Goal: Task Accomplishment & Management: Use online tool/utility

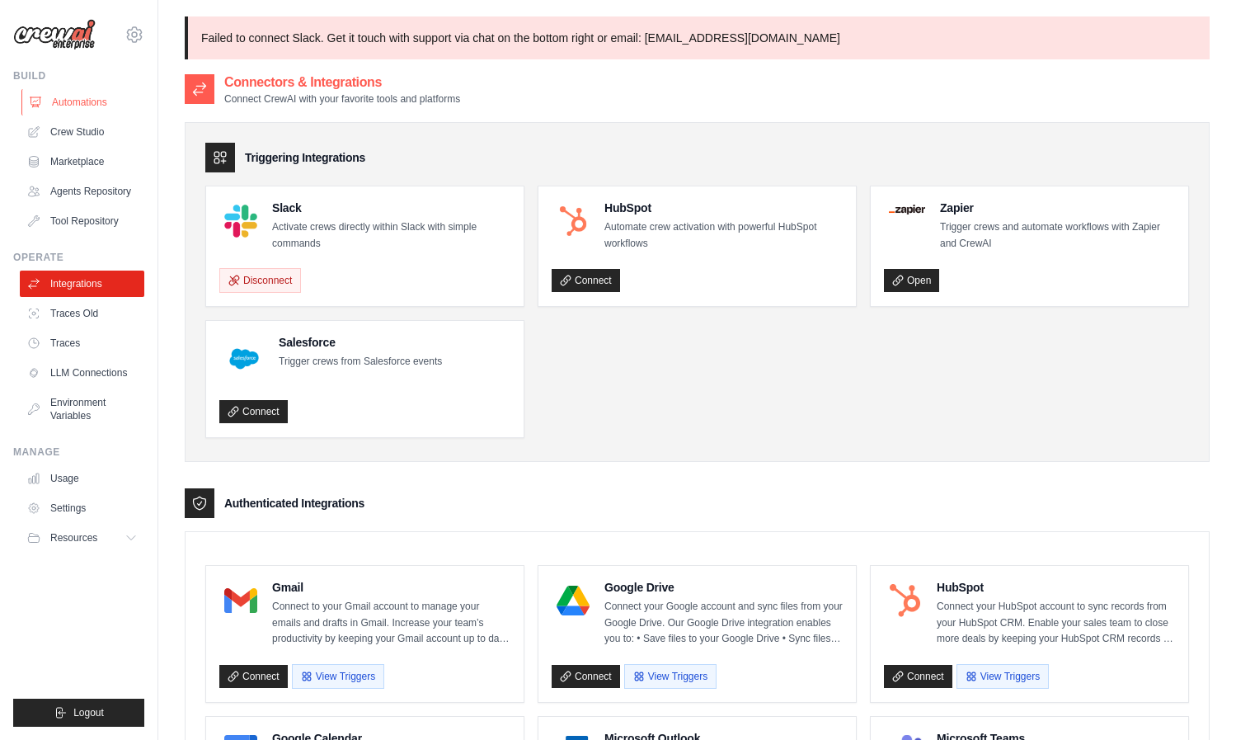
click at [79, 100] on link "Automations" at bounding box center [83, 102] width 125 height 26
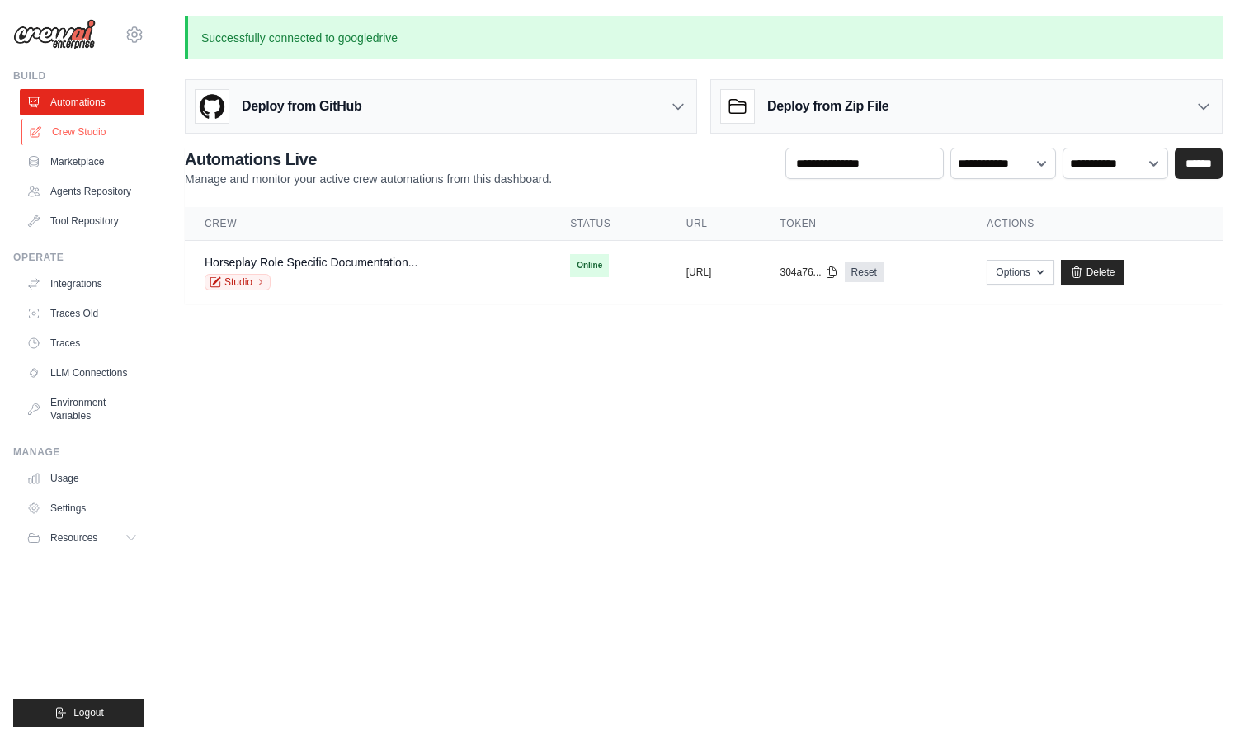
click at [74, 127] on link "Crew Studio" at bounding box center [83, 132] width 125 height 26
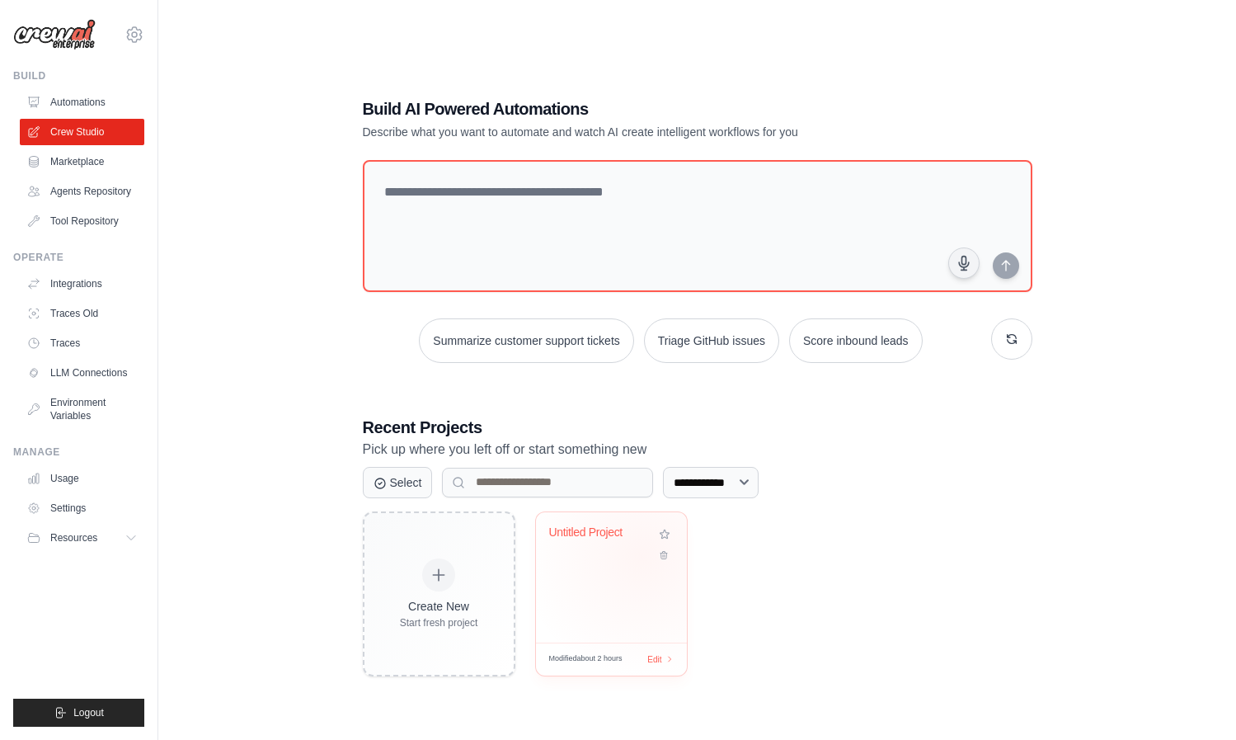
click at [643, 555] on div "Untitled Project" at bounding box center [611, 544] width 125 height 38
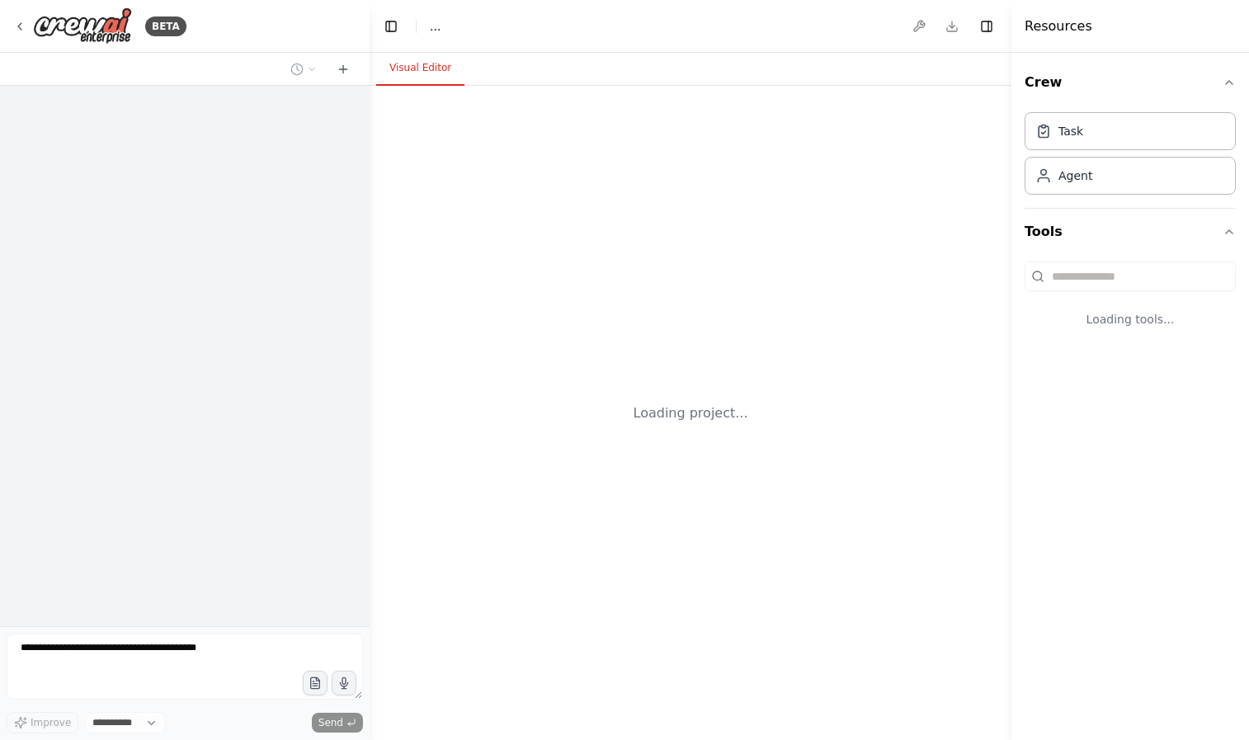
select select "****"
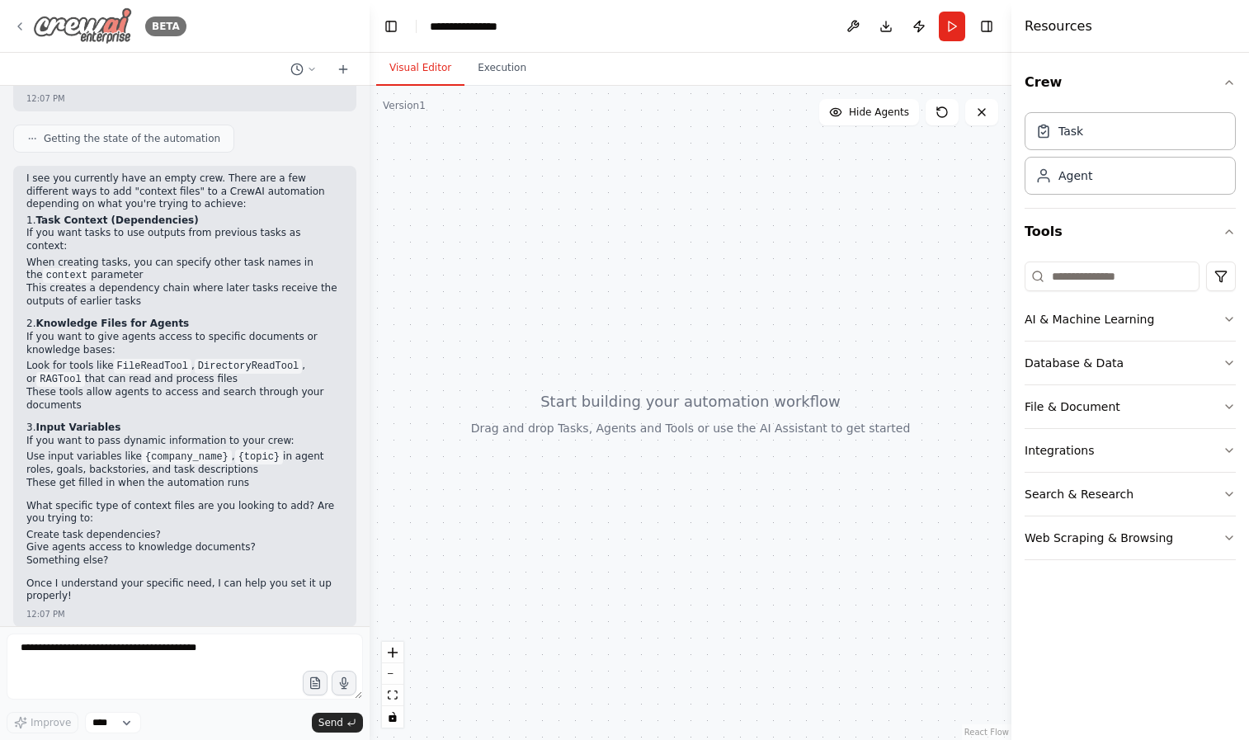
click at [19, 26] on icon at bounding box center [19, 26] width 13 height 13
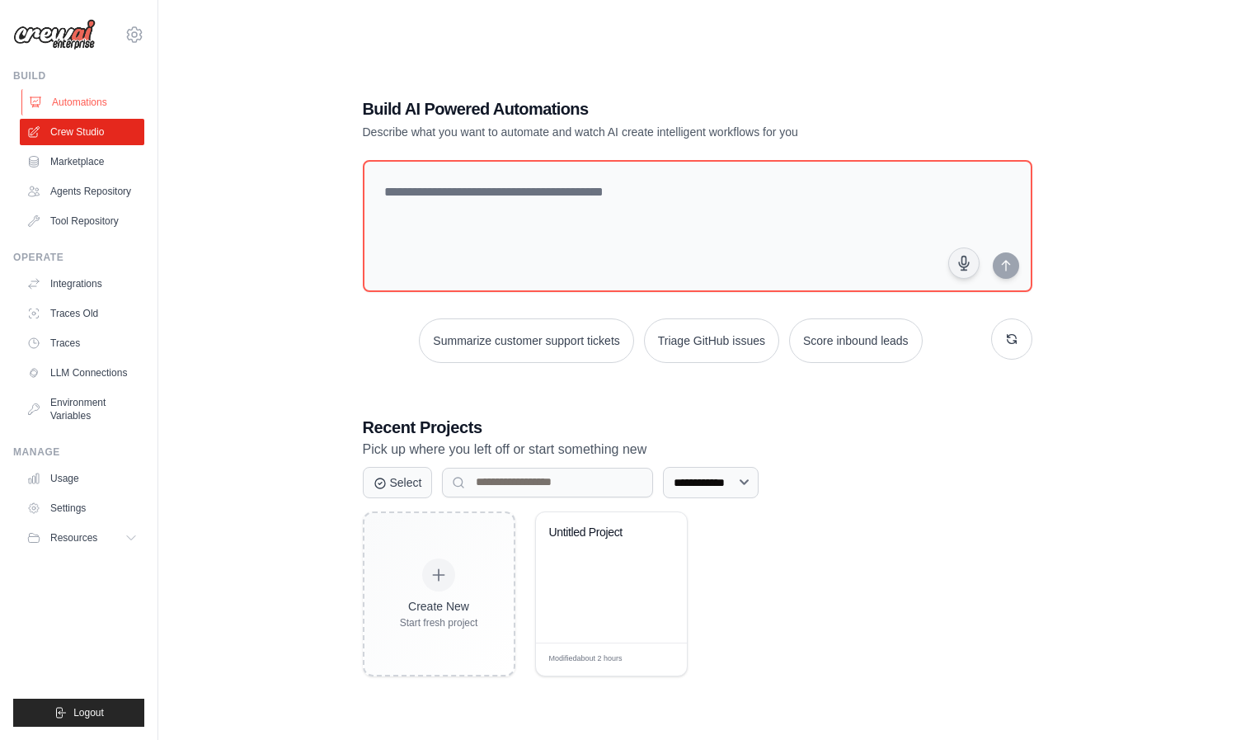
click at [85, 111] on link "Automations" at bounding box center [83, 102] width 125 height 26
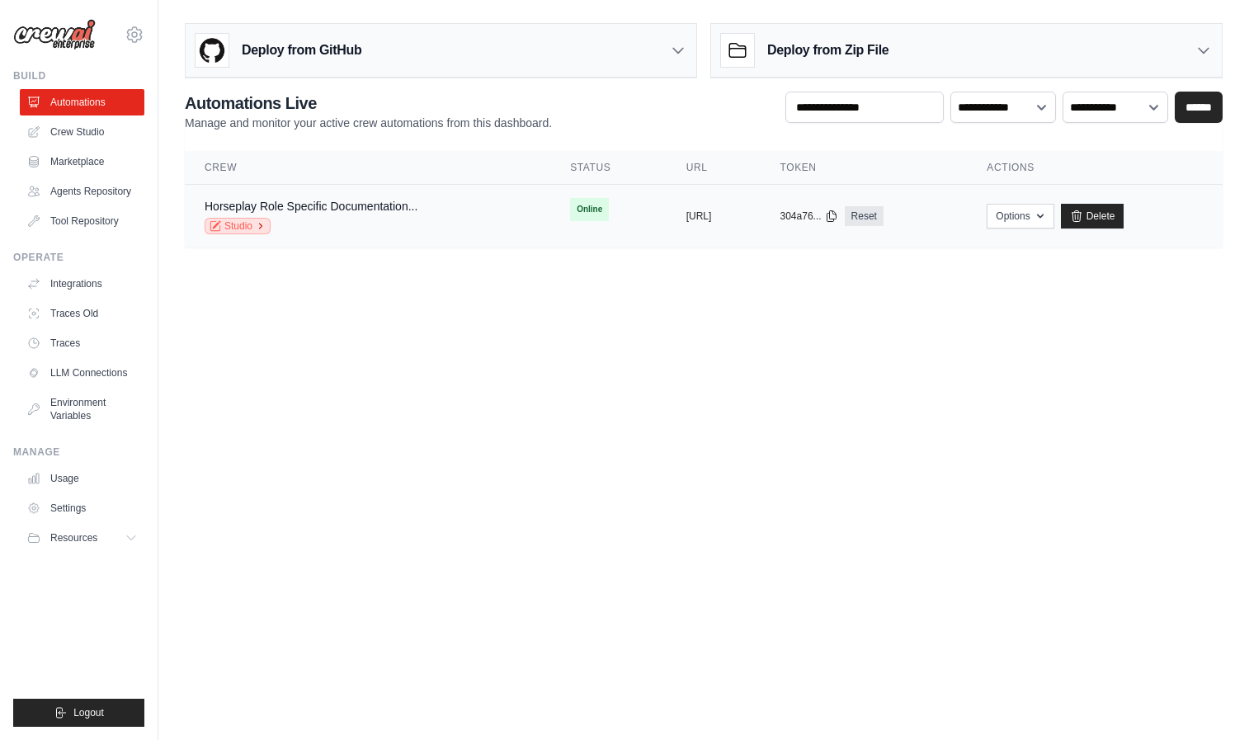
click at [238, 225] on link "Studio" at bounding box center [238, 226] width 66 height 16
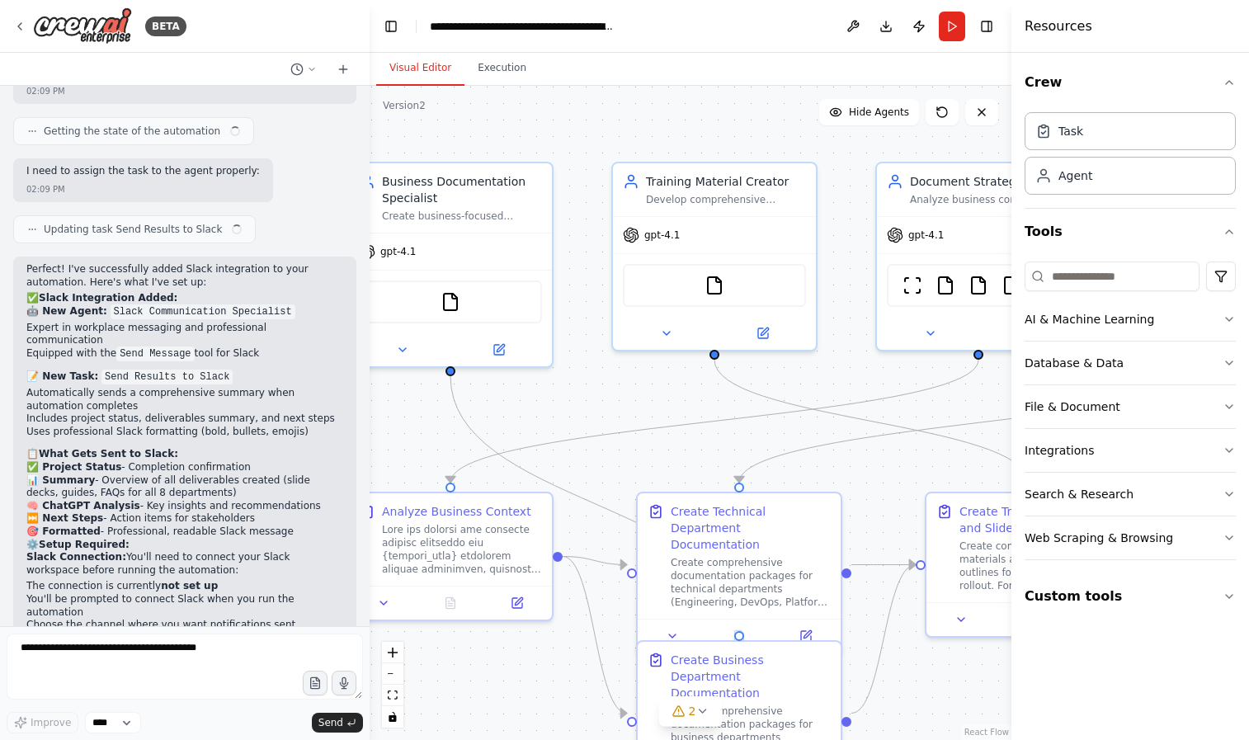
drag, startPoint x: 733, startPoint y: 454, endPoint x: 517, endPoint y: 447, distance: 216.2
click at [517, 447] on div ".deletable-edge-delete-btn { width: 20px; height: 20px; border: 0px solid #ffff…" at bounding box center [691, 413] width 642 height 654
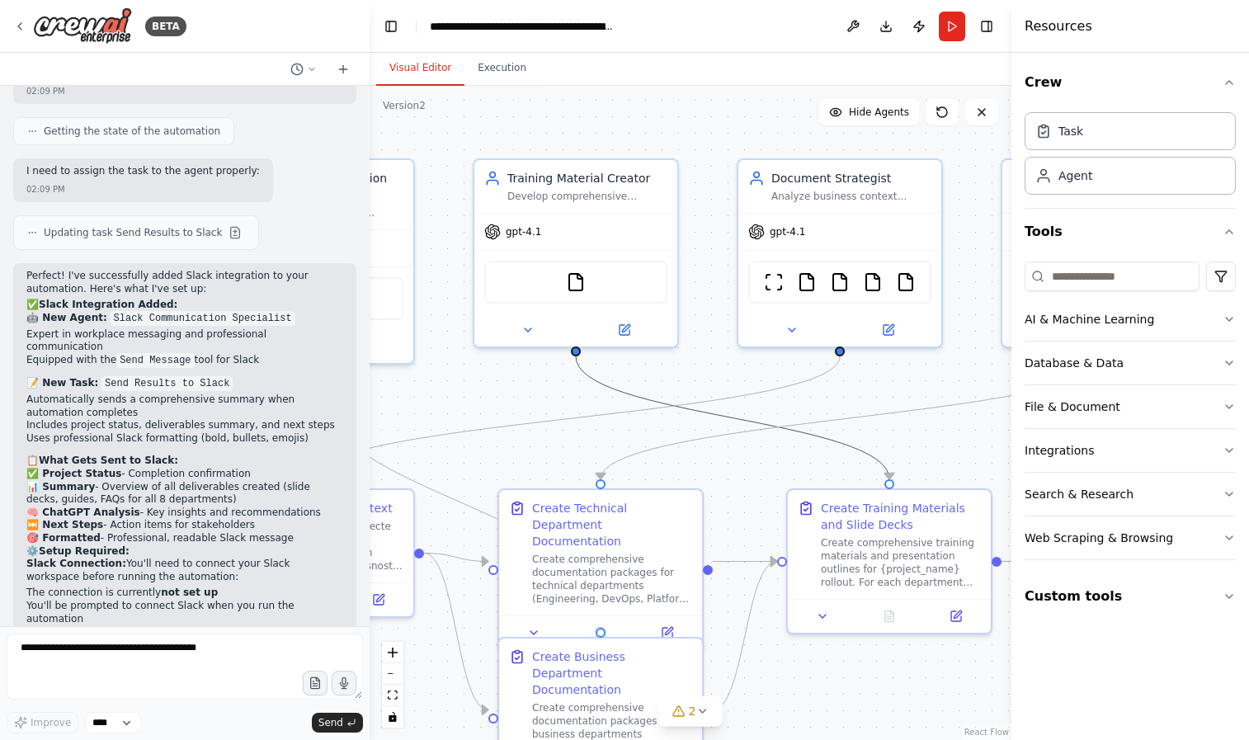
drag, startPoint x: 841, startPoint y: 451, endPoint x: 501, endPoint y: 443, distance: 339.9
click at [501, 443] on div ".deletable-edge-delete-btn { width: 20px; height: 20px; border: 0px solid #ffff…" at bounding box center [691, 413] width 642 height 654
drag, startPoint x: 683, startPoint y: 440, endPoint x: 486, endPoint y: 425, distance: 197.7
click at [126, 76] on div ".deletable-edge-delete-btn { width: 20px; height: 20px; border: 0px solid #ffff…" at bounding box center [126, 76] width 0 height 0
drag, startPoint x: 713, startPoint y: 465, endPoint x: 558, endPoint y: 441, distance: 156.9
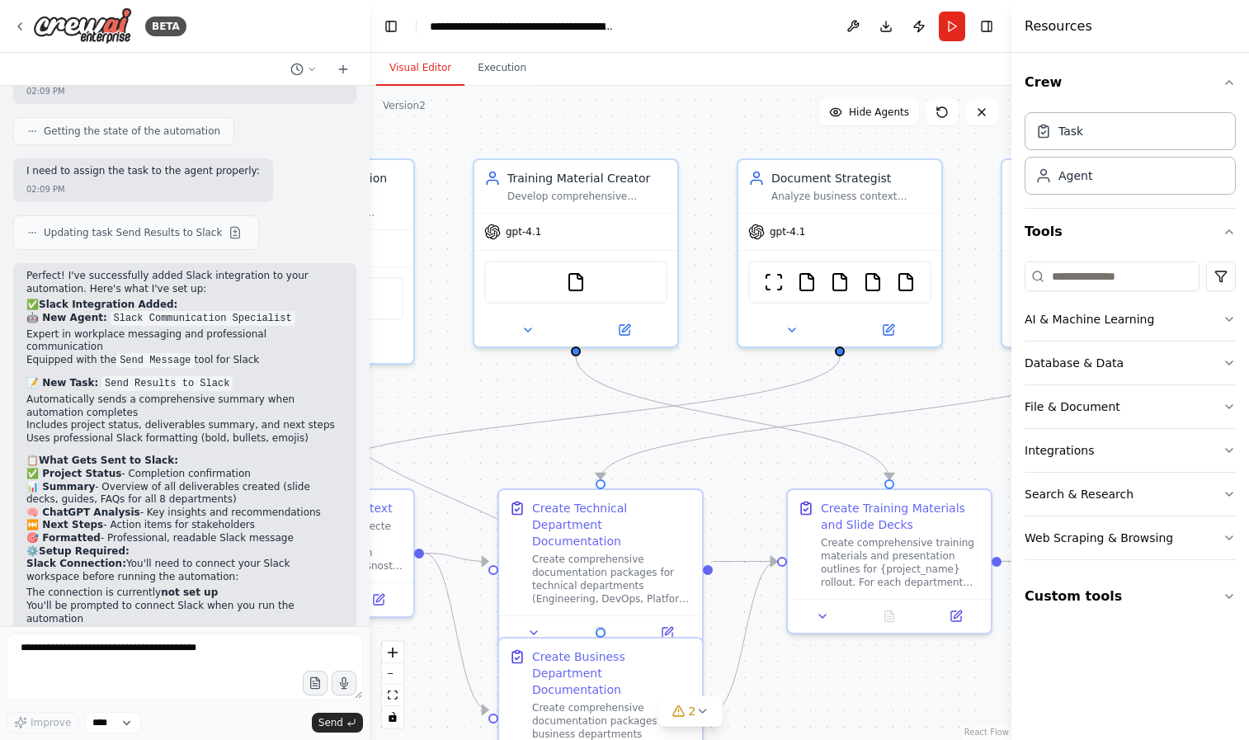
click at [526, 451] on div ".deletable-edge-delete-btn { width: 20px; height: 20px; border: 0px solid #ffff…" at bounding box center [691, 413] width 642 height 654
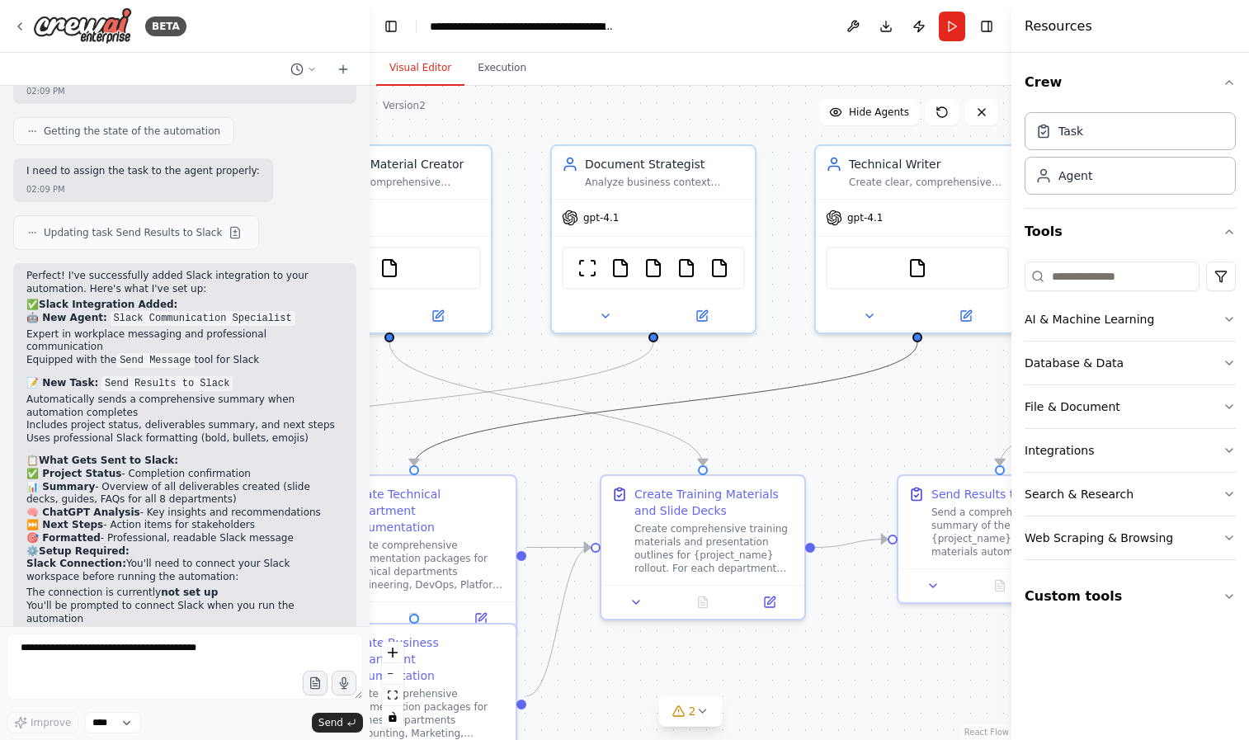
drag, startPoint x: 840, startPoint y: 385, endPoint x: 867, endPoint y: 433, distance: 55.0
click at [867, 433] on div ".deletable-edge-delete-btn { width: 20px; height: 20px; border: 0px solid #ffff…" at bounding box center [691, 413] width 642 height 654
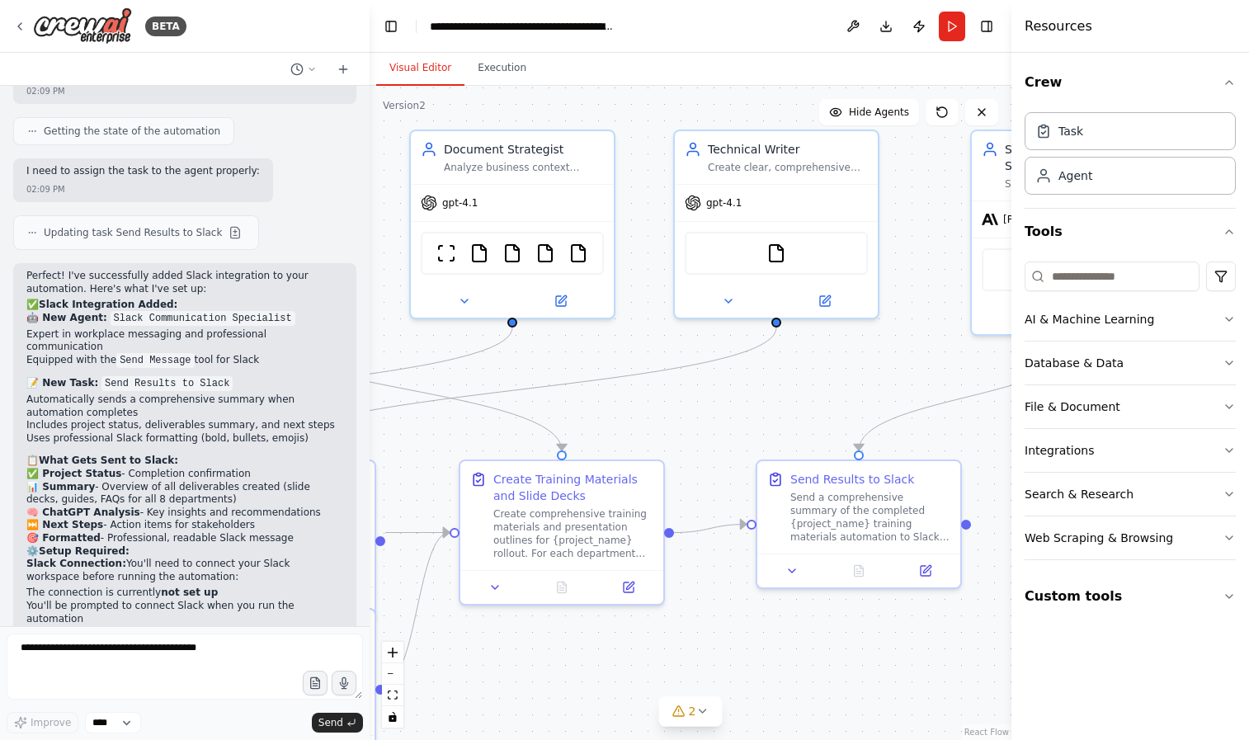
drag, startPoint x: 867, startPoint y: 431, endPoint x: 716, endPoint y: 413, distance: 152.0
click at [718, 415] on div ".deletable-edge-delete-btn { width: 20px; height: 20px; border: 0px solid #ffff…" at bounding box center [691, 413] width 642 height 654
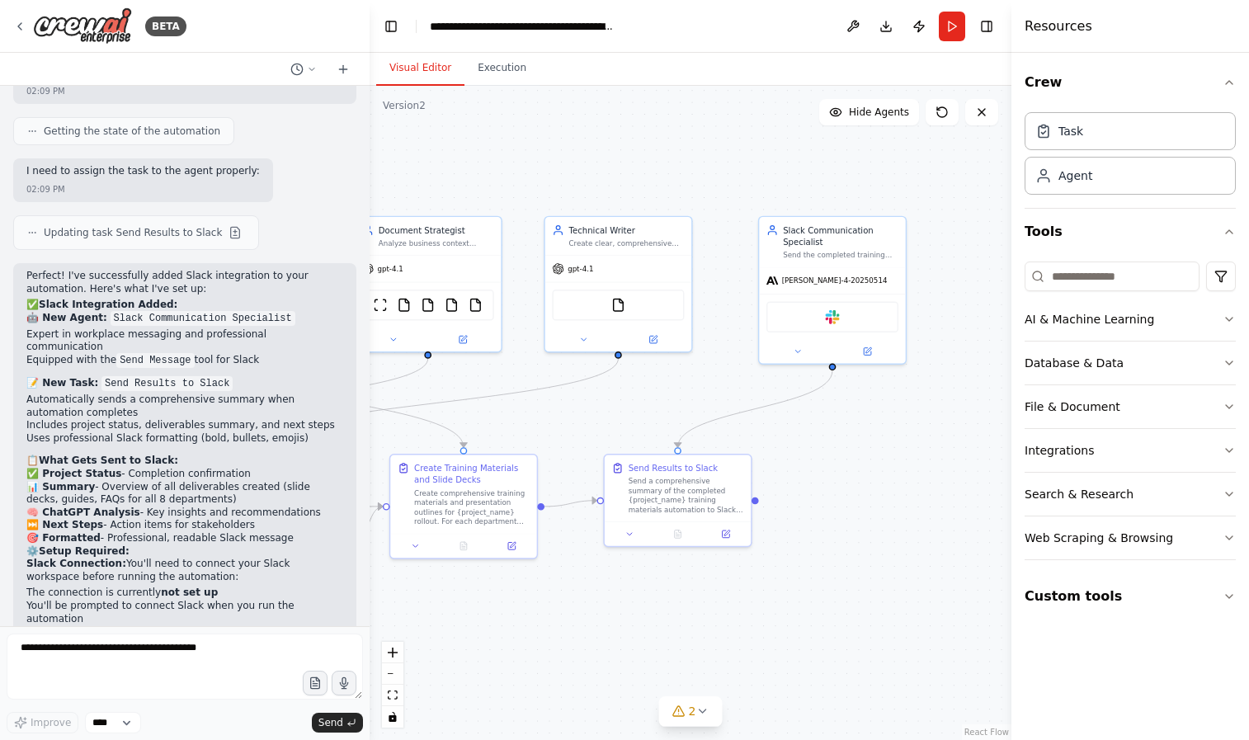
drag, startPoint x: 771, startPoint y: 412, endPoint x: 649, endPoint y: 420, distance: 122.3
click at [649, 420] on div ".deletable-edge-delete-btn { width: 20px; height: 20px; border: 0px solid #ffff…" at bounding box center [691, 413] width 642 height 654
click at [845, 261] on div "Slack Communication Specialist Send the completed training materials, ChatGPT a…" at bounding box center [832, 239] width 146 height 50
click at [796, 347] on icon at bounding box center [798, 349] width 10 height 10
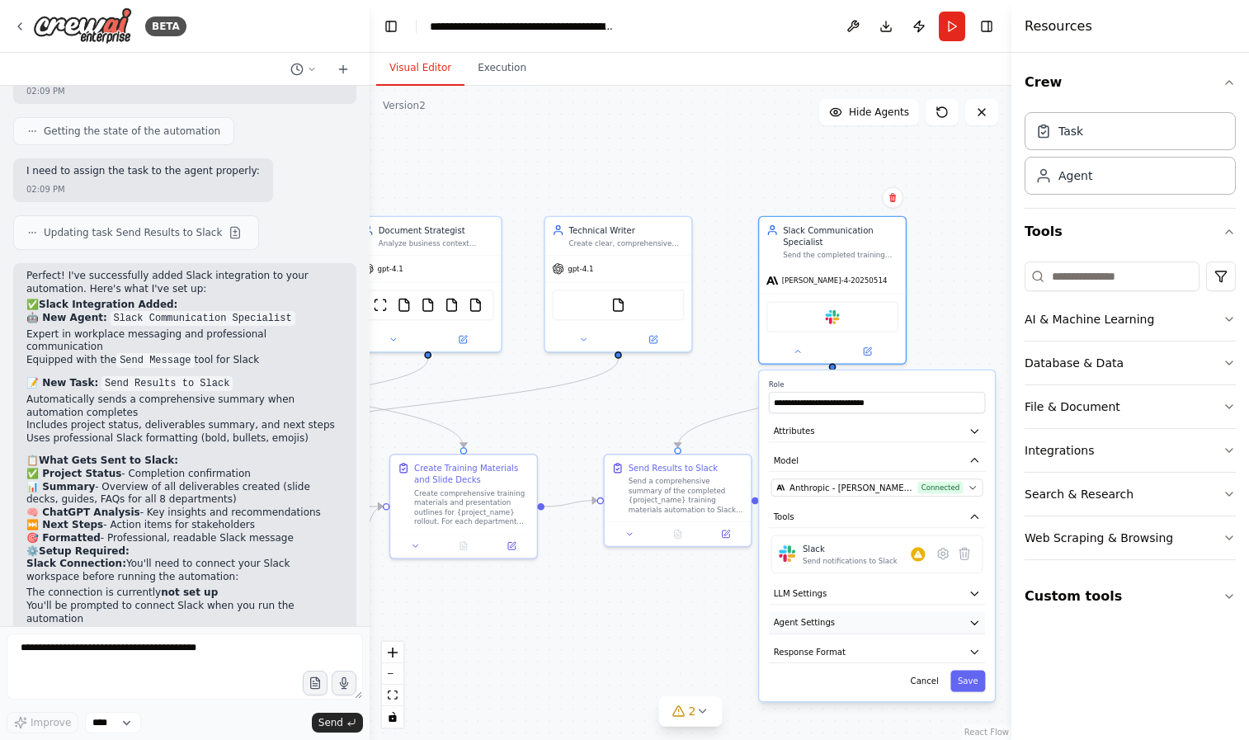
click at [920, 615] on button "Agent Settings" at bounding box center [877, 623] width 216 height 22
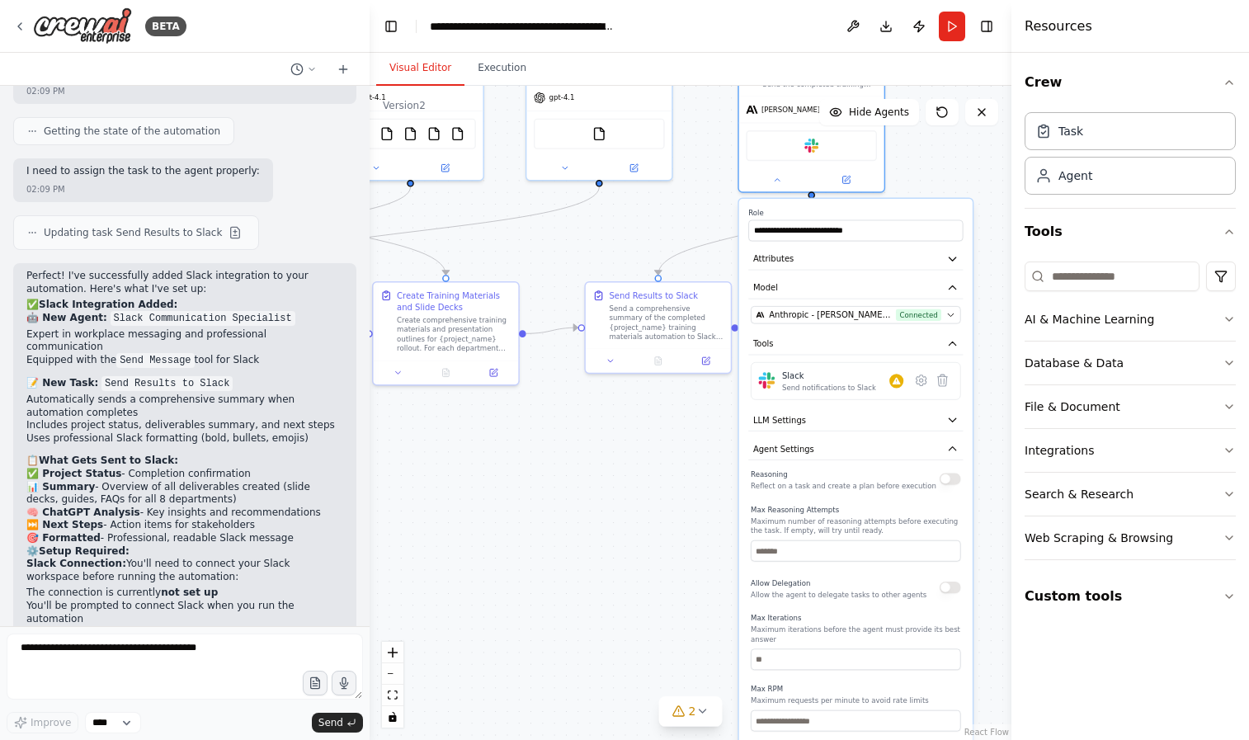
drag, startPoint x: 732, startPoint y: 610, endPoint x: 712, endPoint y: 410, distance: 200.7
click at [711, 411] on div ".deletable-edge-delete-btn { width: 20px; height: 20px; border: 0px solid #ffff…" at bounding box center [691, 413] width 642 height 654
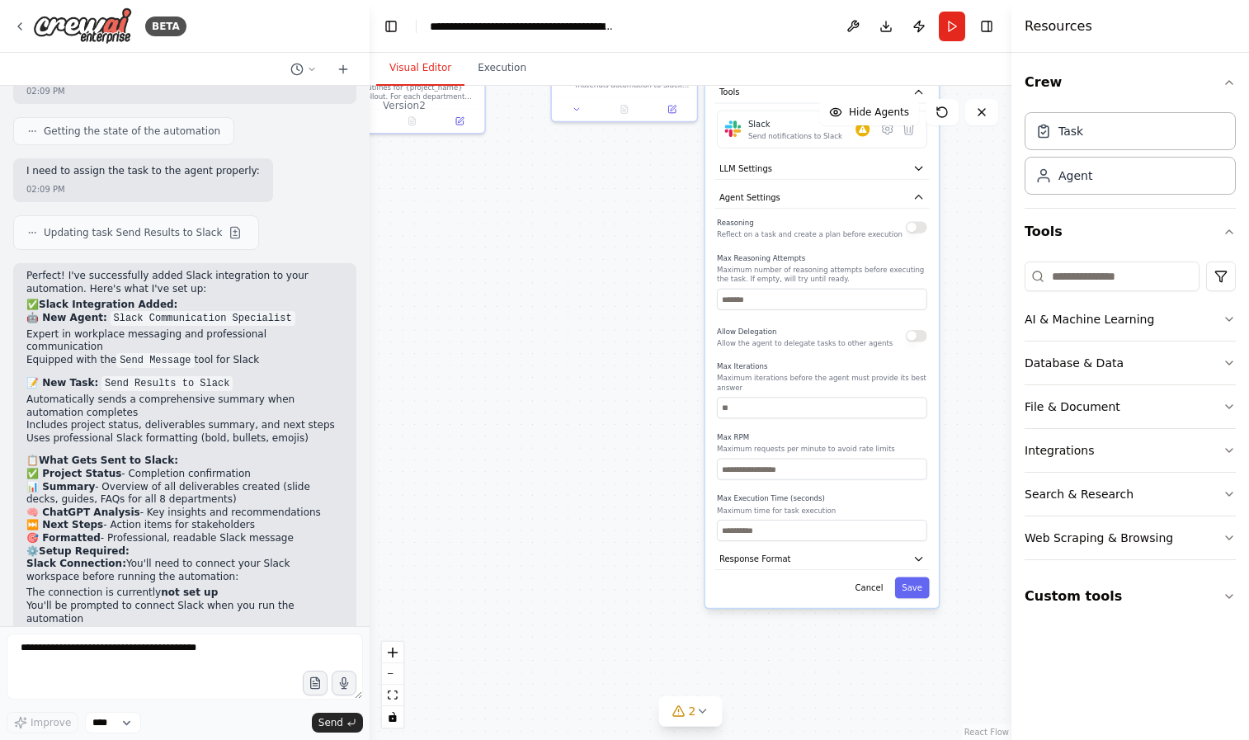
drag, startPoint x: 694, startPoint y: 482, endPoint x: 661, endPoint y: 255, distance: 229.2
click at [661, 255] on div ".deletable-edge-delete-btn { width: 20px; height: 20px; border: 0px solid #ffff…" at bounding box center [691, 413] width 642 height 654
click at [755, 563] on span "Response Format" at bounding box center [755, 559] width 72 height 12
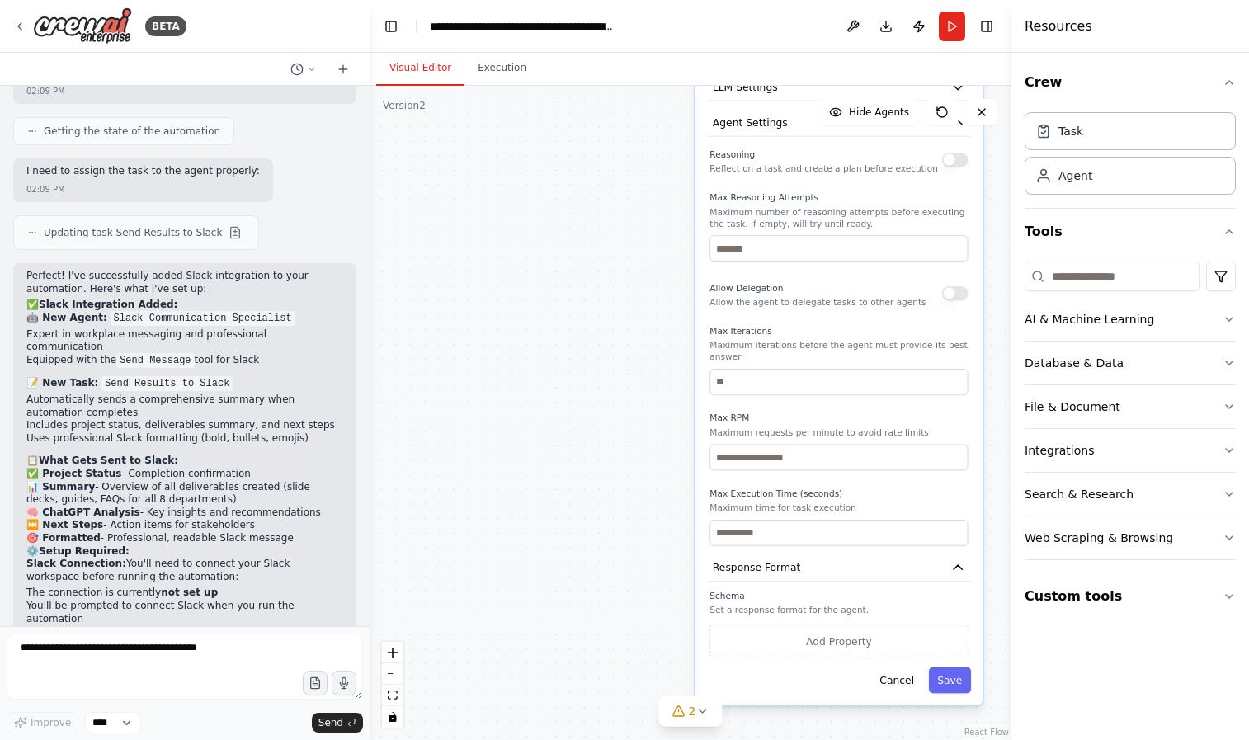
click at [574, 478] on div ".deletable-edge-delete-btn { width: 20px; height: 20px; border: 0px solid #ffff…" at bounding box center [691, 413] width 642 height 654
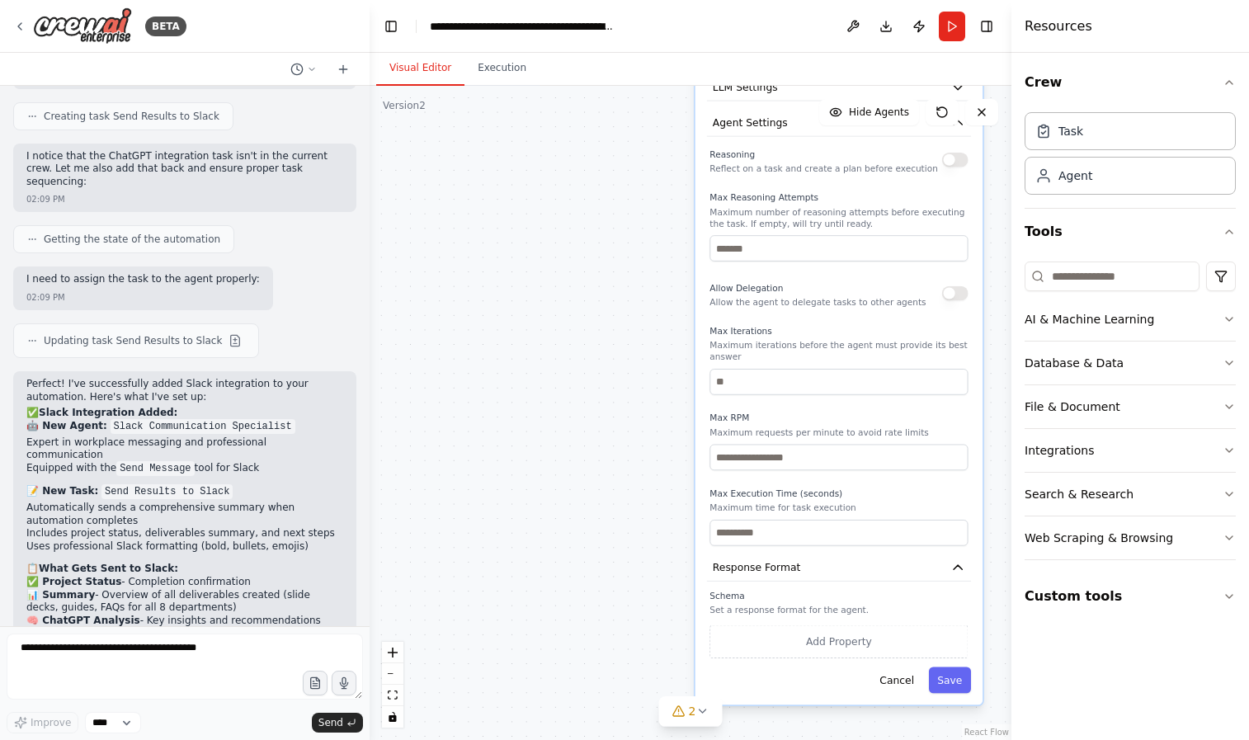
scroll to position [5920, 0]
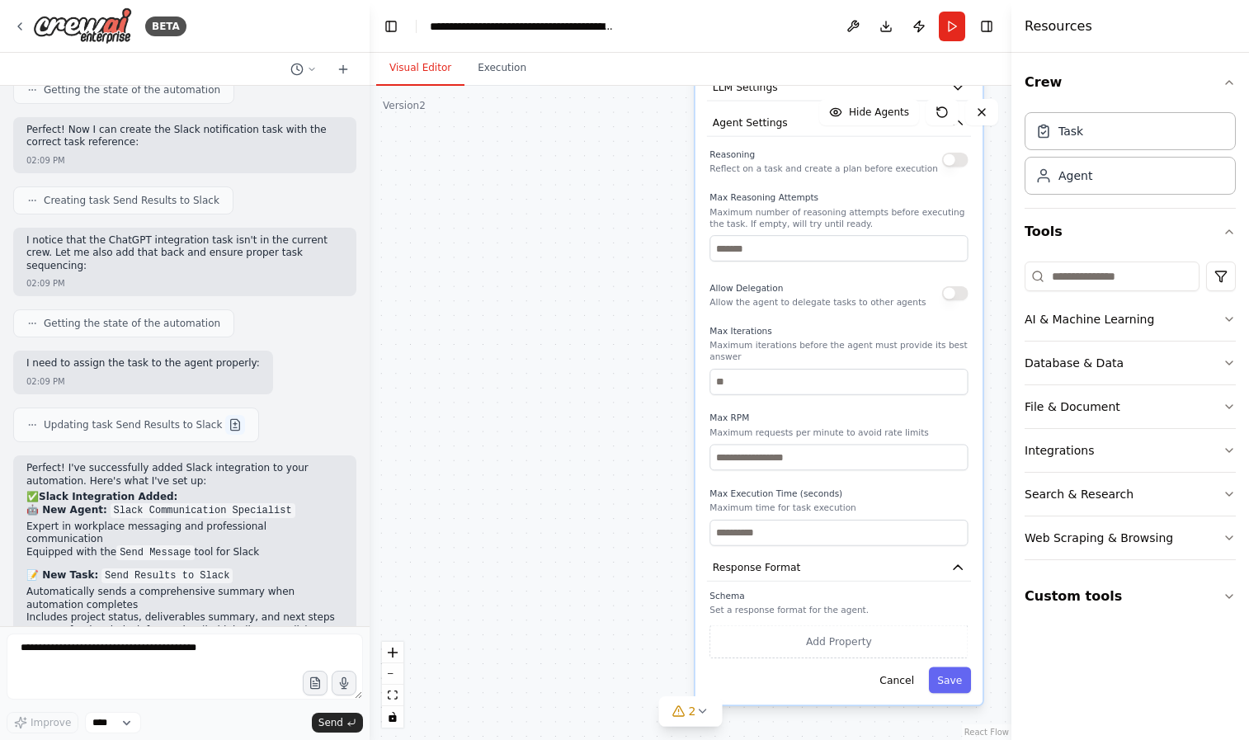
click at [228, 415] on button at bounding box center [235, 425] width 20 height 20
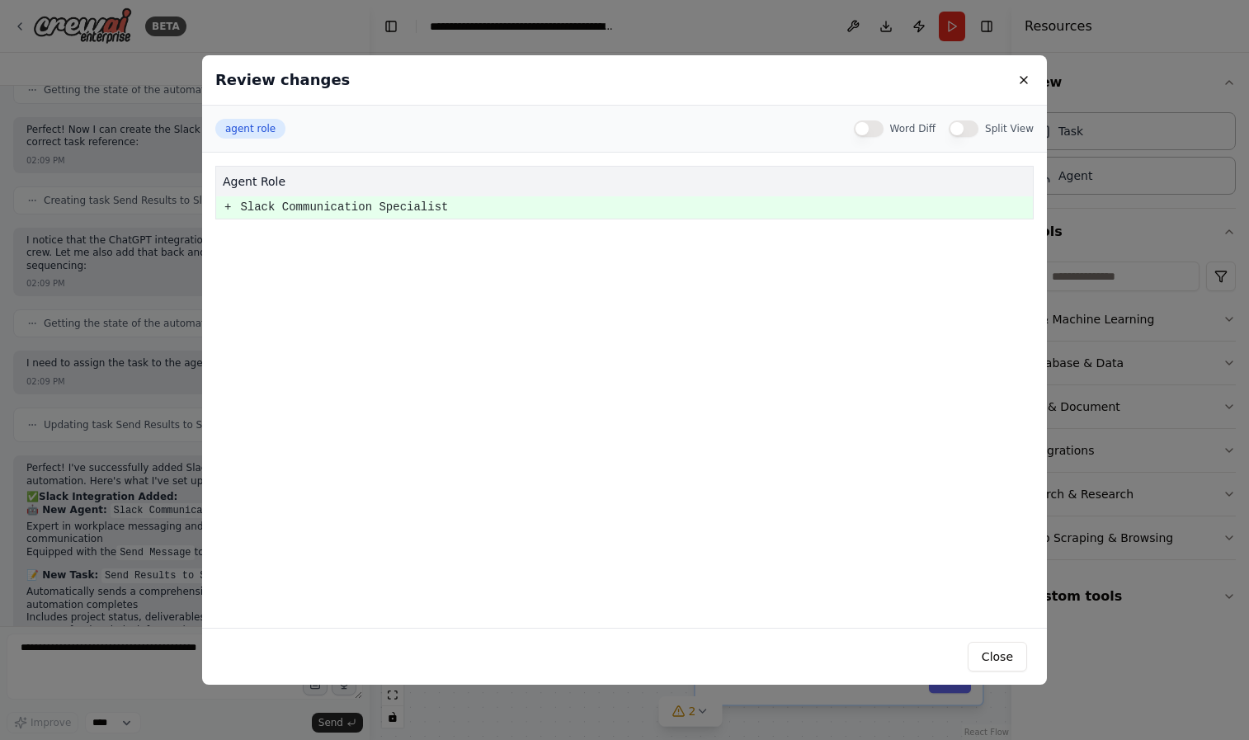
click at [351, 204] on pre "Slack Communication Specialist" at bounding box center [636, 207] width 792 height 21
click at [226, 206] on pre "+" at bounding box center [227, 207] width 7 height 21
drag, startPoint x: 1004, startPoint y: 647, endPoint x: 1052, endPoint y: 613, distance: 59.7
click at [1004, 647] on button "Close" at bounding box center [996, 657] width 59 height 30
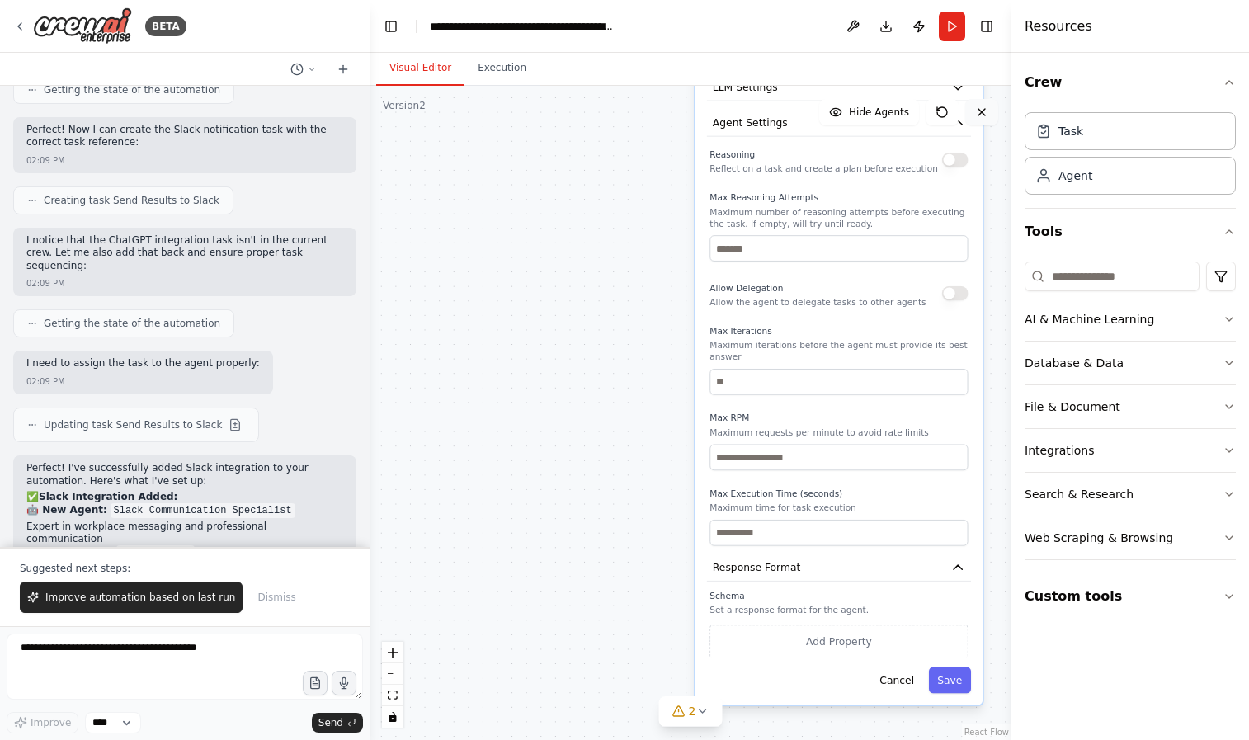
click at [984, 120] on button at bounding box center [981, 112] width 33 height 26
click at [31, 21] on div "BETA" at bounding box center [99, 25] width 173 height 37
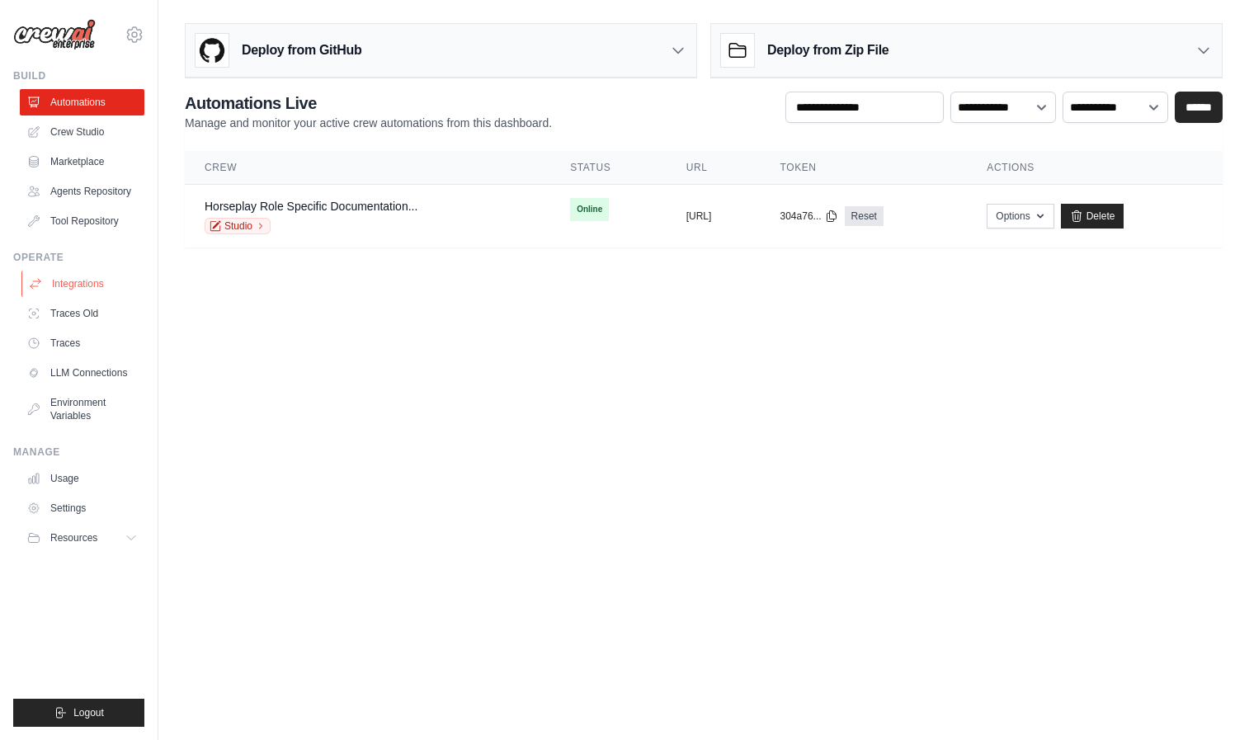
click at [73, 287] on link "Integrations" at bounding box center [83, 284] width 125 height 26
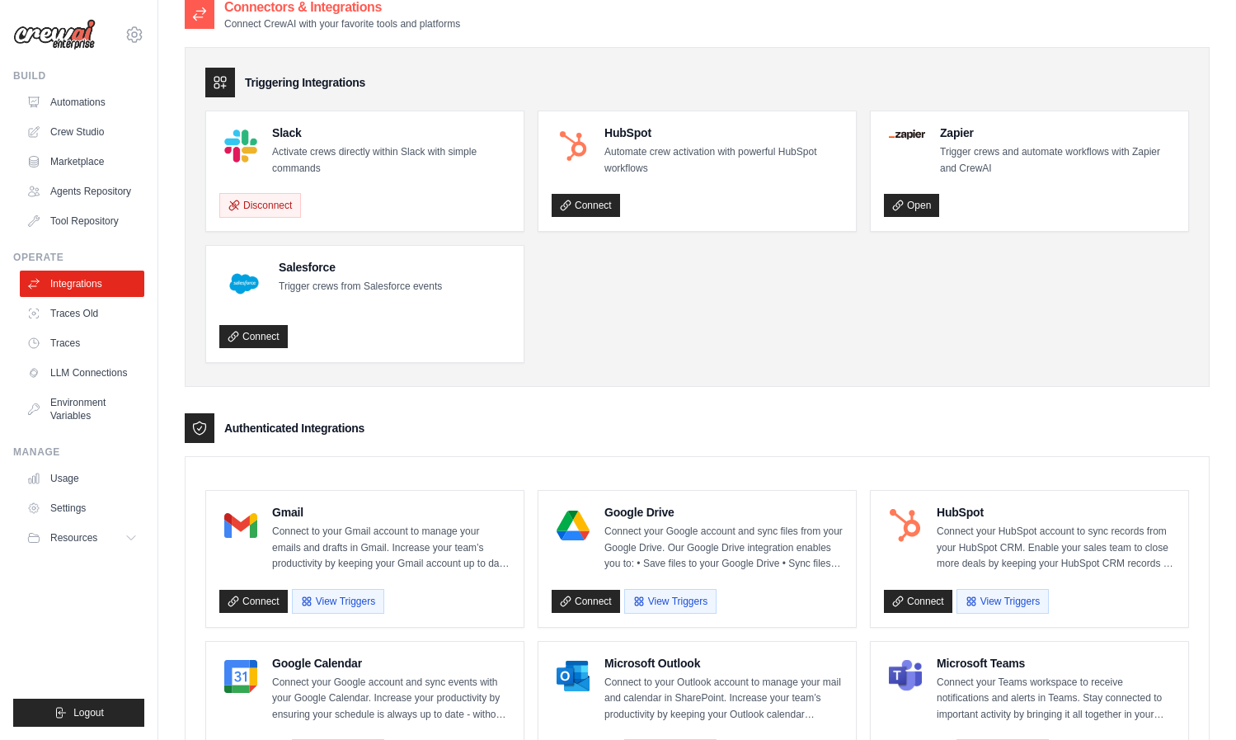
scroll to position [21, 0]
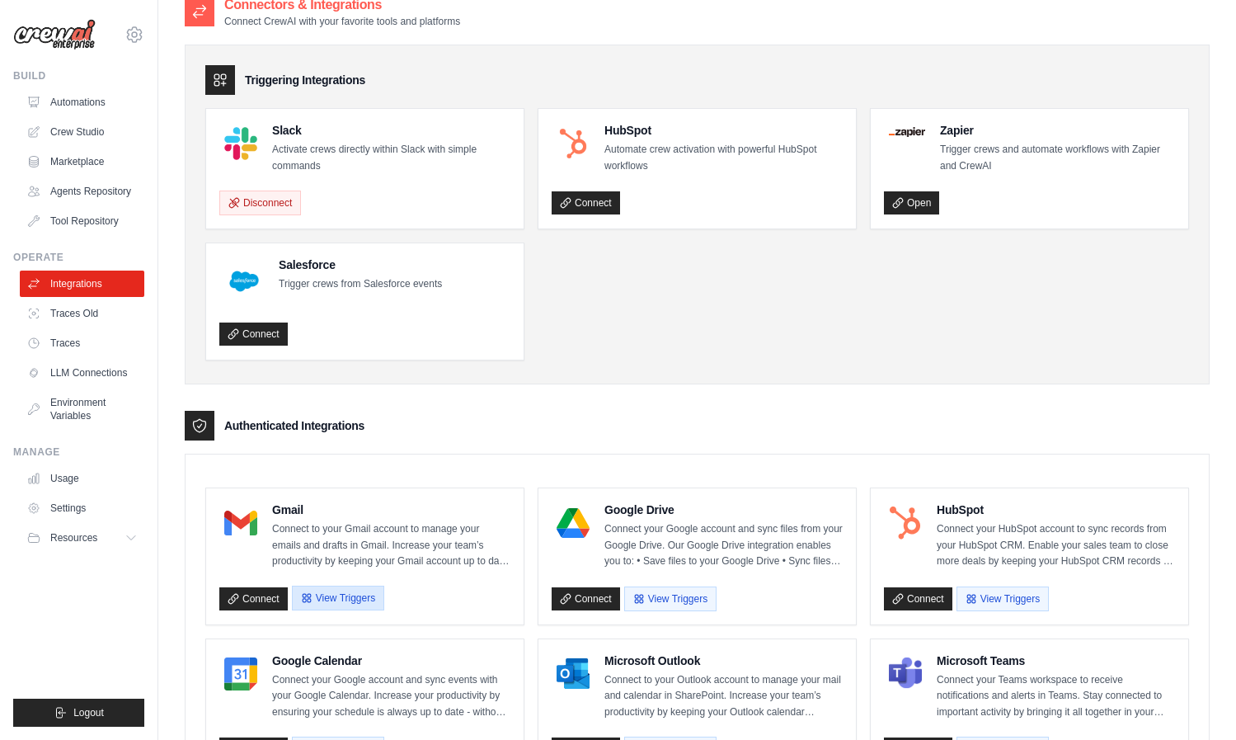
click at [363, 595] on button "View Triggers" at bounding box center [338, 598] width 92 height 25
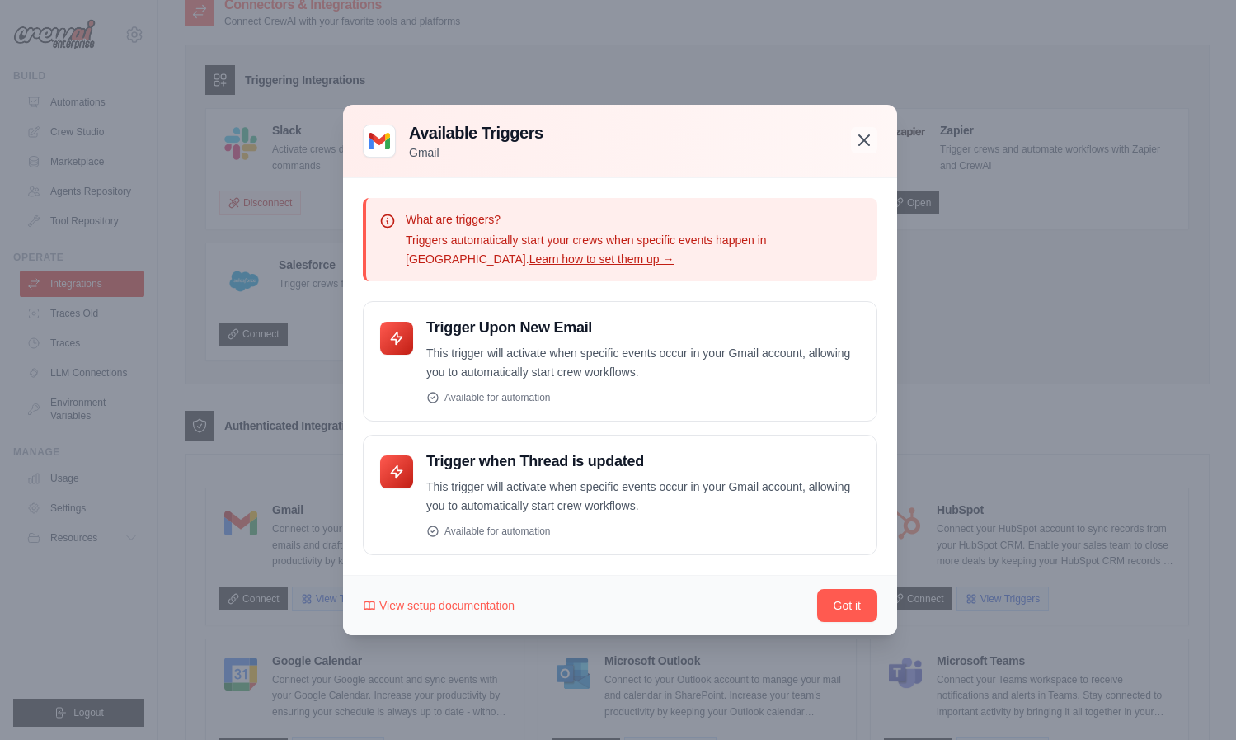
click at [868, 136] on icon "button" at bounding box center [864, 140] width 10 height 10
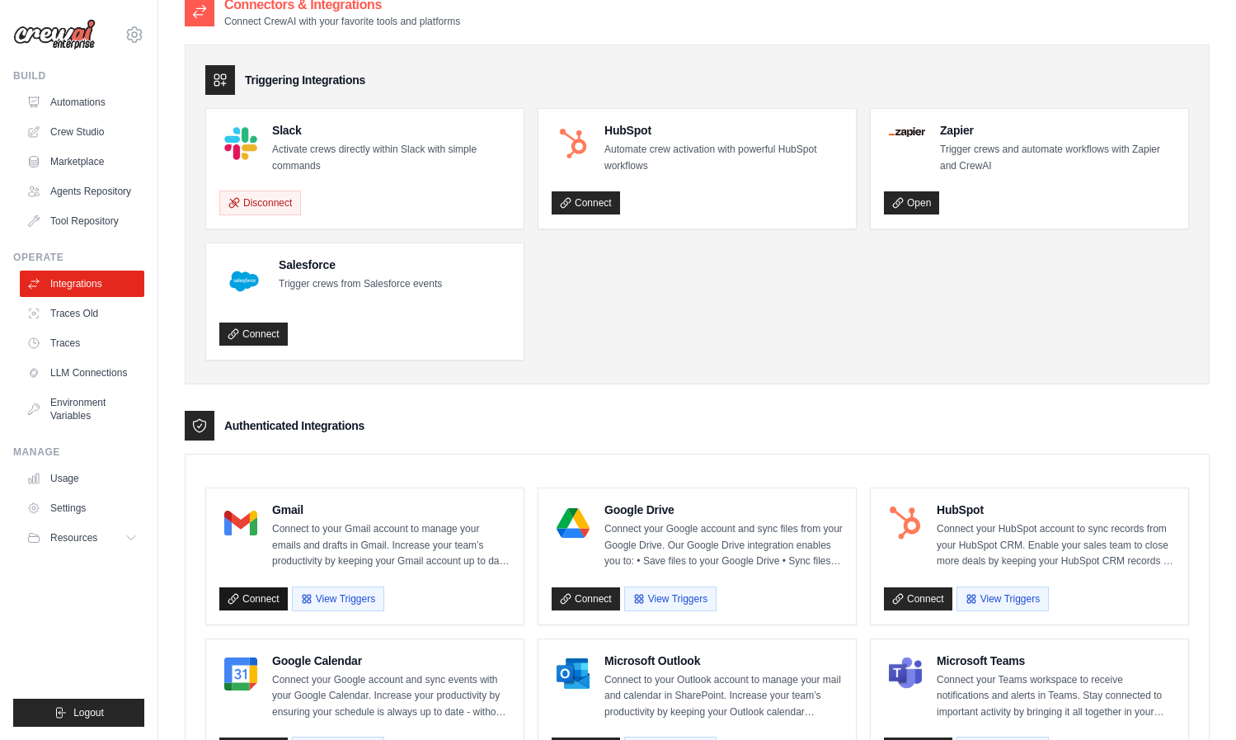
click at [233, 604] on link "Connect" at bounding box center [253, 598] width 68 height 23
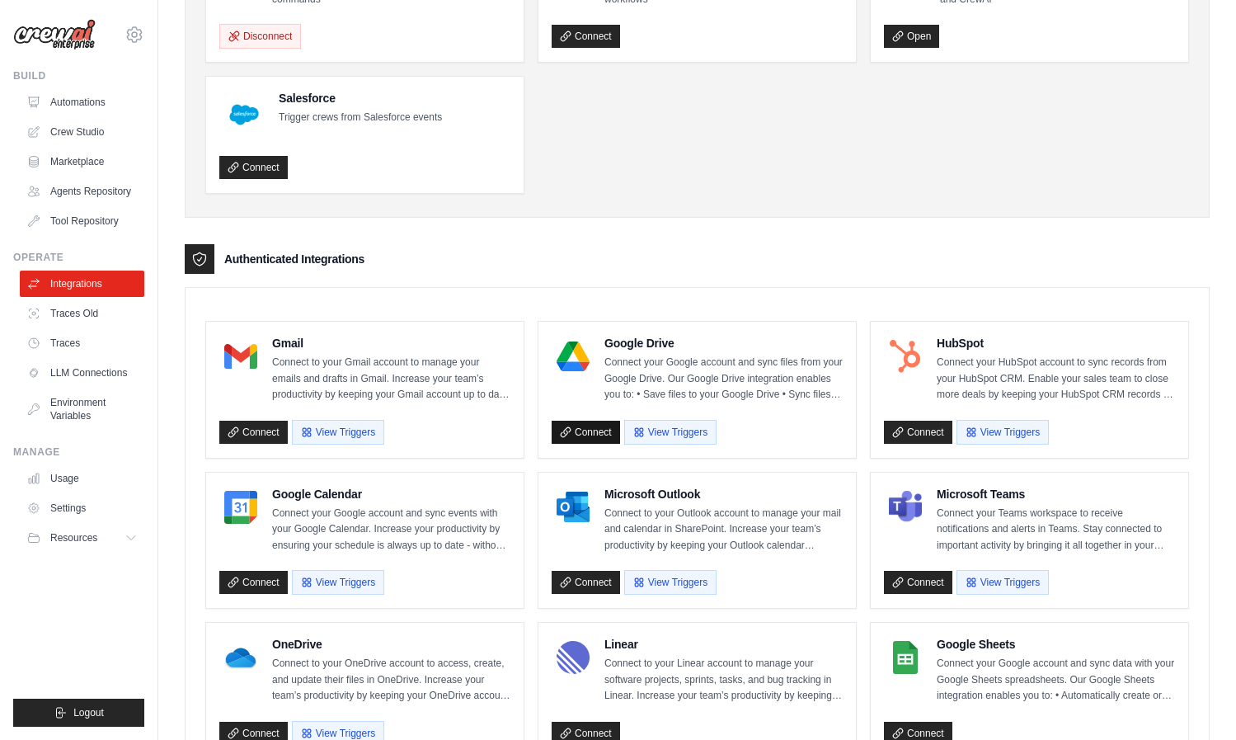
click at [580, 424] on link "Connect" at bounding box center [586, 432] width 68 height 23
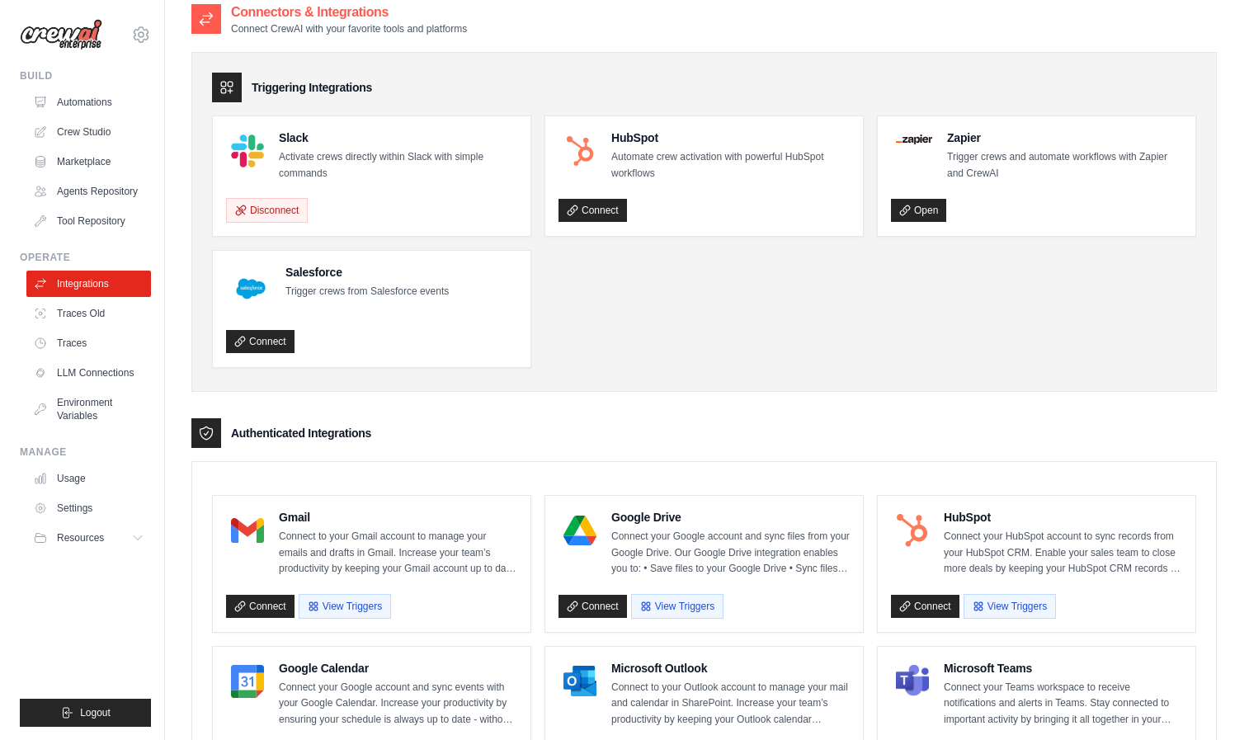
scroll to position [0, 0]
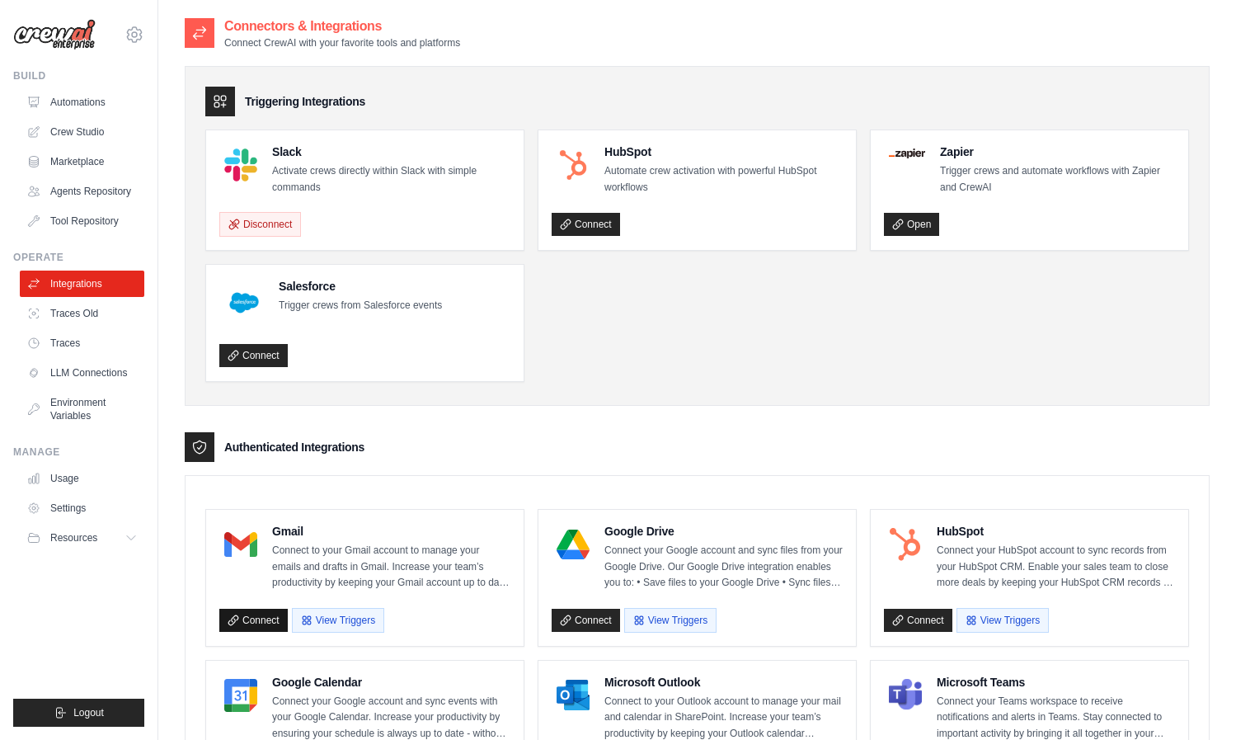
click at [264, 615] on link "Connect" at bounding box center [253, 620] width 68 height 23
click at [70, 114] on link "Automations" at bounding box center [83, 102] width 125 height 26
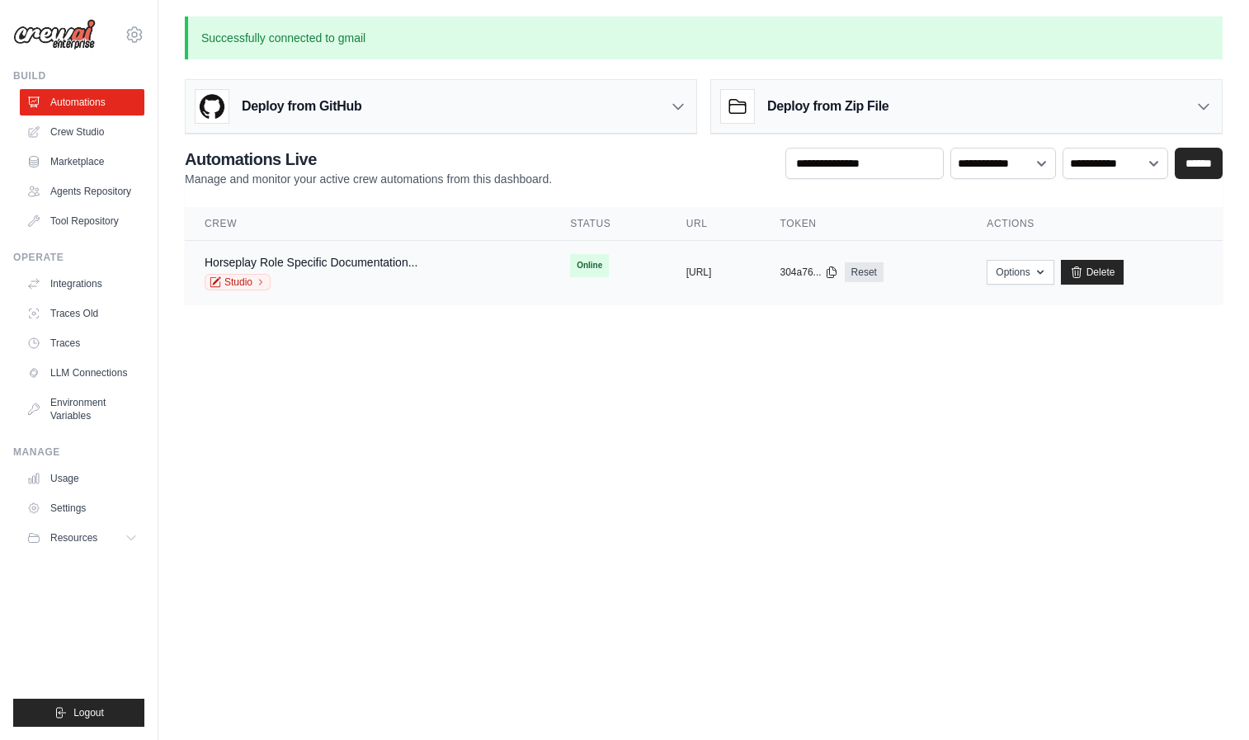
click at [359, 269] on div "Horseplay Role Specific Documentation..." at bounding box center [311, 262] width 213 height 16
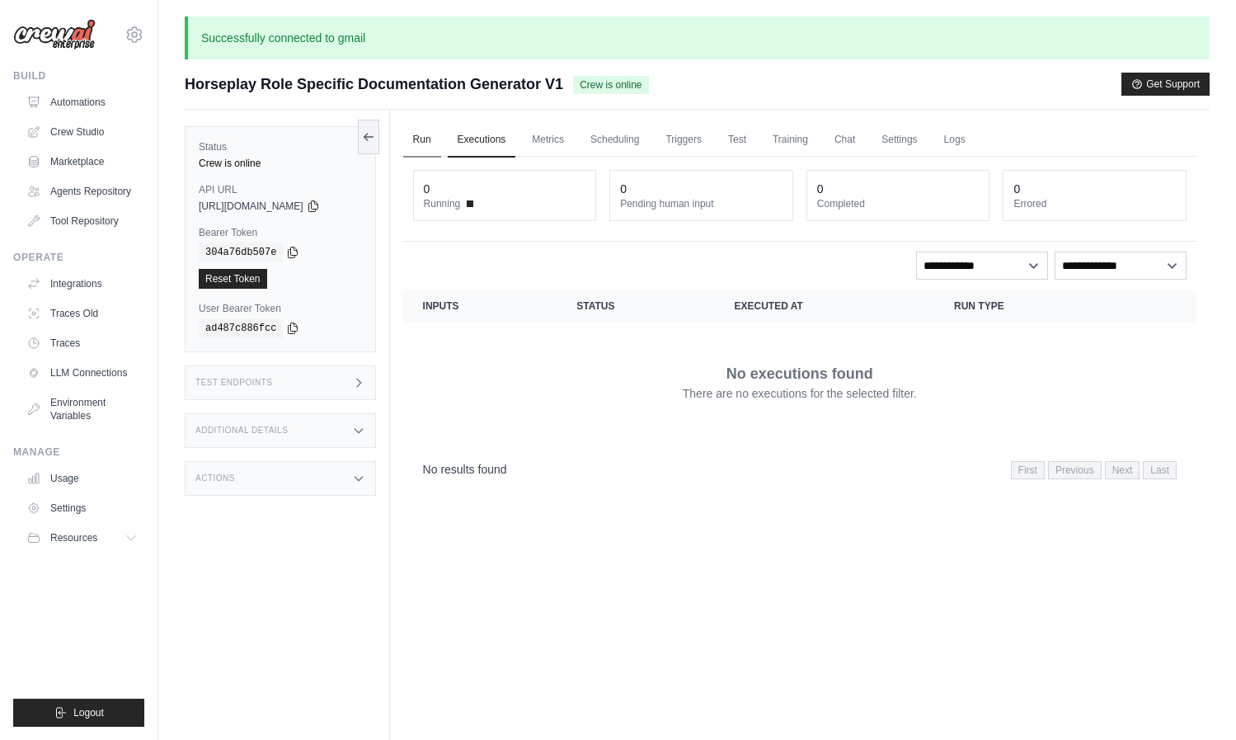
click at [423, 139] on link "Run" at bounding box center [422, 140] width 38 height 35
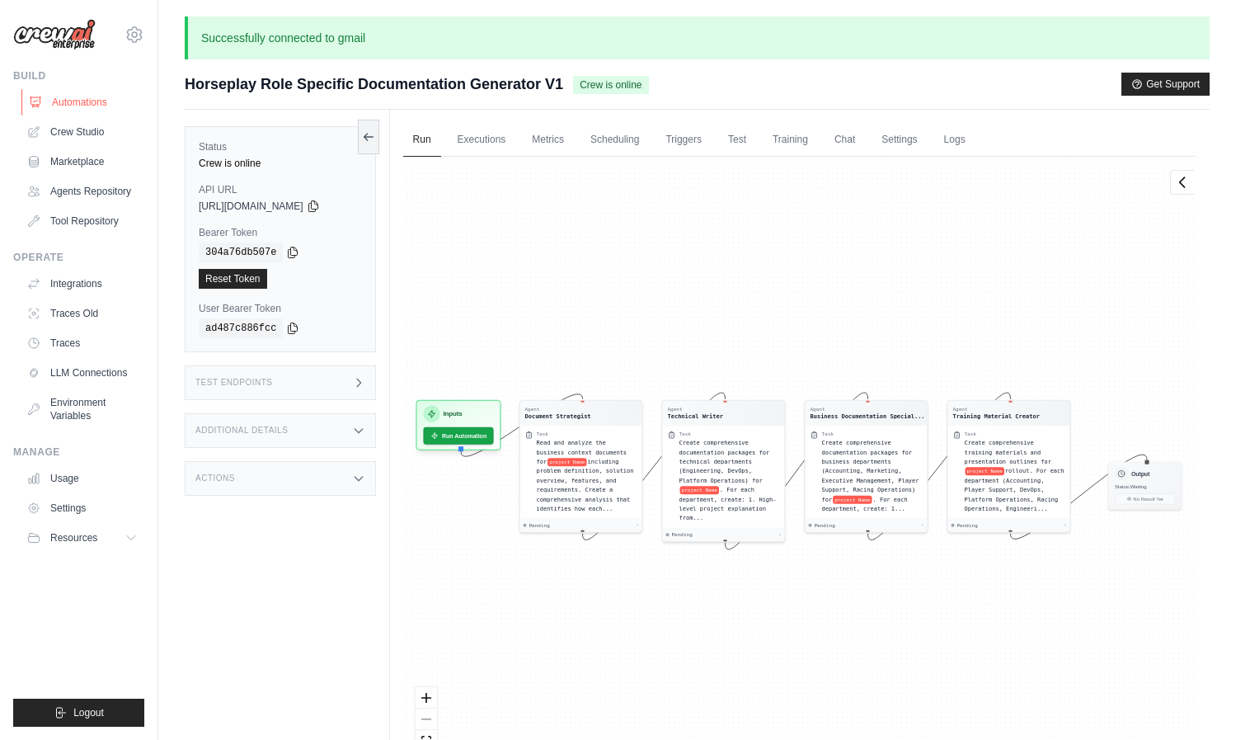
click at [61, 96] on link "Automations" at bounding box center [83, 102] width 125 height 26
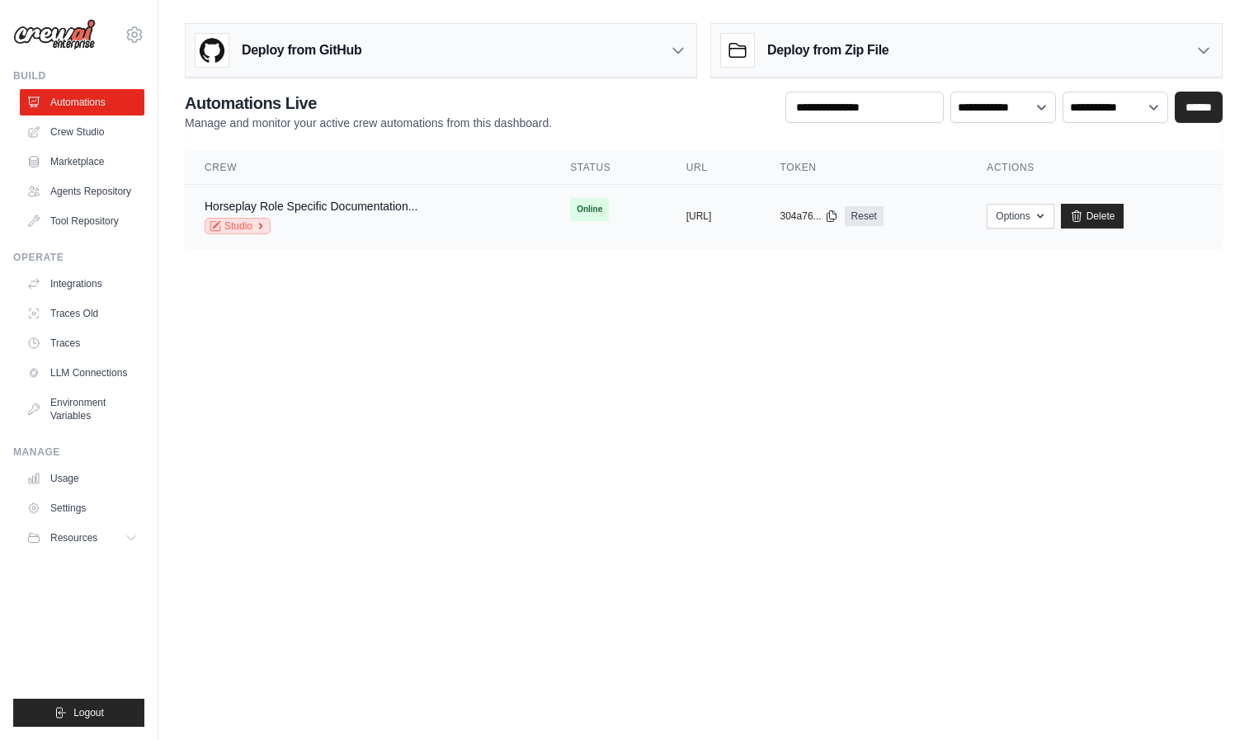
click at [247, 228] on link "Studio" at bounding box center [238, 226] width 66 height 16
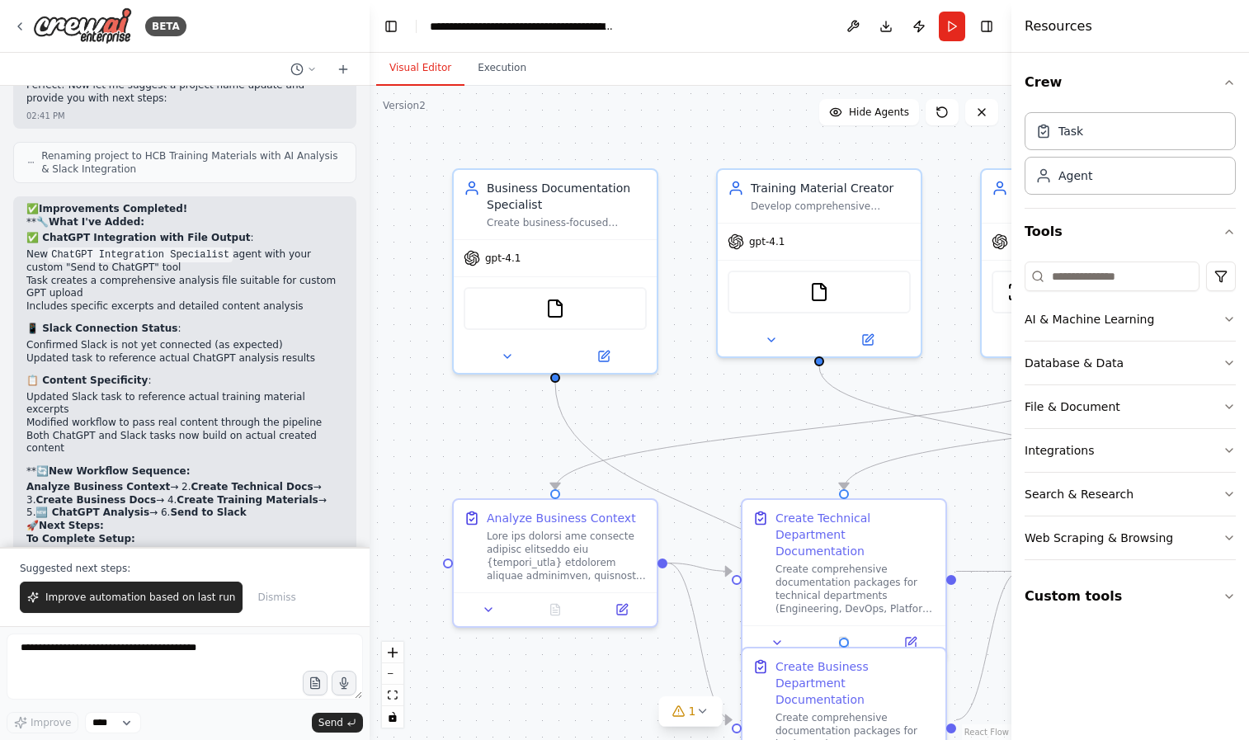
scroll to position [9106, 0]
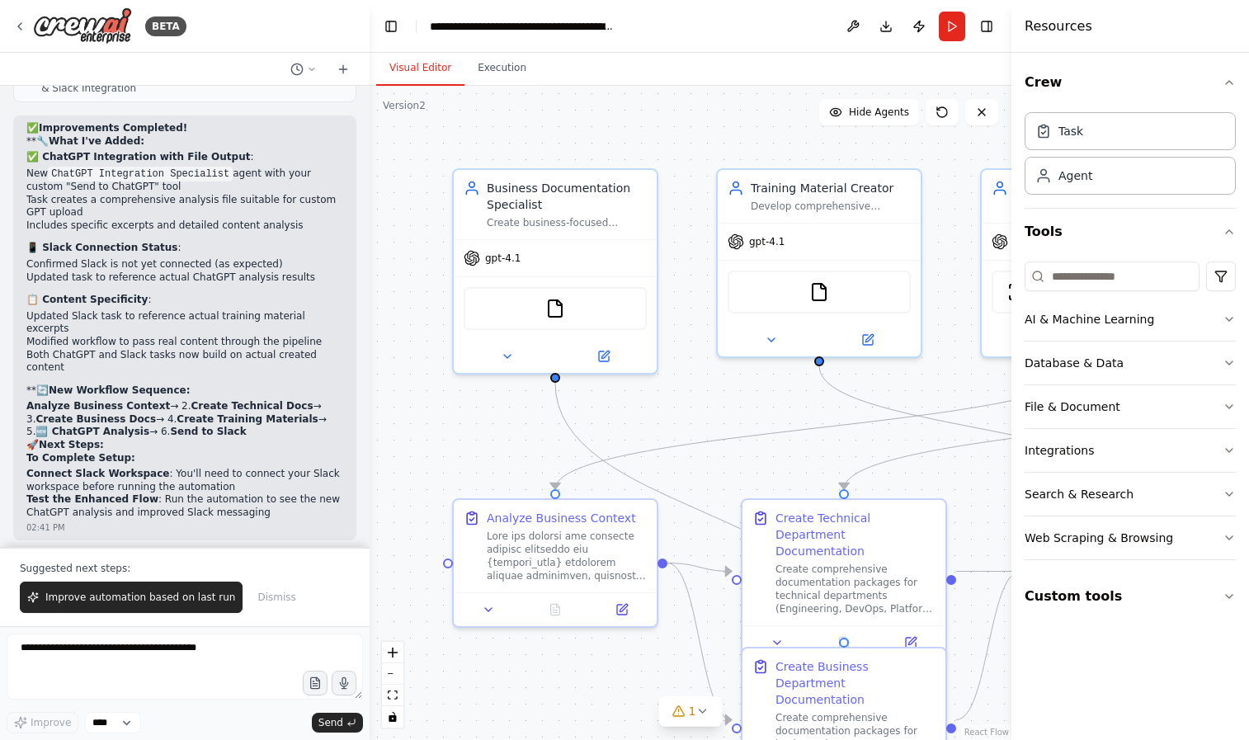
click at [106, 640] on p "The automation is now enhanced and ready to provide real AI analysis with file …" at bounding box center [184, 659] width 317 height 39
click at [23, 26] on icon at bounding box center [19, 26] width 13 height 13
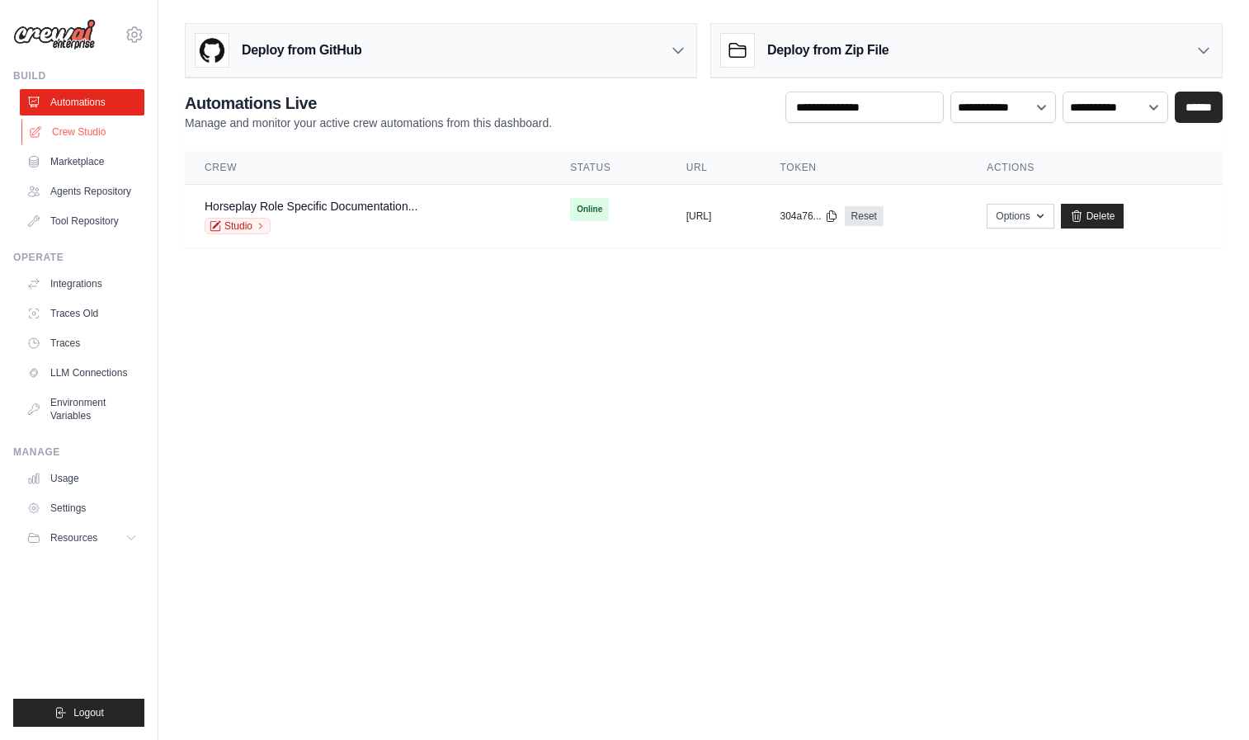
click at [82, 128] on link "Crew Studio" at bounding box center [83, 132] width 125 height 26
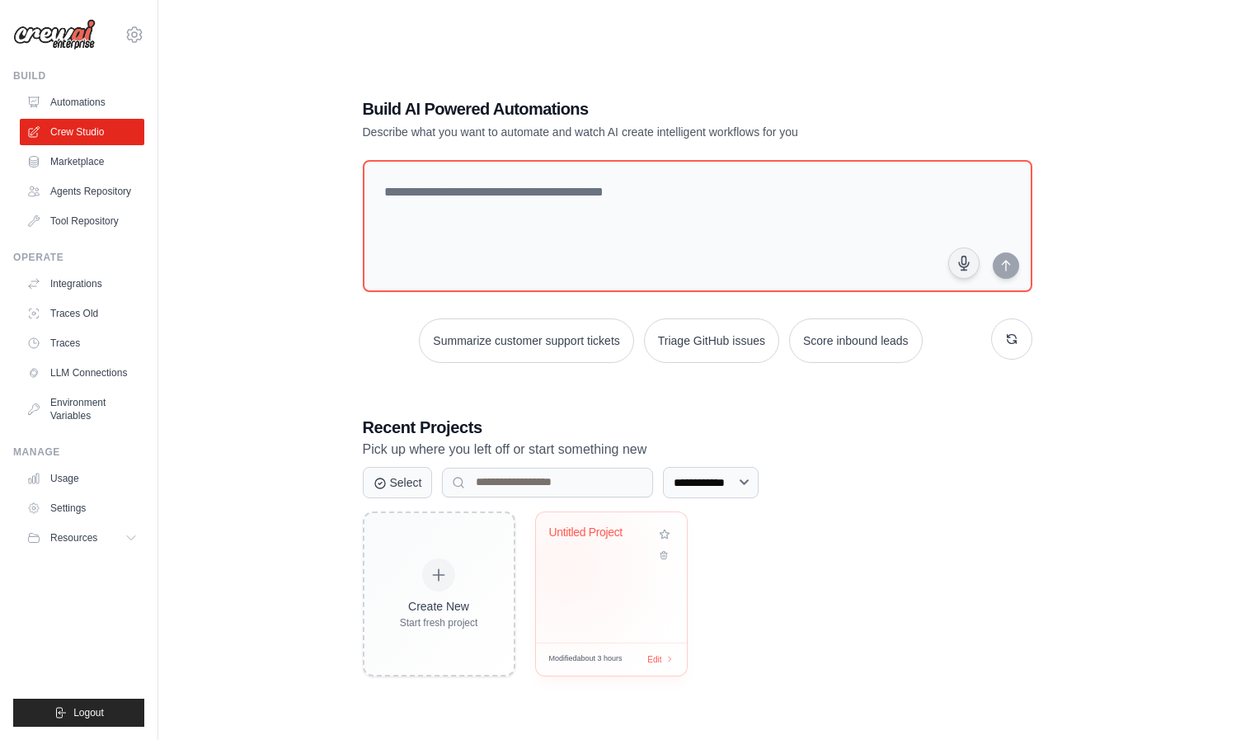
click at [568, 571] on div "Untitled Project" at bounding box center [611, 577] width 151 height 130
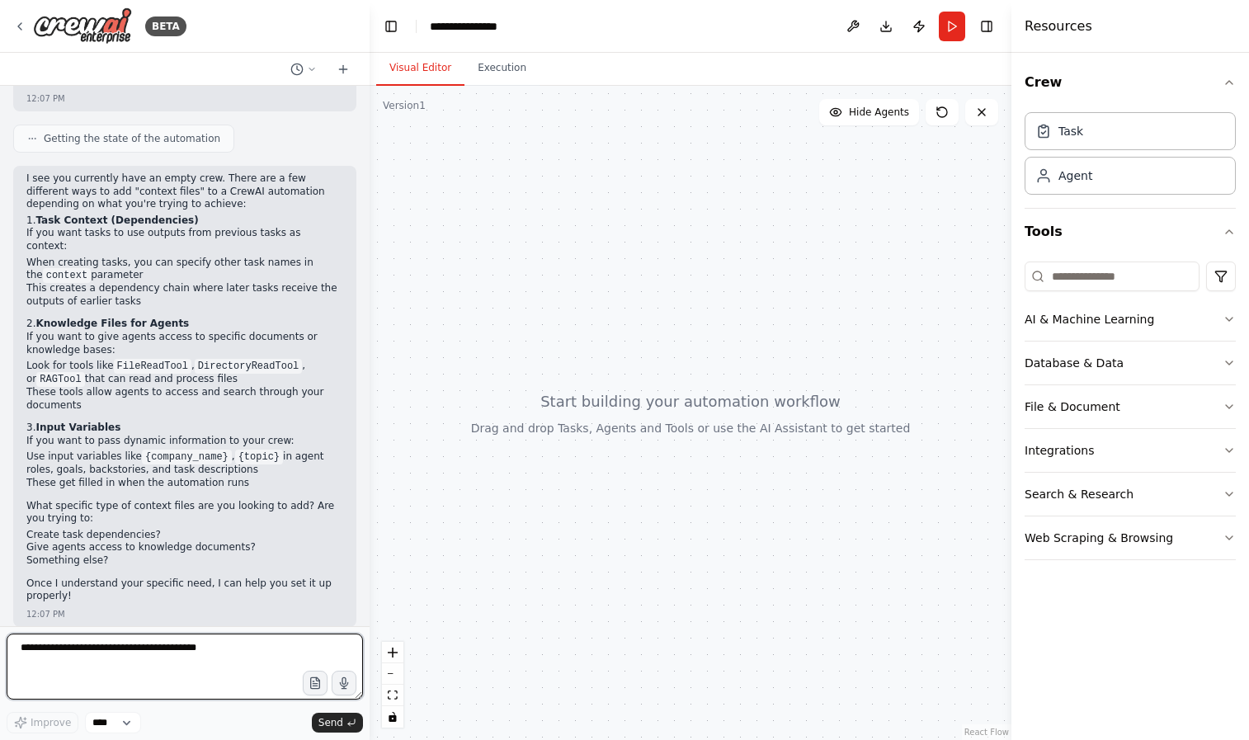
click at [138, 666] on textarea at bounding box center [185, 666] width 356 height 66
type textarea "**********"
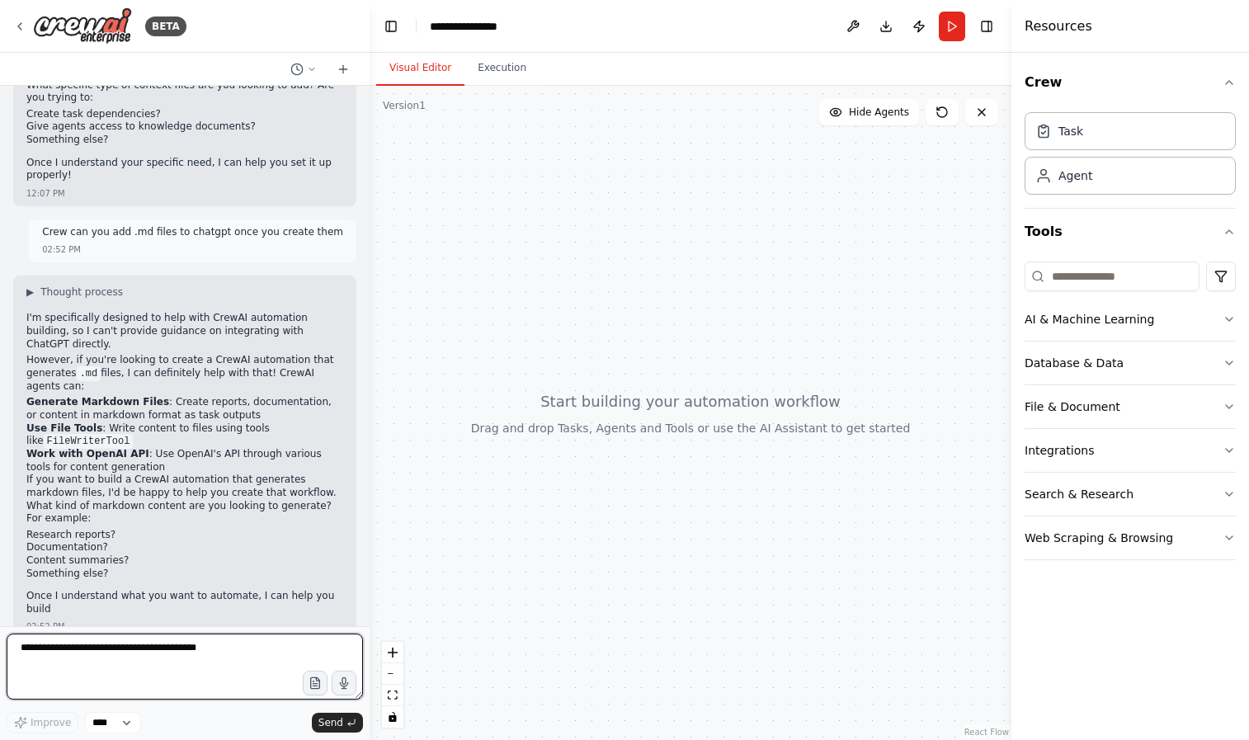
scroll to position [633, 0]
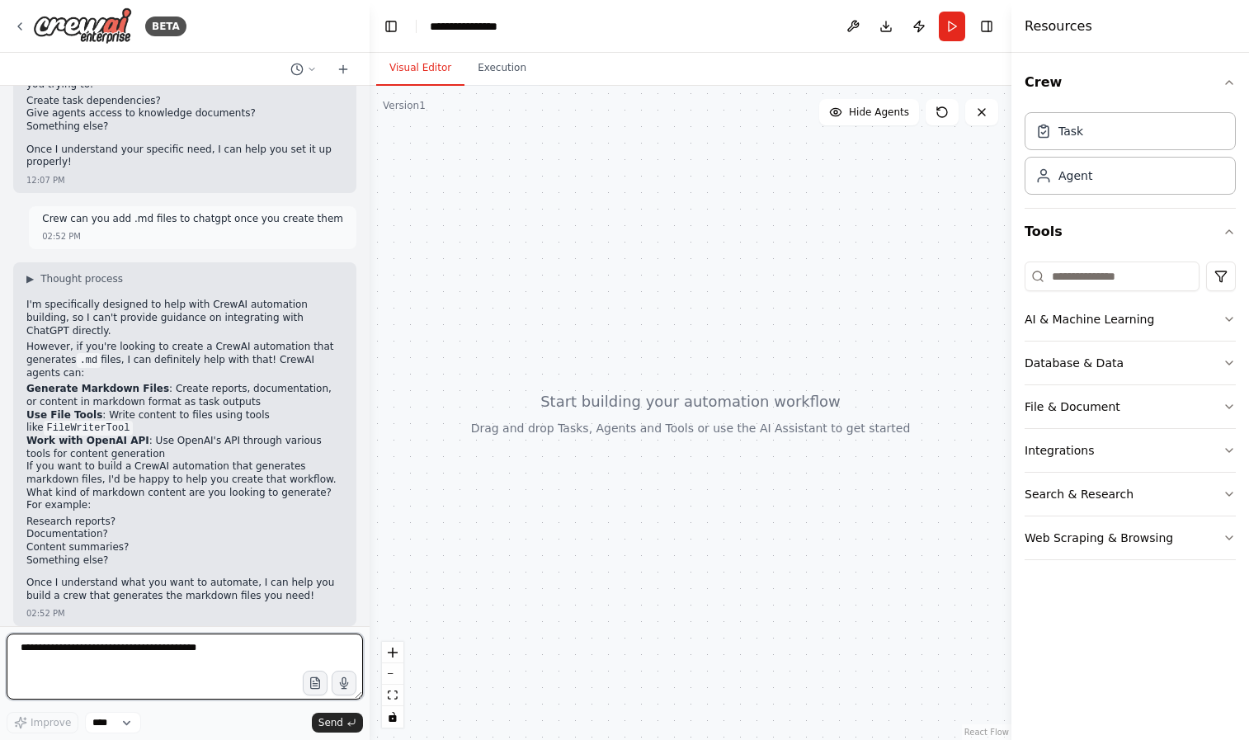
drag, startPoint x: 262, startPoint y: 644, endPoint x: 9, endPoint y: 622, distance: 254.2
click at [9, 624] on div "BETA Hello! I'm the CrewAI assistant. What kind of automation do you want to bu…" at bounding box center [185, 370] width 370 height 740
click at [123, 643] on textarea "**********" at bounding box center [185, 666] width 356 height 66
click at [160, 649] on textarea "**********" at bounding box center [185, 666] width 356 height 66
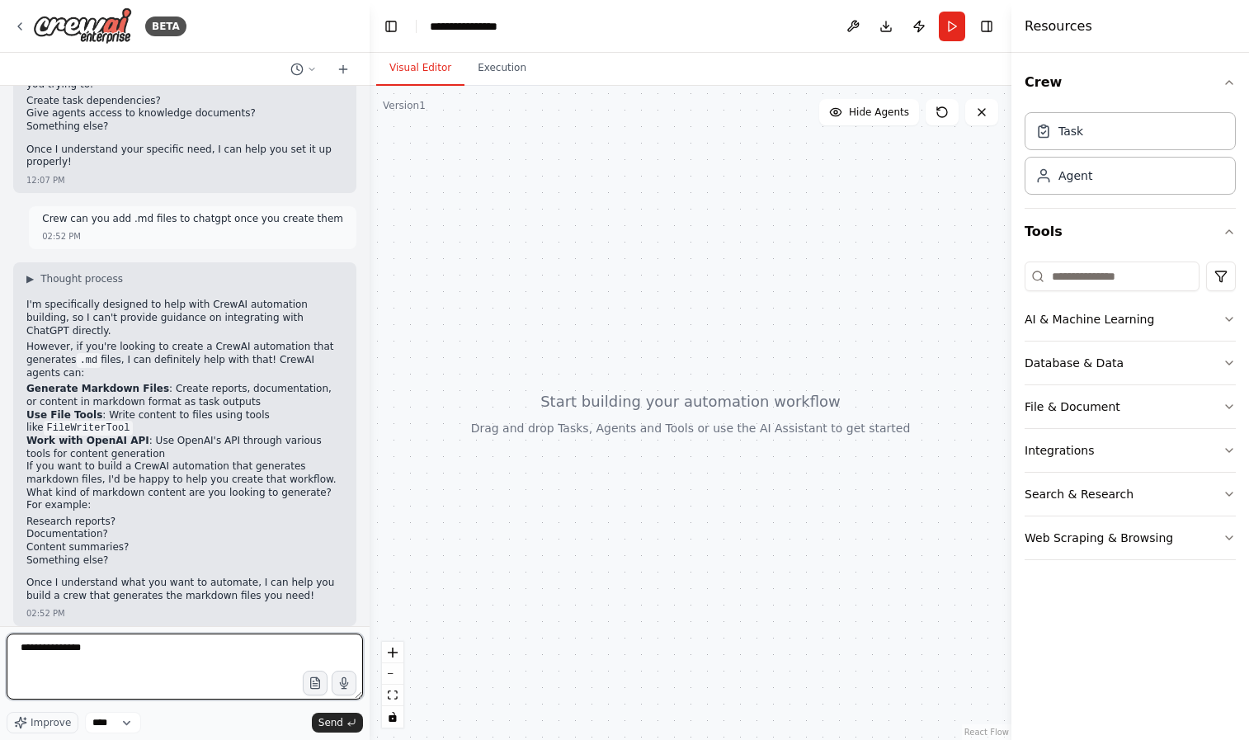
click at [235, 648] on textarea "**********" at bounding box center [185, 666] width 356 height 66
type textarea "**********"
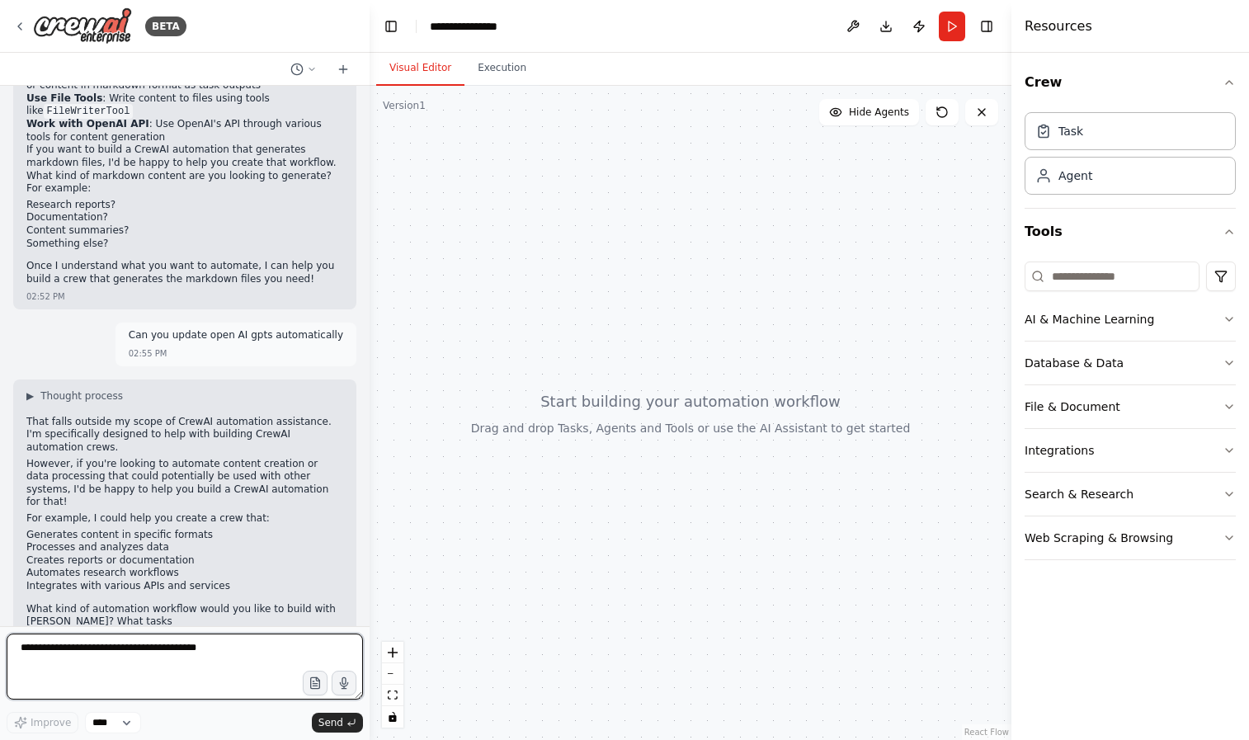
scroll to position [963, 0]
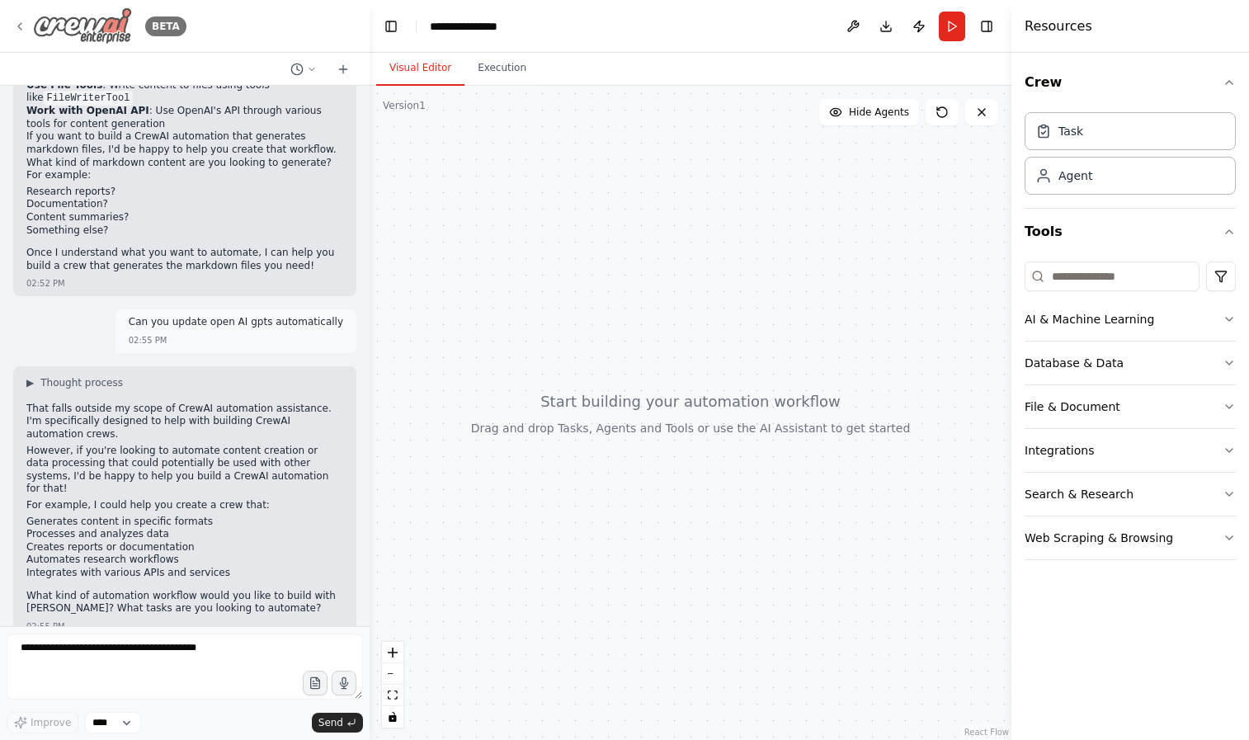
click at [16, 24] on icon at bounding box center [19, 26] width 13 height 13
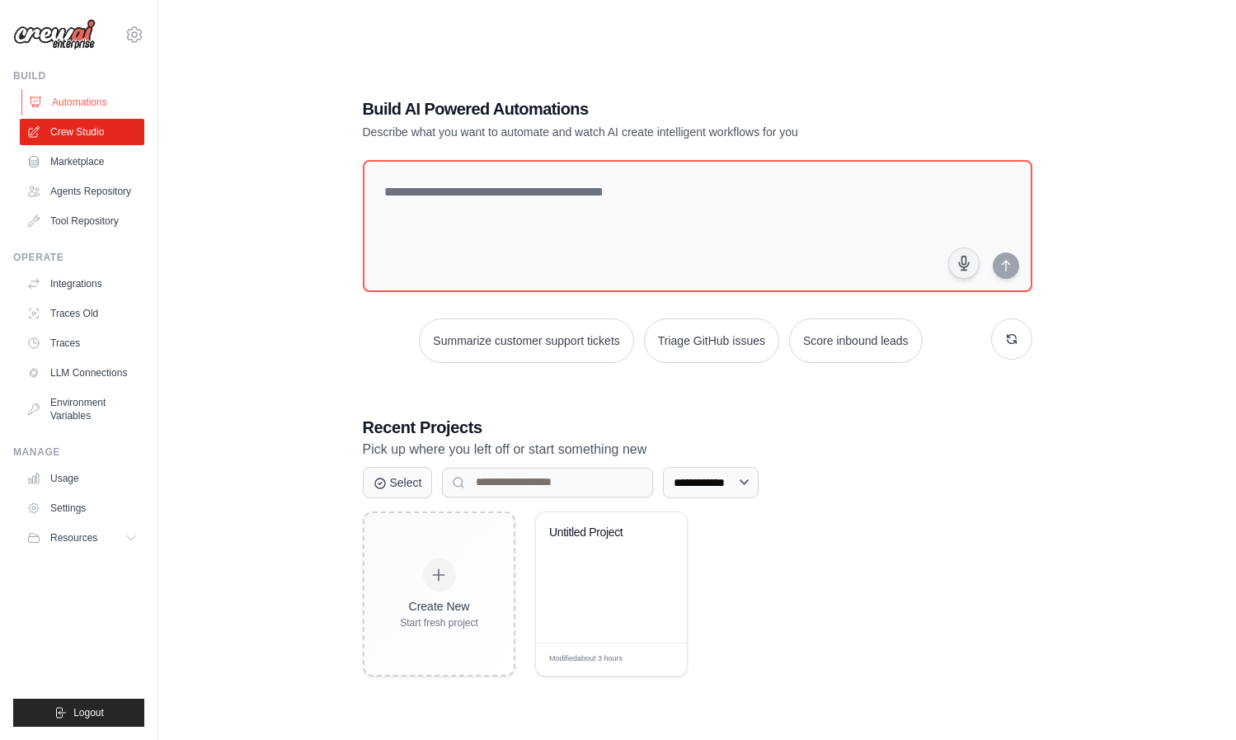
click at [90, 111] on link "Automations" at bounding box center [83, 102] width 125 height 26
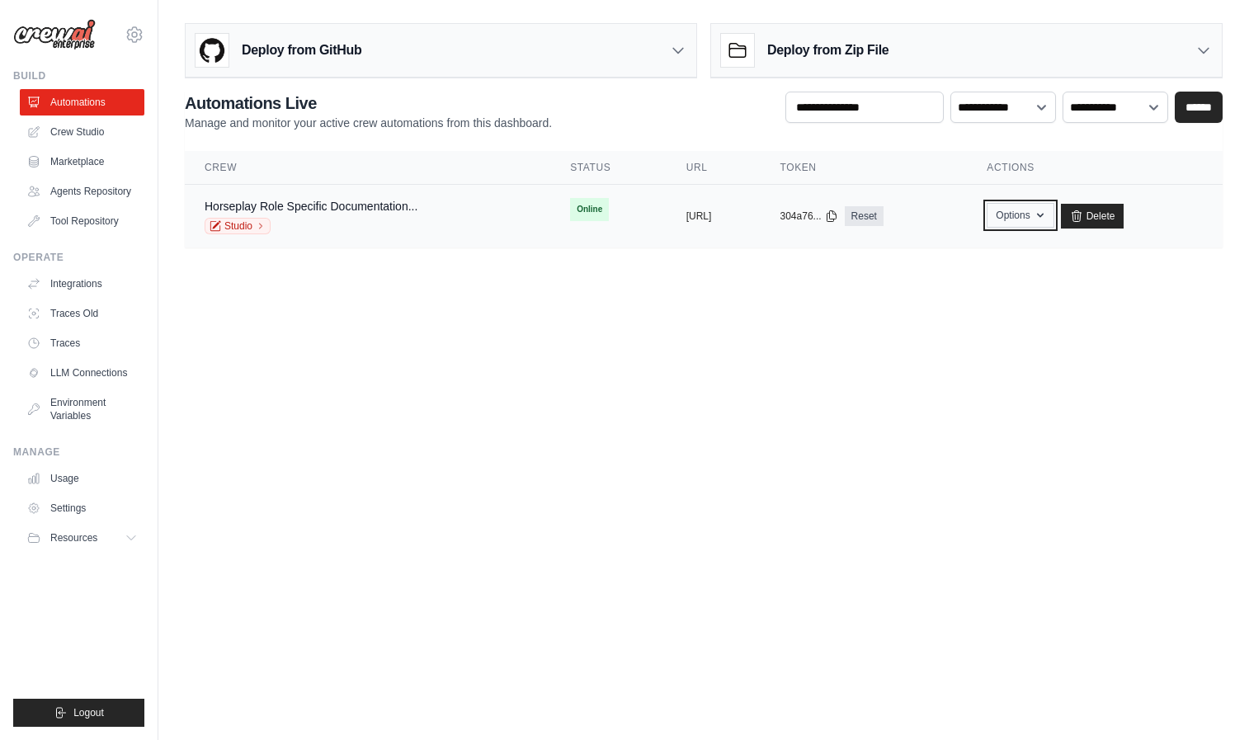
click at [1053, 215] on button "Options" at bounding box center [1019, 215] width 67 height 25
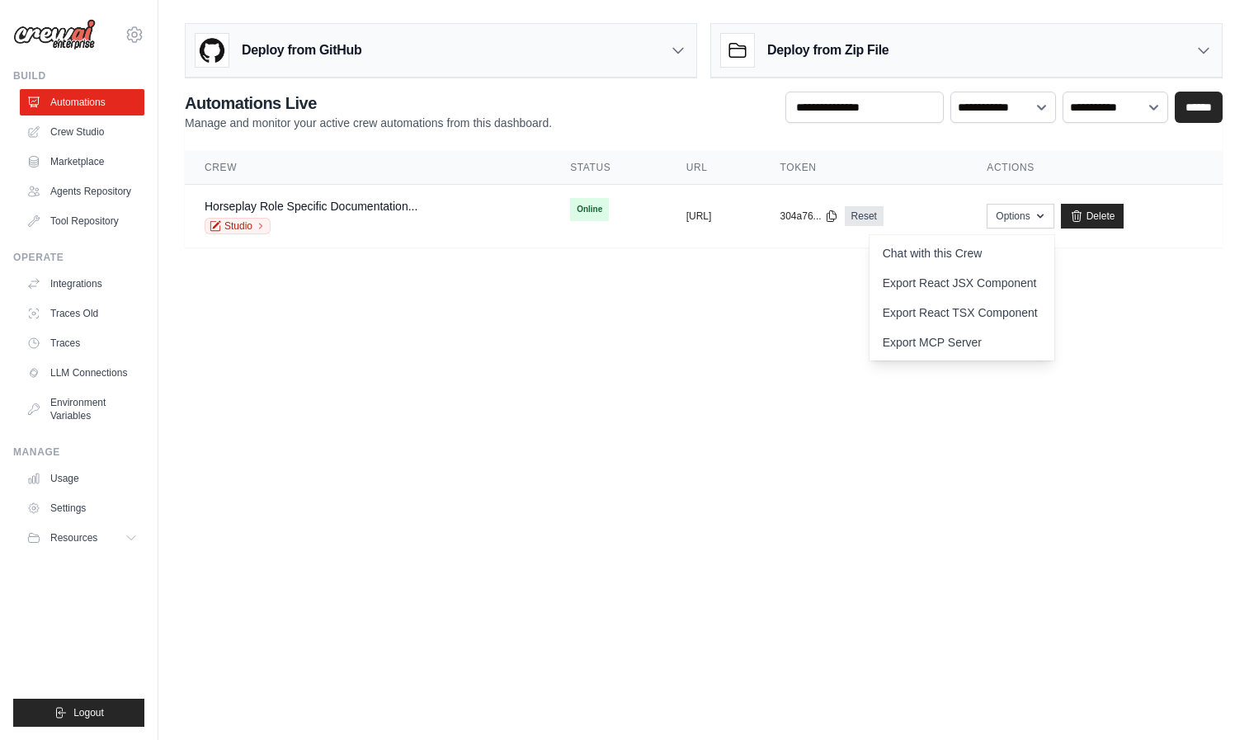
click at [621, 307] on body "[EMAIL_ADDRESS][DOMAIN_NAME] Settings Build Automations" at bounding box center [624, 370] width 1249 height 740
click at [488, 216] on td "Horseplay Role Specific Documentation... Studio" at bounding box center [367, 217] width 365 height 64
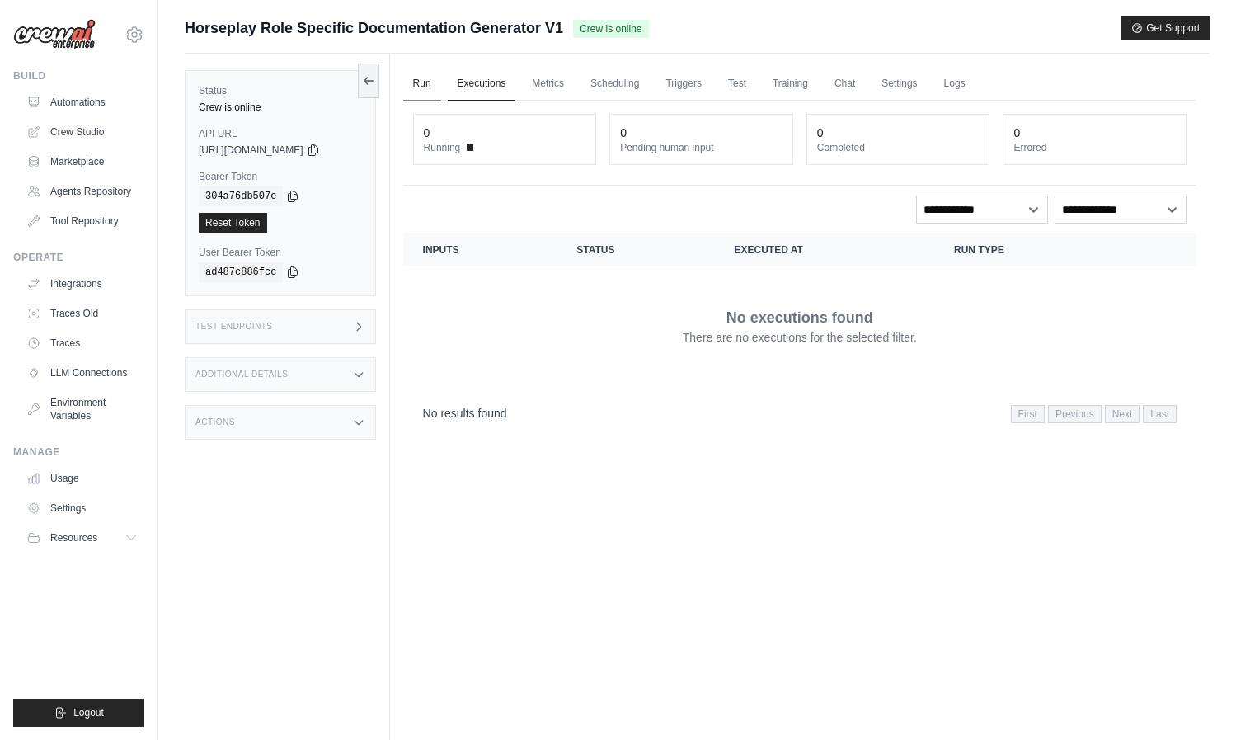
click at [421, 79] on link "Run" at bounding box center [422, 84] width 38 height 35
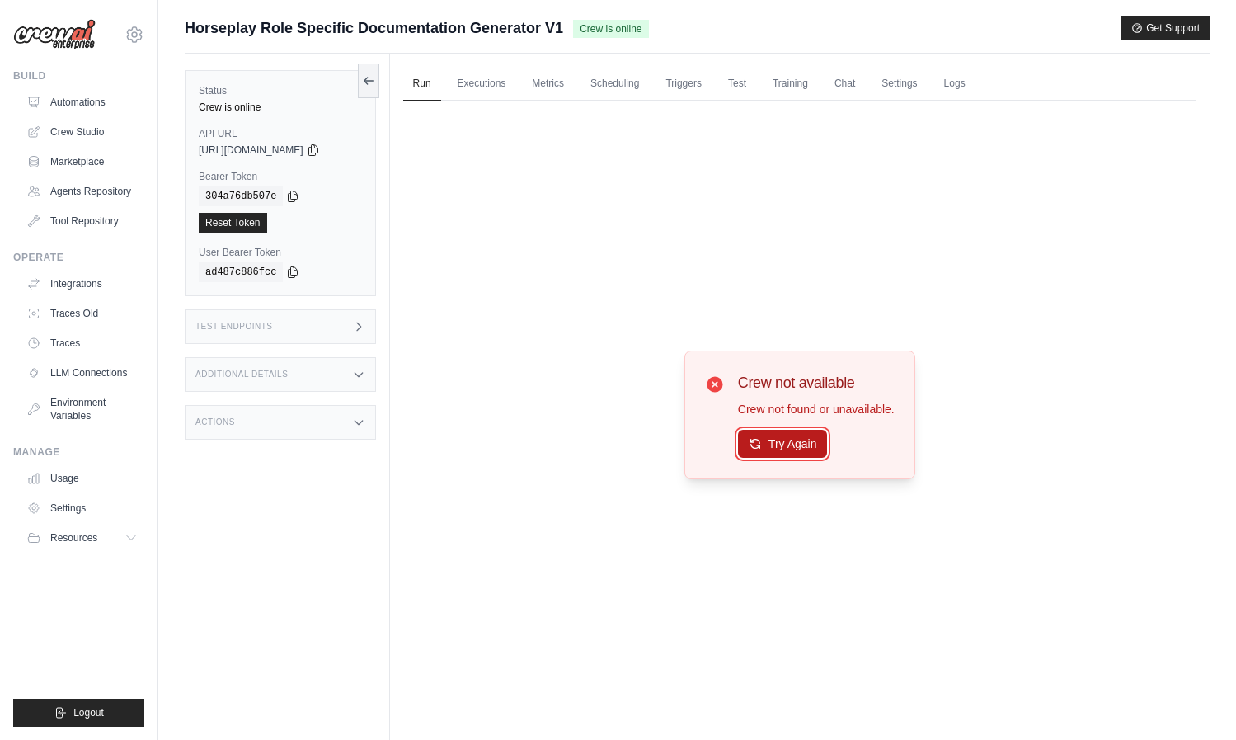
click at [782, 438] on button "Try Again" at bounding box center [783, 444] width 90 height 28
click at [967, 86] on link "Logs" at bounding box center [954, 84] width 41 height 35
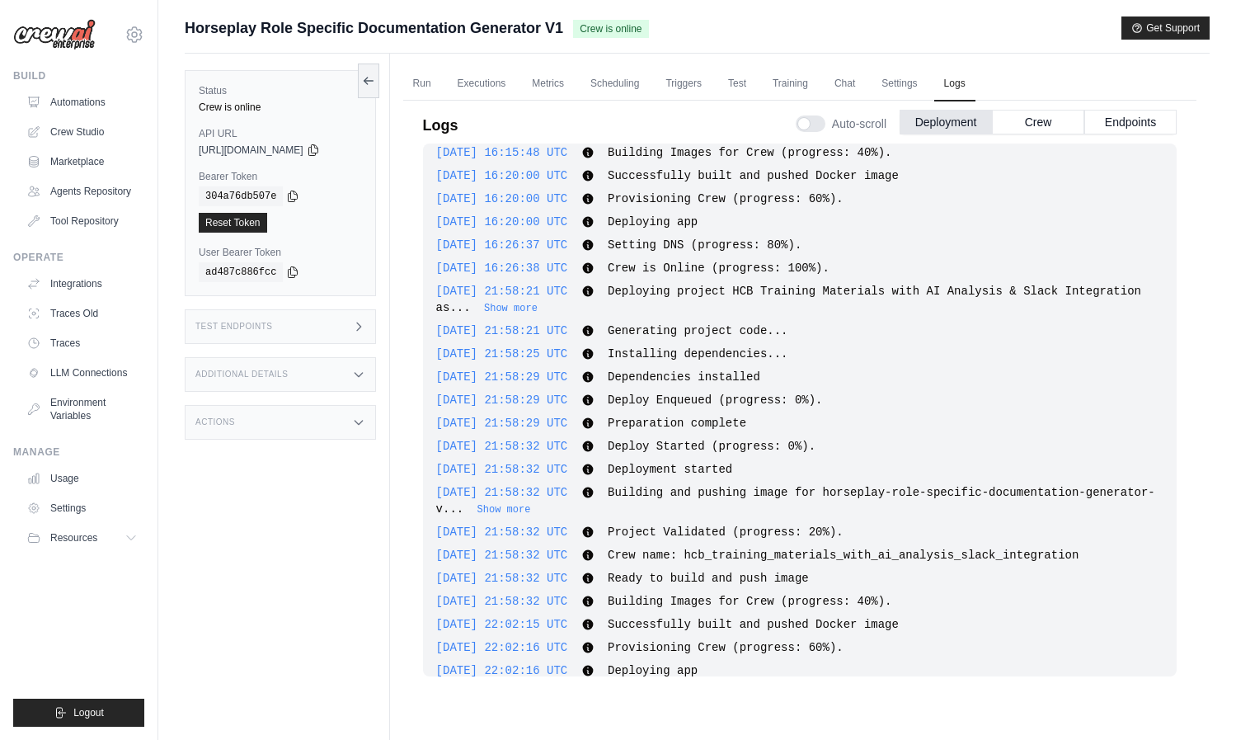
scroll to position [391, 0]
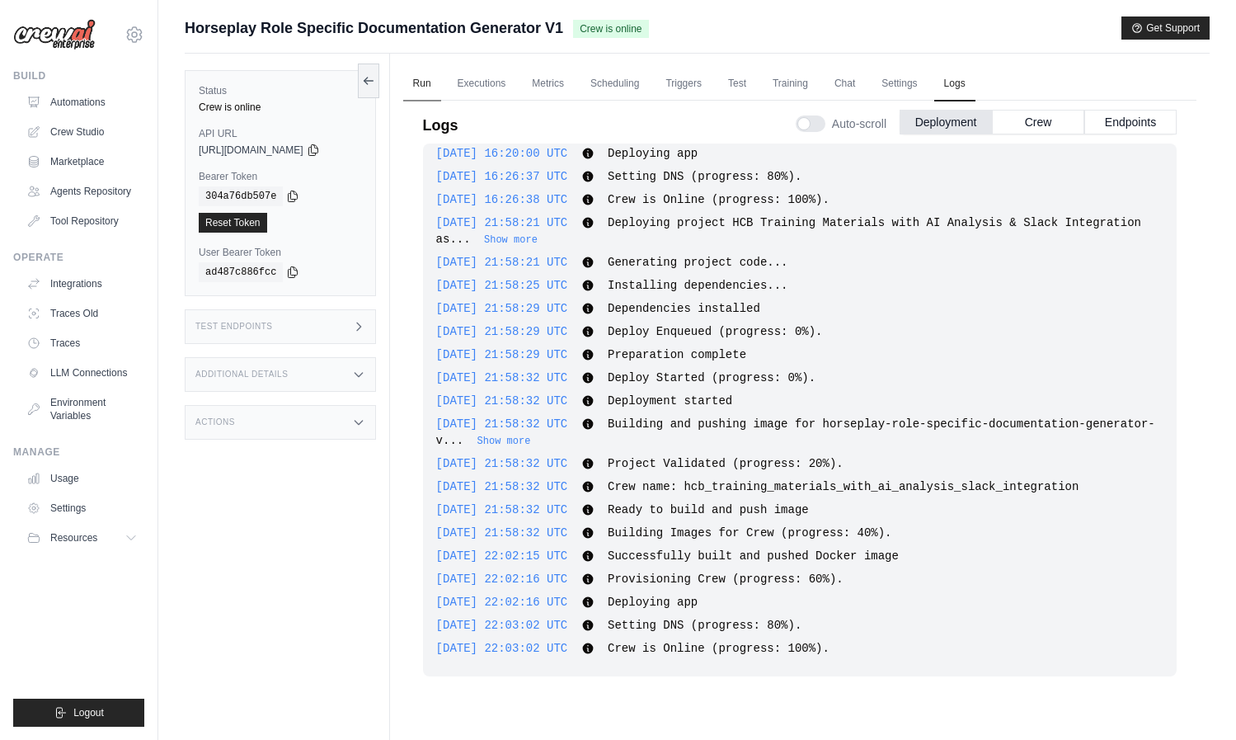
click at [440, 84] on link "Run" at bounding box center [422, 84] width 38 height 35
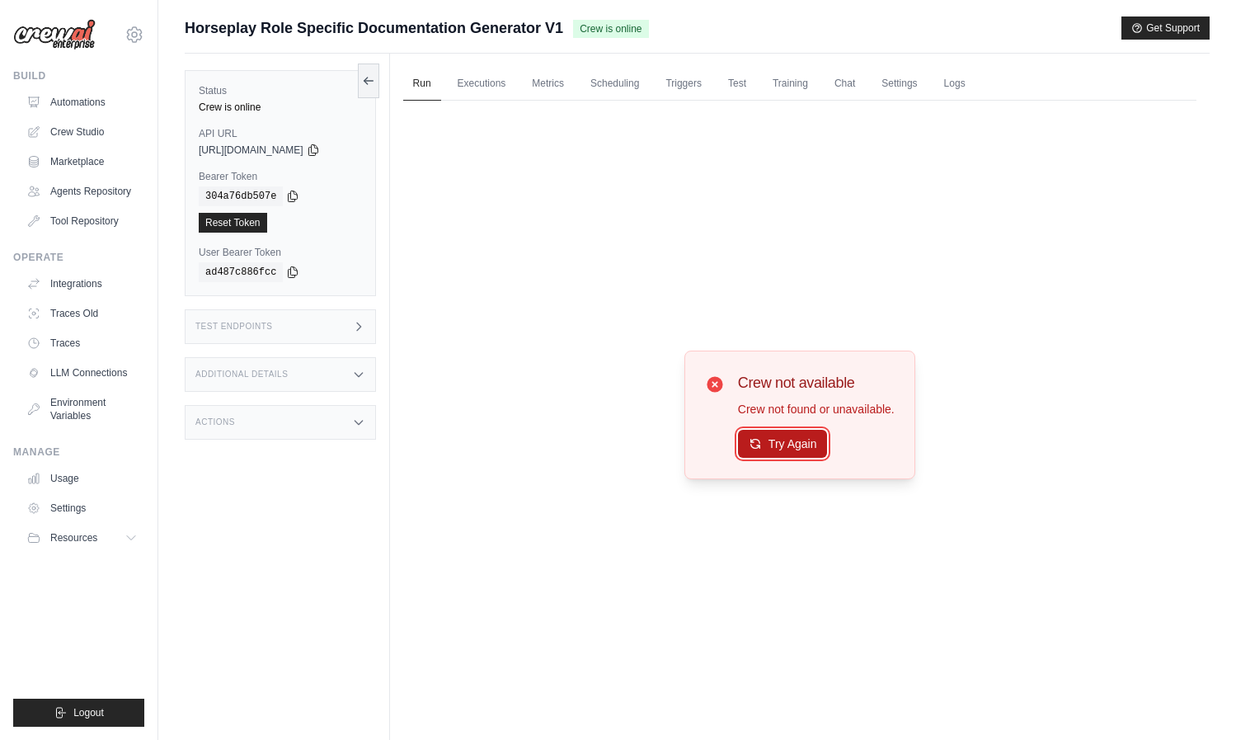
click at [807, 435] on button "Try Again" at bounding box center [783, 444] width 90 height 28
click at [807, 430] on button "Try Again" at bounding box center [783, 444] width 90 height 28
click at [497, 78] on link "Executions" at bounding box center [482, 84] width 68 height 35
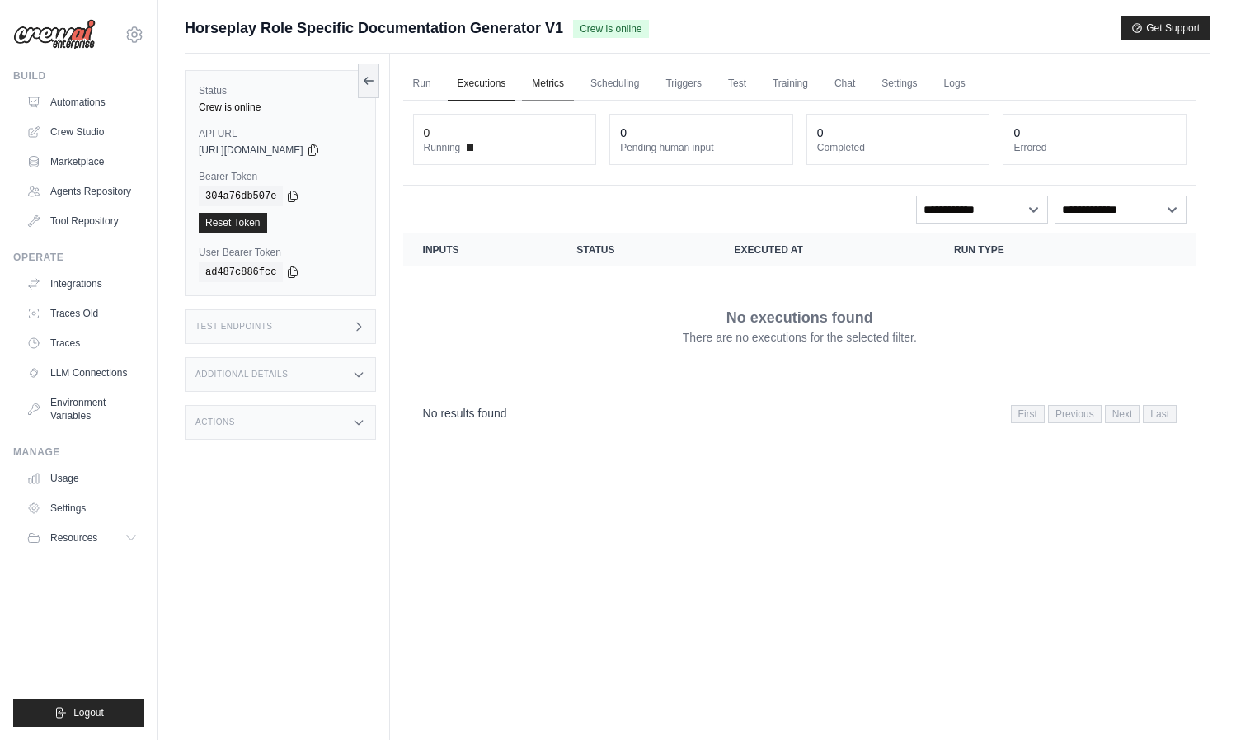
click at [553, 77] on link "Metrics" at bounding box center [548, 84] width 52 height 35
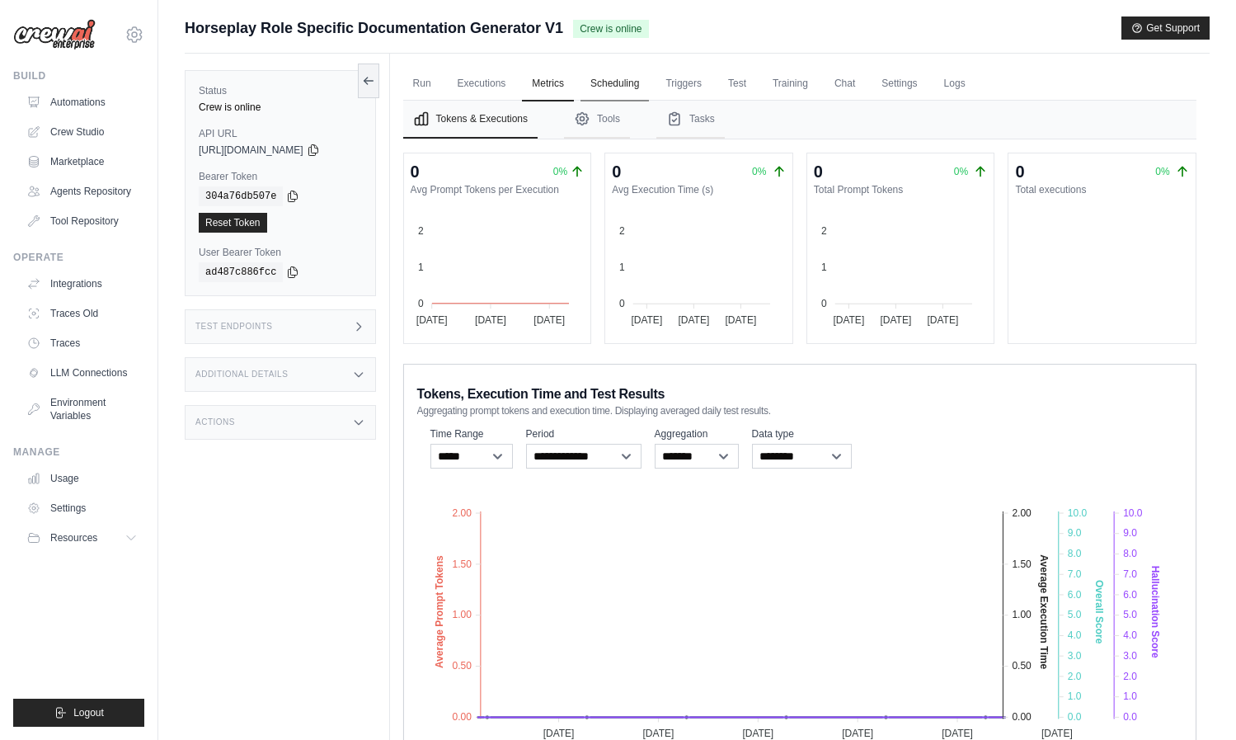
click at [595, 85] on link "Scheduling" at bounding box center [615, 84] width 68 height 35
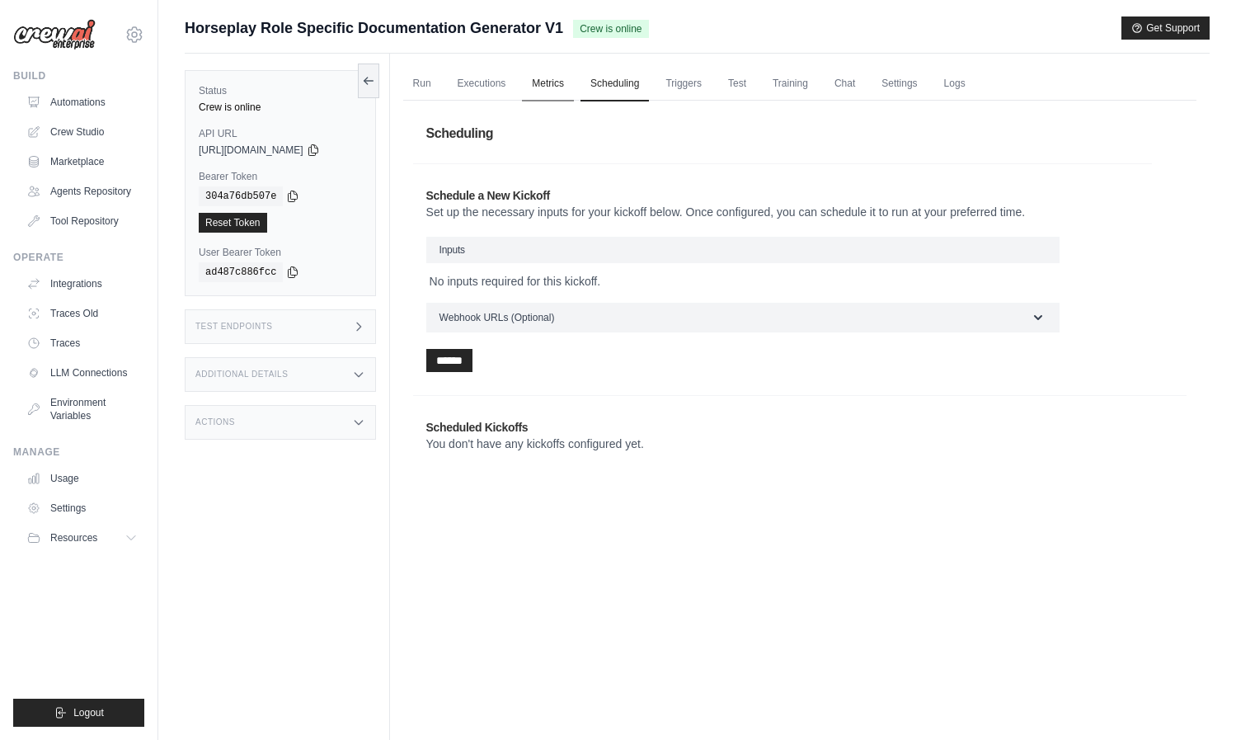
click at [539, 82] on link "Metrics" at bounding box center [548, 84] width 52 height 35
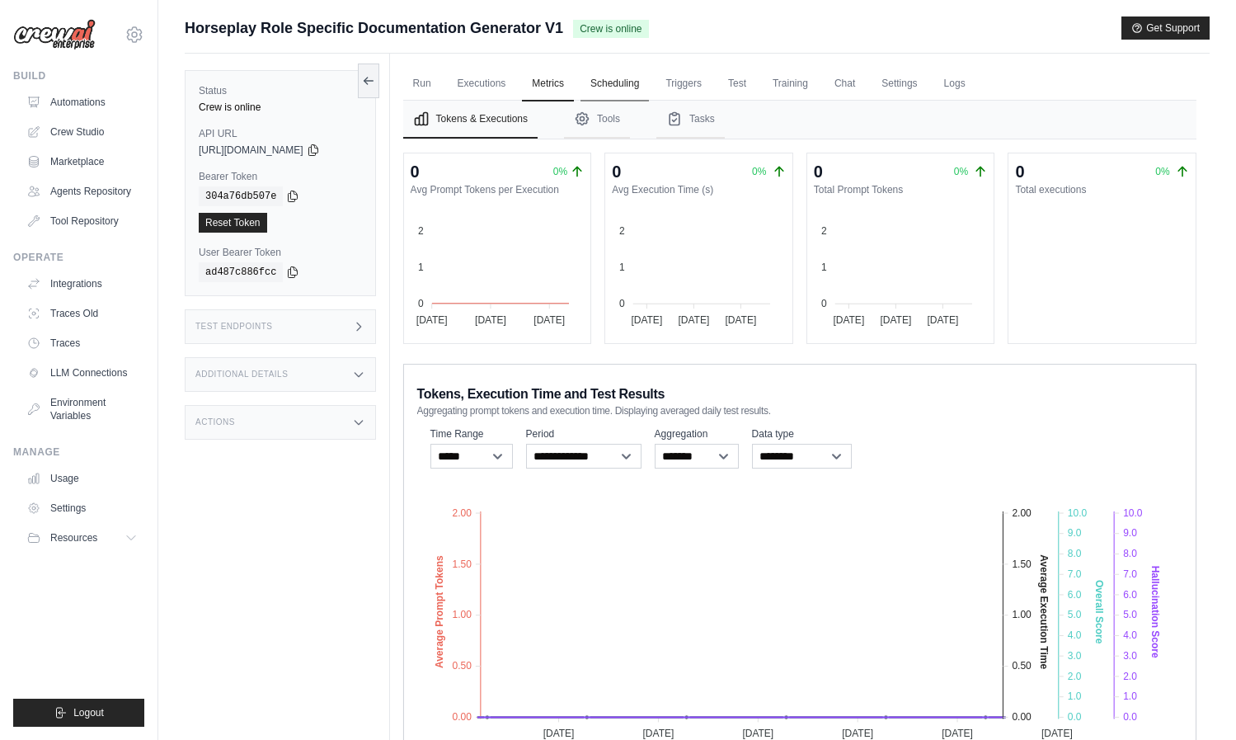
click at [648, 82] on link "Scheduling" at bounding box center [615, 84] width 68 height 35
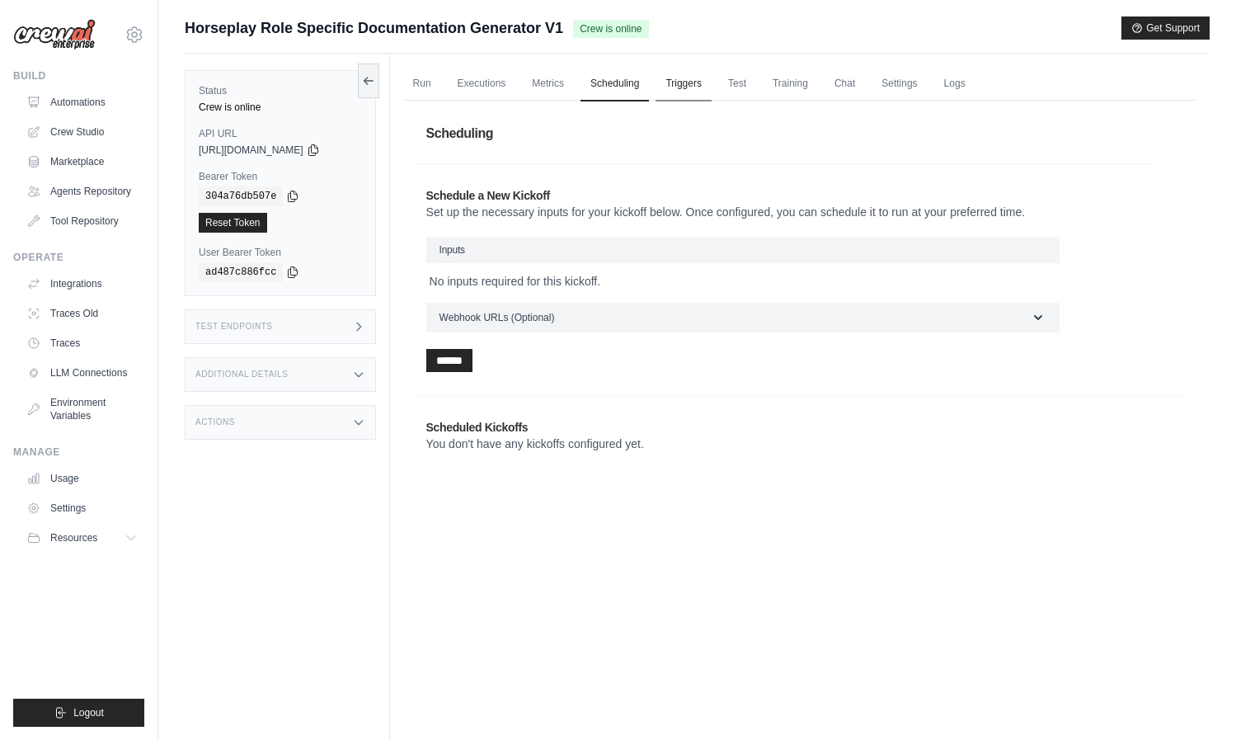
click at [685, 85] on link "Triggers" at bounding box center [684, 84] width 56 height 35
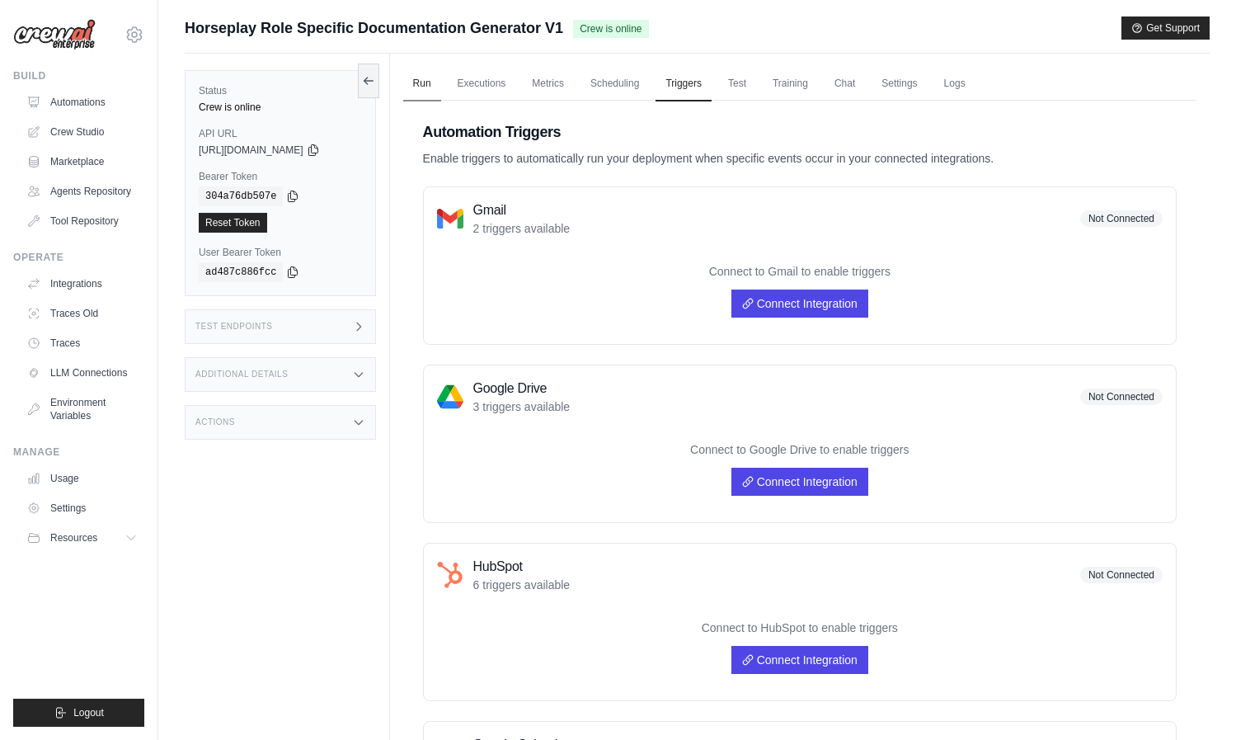
click at [434, 87] on link "Run" at bounding box center [422, 84] width 38 height 35
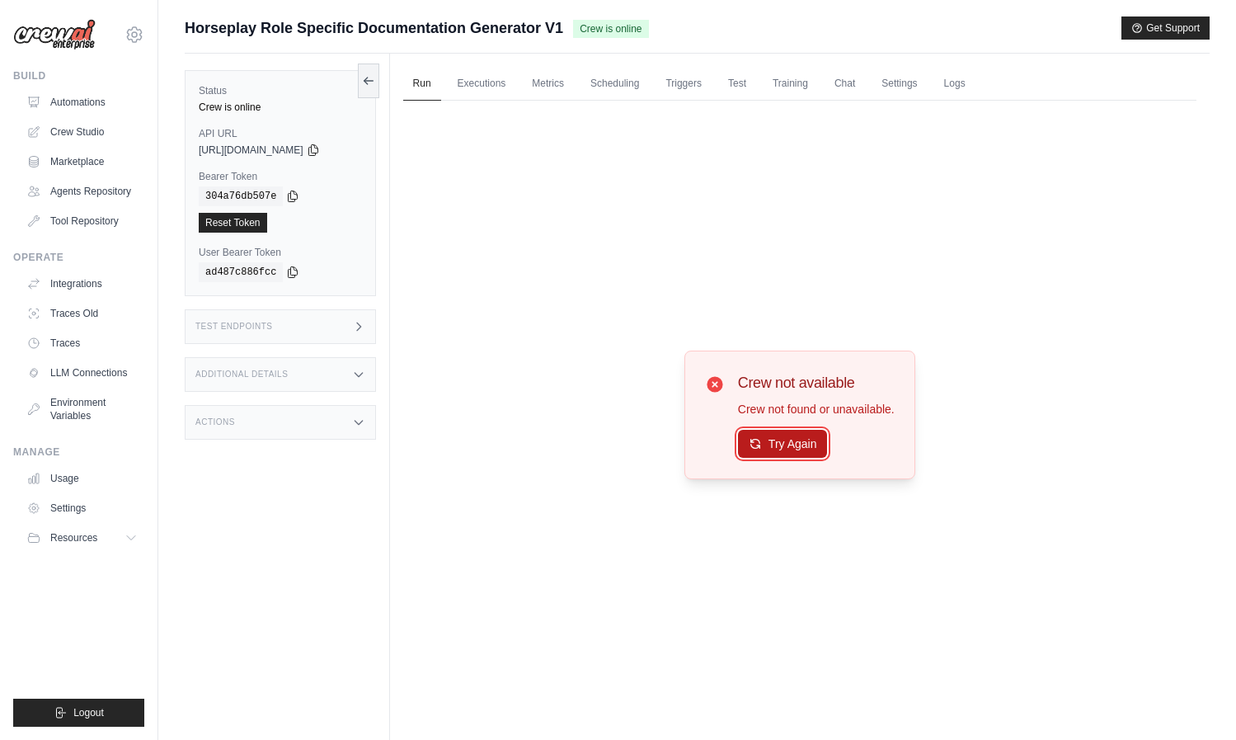
click at [776, 446] on button "Try Again" at bounding box center [783, 444] width 90 height 28
click at [778, 440] on button "Try Again" at bounding box center [783, 444] width 90 height 28
click at [778, 438] on button "Try Again" at bounding box center [783, 445] width 90 height 28
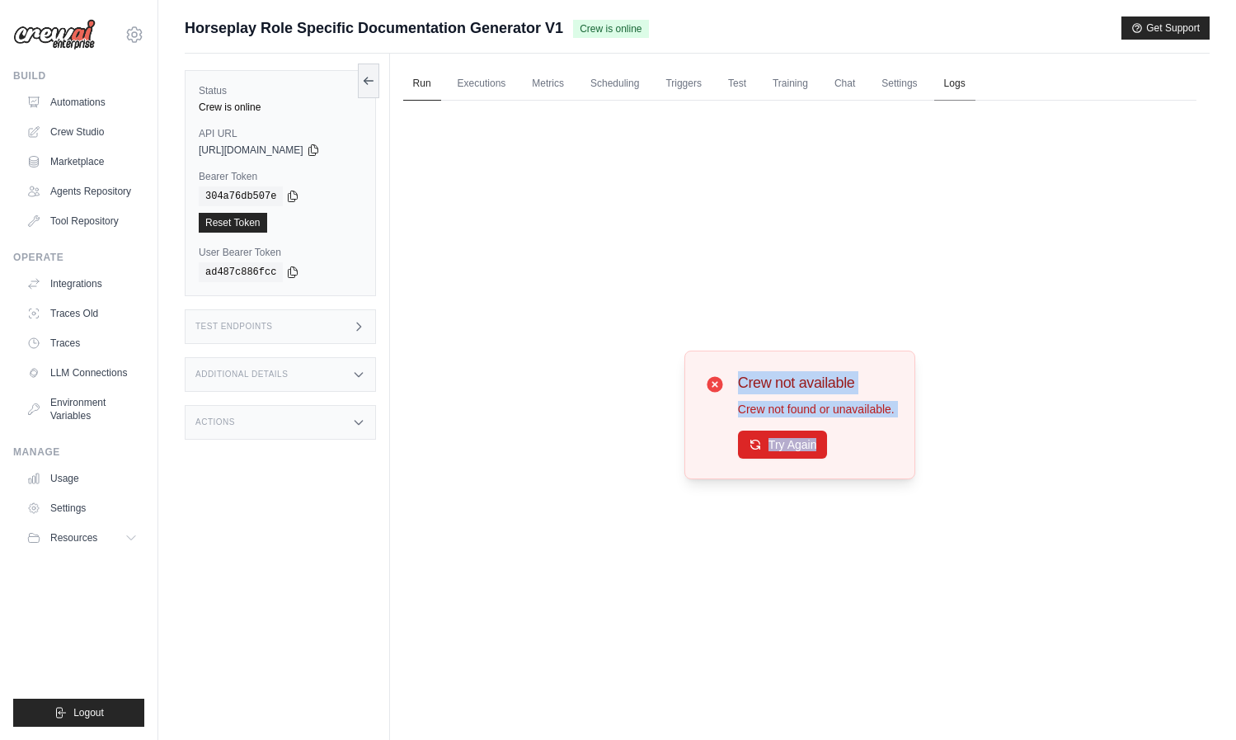
click at [945, 92] on link "Logs" at bounding box center [954, 84] width 41 height 35
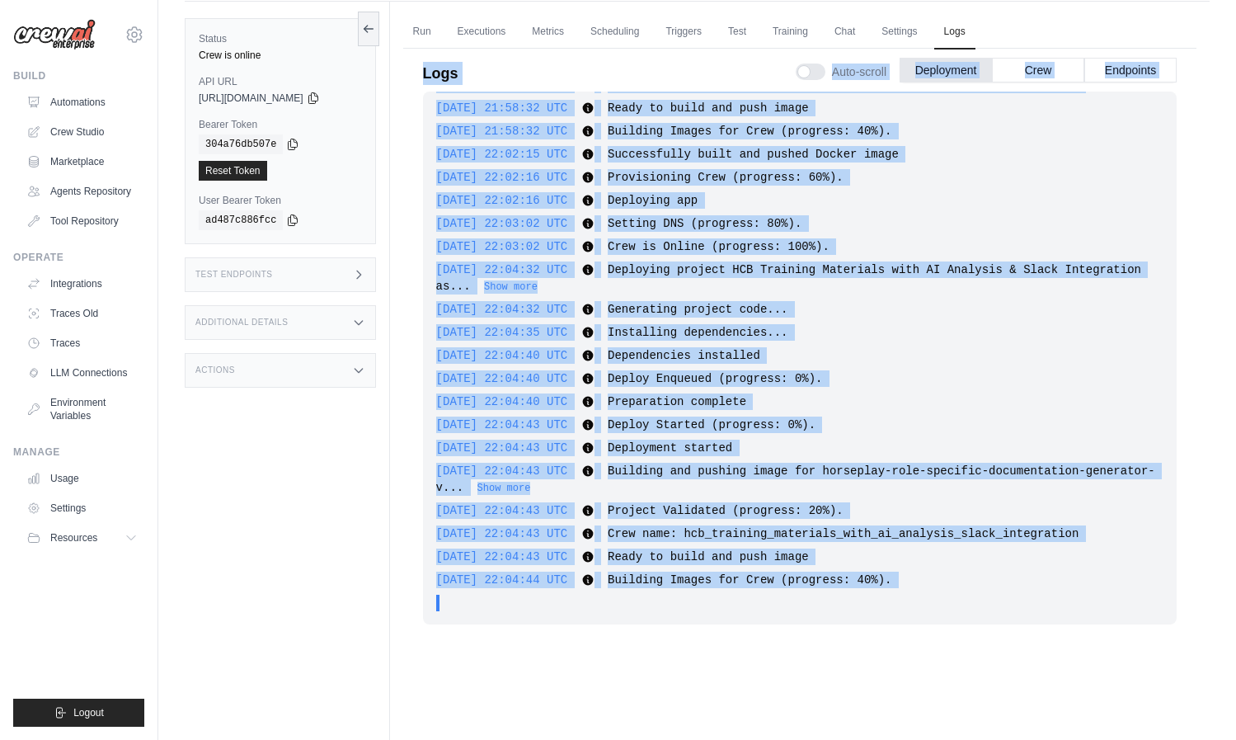
scroll to position [70, 0]
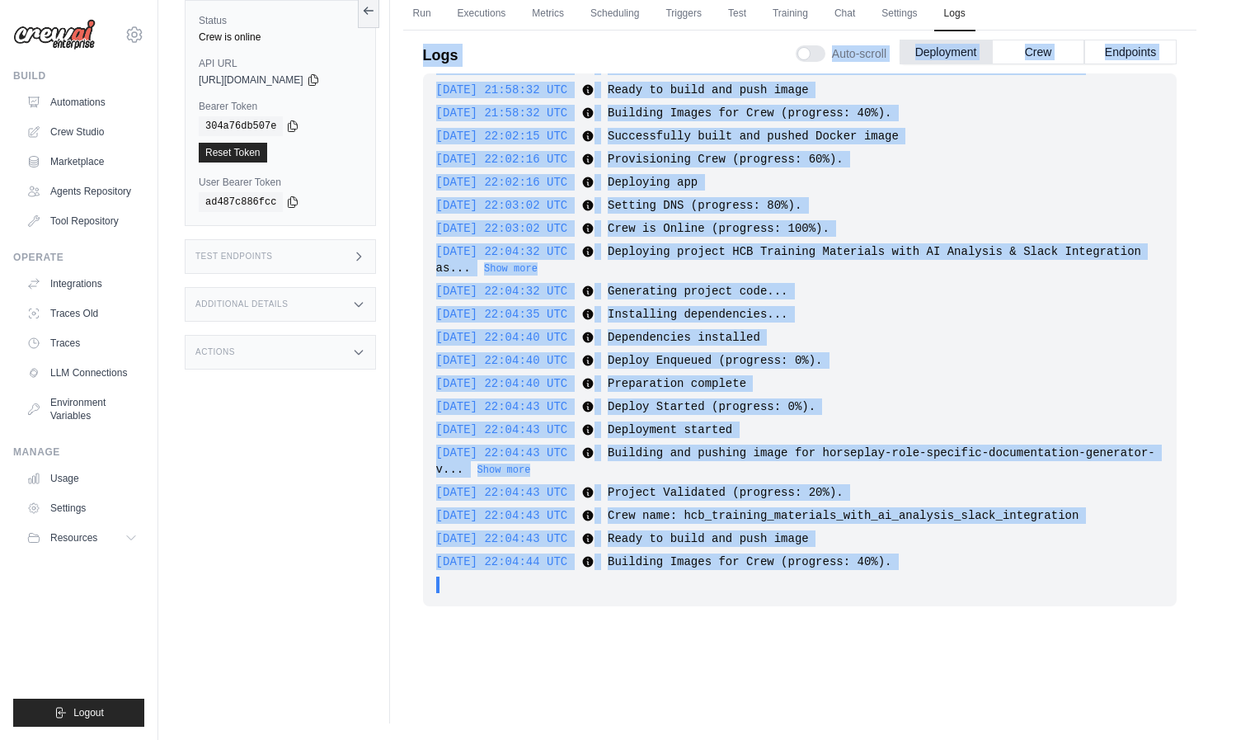
click at [772, 547] on div "[DATE] 16:15:39 UTC Deploying project Horseplay Role-Specific Documentation Gen…" at bounding box center [800, 339] width 754 height 533
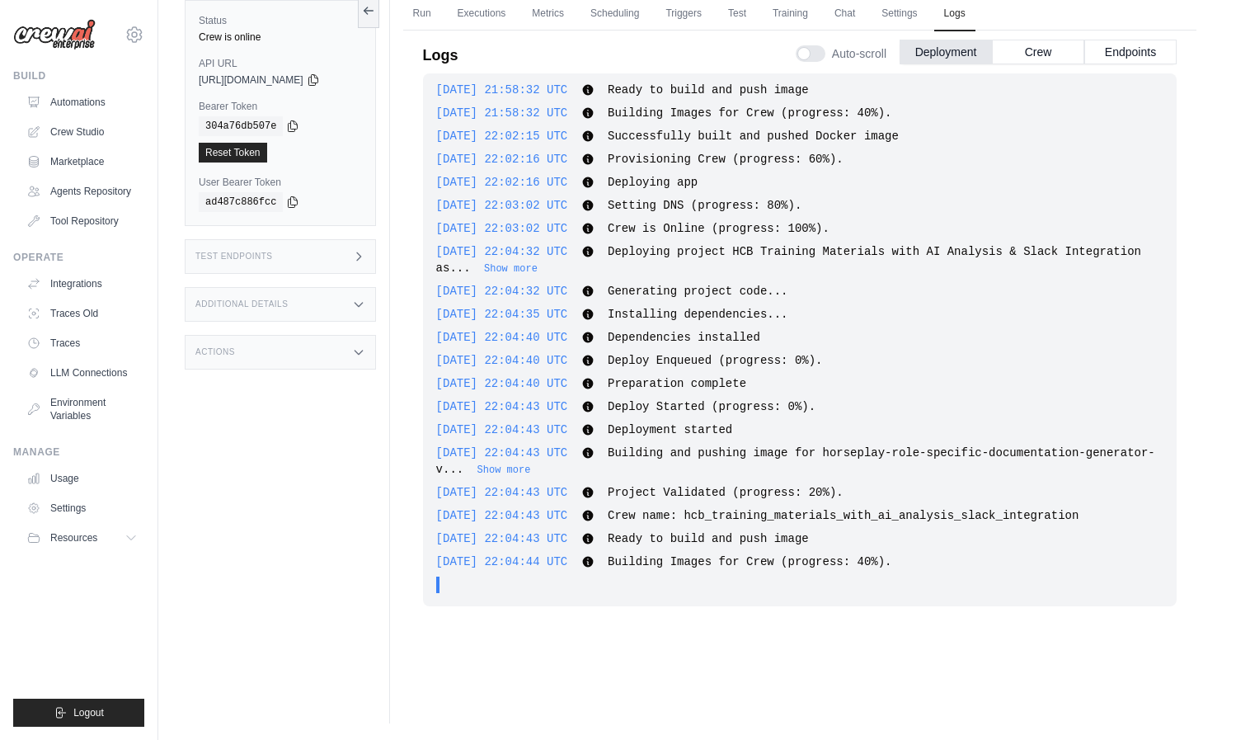
click at [304, 75] on span "[URL][DOMAIN_NAME]" at bounding box center [251, 79] width 105 height 13
click at [304, 76] on span "[URL][DOMAIN_NAME]" at bounding box center [251, 79] width 105 height 13
click at [330, 259] on div "Test Endpoints" at bounding box center [280, 256] width 191 height 35
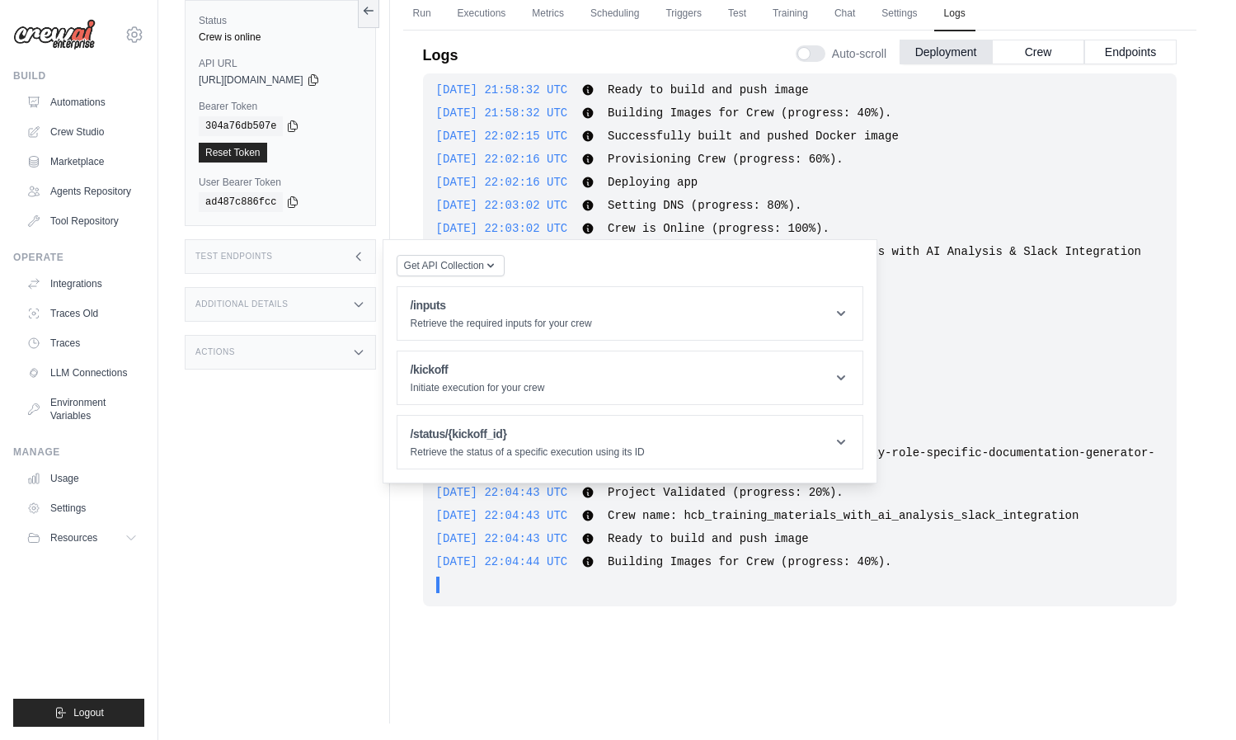
click at [335, 301] on div "Additional Details" at bounding box center [280, 304] width 191 height 35
click at [320, 456] on div "Actions" at bounding box center [280, 449] width 191 height 35
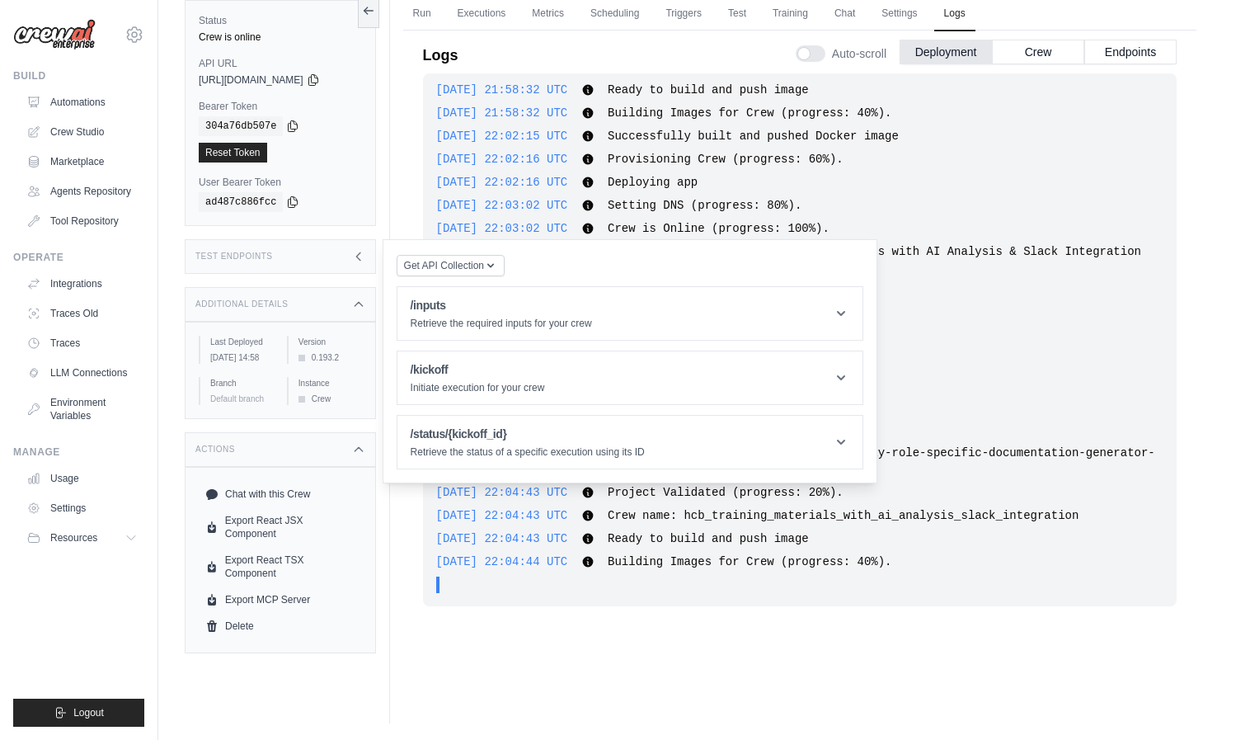
click at [426, 632] on div "2025-09-22 16:15:39 UTC Deploying project Horseplay Role-Specific Documentation…" at bounding box center [800, 357] width 754 height 569
click at [730, 608] on div "2025-09-22 16:15:39 UTC Deploying project Horseplay Role-Specific Documentation…" at bounding box center [800, 357] width 754 height 569
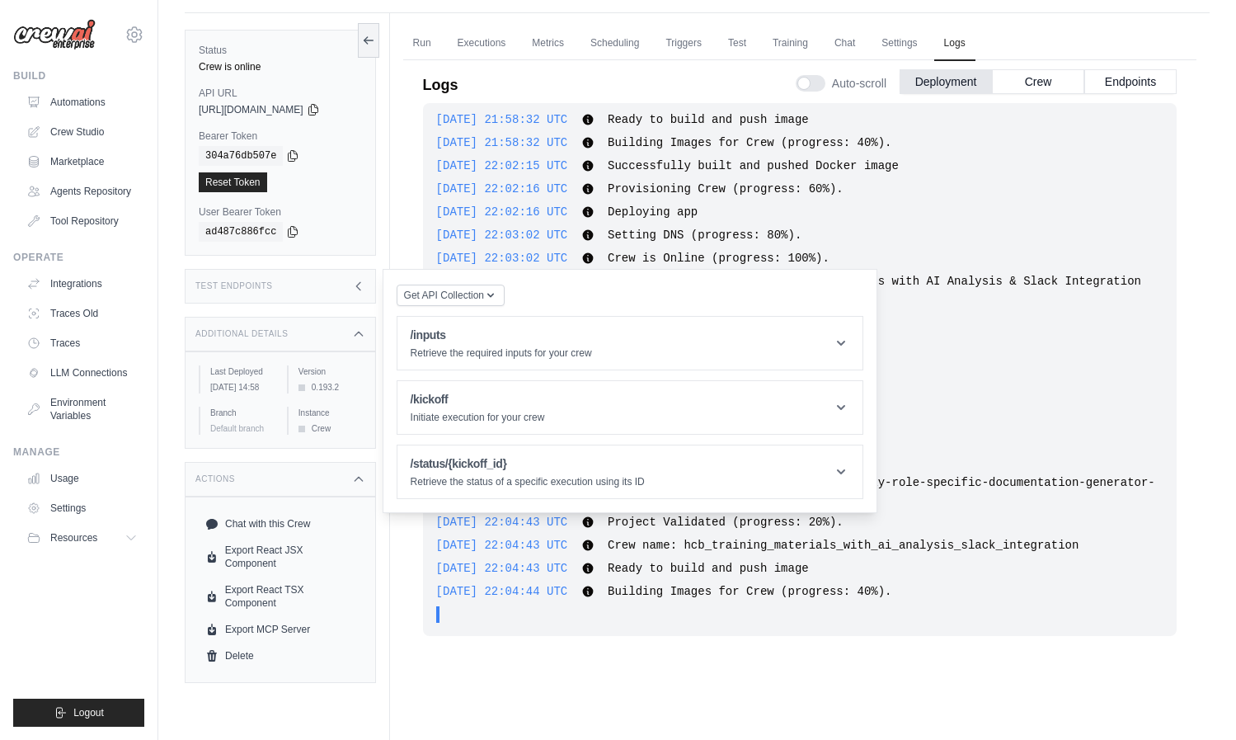
scroll to position [0, 0]
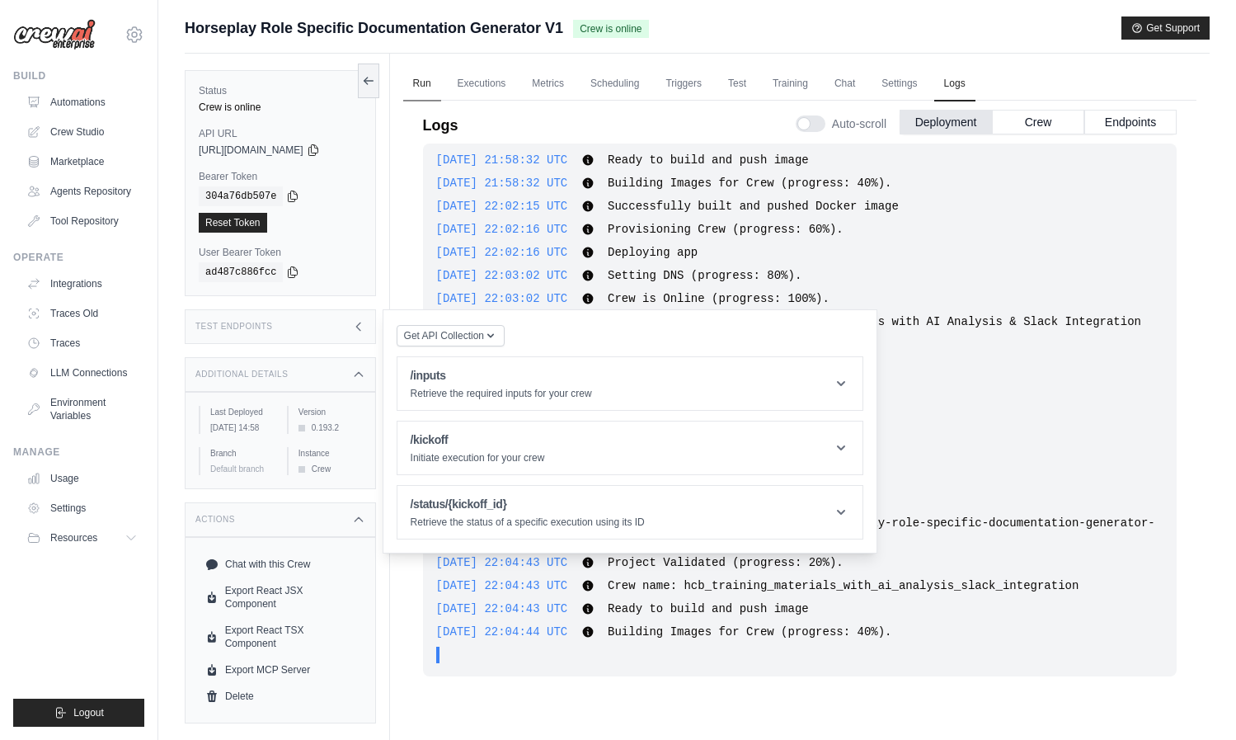
click at [426, 77] on link "Run" at bounding box center [422, 84] width 38 height 35
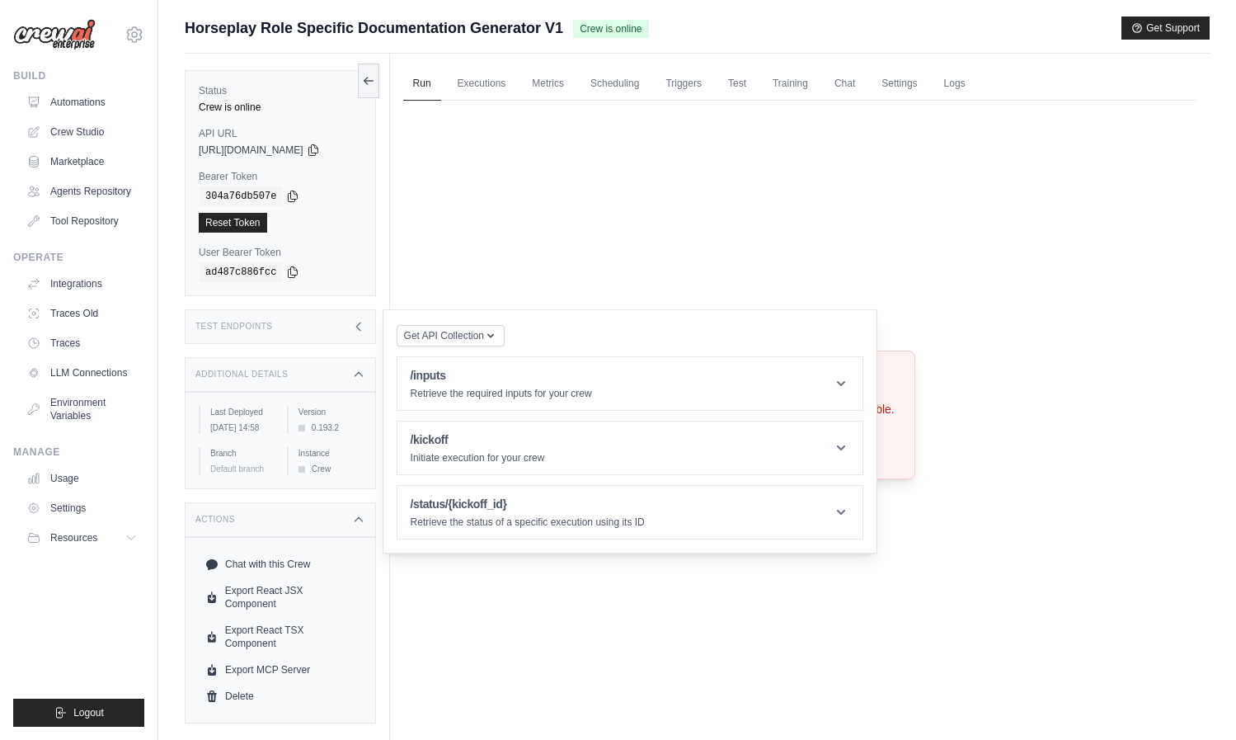
click at [725, 227] on div "Crew not available Crew not found or unavailable. Try Again" at bounding box center [799, 415] width 793 height 628
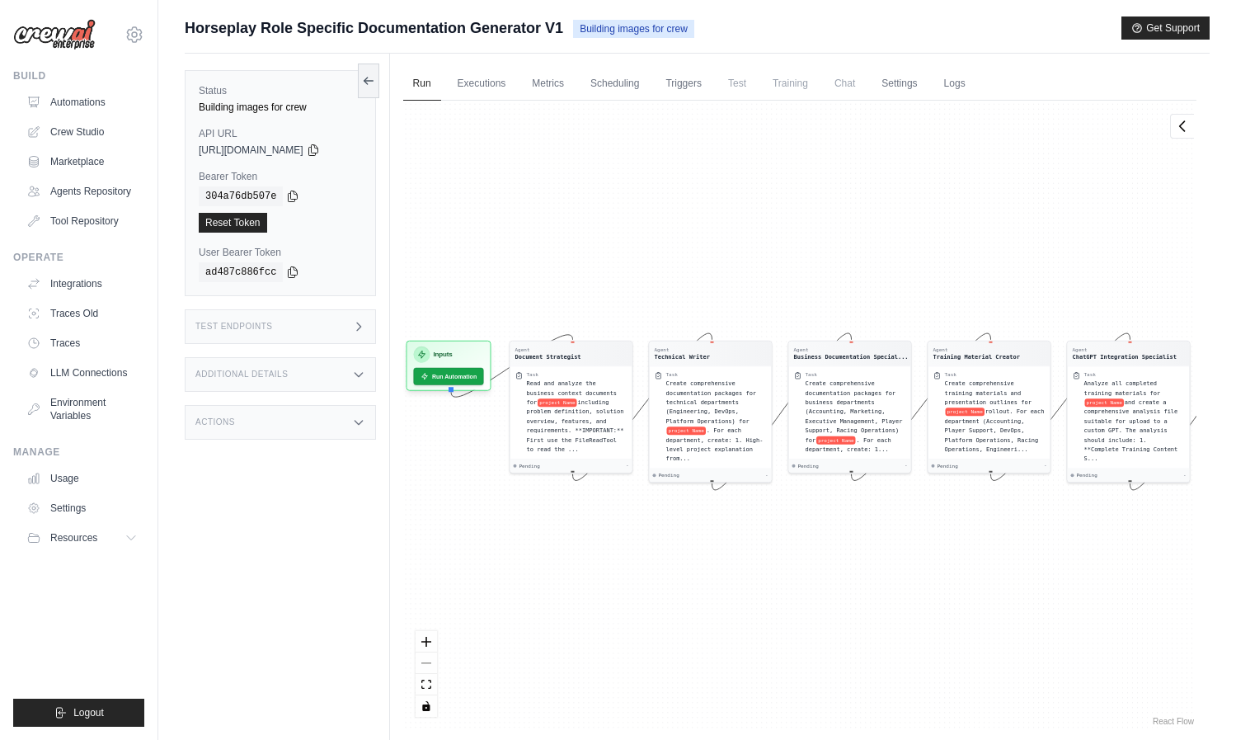
drag, startPoint x: 732, startPoint y: 586, endPoint x: 810, endPoint y: 577, distance: 78.1
click at [810, 577] on div "Agent Document Strategist Task Read and analyze the business context documents …" at bounding box center [799, 415] width 793 height 628
click at [952, 82] on link "Logs" at bounding box center [954, 84] width 41 height 35
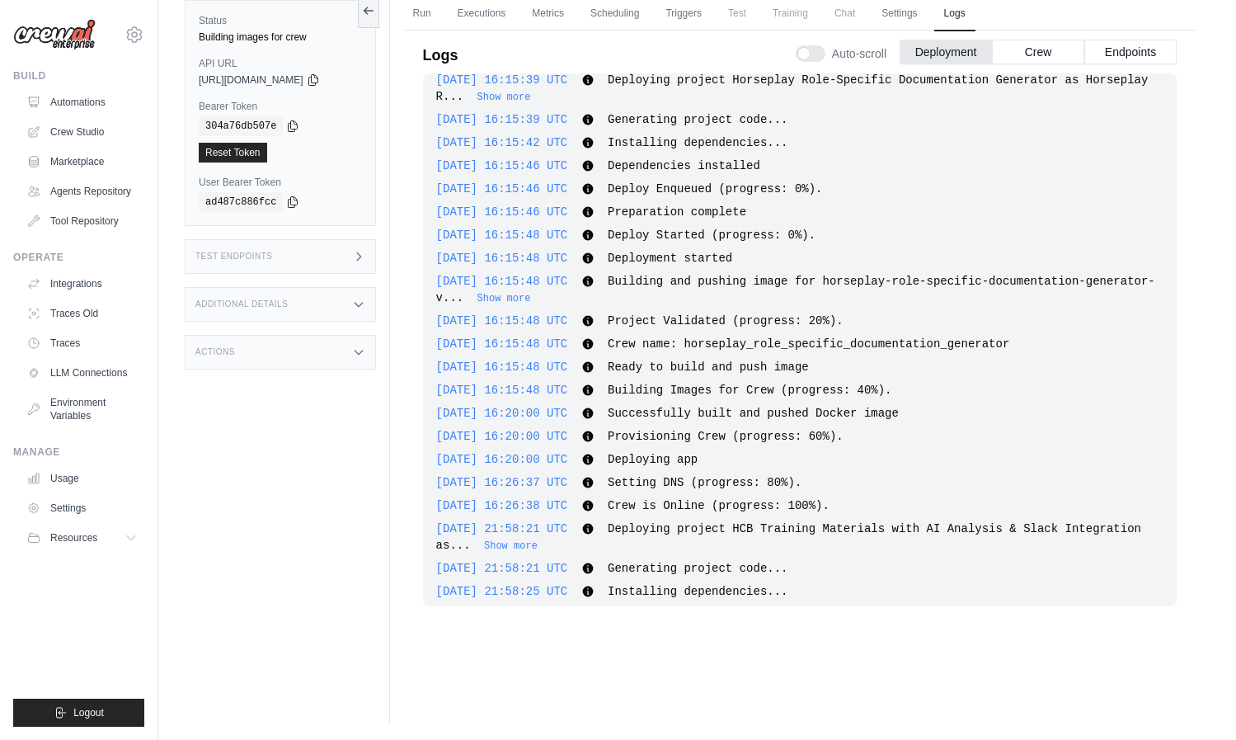
scroll to position [8, 0]
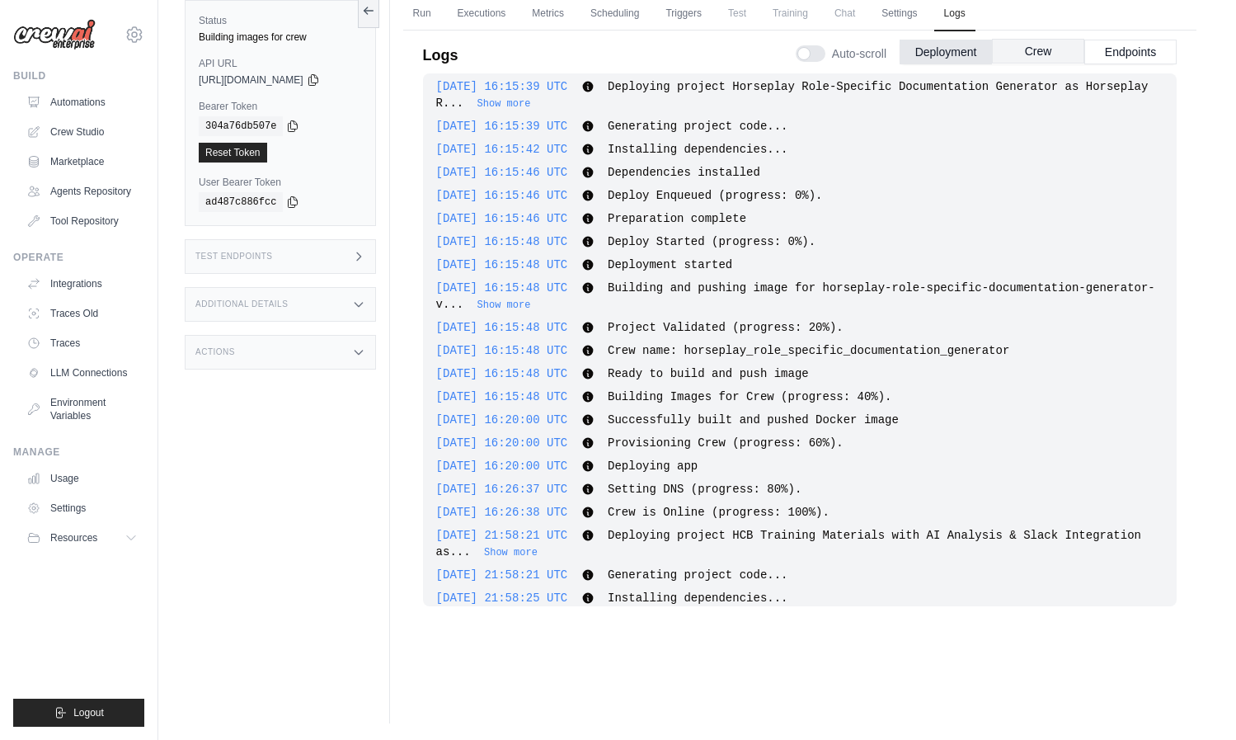
click at [1029, 41] on button "Crew" at bounding box center [1038, 51] width 92 height 25
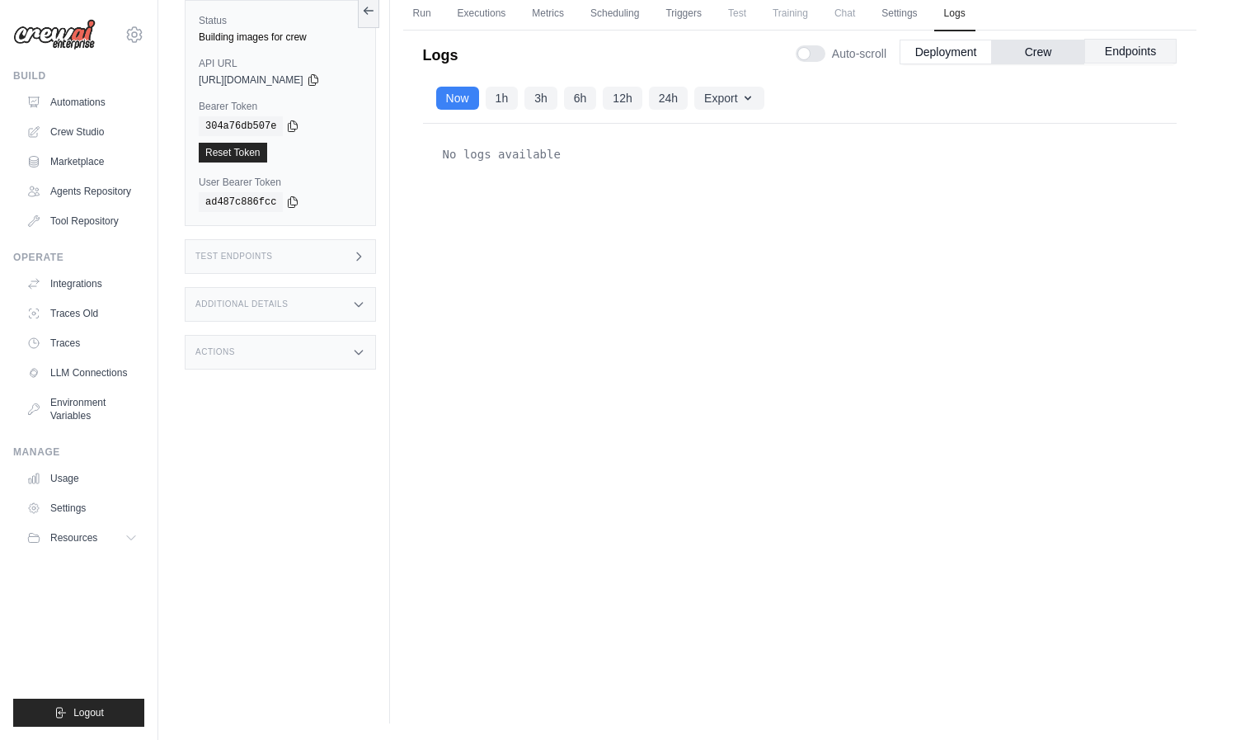
click at [1114, 45] on button "Endpoints" at bounding box center [1131, 51] width 92 height 25
click at [973, 47] on button "Deployment" at bounding box center [946, 51] width 92 height 25
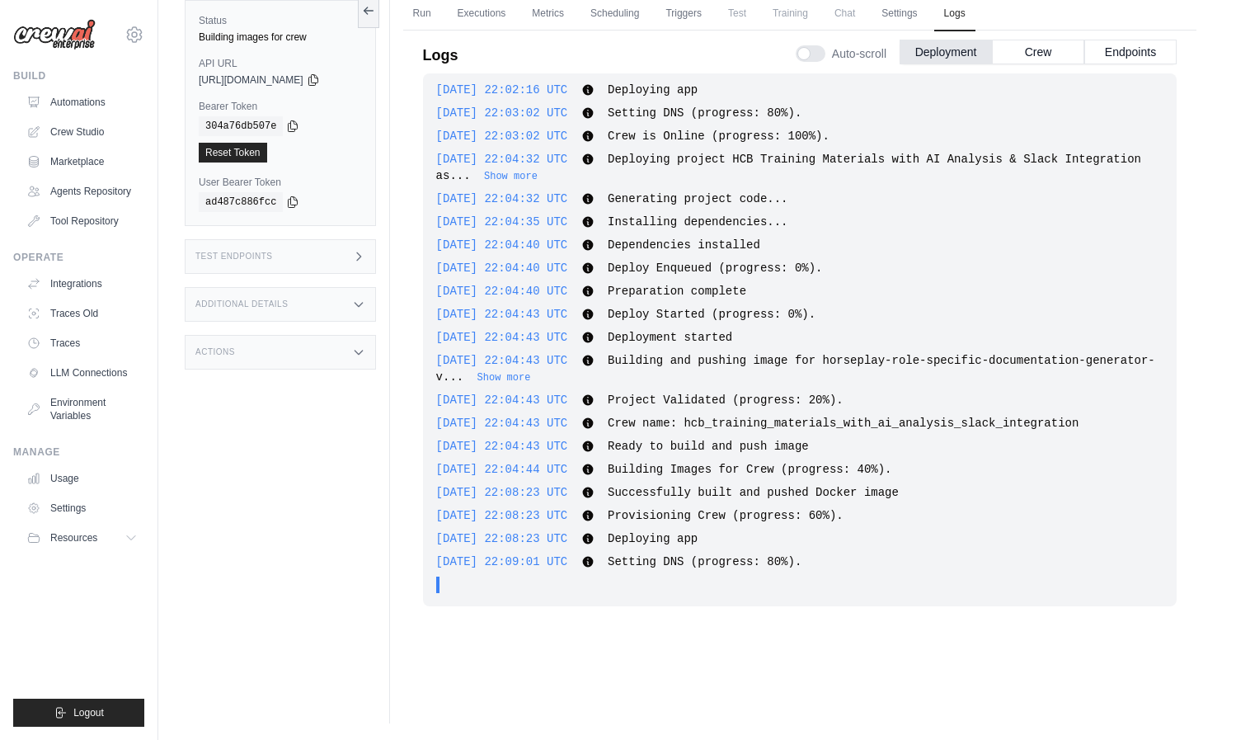
scroll to position [817, 0]
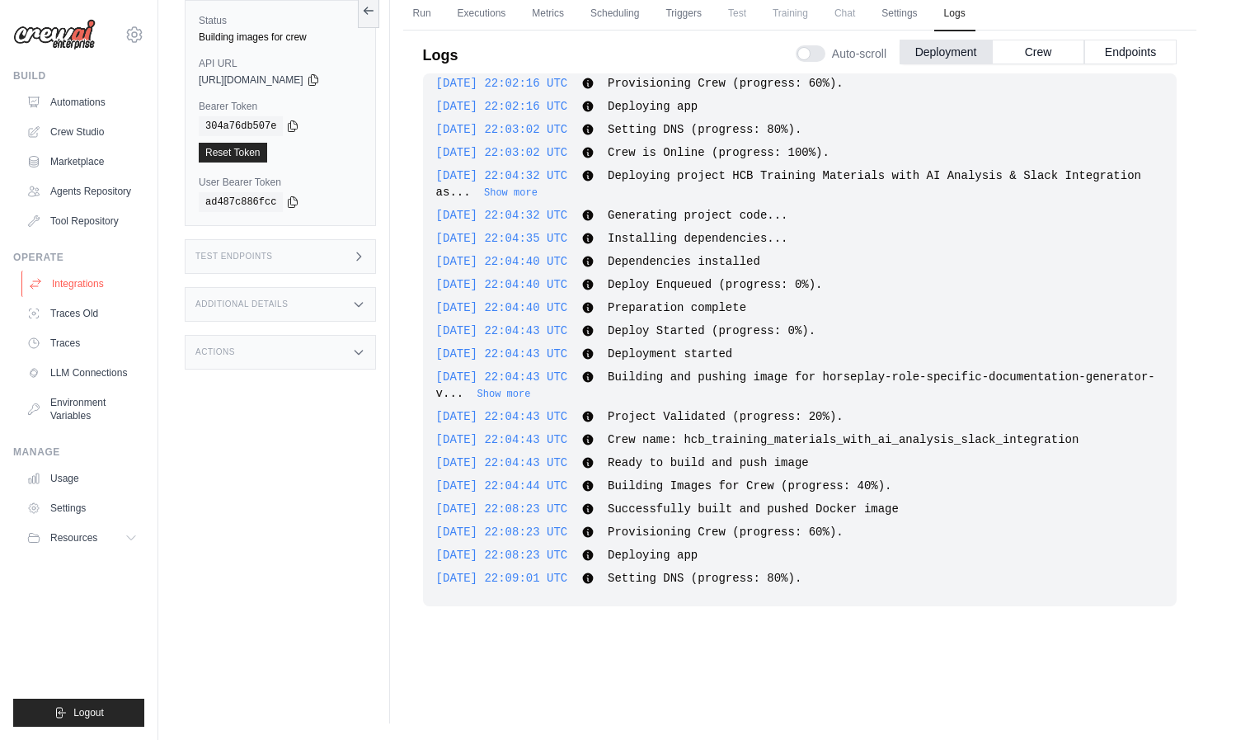
click at [87, 279] on link "Integrations" at bounding box center [83, 284] width 125 height 26
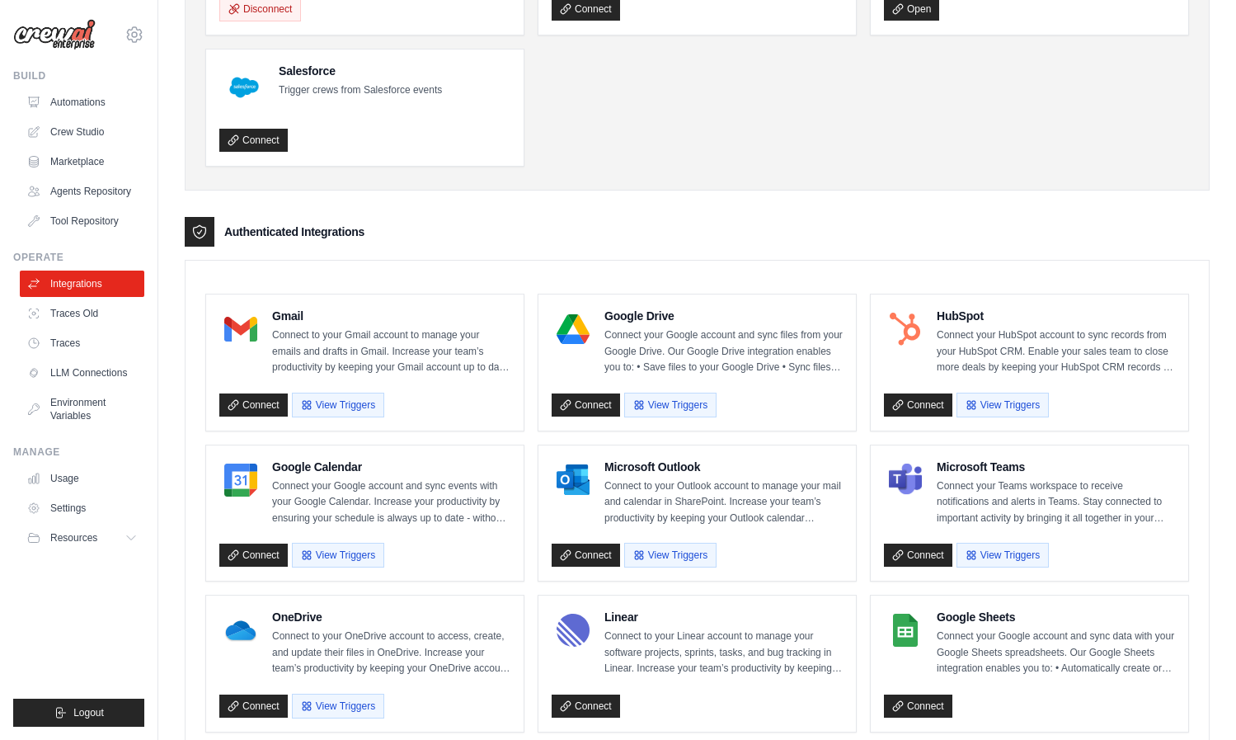
scroll to position [537, 0]
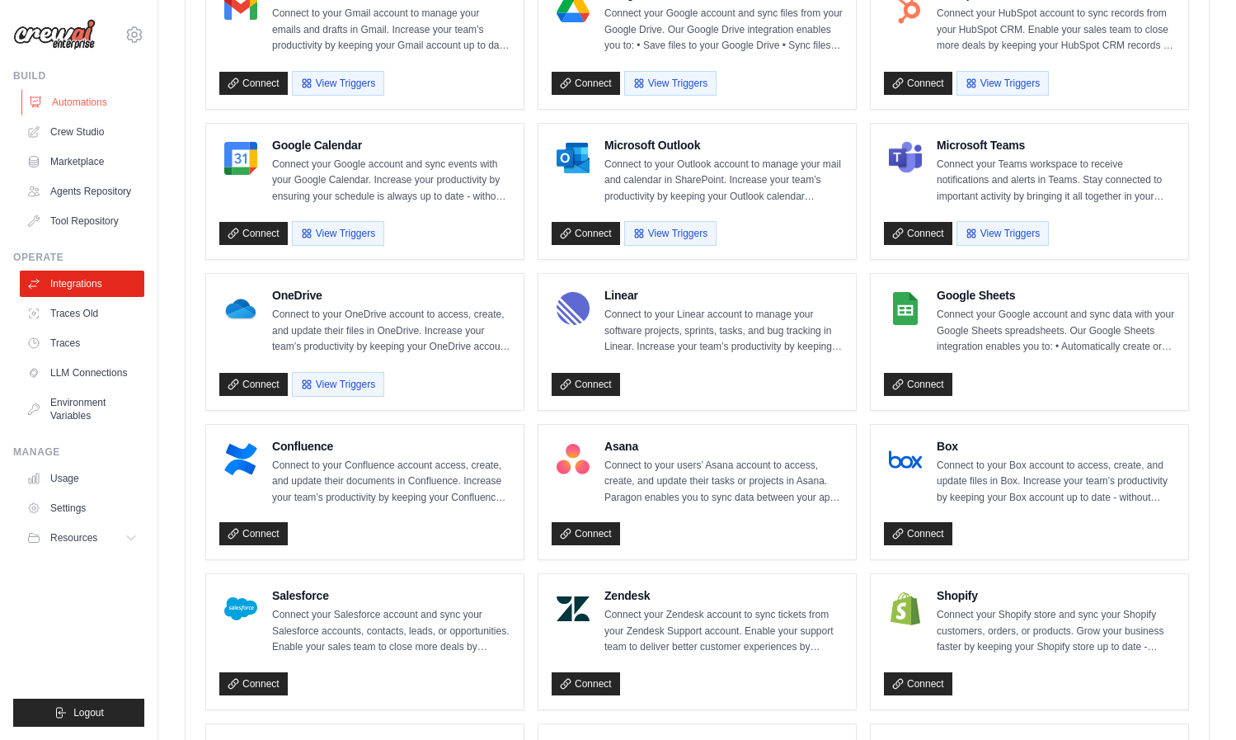
click at [45, 96] on link "Automations" at bounding box center [83, 102] width 125 height 26
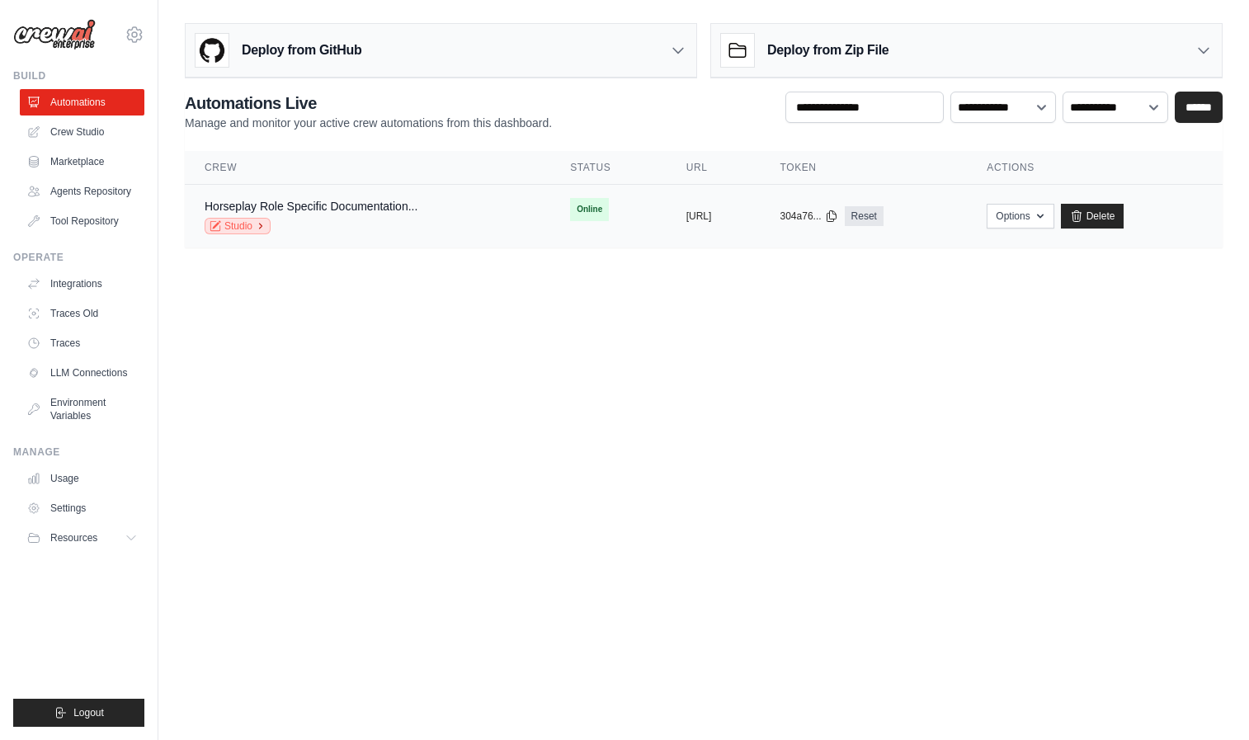
click at [257, 224] on icon at bounding box center [261, 226] width 10 height 10
click at [367, 223] on div "Studio" at bounding box center [311, 226] width 213 height 16
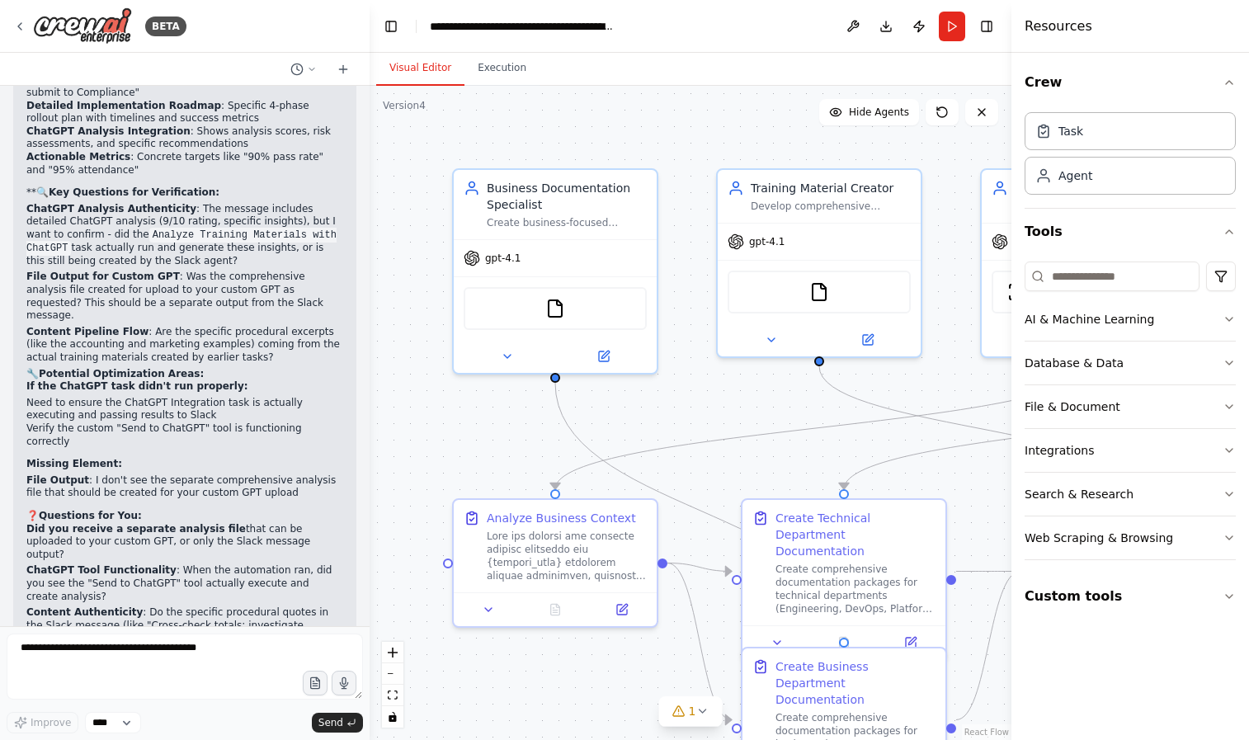
scroll to position [9840, 0]
drag, startPoint x: 636, startPoint y: 435, endPoint x: 492, endPoint y: 377, distance: 155.5
click at [492, 377] on div ".deletable-edge-delete-btn { width: 20px; height: 20px; border: 0px solid #ffff…" at bounding box center [691, 413] width 642 height 654
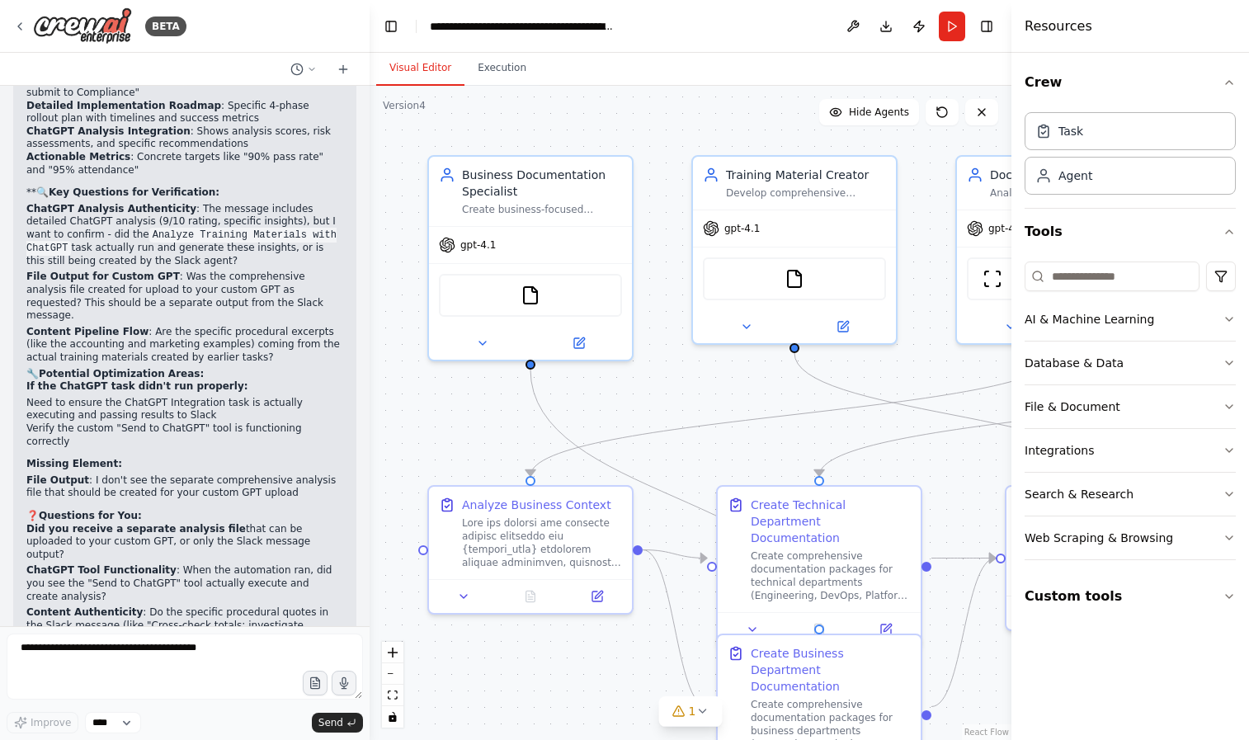
drag, startPoint x: 647, startPoint y: 406, endPoint x: 623, endPoint y: 393, distance: 28.0
click at [623, 393] on div ".deletable-edge-delete-btn { width: 20px; height: 20px; border: 0px solid #ffff…" at bounding box center [691, 413] width 642 height 654
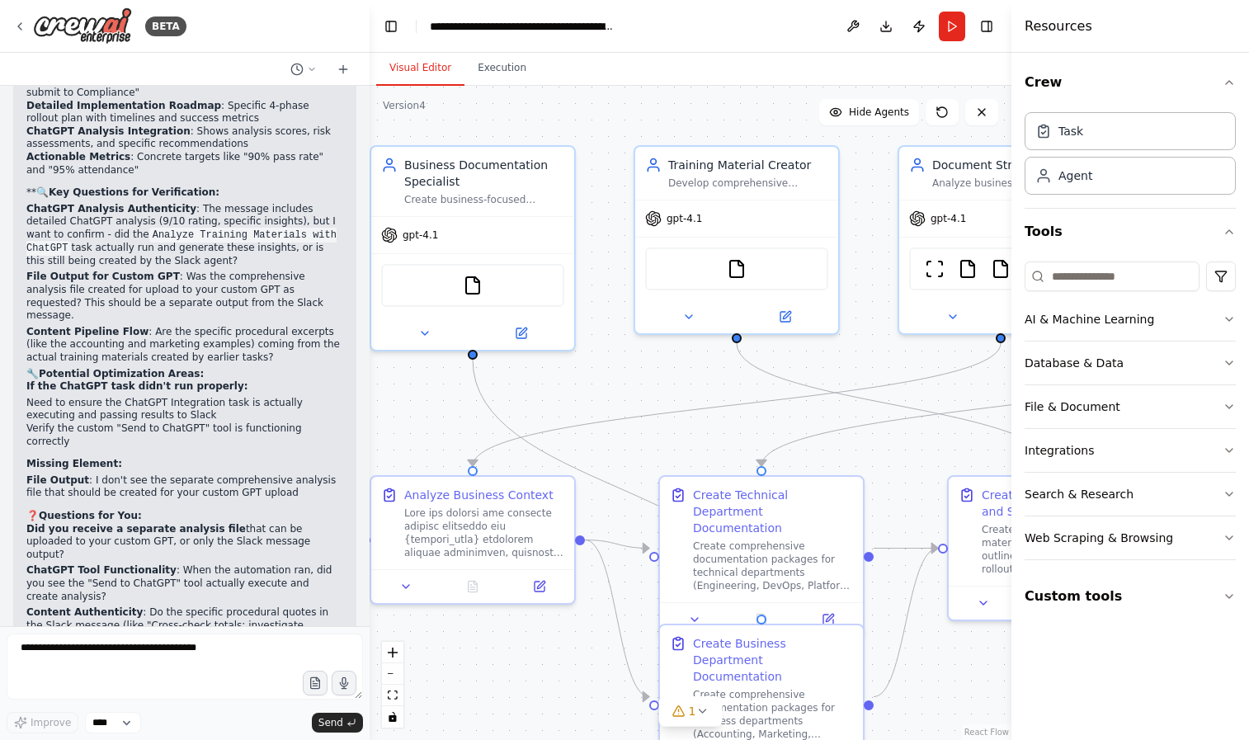
drag, startPoint x: 626, startPoint y: 393, endPoint x: 568, endPoint y: 384, distance: 58.6
click at [568, 384] on div ".deletable-edge-delete-btn { width: 20px; height: 20px; border: 0px solid #ffff…" at bounding box center [691, 413] width 642 height 654
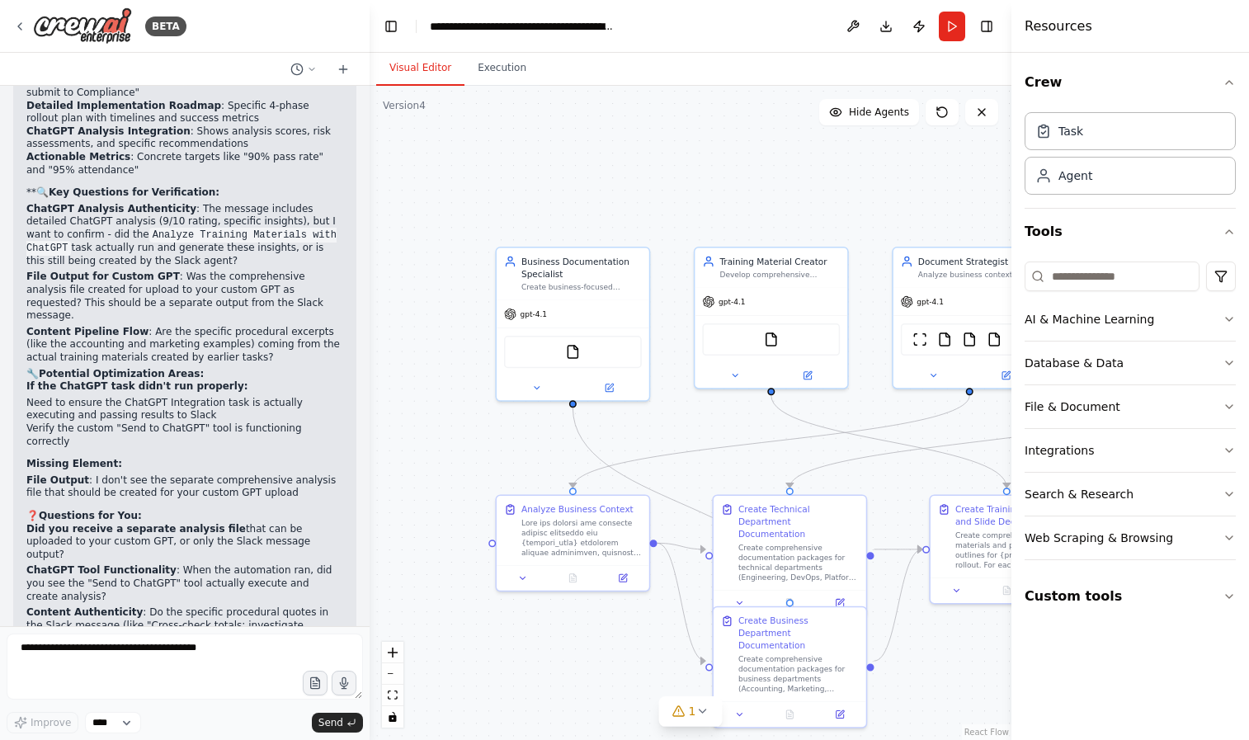
drag, startPoint x: 657, startPoint y: 407, endPoint x: 690, endPoint y: 401, distance: 33.6
click at [690, 401] on div ".deletable-edge-delete-btn { width: 20px; height: 20px; border: 0px solid #ffff…" at bounding box center [691, 413] width 642 height 654
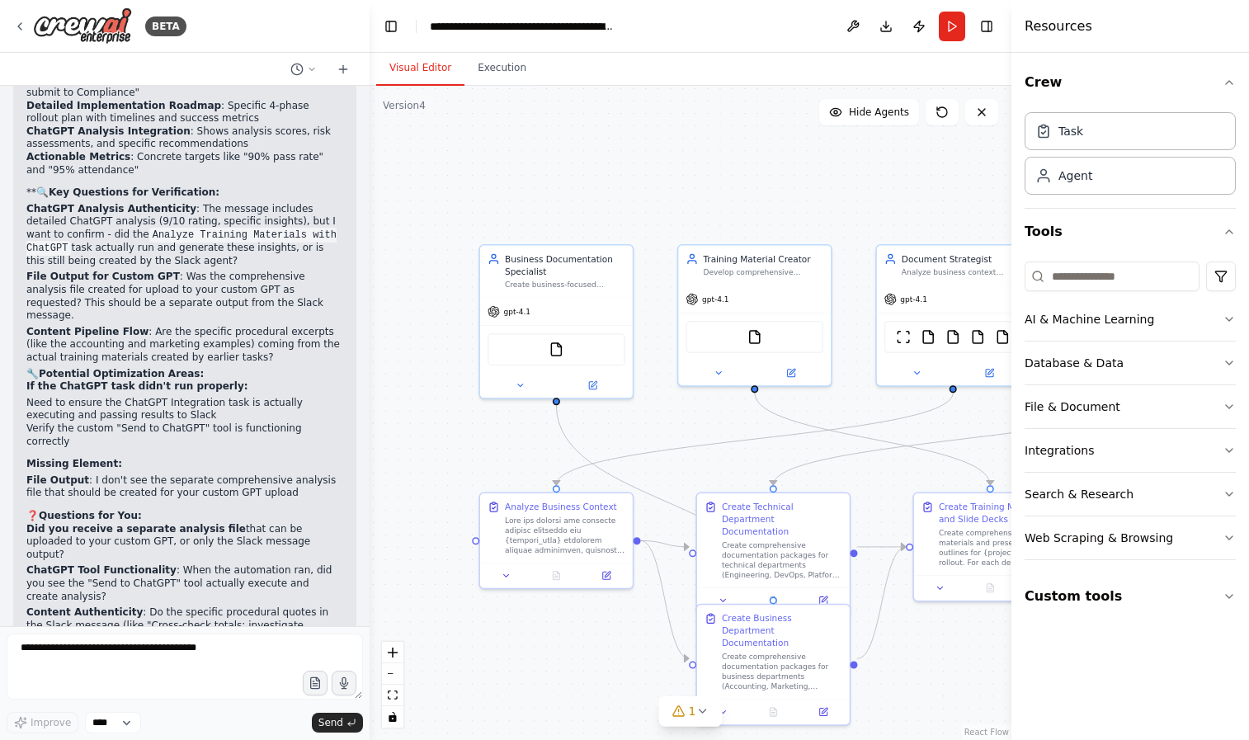
drag, startPoint x: 774, startPoint y: 431, endPoint x: 760, endPoint y: 429, distance: 14.2
click at [760, 429] on div ".deletable-edge-delete-btn { width: 20px; height: 20px; border: 0px solid #ffff…" at bounding box center [691, 413] width 642 height 654
click at [750, 335] on img at bounding box center [754, 334] width 15 height 15
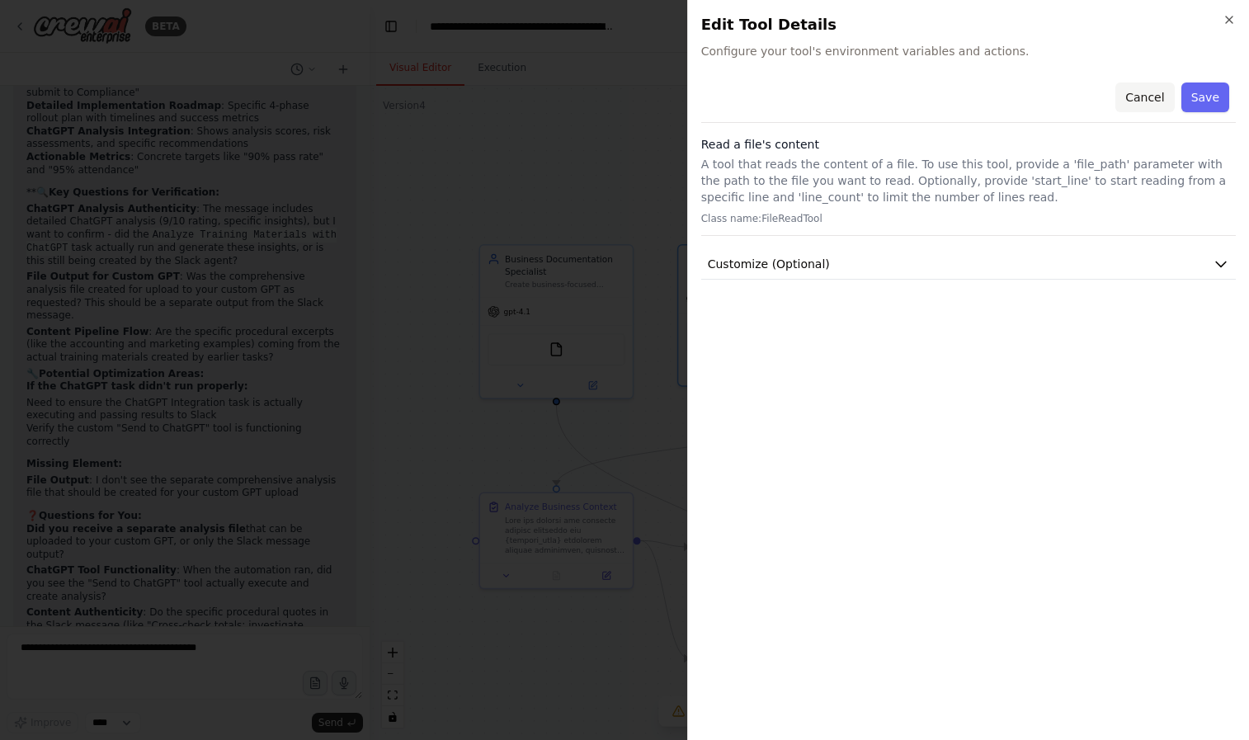
click at [1162, 87] on button "Cancel" at bounding box center [1144, 97] width 59 height 30
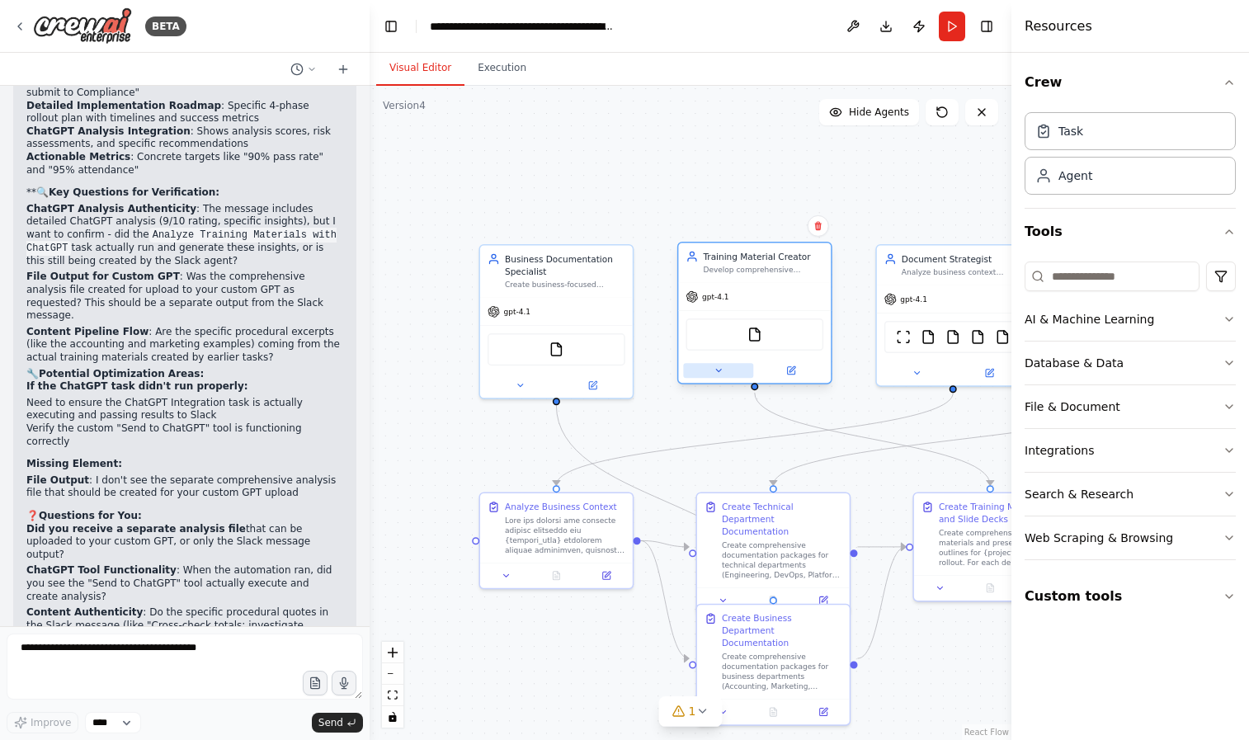
click at [730, 379] on div at bounding box center [754, 370] width 153 height 25
click at [724, 372] on button at bounding box center [718, 370] width 70 height 15
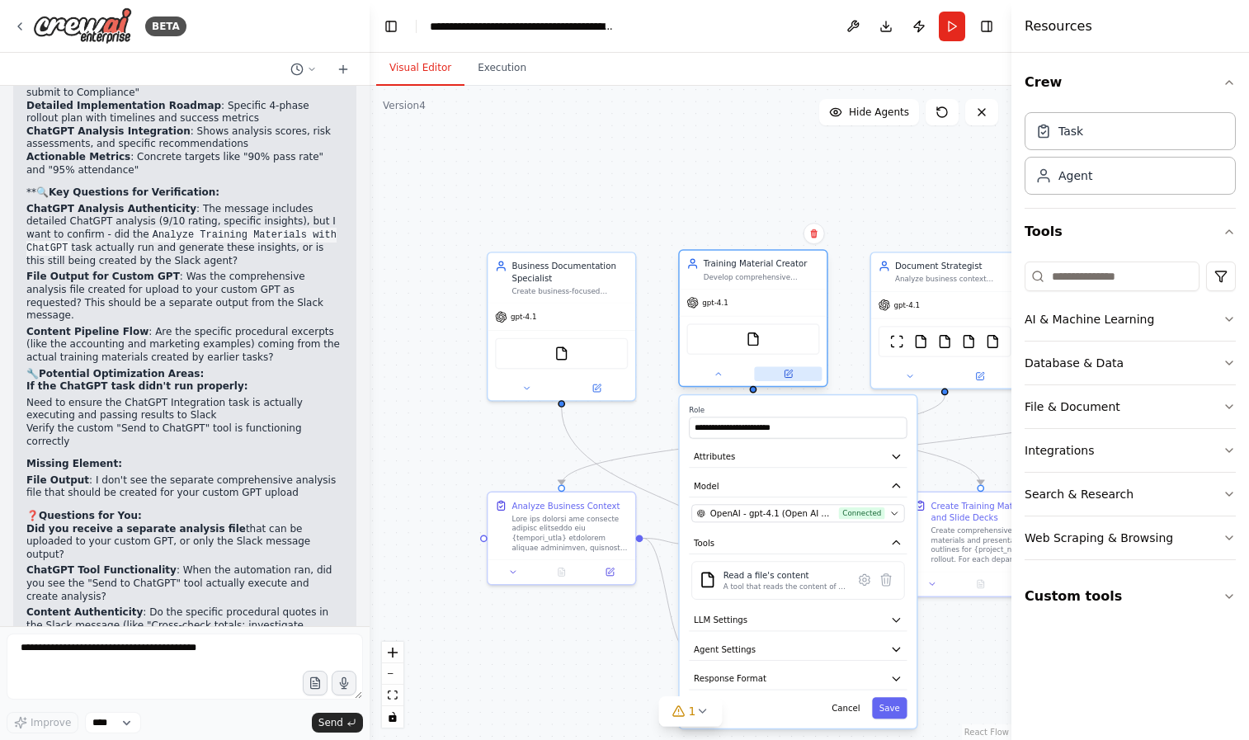
click at [784, 379] on button at bounding box center [788, 373] width 68 height 14
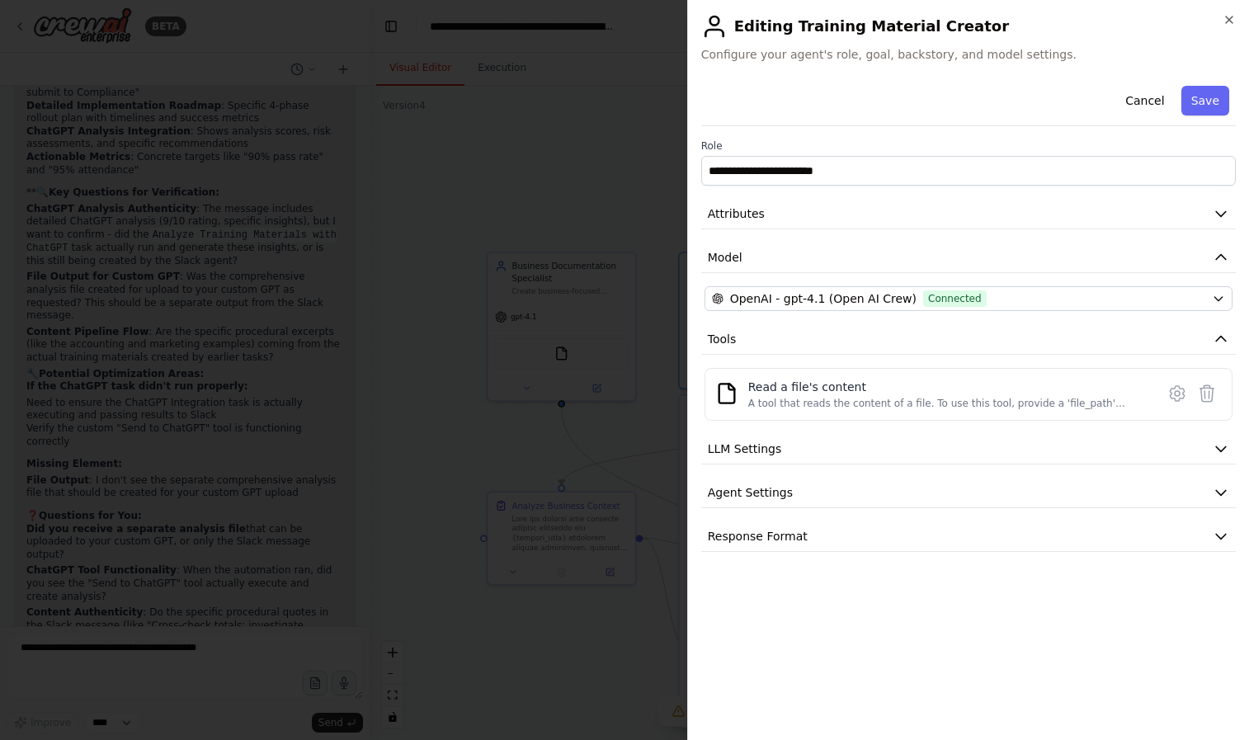
click at [433, 458] on div at bounding box center [624, 370] width 1249 height 740
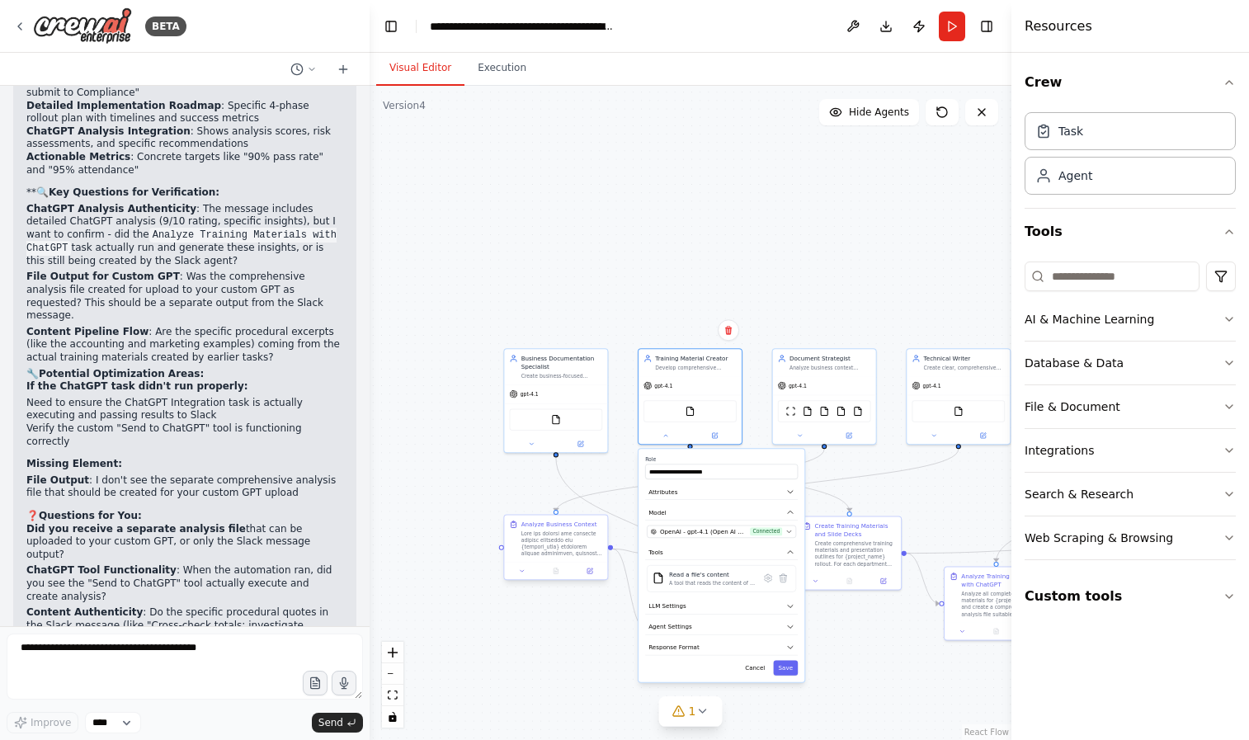
click at [555, 553] on div at bounding box center [562, 543] width 82 height 27
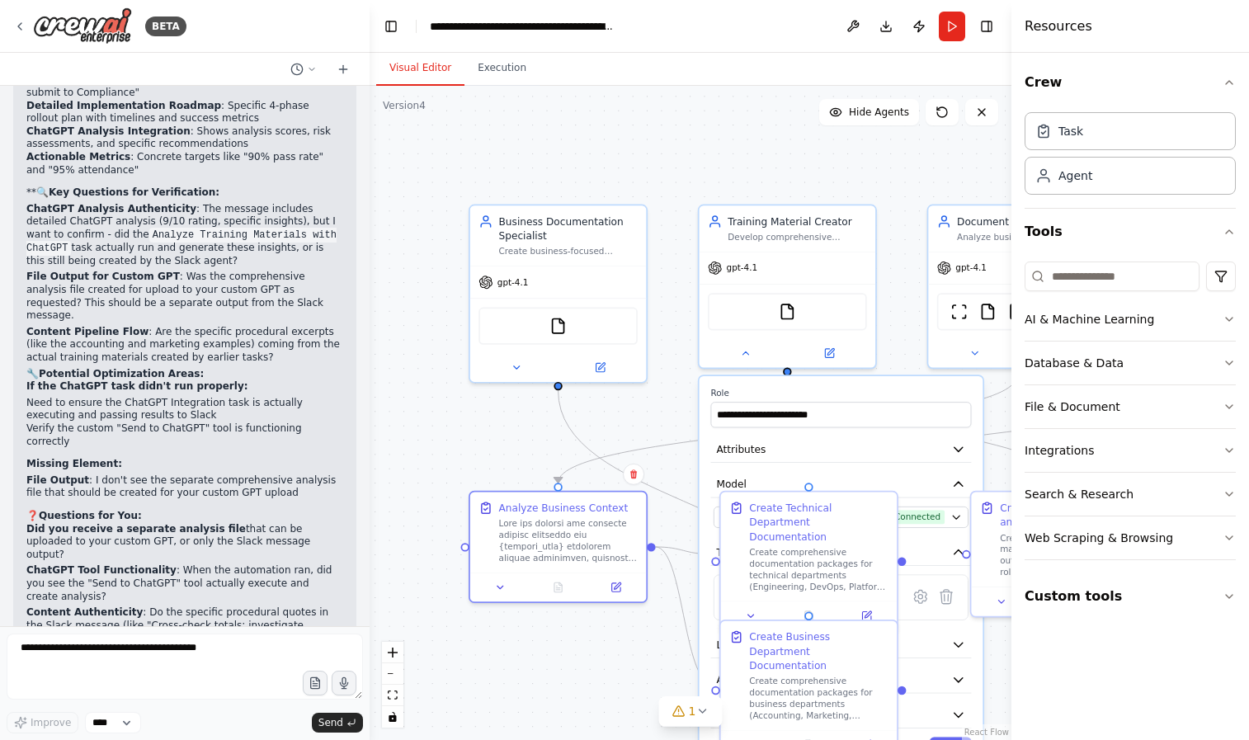
click at [462, 461] on div ".deletable-edge-delete-btn { width: 20px; height: 20px; border: 0px solid #ffff…" at bounding box center [691, 413] width 642 height 654
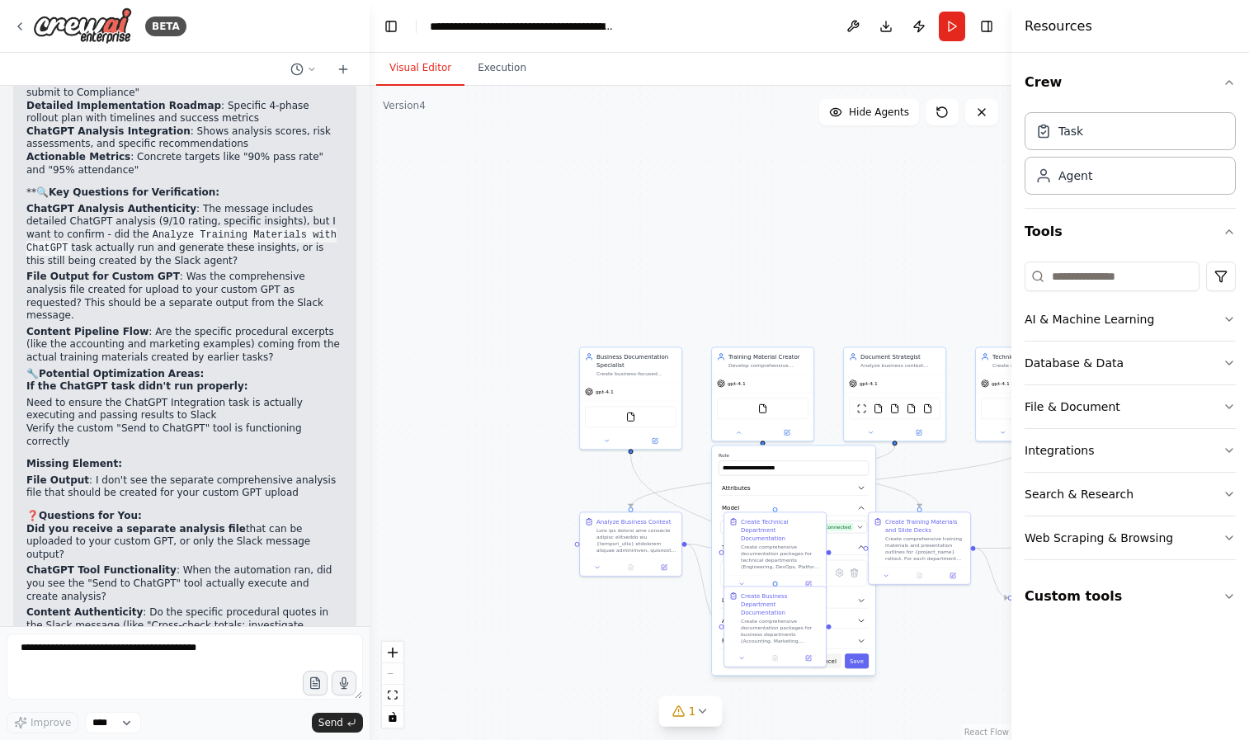
click at [832, 661] on button "Cancel" at bounding box center [827, 660] width 30 height 15
click at [619, 544] on div at bounding box center [636, 538] width 80 height 26
click at [665, 564] on icon at bounding box center [665, 565] width 4 height 4
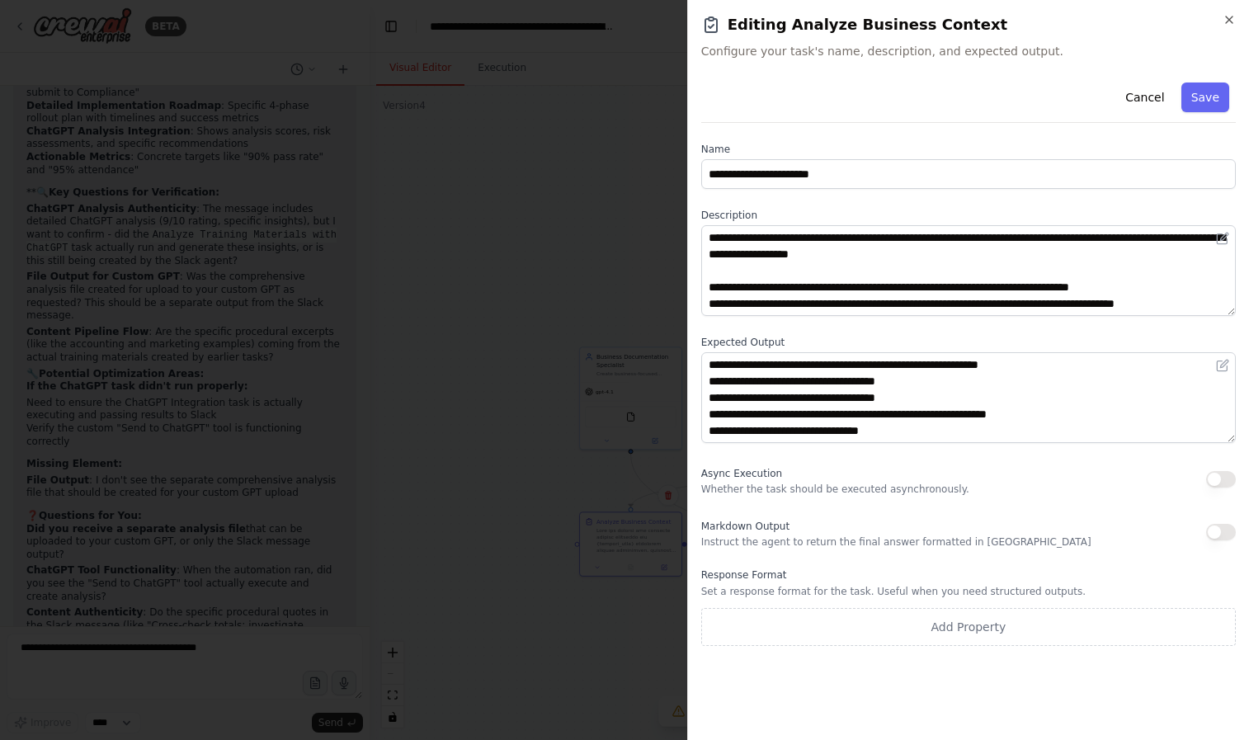
click at [1227, 533] on button "button" at bounding box center [1221, 532] width 30 height 16
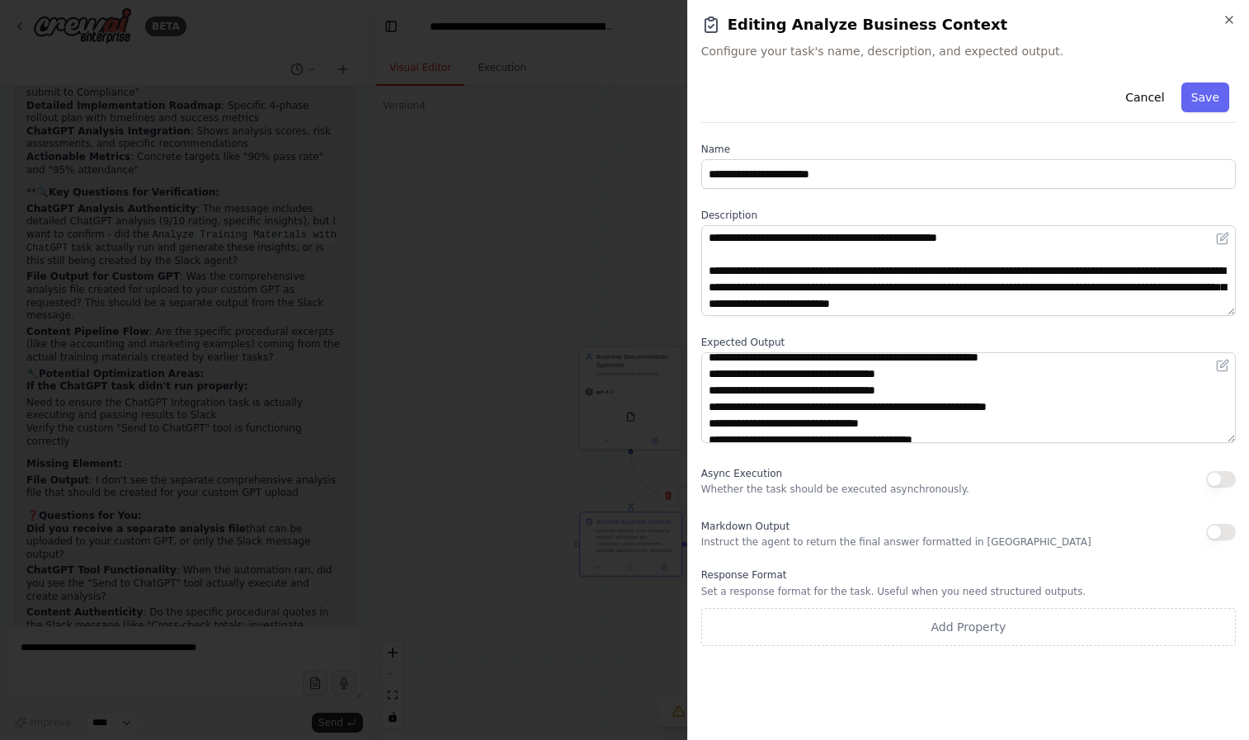
scroll to position [16, 0]
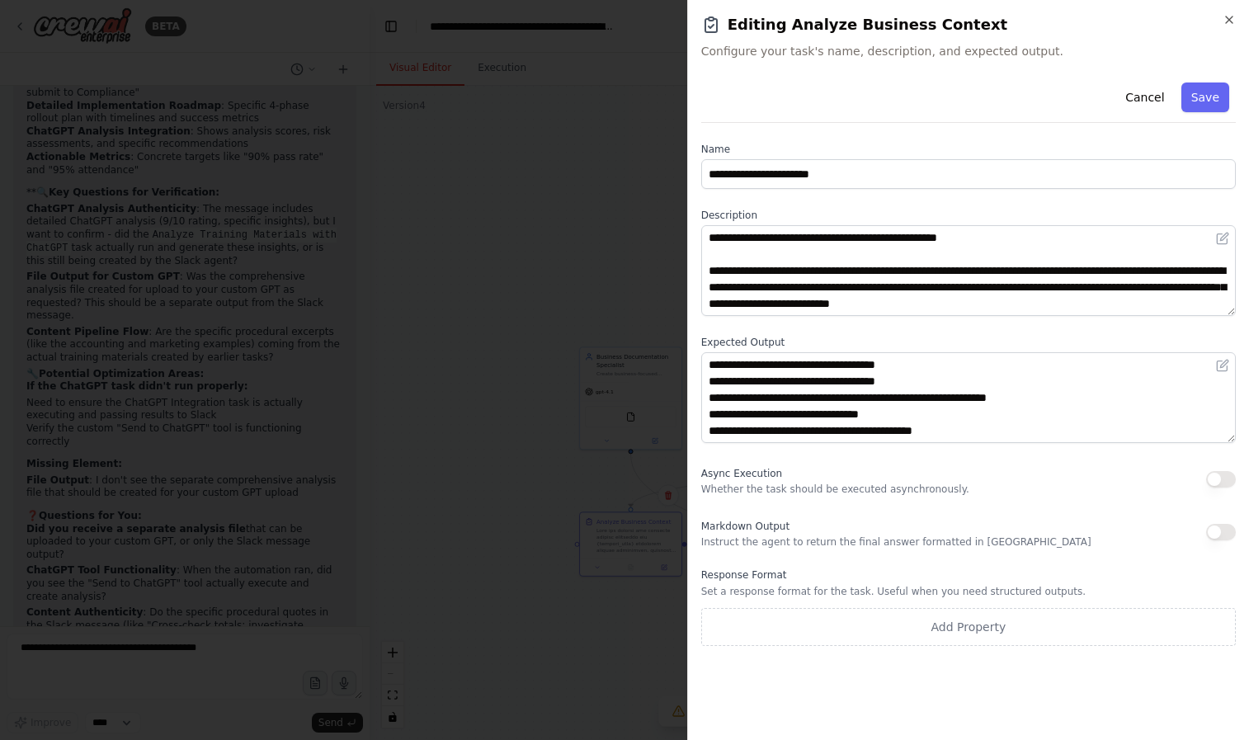
click at [595, 340] on div at bounding box center [624, 370] width 1249 height 740
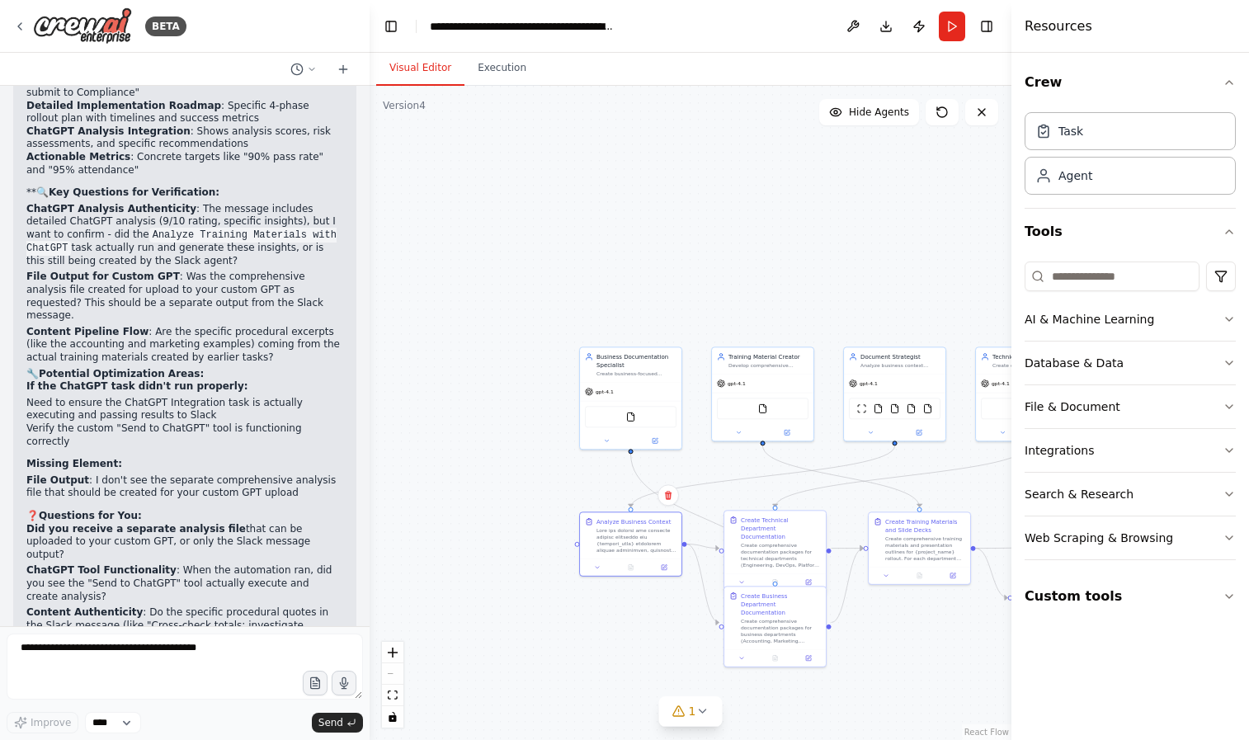
click at [774, 550] on div "Create comprehensive documentation packages for technical departments (Engineer…" at bounding box center [781, 555] width 80 height 26
click at [798, 577] on button at bounding box center [808, 582] width 28 height 10
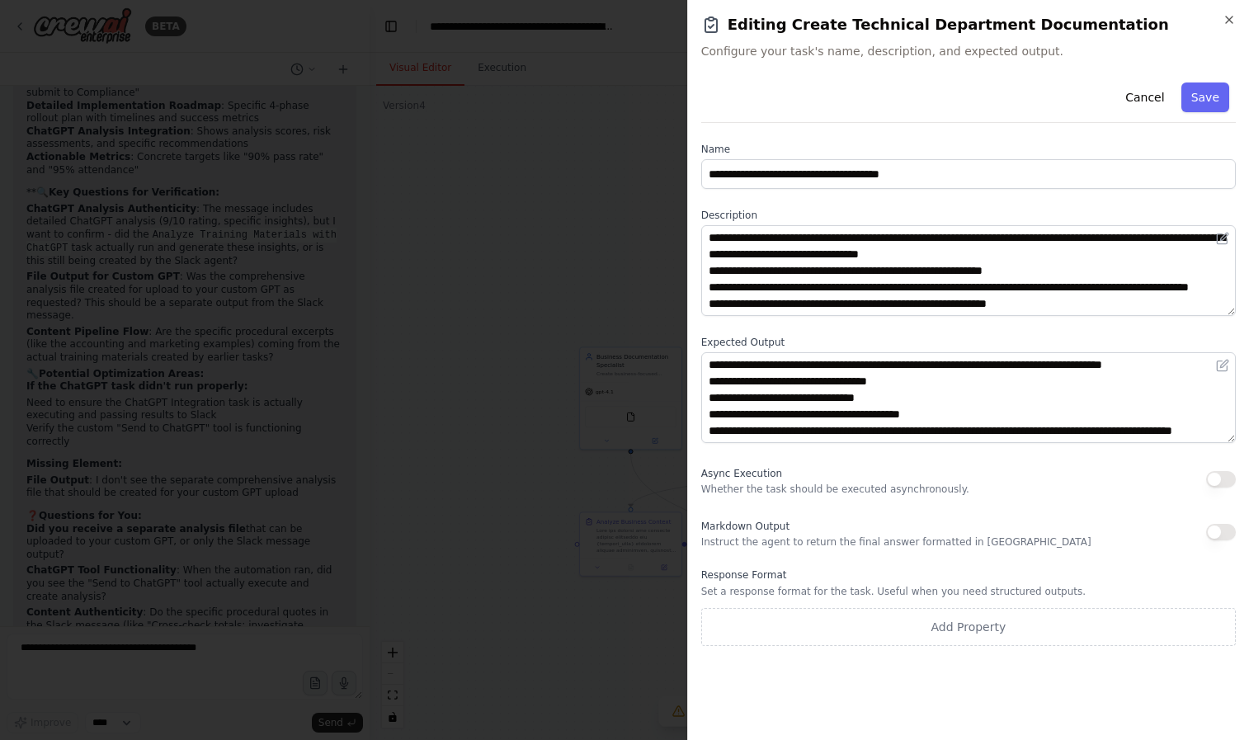
scroll to position [49, 0]
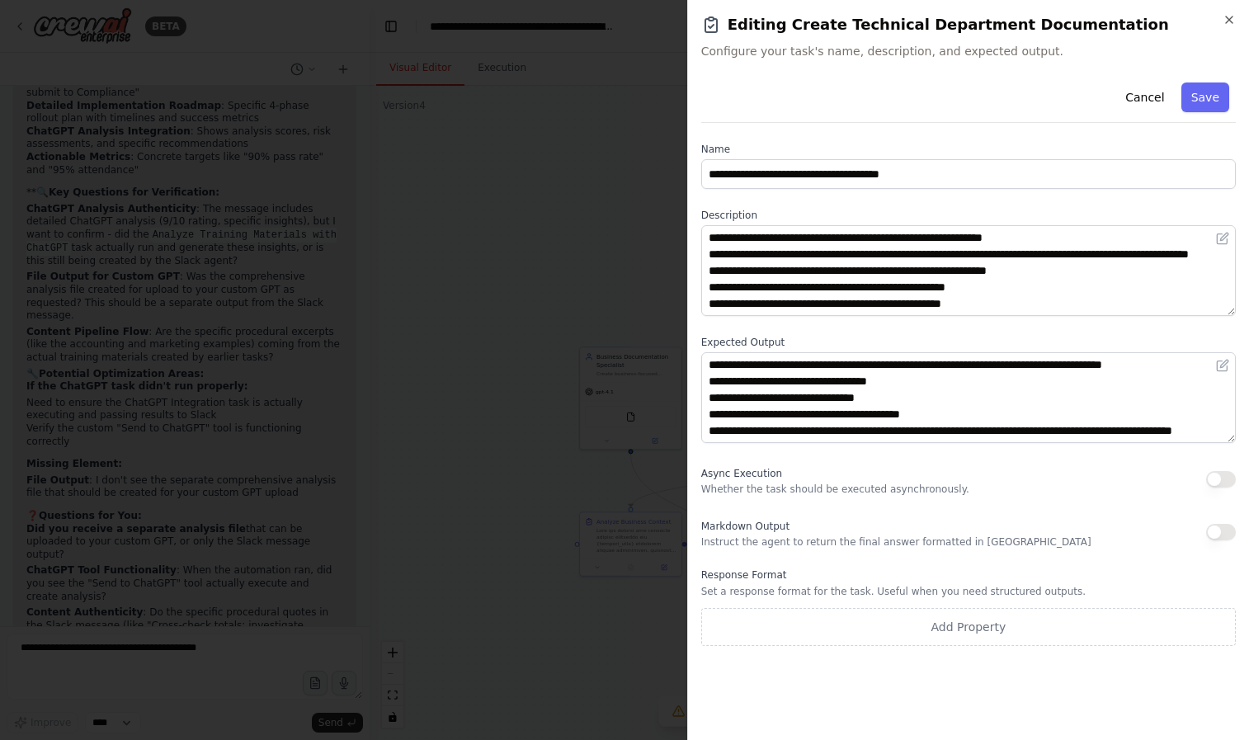
click at [535, 417] on div at bounding box center [624, 370] width 1249 height 740
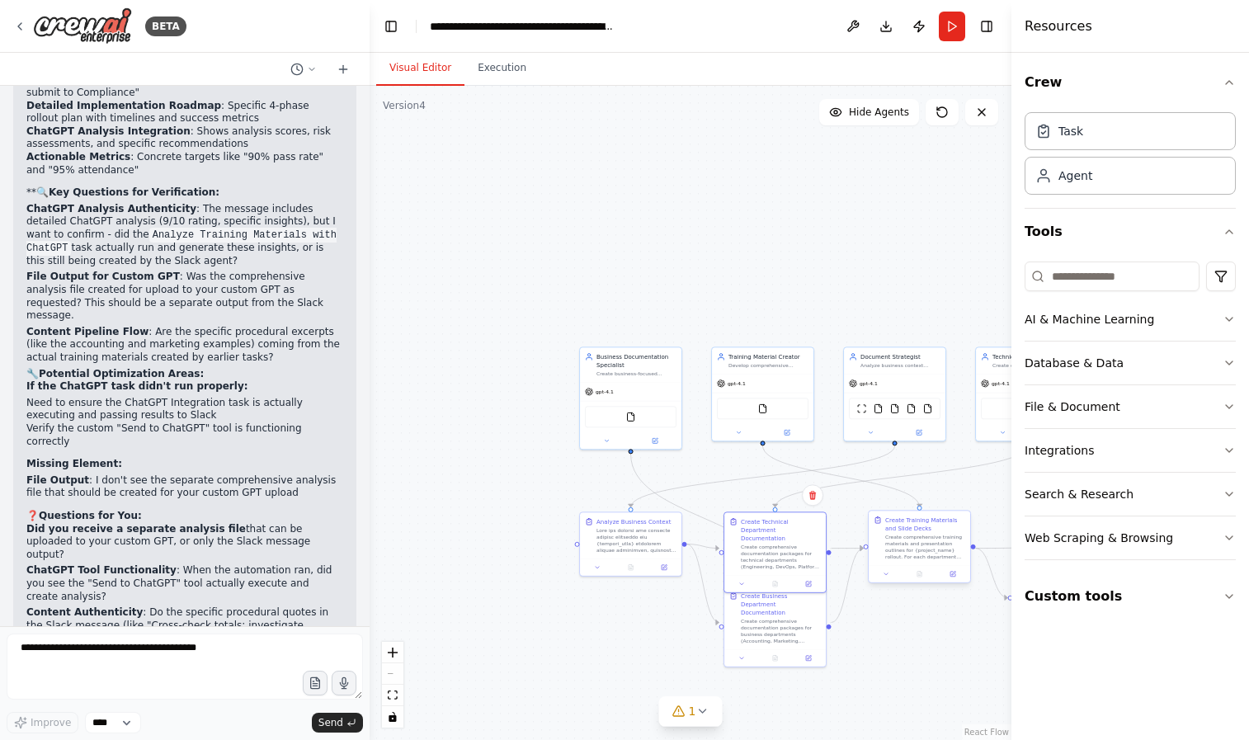
click at [897, 539] on div "Create comprehensive training materials and presentation outlines for {project_…" at bounding box center [925, 547] width 80 height 26
click at [913, 548] on div "Create comprehensive training materials and presentation outlines for {project_…" at bounding box center [925, 547] width 80 height 26
click at [889, 572] on button at bounding box center [886, 574] width 28 height 10
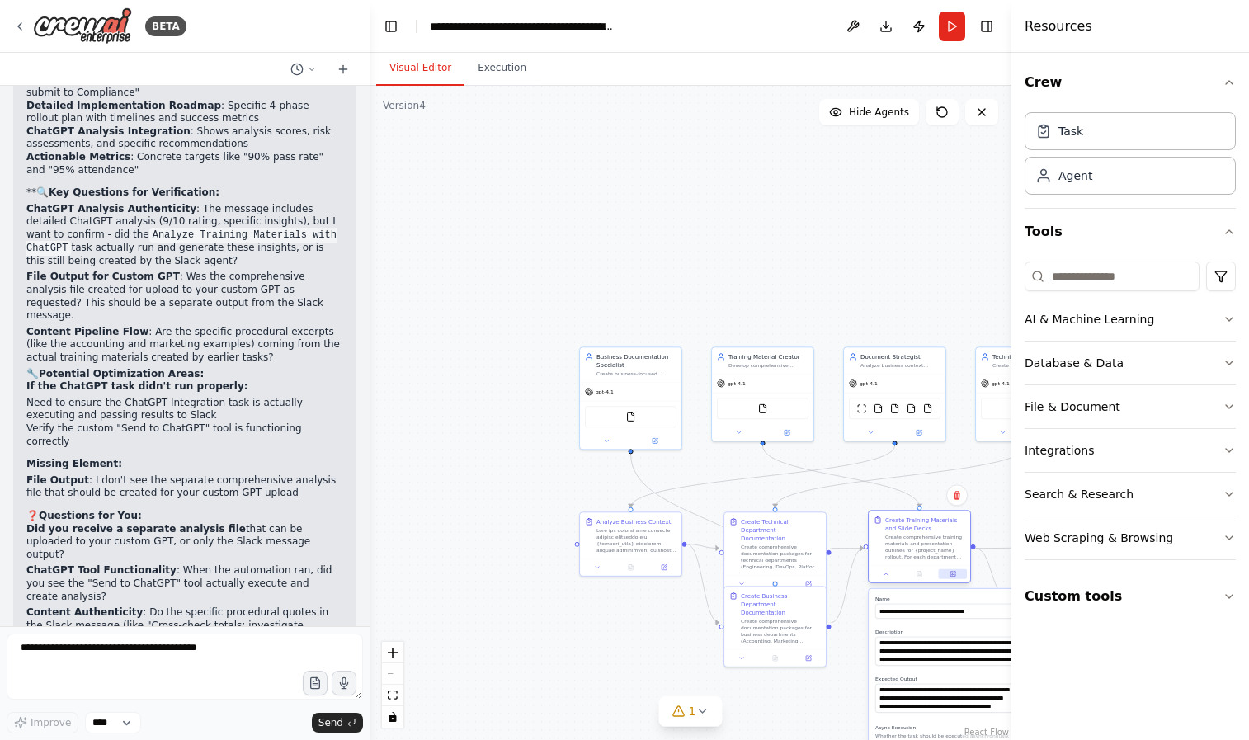
click at [958, 577] on button at bounding box center [953, 574] width 28 height 10
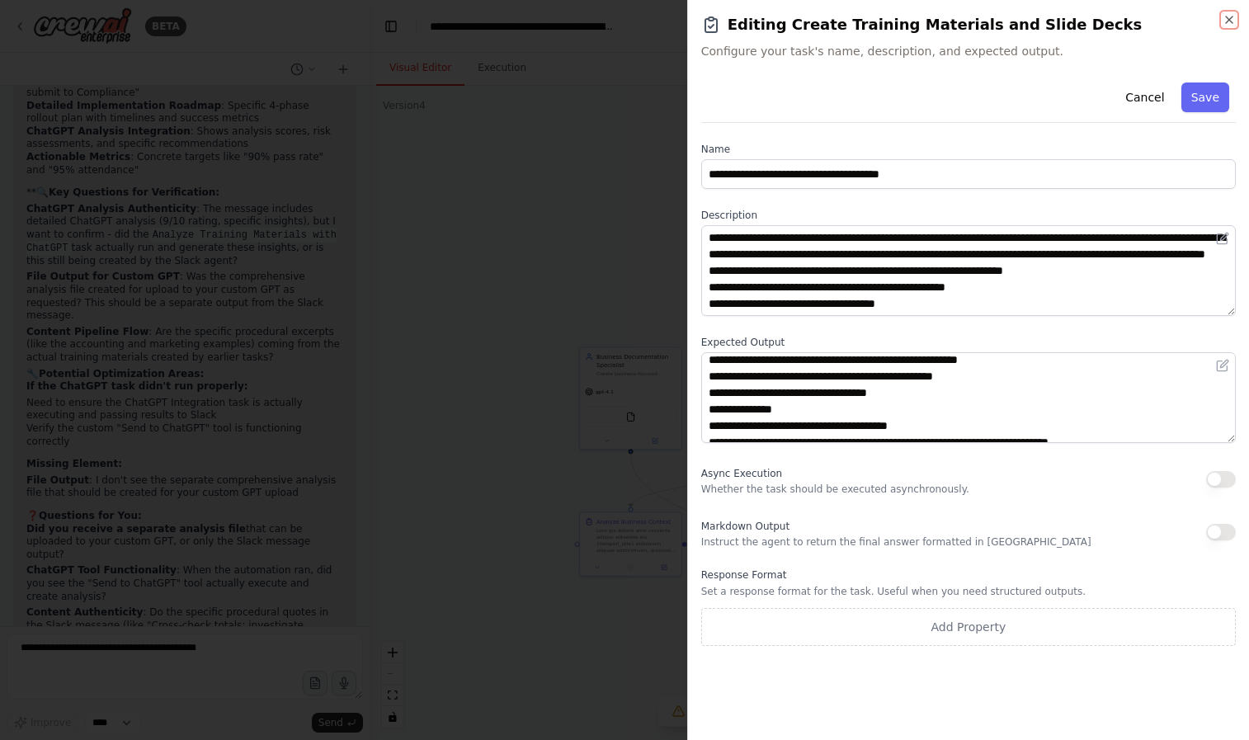
scroll to position [33, 0]
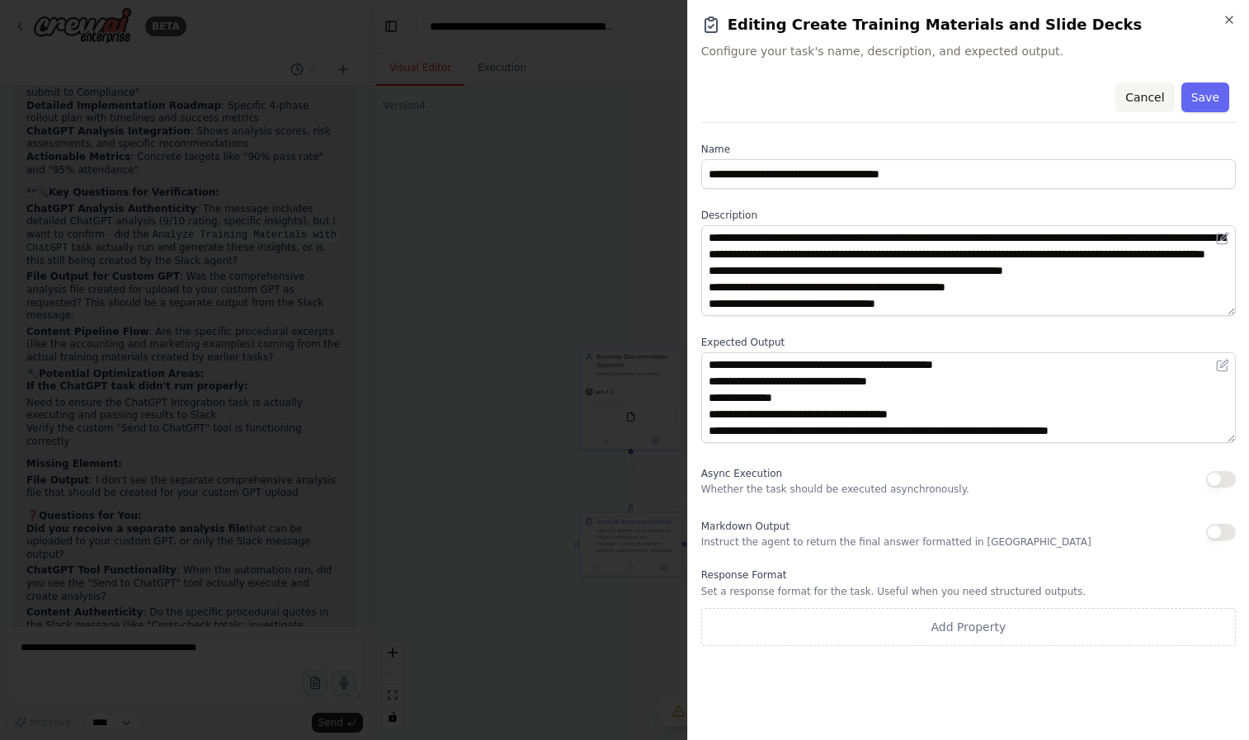
click at [1138, 99] on button "Cancel" at bounding box center [1144, 97] width 59 height 30
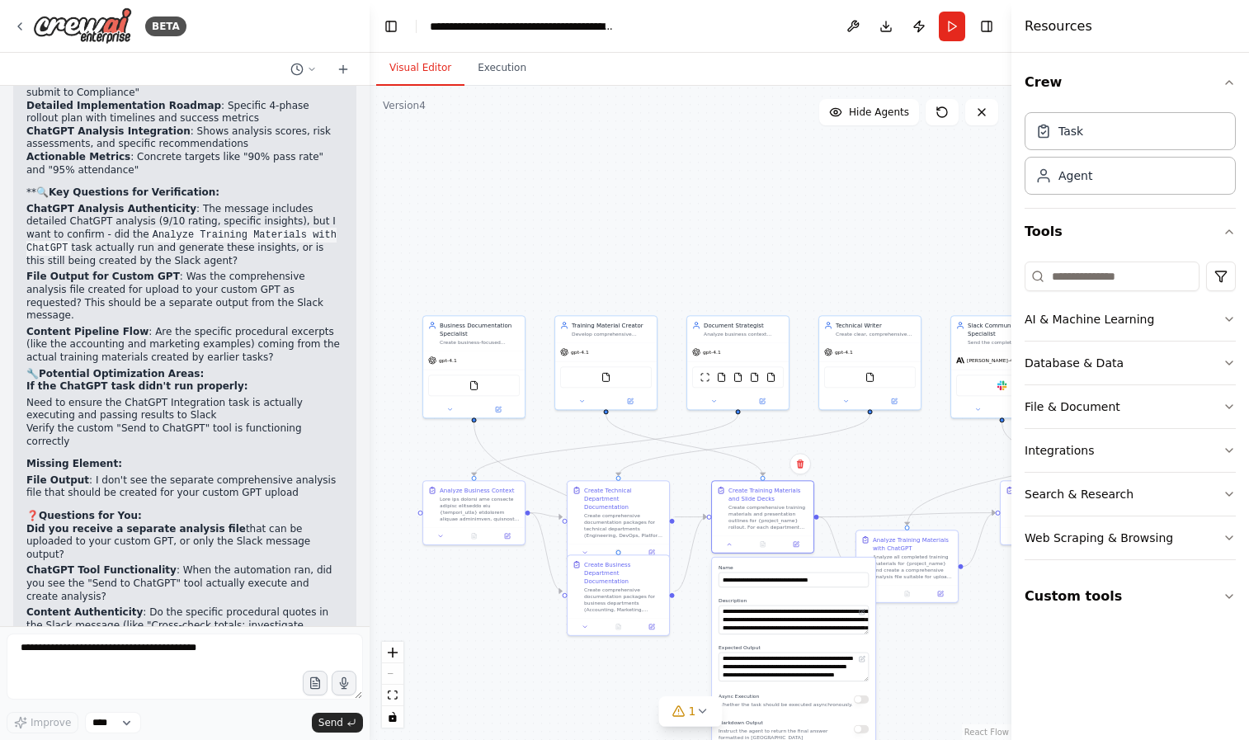
drag, startPoint x: 809, startPoint y: 252, endPoint x: 795, endPoint y: 306, distance: 56.2
click at [652, 220] on div ".deletable-edge-delete-btn { width: 20px; height: 20px; border: 0px solid #ffff…" at bounding box center [691, 413] width 642 height 654
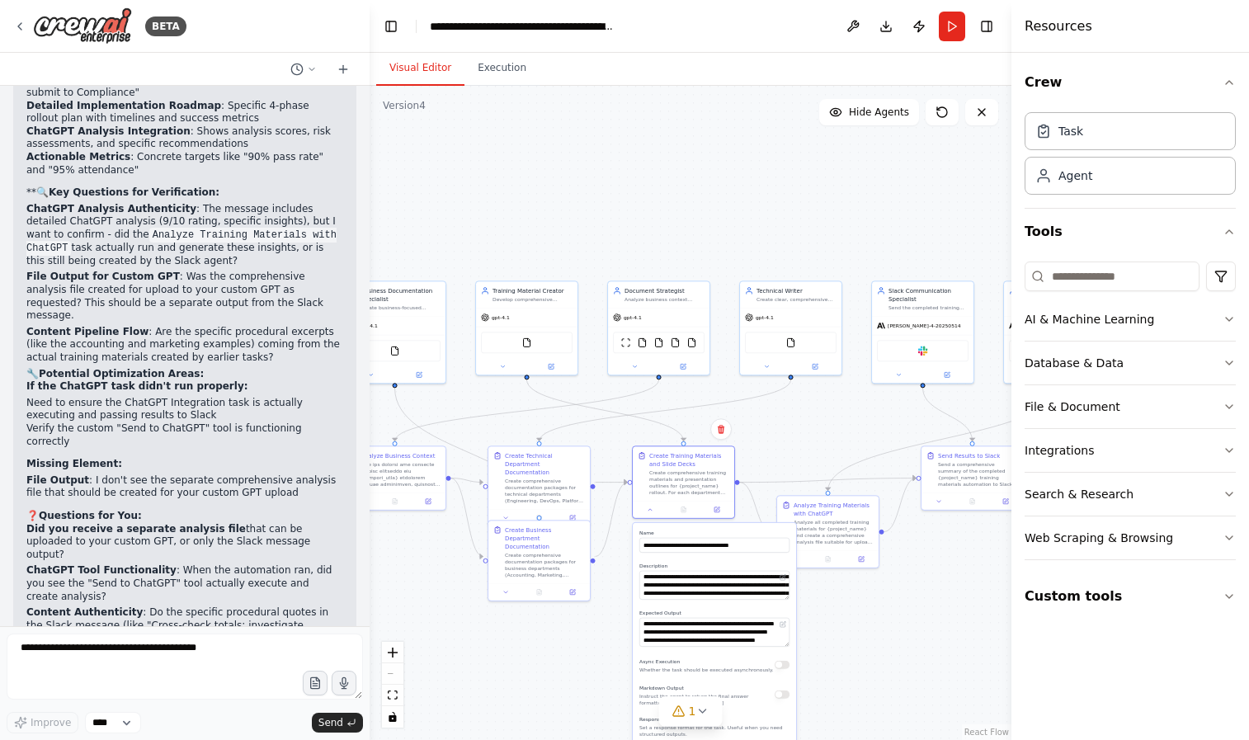
drag, startPoint x: 896, startPoint y: 270, endPoint x: 772, endPoint y: 205, distance: 139.8
click at [769, 198] on div ".deletable-edge-delete-btn { width: 20px; height: 20px; border: 0px solid #ffff…" at bounding box center [691, 413] width 642 height 654
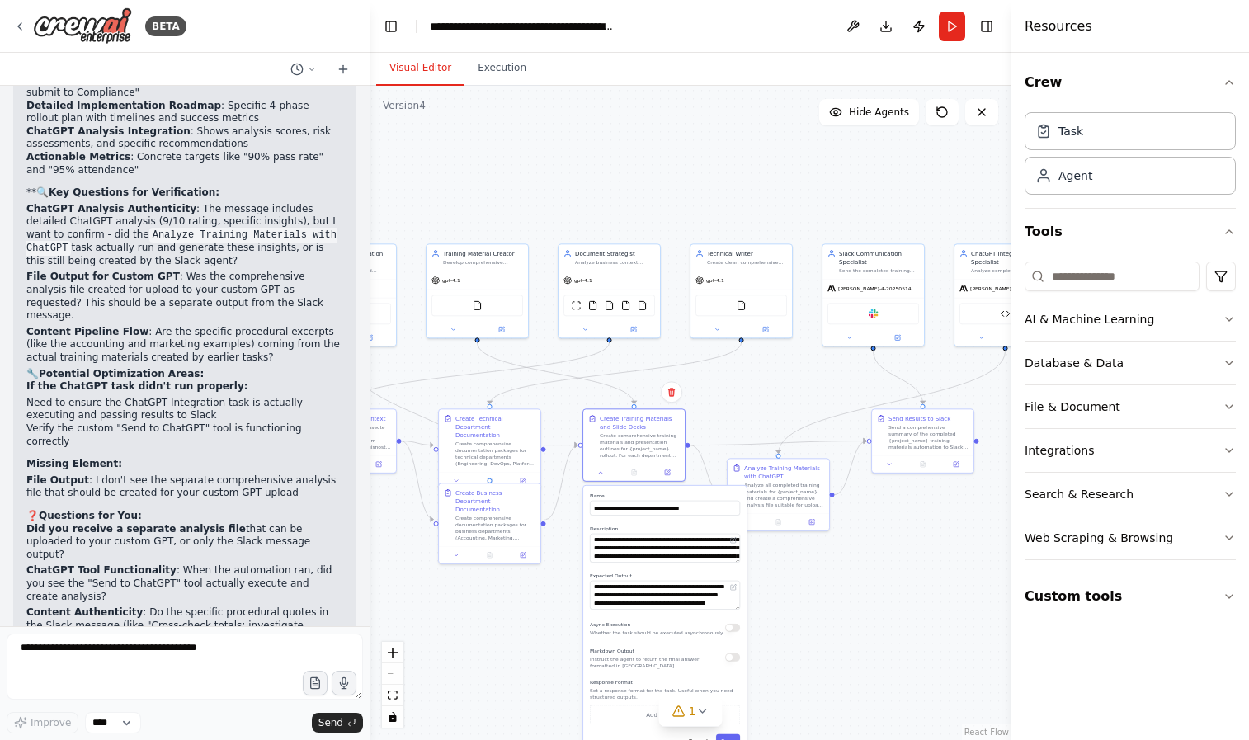
click at [928, 560] on div ".deletable-edge-delete-btn { width: 20px; height: 20px; border: 0px solid #ffff…" at bounding box center [691, 413] width 642 height 654
click at [789, 492] on div "Analyze all completed training materials for {project_name} and create a compre…" at bounding box center [784, 493] width 80 height 26
click at [912, 454] on div at bounding box center [922, 462] width 101 height 17
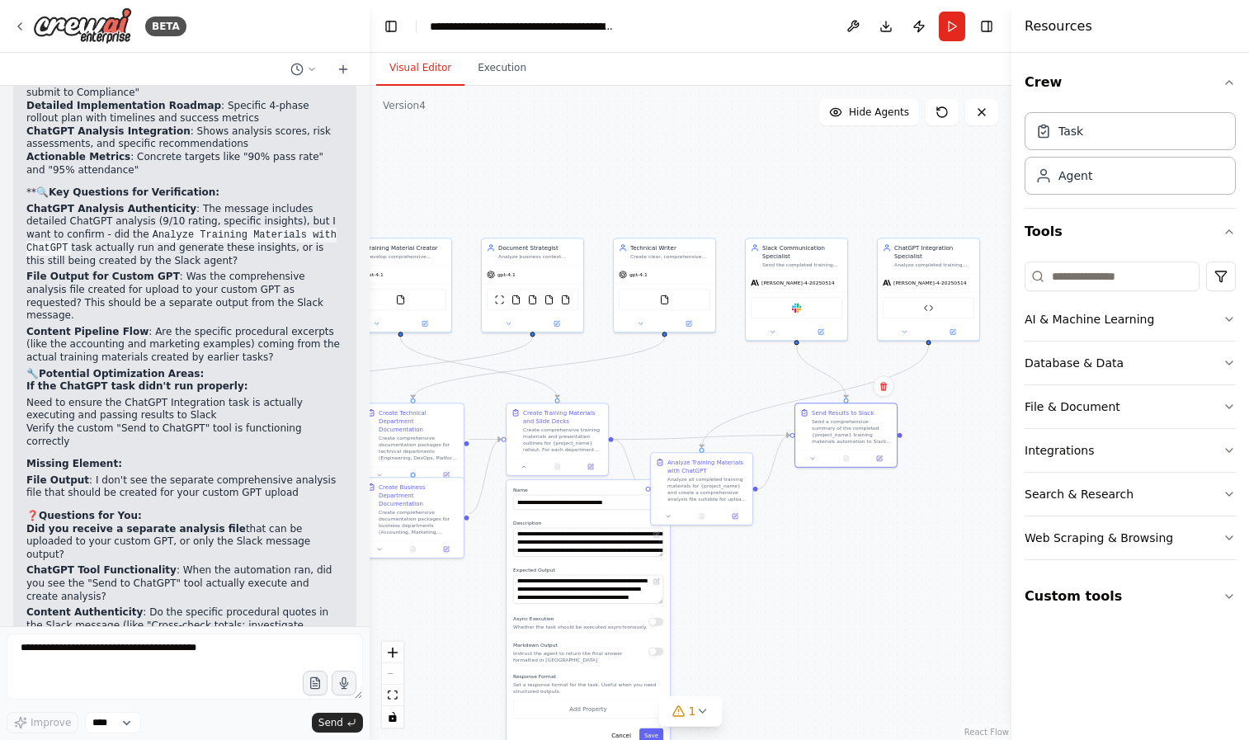
drag, startPoint x: 715, startPoint y: 395, endPoint x: 701, endPoint y: 393, distance: 14.1
click at [700, 397] on div ".deletable-edge-delete-btn { width: 20px; height: 20px; border: 0px solid #ffff…" at bounding box center [691, 413] width 642 height 654
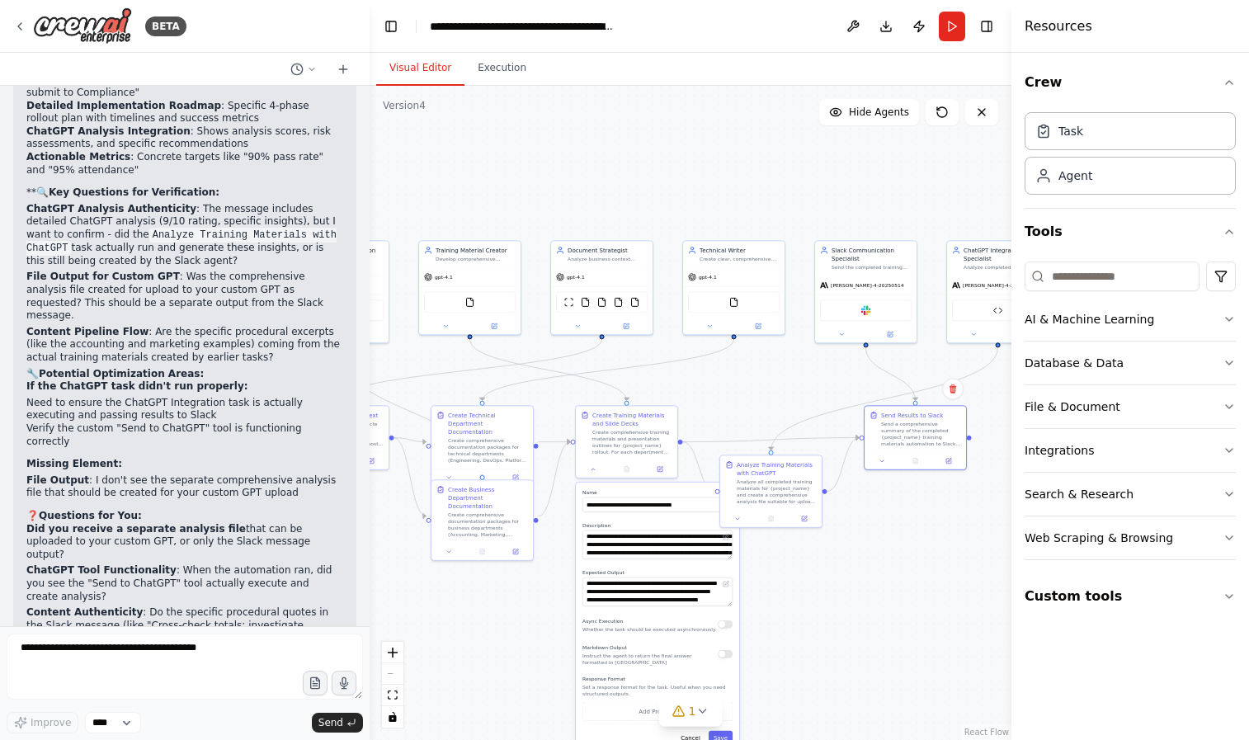
drag, startPoint x: 691, startPoint y: 394, endPoint x: 771, endPoint y: 396, distance: 80.0
click at [770, 398] on div ".deletable-edge-delete-btn { width: 20px; height: 20px; border: 0px solid #ffff…" at bounding box center [691, 413] width 642 height 654
click at [747, 291] on div "FileReadTool" at bounding box center [738, 300] width 92 height 21
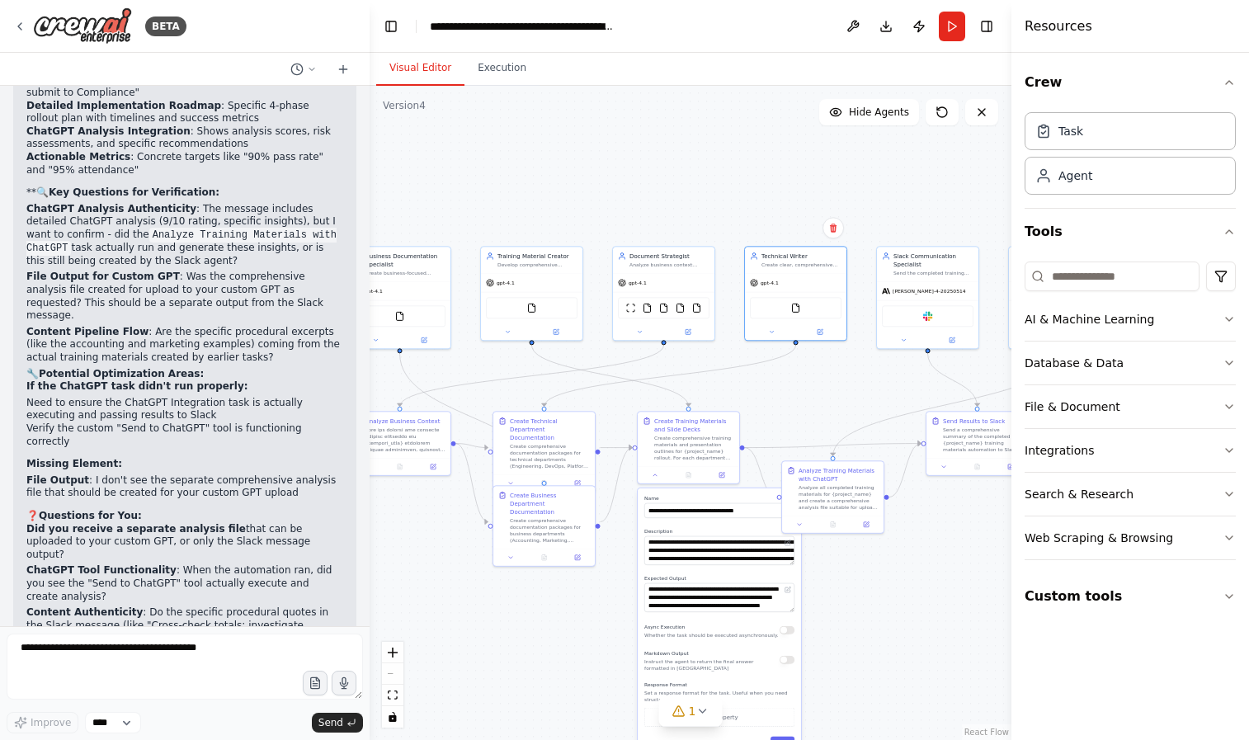
drag, startPoint x: 745, startPoint y: 379, endPoint x: 756, endPoint y: 377, distance: 10.8
click at [756, 377] on div ".deletable-edge-delete-btn { width: 20px; height: 20px; border: 0px solid #ffff…" at bounding box center [691, 413] width 642 height 654
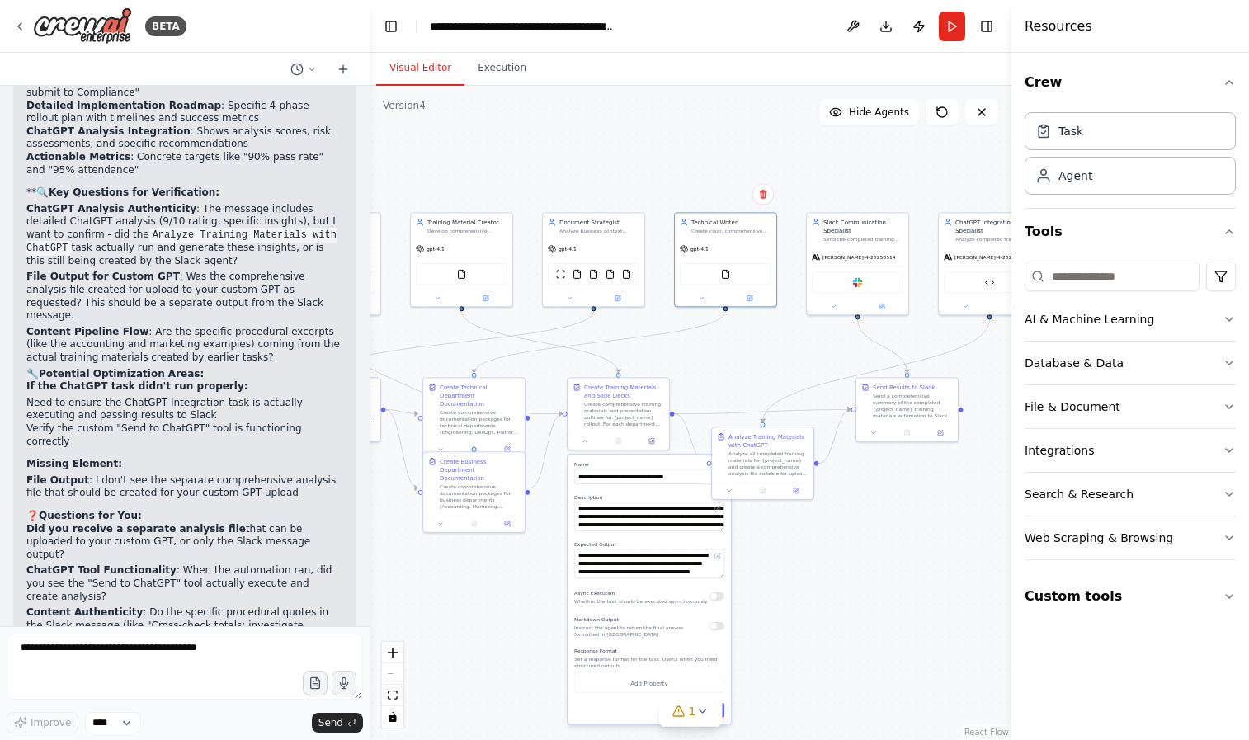
drag, startPoint x: 864, startPoint y: 409, endPoint x: 804, endPoint y: 379, distance: 67.5
click at [804, 379] on div ".deletable-edge-delete-btn { width: 20px; height: 20px; border: 0px solid #ffff…" at bounding box center [691, 413] width 642 height 654
click at [396, 27] on button "Toggle Left Sidebar" at bounding box center [390, 26] width 23 height 23
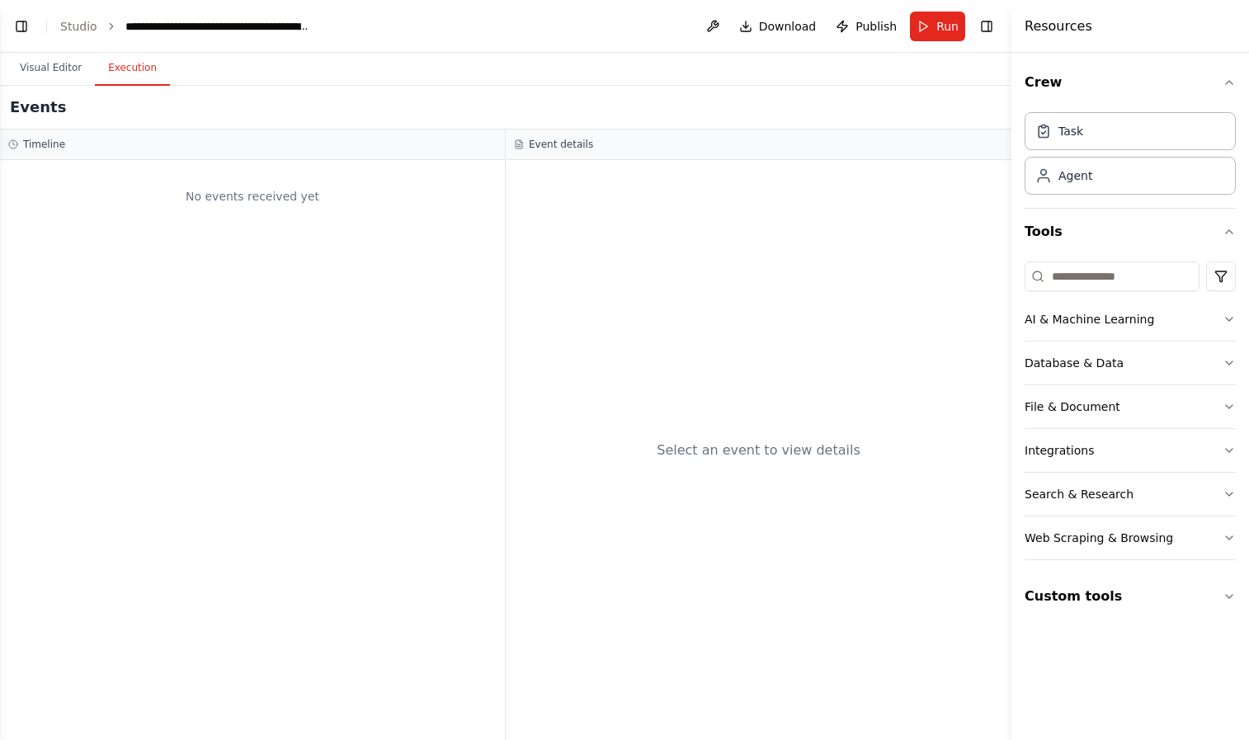
click at [158, 72] on button "Execution" at bounding box center [132, 68] width 75 height 35
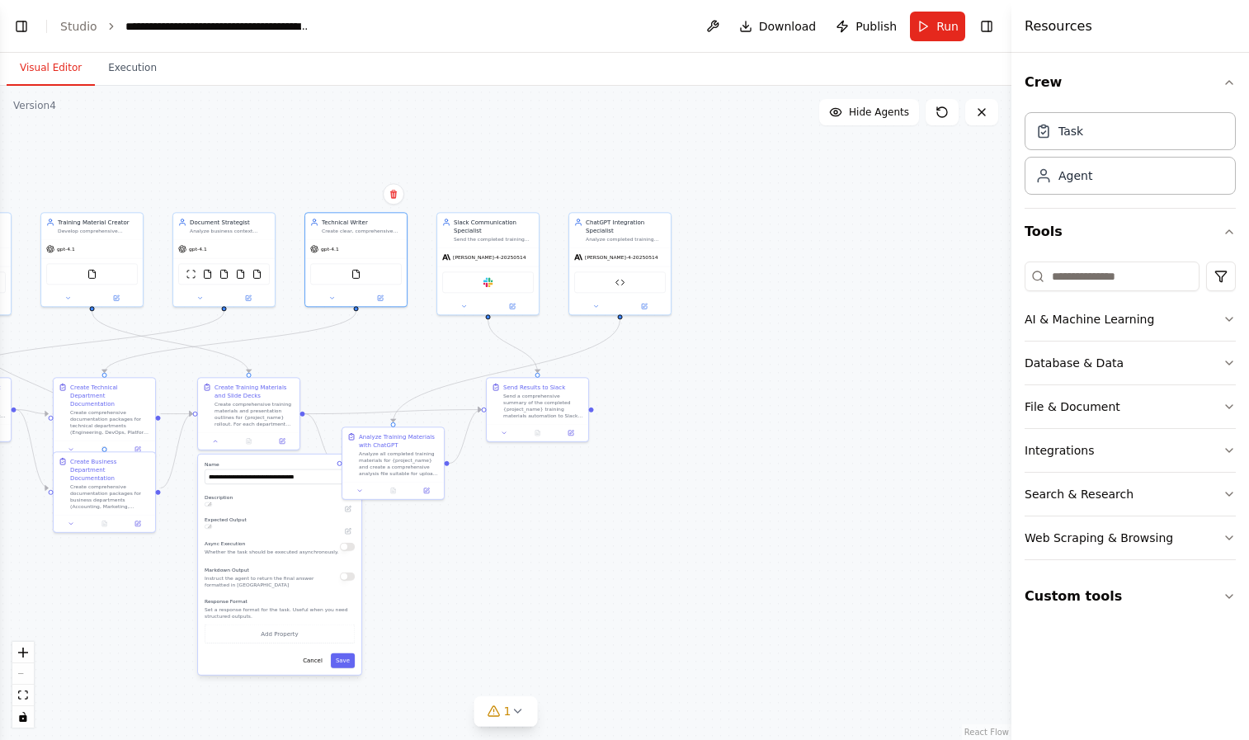
click at [26, 65] on button "Visual Editor" at bounding box center [51, 68] width 88 height 35
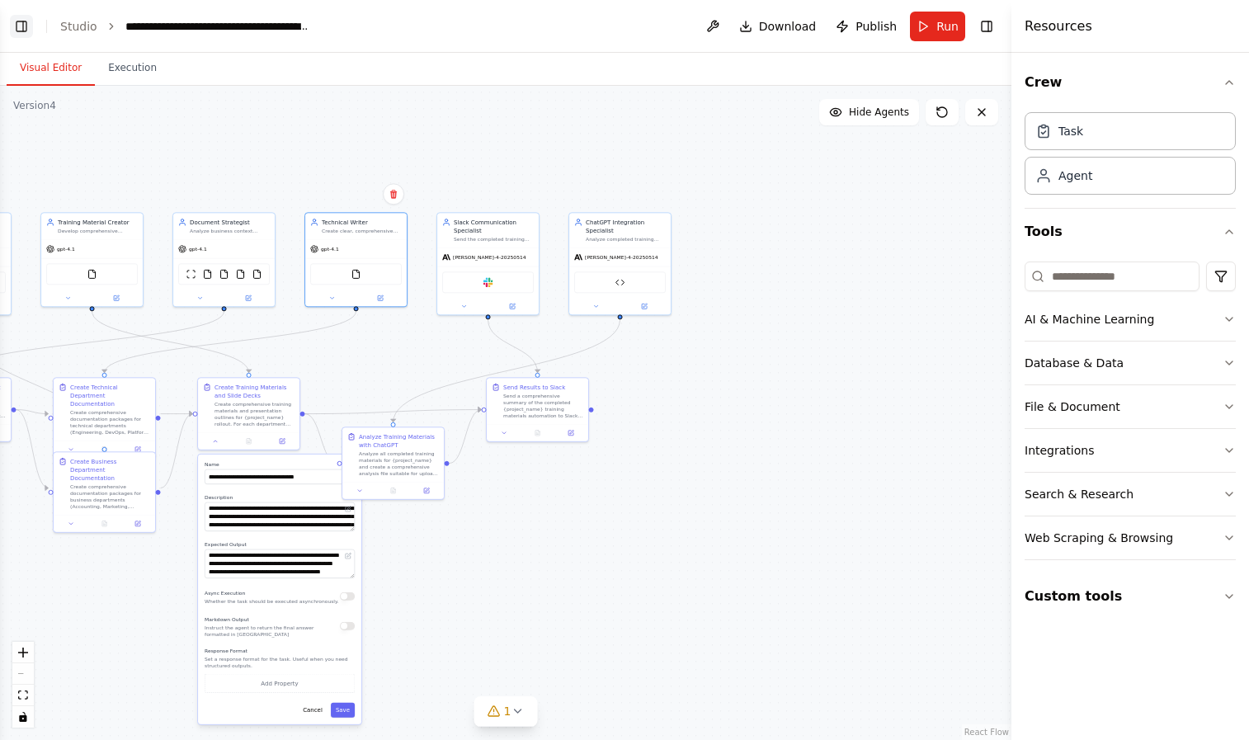
click at [25, 33] on button "Toggle Left Sidebar" at bounding box center [21, 26] width 23 height 23
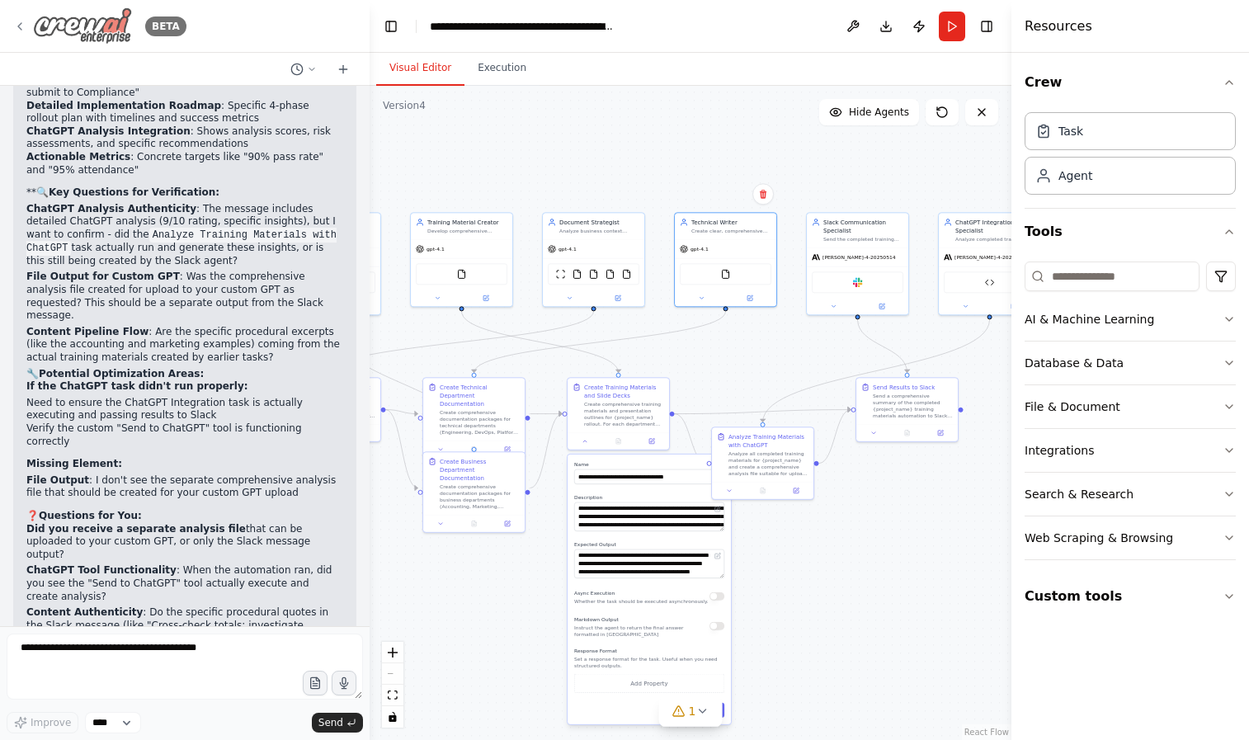
click at [26, 18] on div "BETA" at bounding box center [99, 25] width 173 height 37
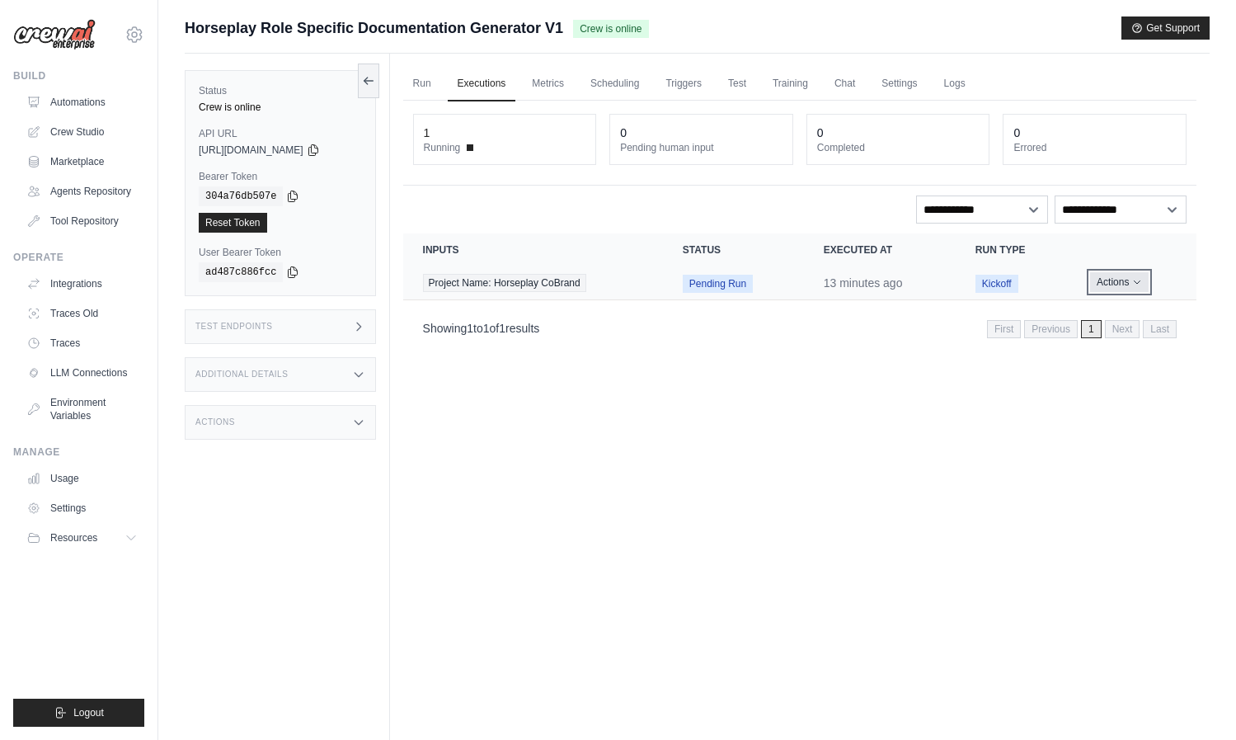
click at [1119, 290] on button "Actions" at bounding box center [1119, 282] width 59 height 20
click at [1112, 316] on link "View Details" at bounding box center [1124, 312] width 106 height 26
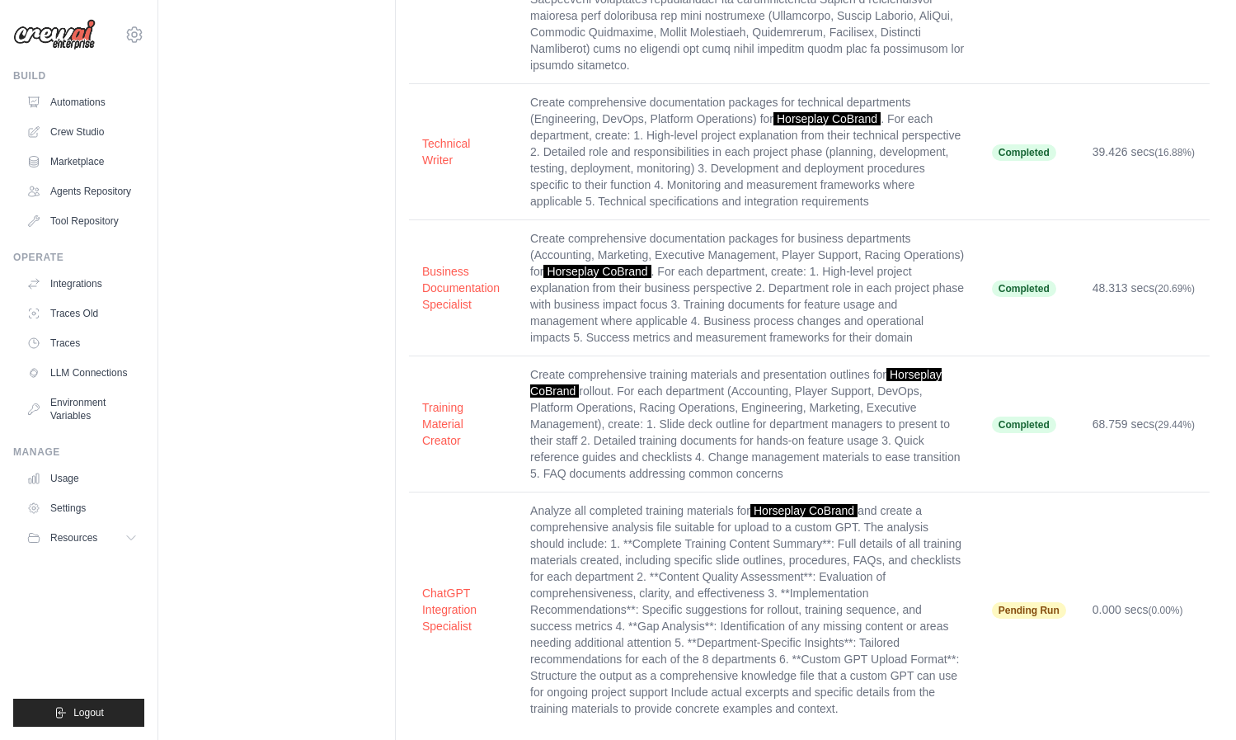
scroll to position [332, 0]
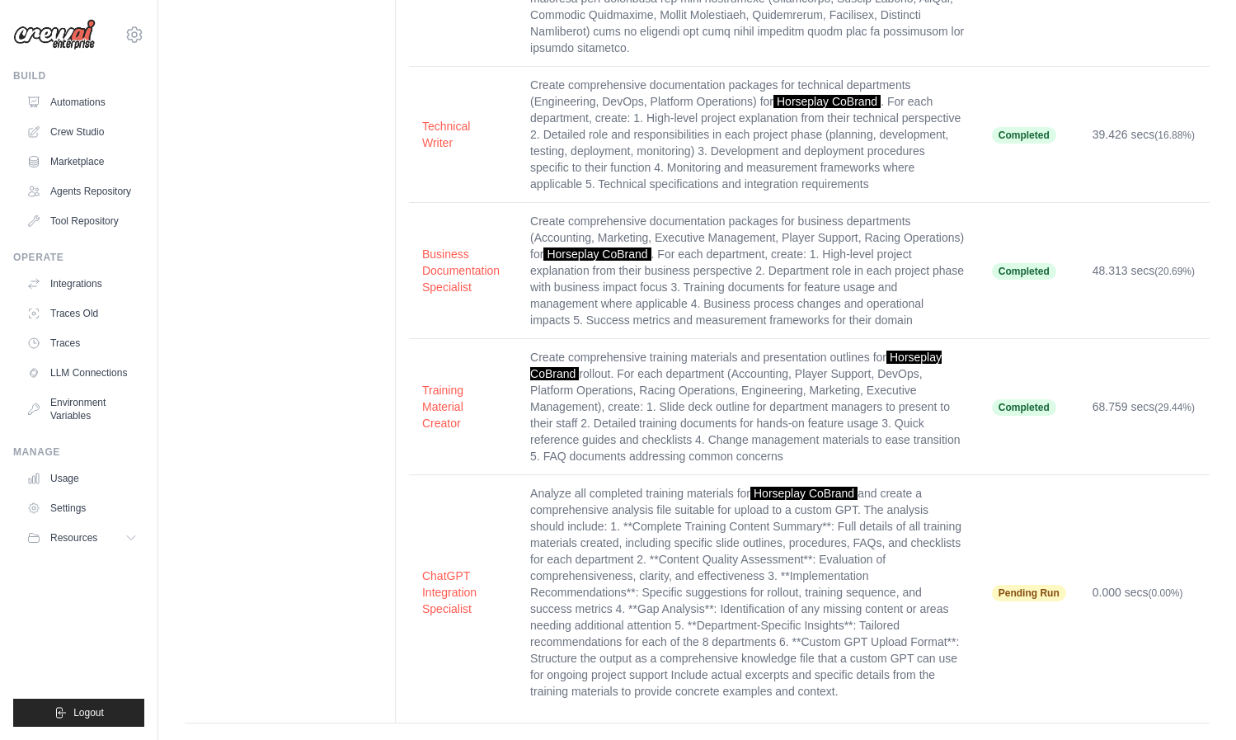
click at [1031, 585] on span "Pending Run" at bounding box center [1029, 593] width 74 height 16
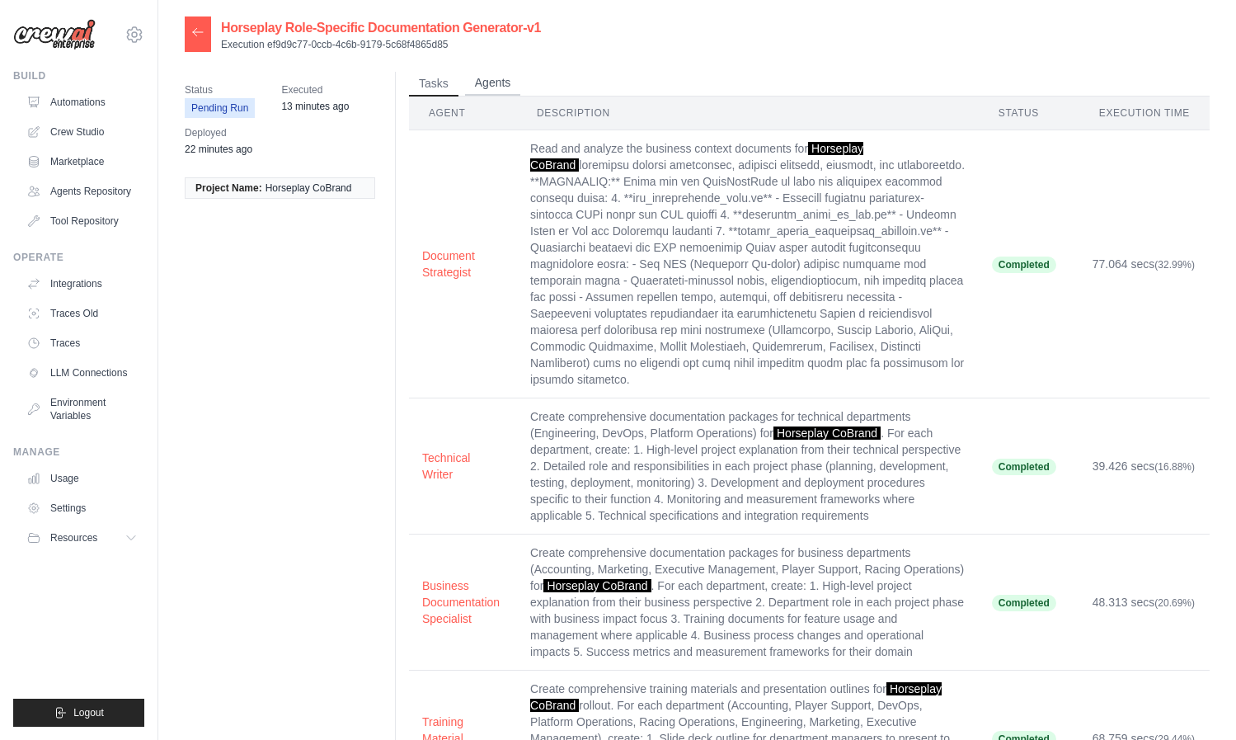
click at [479, 83] on button "Agents" at bounding box center [493, 83] width 56 height 25
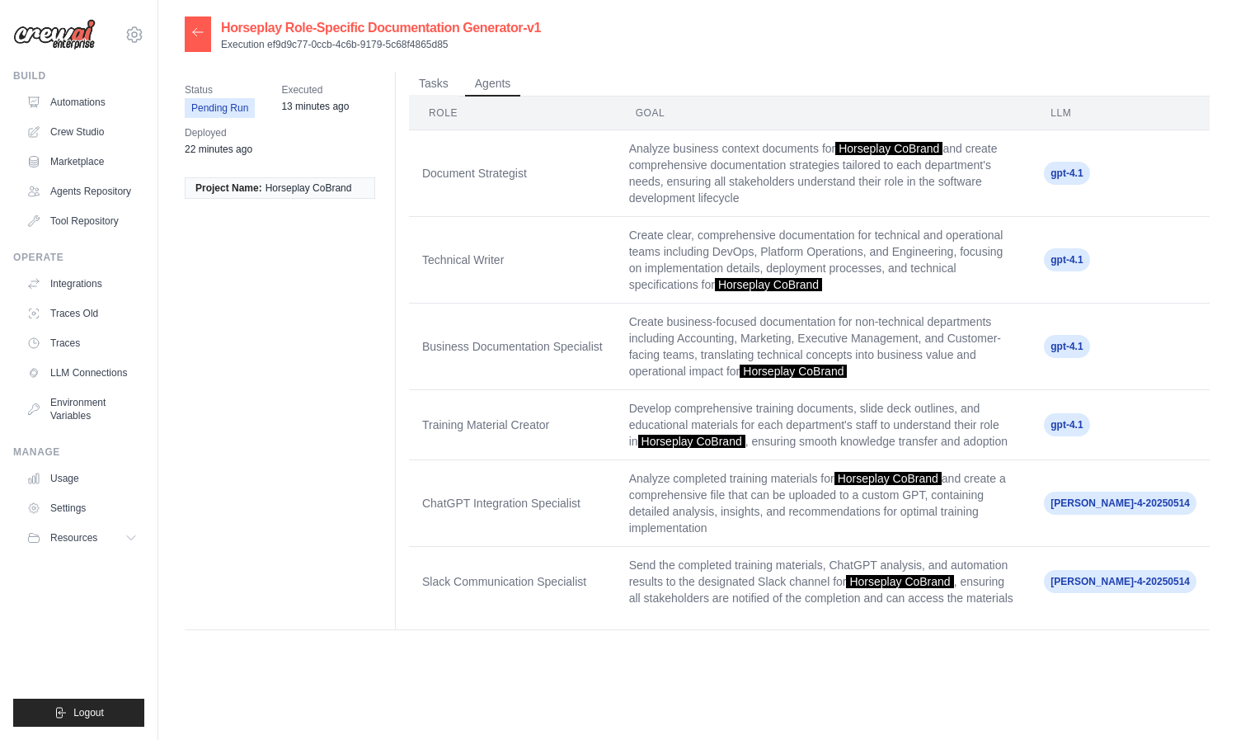
click at [1142, 493] on span "[PERSON_NAME]-4-20250514" at bounding box center [1120, 503] width 153 height 23
click at [1136, 570] on span "[PERSON_NAME]-4-20250514" at bounding box center [1120, 581] width 153 height 23
click at [436, 82] on button "Tasks" at bounding box center [433, 83] width 49 height 25
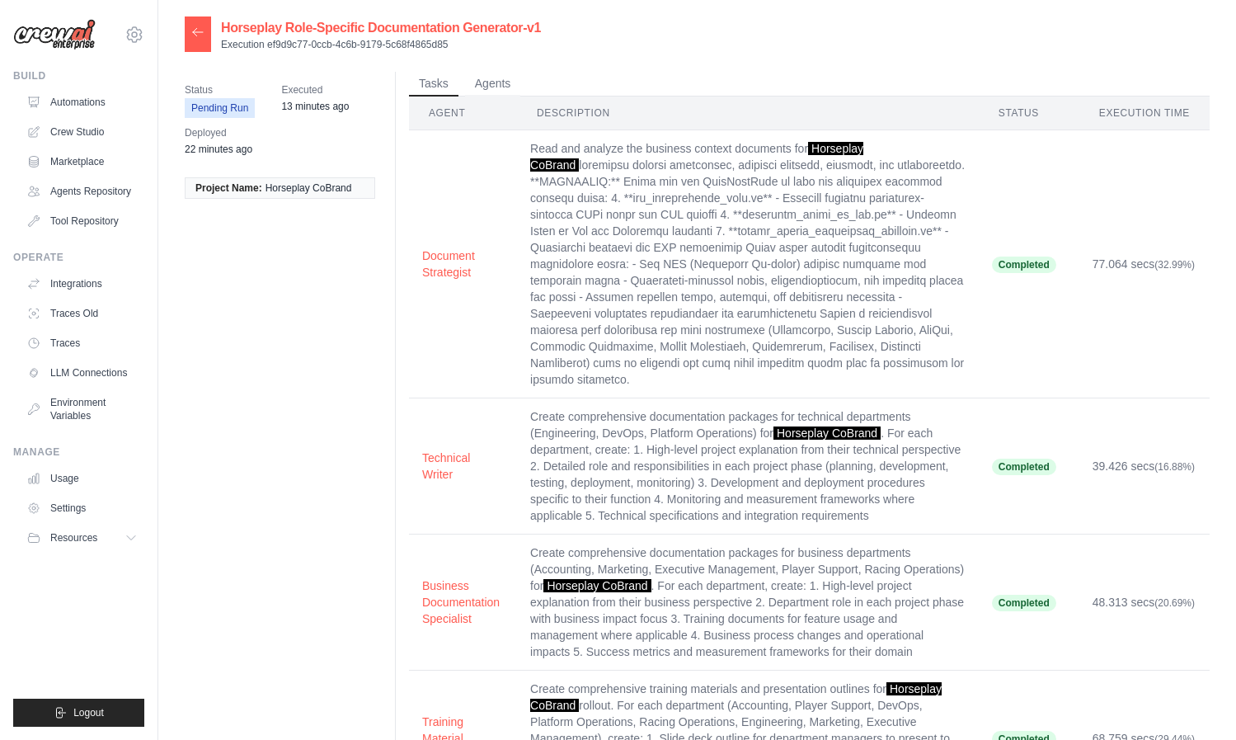
click at [200, 43] on div at bounding box center [198, 33] width 26 height 35
click at [196, 33] on icon at bounding box center [197, 32] width 13 height 13
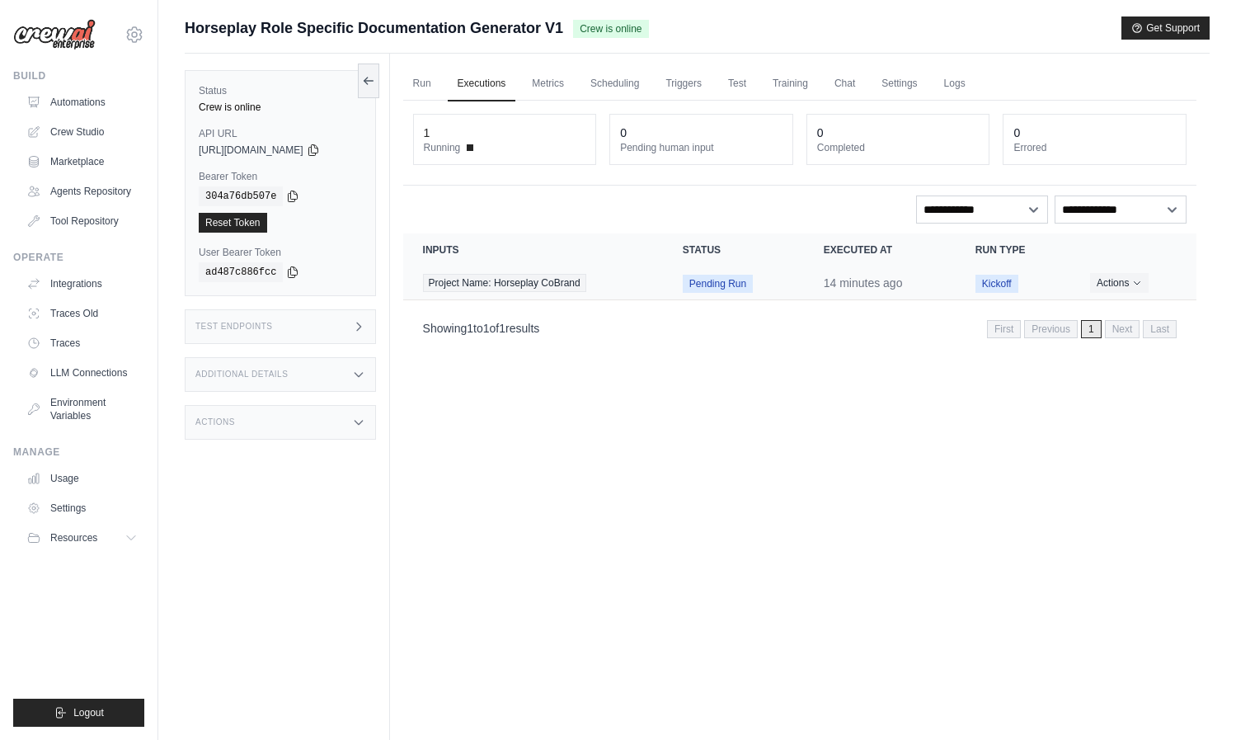
click at [1058, 299] on td "Kickoff" at bounding box center [1013, 283] width 115 height 34
click at [1108, 285] on button "Actions" at bounding box center [1119, 282] width 59 height 20
click at [1102, 309] on link "View Details" at bounding box center [1124, 312] width 106 height 26
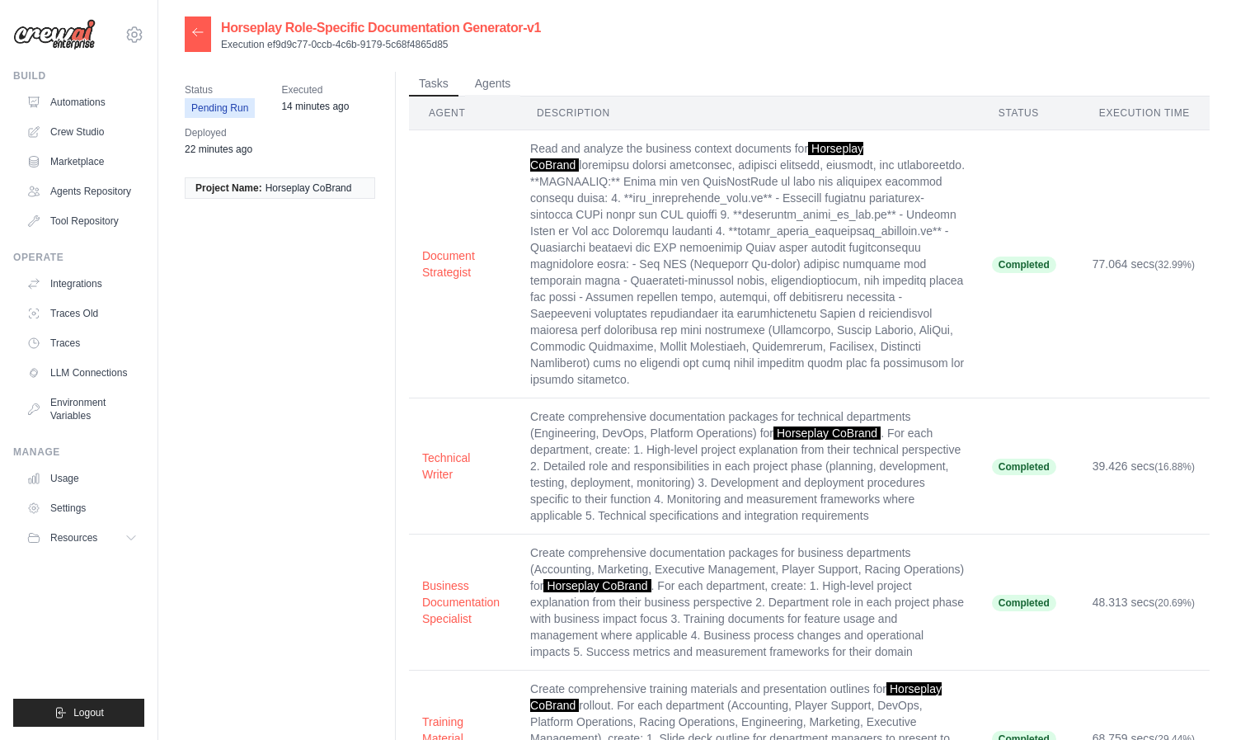
click at [200, 45] on div at bounding box center [198, 33] width 26 height 35
click at [198, 28] on icon at bounding box center [197, 32] width 13 height 13
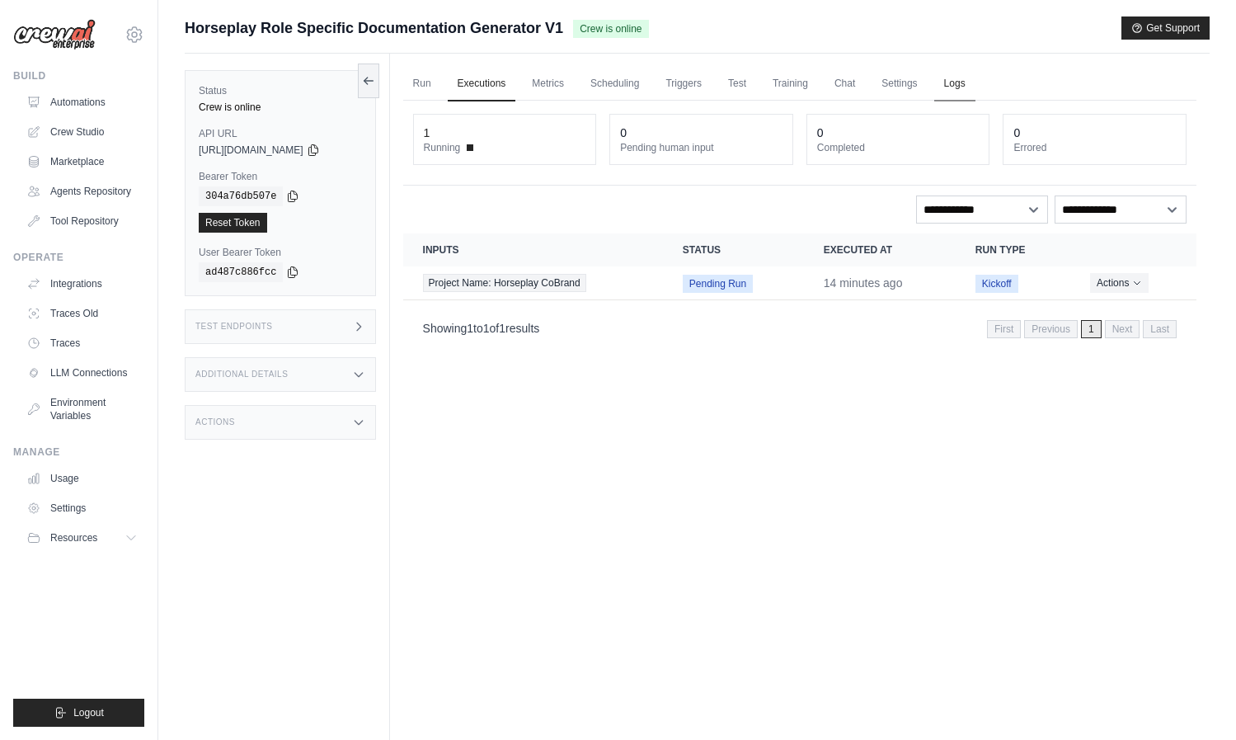
click at [949, 75] on link "Logs" at bounding box center [954, 84] width 41 height 35
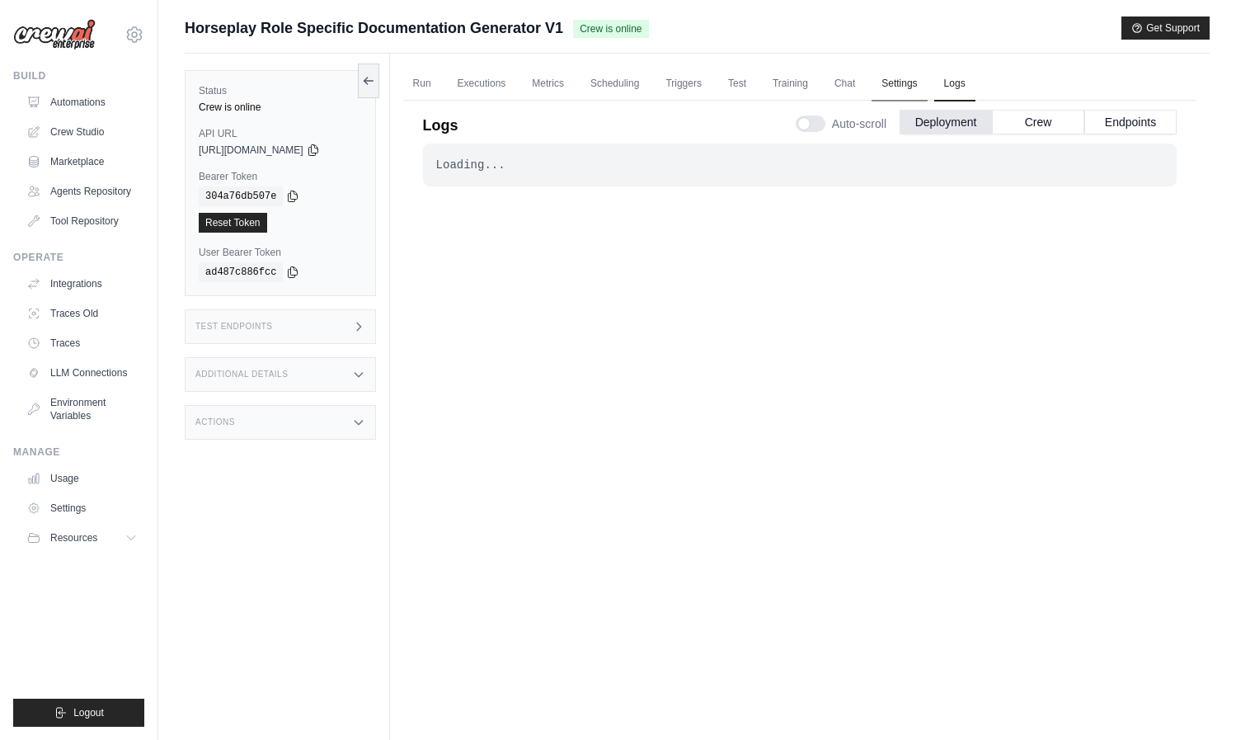
click at [907, 85] on link "Settings" at bounding box center [899, 84] width 55 height 35
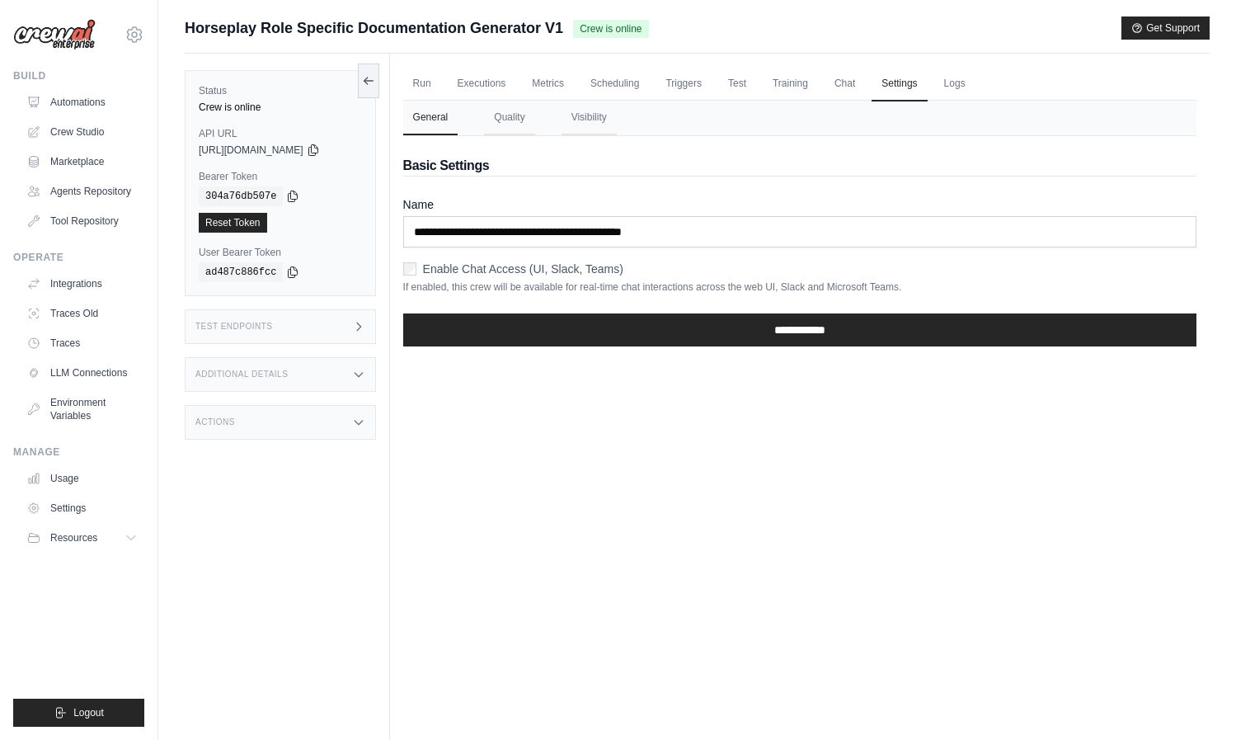
click at [933, 87] on ul "Run Executions Metrics Scheduling Triggers Test Training Chat Settings Logs" at bounding box center [799, 84] width 793 height 34
click at [943, 83] on link "Logs" at bounding box center [954, 84] width 41 height 35
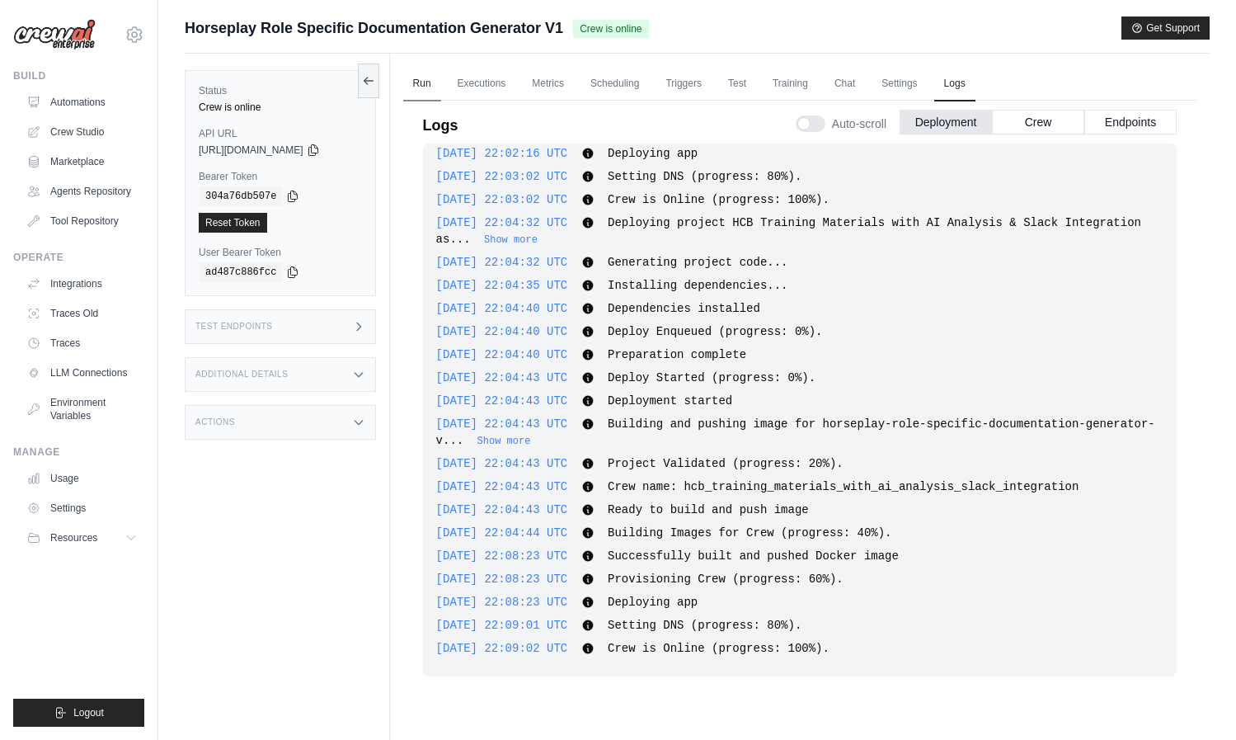
click at [429, 93] on link "Run" at bounding box center [422, 84] width 38 height 35
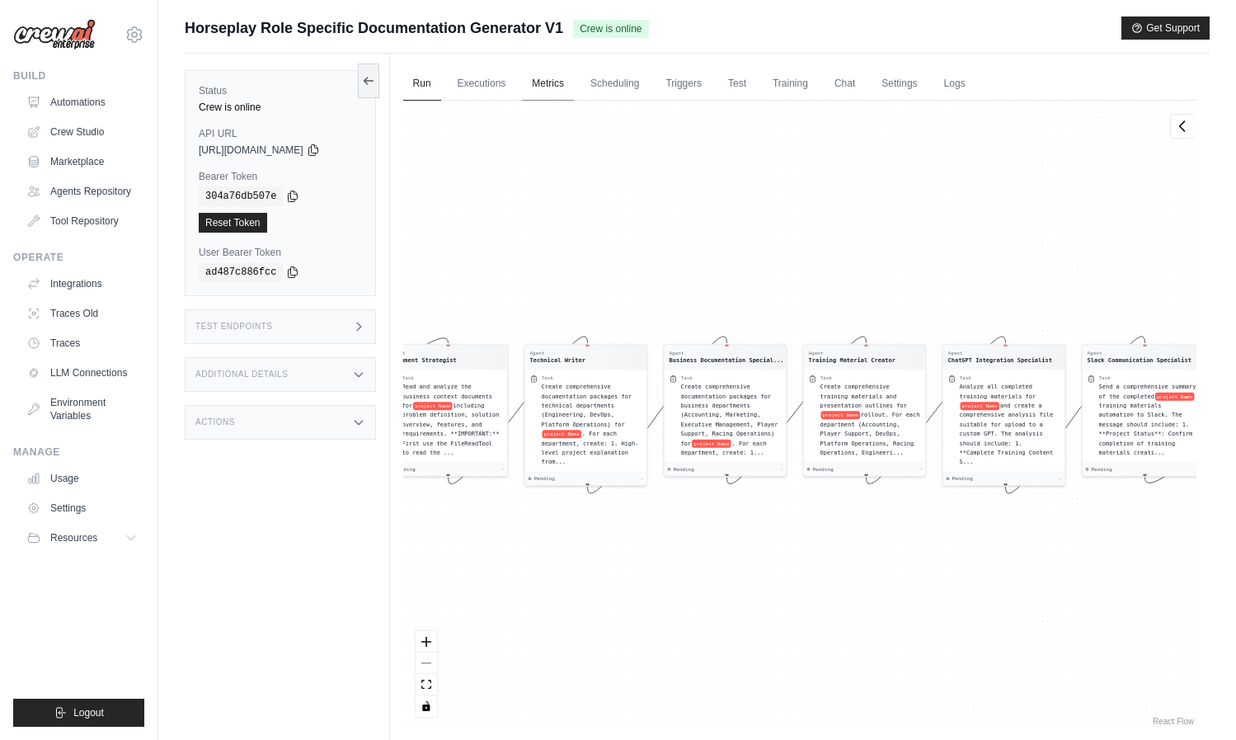
click at [360, 78] on button at bounding box center [368, 81] width 21 height 35
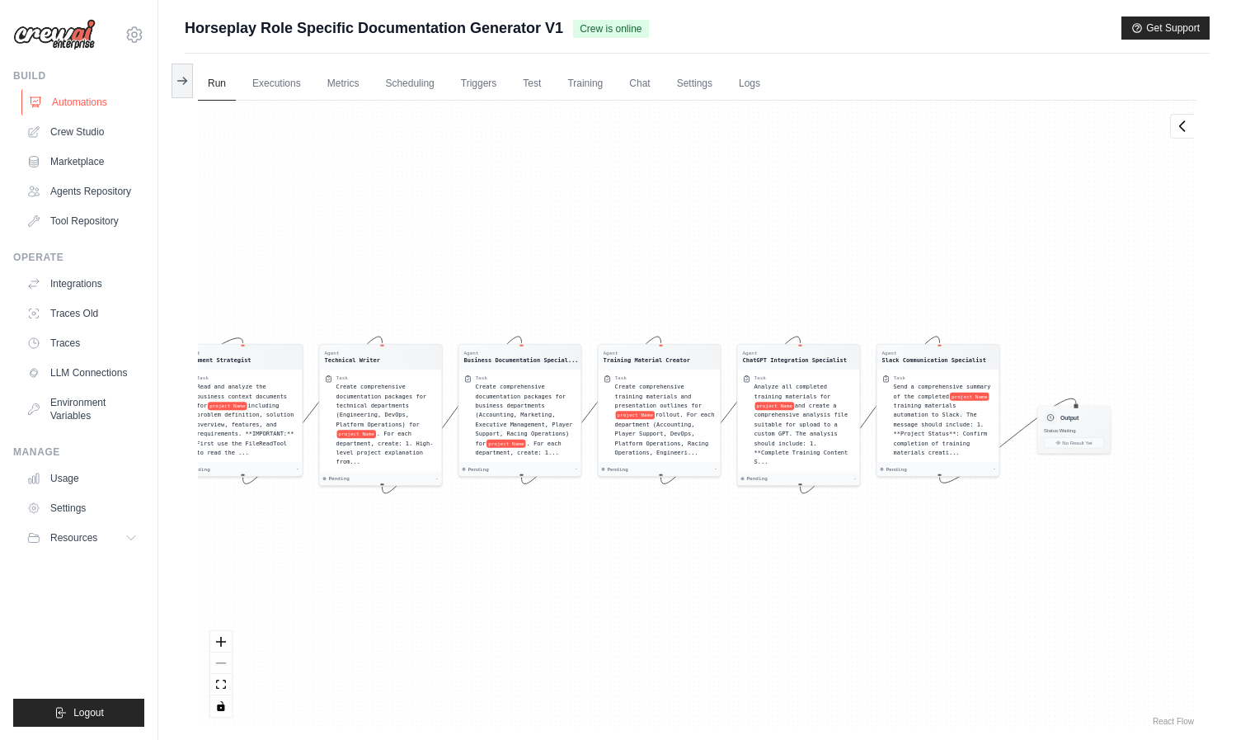
click at [65, 104] on link "Automations" at bounding box center [83, 102] width 125 height 26
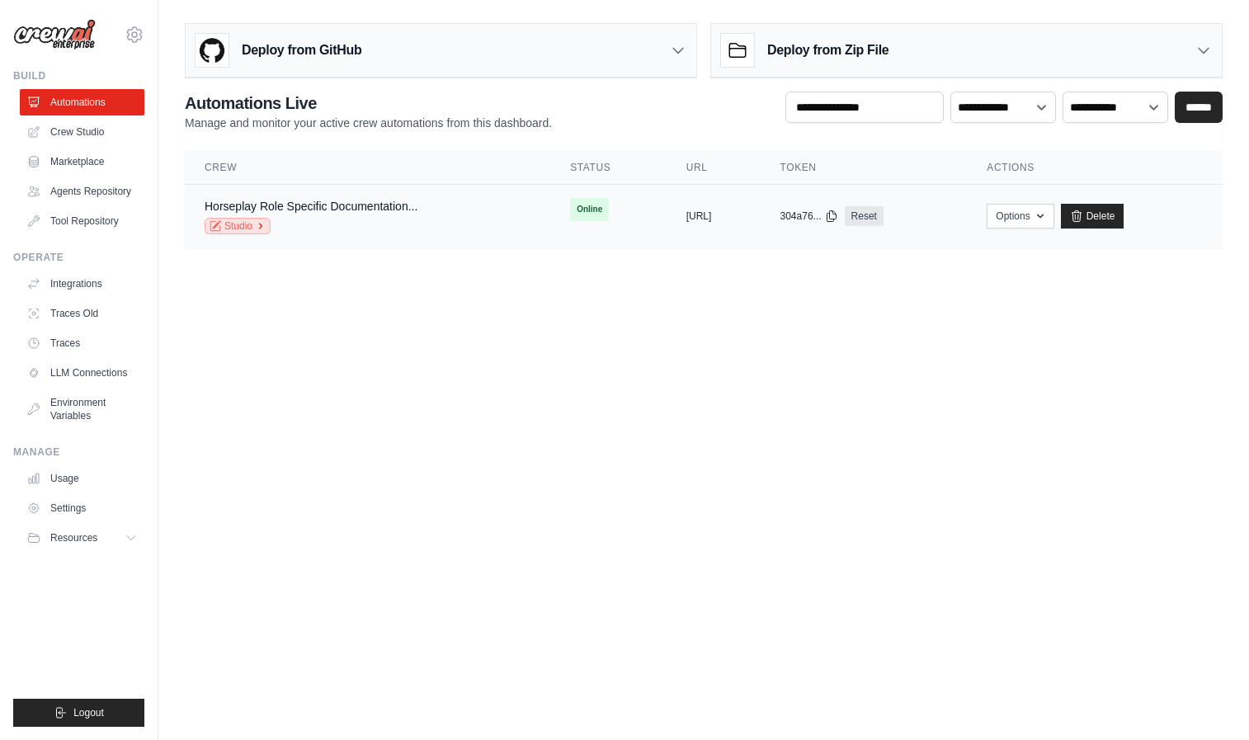
click at [246, 227] on link "Studio" at bounding box center [238, 226] width 66 height 16
click at [493, 200] on td "Horseplay Role Specific Documentation... Studio" at bounding box center [367, 217] width 365 height 64
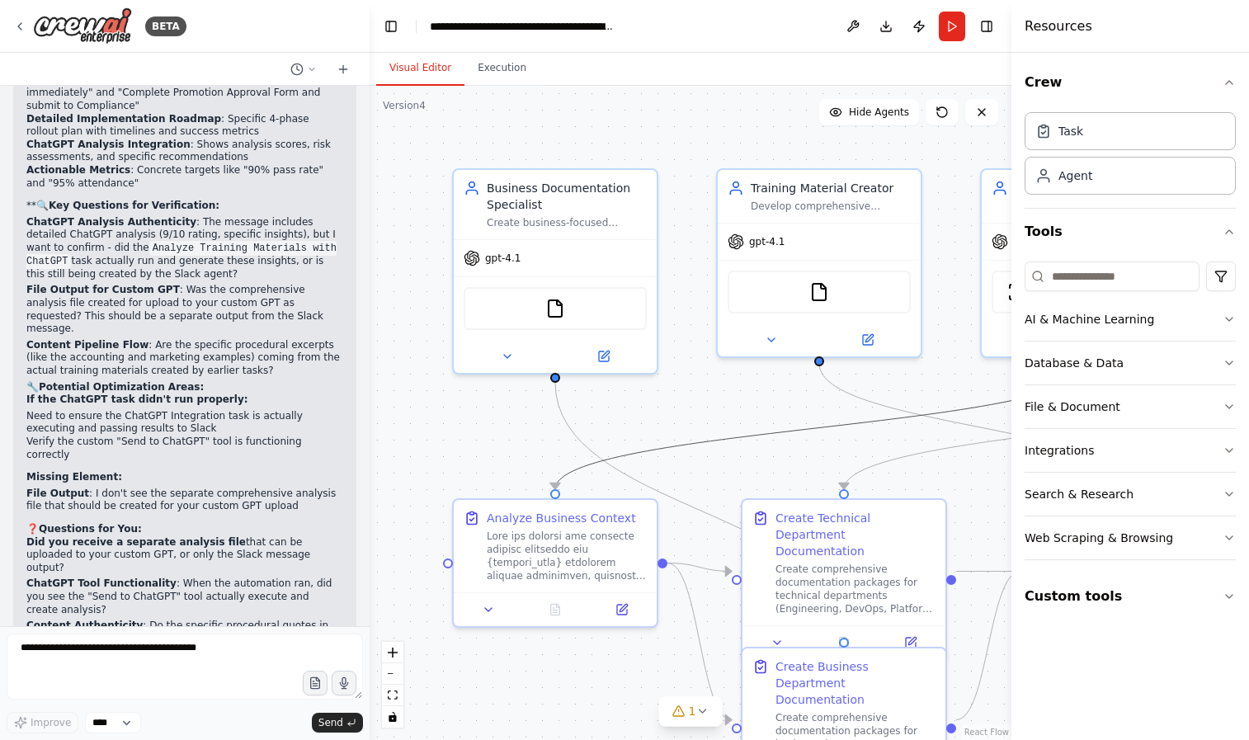
scroll to position [9840, 0]
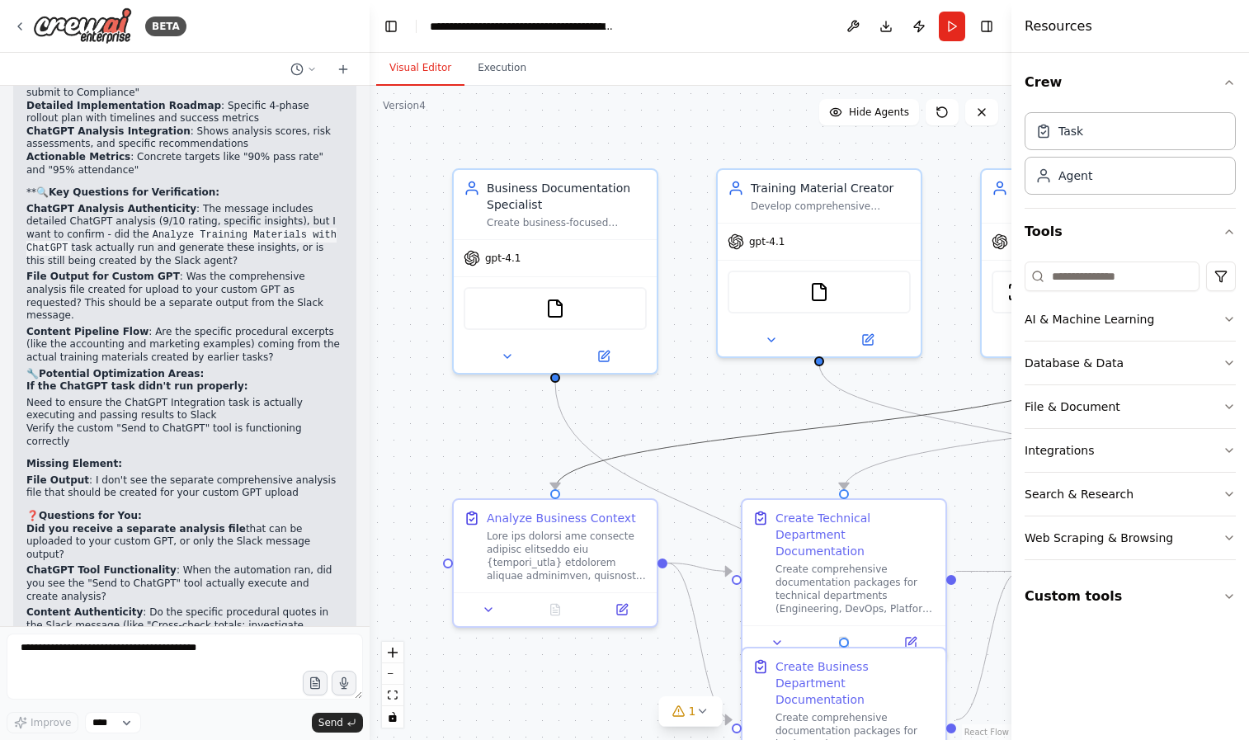
drag, startPoint x: 759, startPoint y: 439, endPoint x: 567, endPoint y: 422, distance: 192.1
click at [502, 442] on div ".deletable-edge-delete-btn { width: 20px; height: 20px; border: 0px solid #ffff…" at bounding box center [691, 413] width 642 height 654
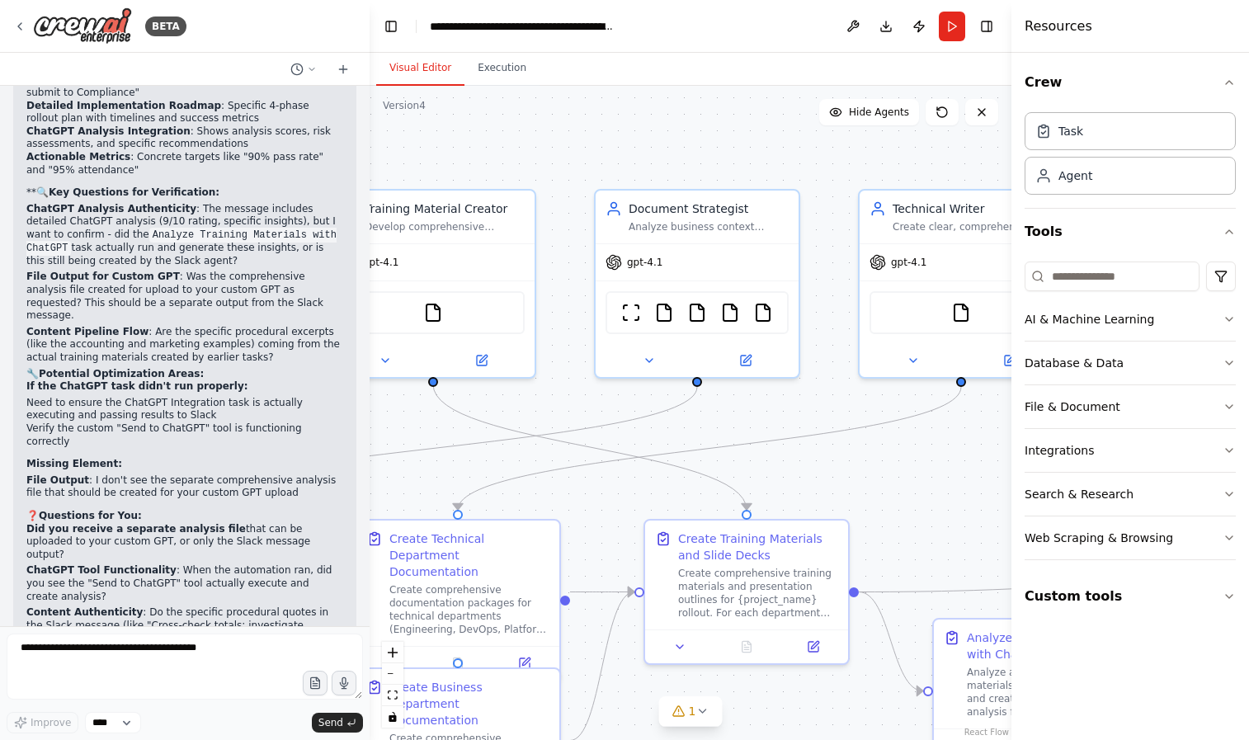
drag, startPoint x: 691, startPoint y: 412, endPoint x: 259, endPoint y: 434, distance: 432.8
click at [259, 434] on div "BETA Hello! I'm the CrewAI assistant. What kind of automation do you want to bu…" at bounding box center [624, 370] width 1249 height 740
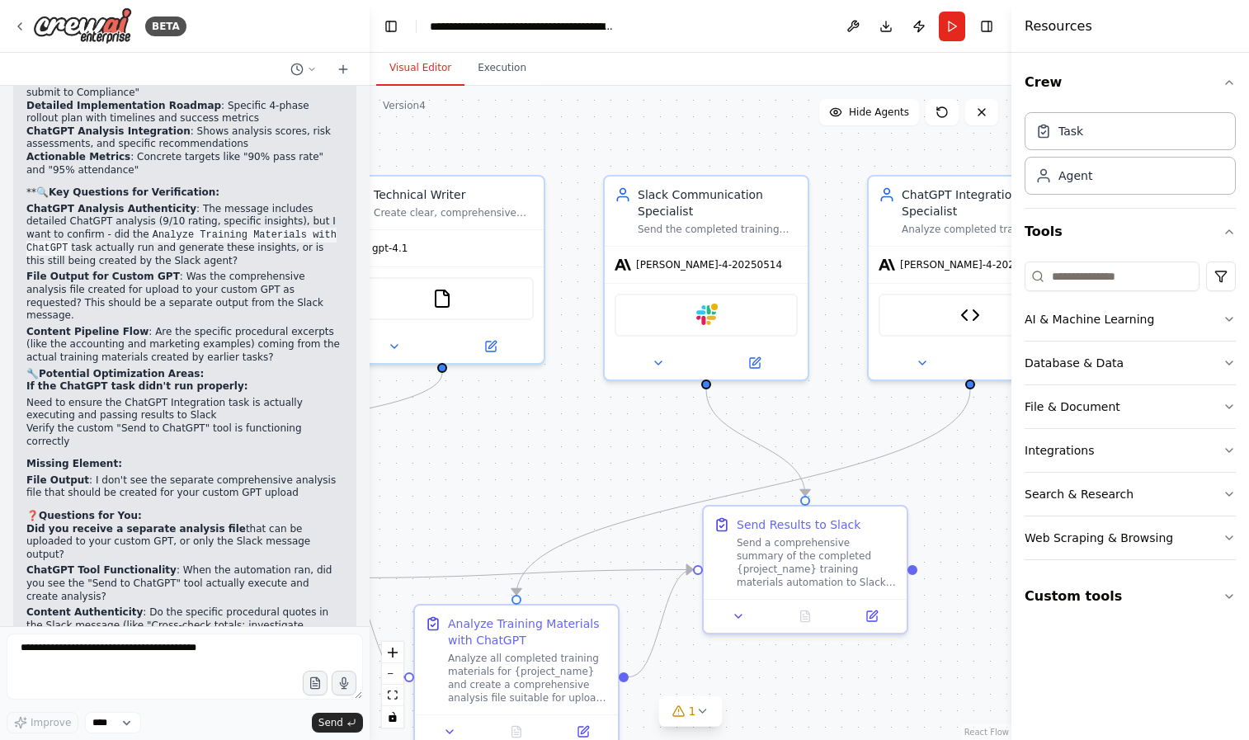
drag, startPoint x: 891, startPoint y: 457, endPoint x: 444, endPoint y: 435, distance: 447.6
click at [381, 438] on div ".deletable-edge-delete-btn { width: 20px; height: 20px; border: 0px solid #ffff…" at bounding box center [691, 413] width 642 height 654
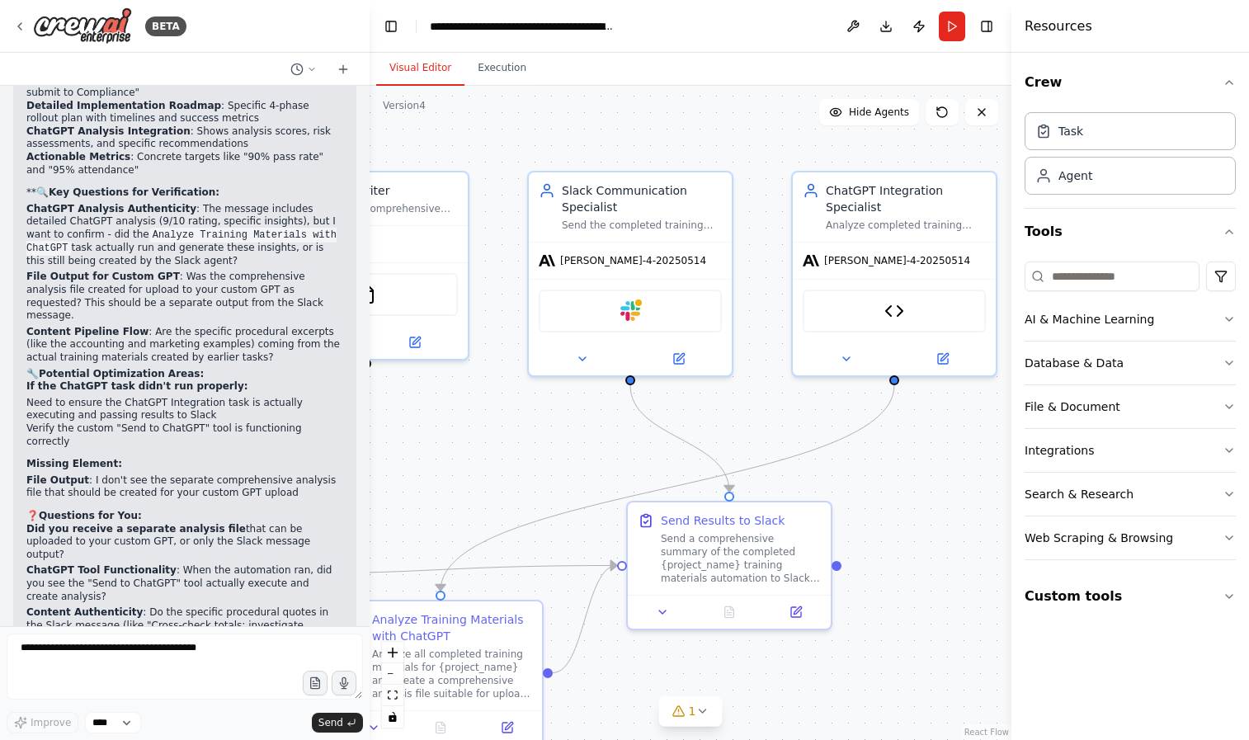
drag, startPoint x: 897, startPoint y: 465, endPoint x: 820, endPoint y: 442, distance: 80.1
click at [821, 454] on div ".deletable-edge-delete-btn { width: 20px; height: 20px; border: 0px solid #ffff…" at bounding box center [691, 413] width 642 height 654
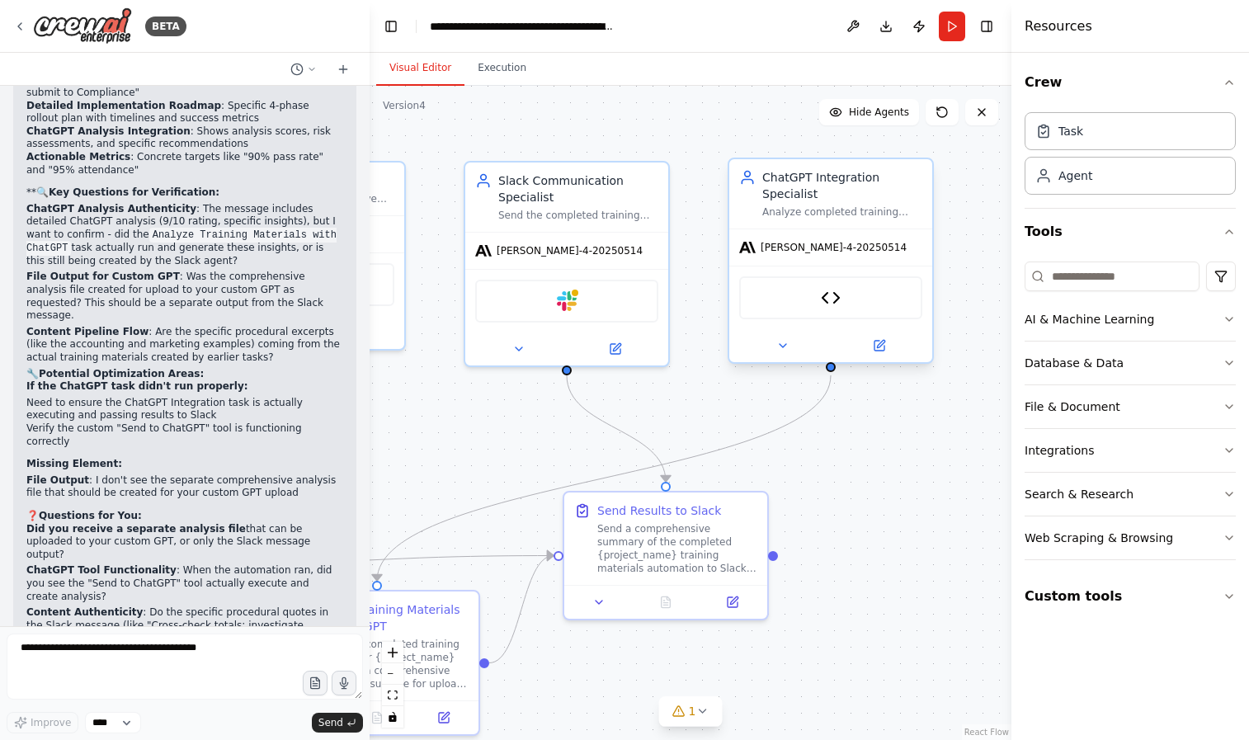
click at [812, 243] on span "[PERSON_NAME]-4-20250514" at bounding box center [833, 247] width 146 height 13
click at [815, 249] on span "[PERSON_NAME]-4-20250514" at bounding box center [833, 247] width 146 height 13
click at [878, 344] on icon at bounding box center [880, 343] width 7 height 7
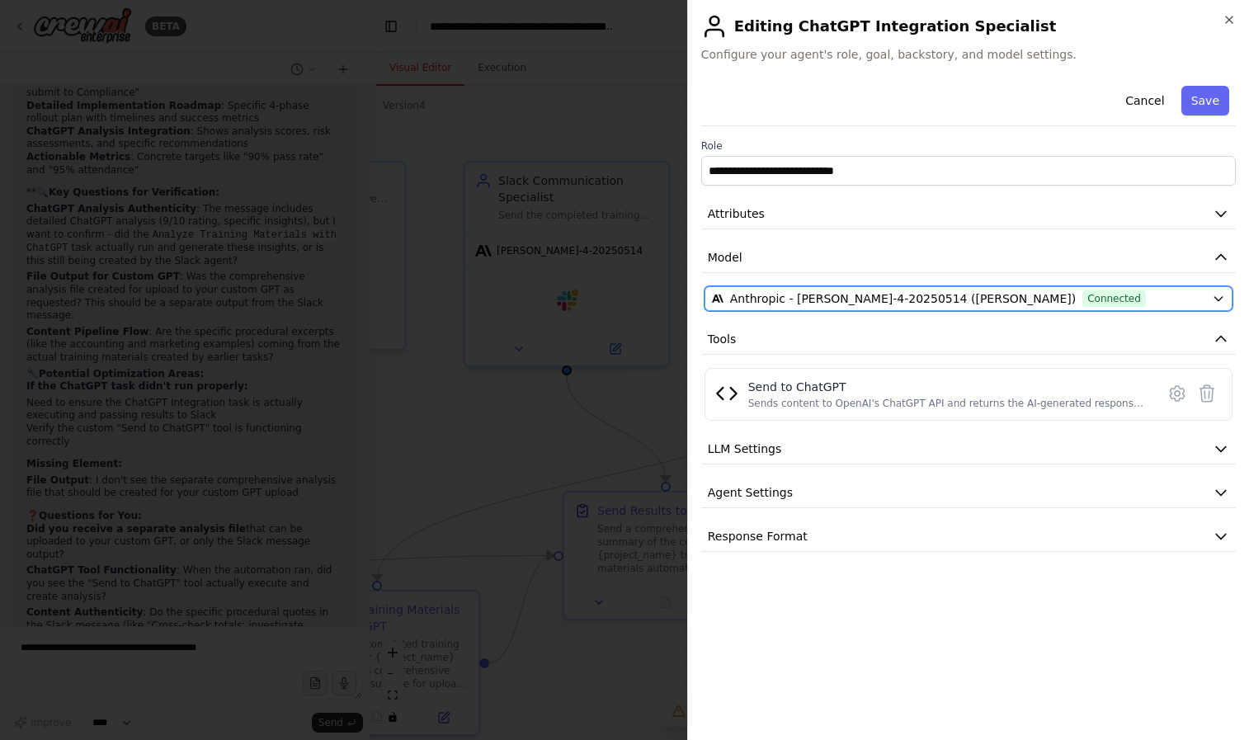
click at [831, 299] on span "Anthropic - claude-sonnet-4-20250514 (Claude)" at bounding box center [903, 298] width 346 height 16
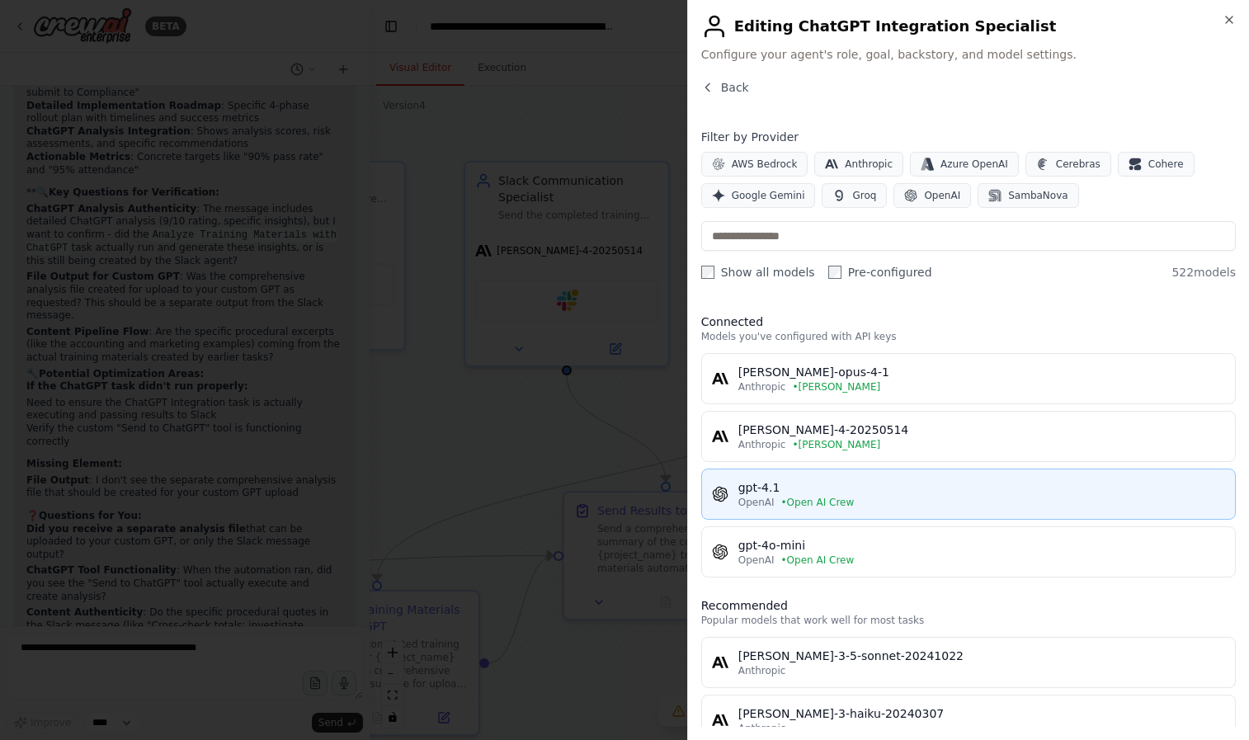
click at [831, 499] on span "• Open AI Crew" at bounding box center [817, 502] width 73 height 13
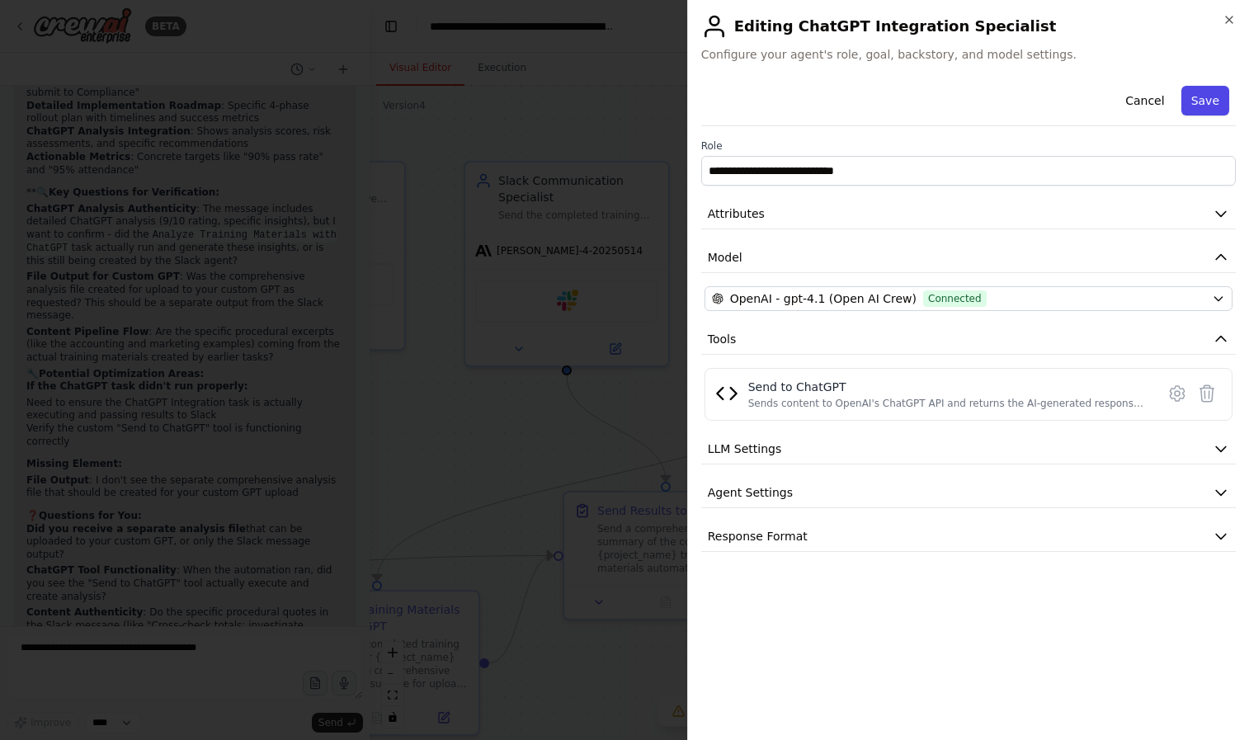
click at [1222, 110] on button "Save" at bounding box center [1205, 101] width 48 height 30
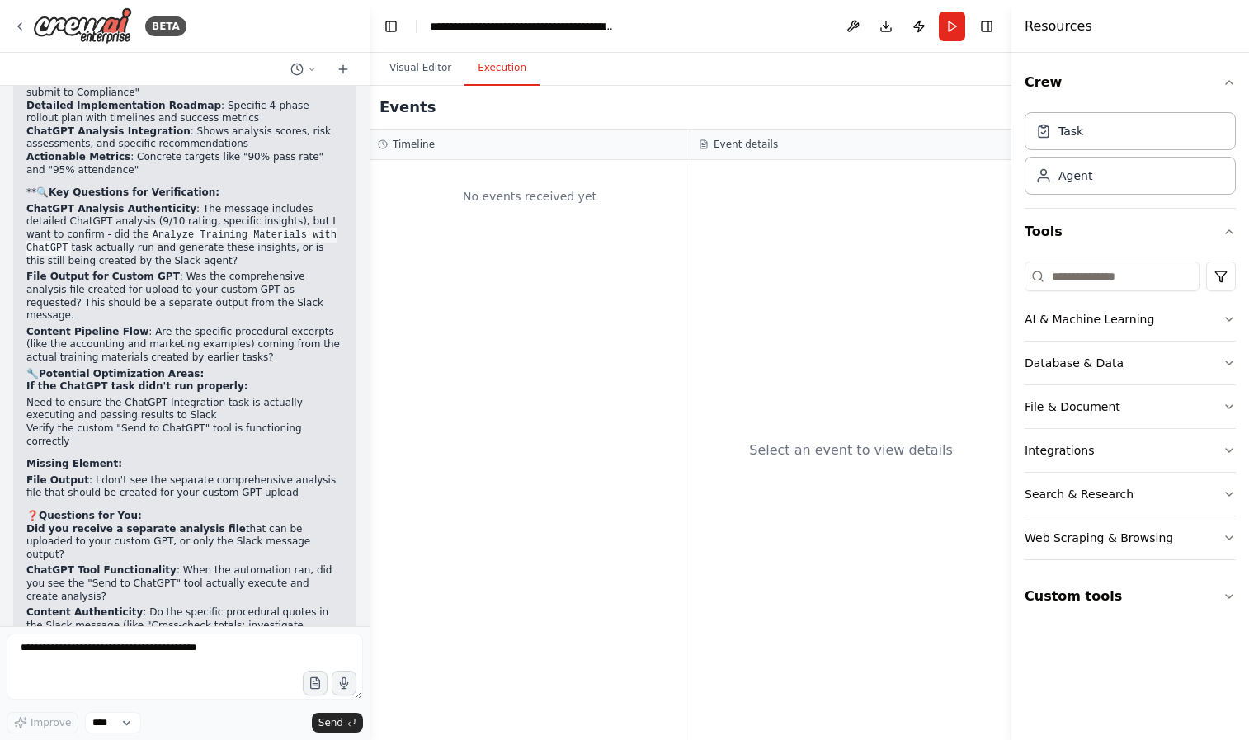
click at [510, 74] on button "Execution" at bounding box center [501, 68] width 75 height 35
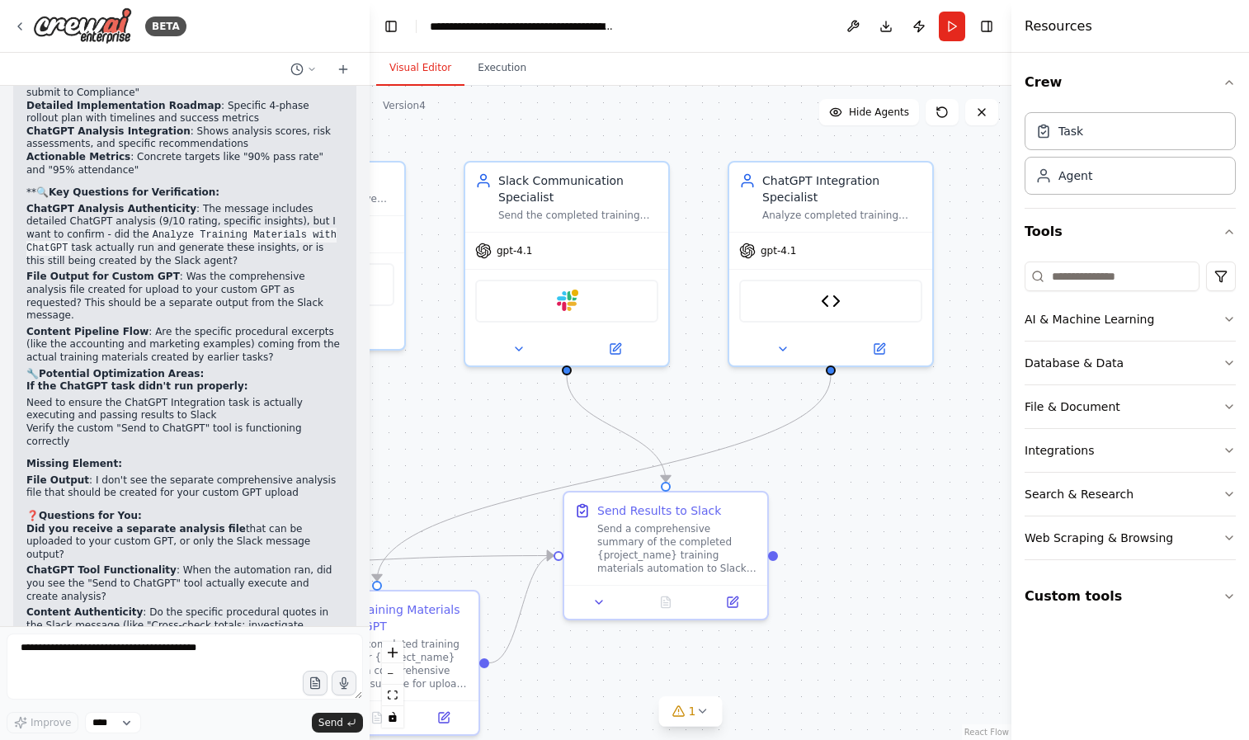
click at [444, 71] on button "Visual Editor" at bounding box center [420, 68] width 88 height 35
click at [15, 22] on icon at bounding box center [19, 26] width 13 height 13
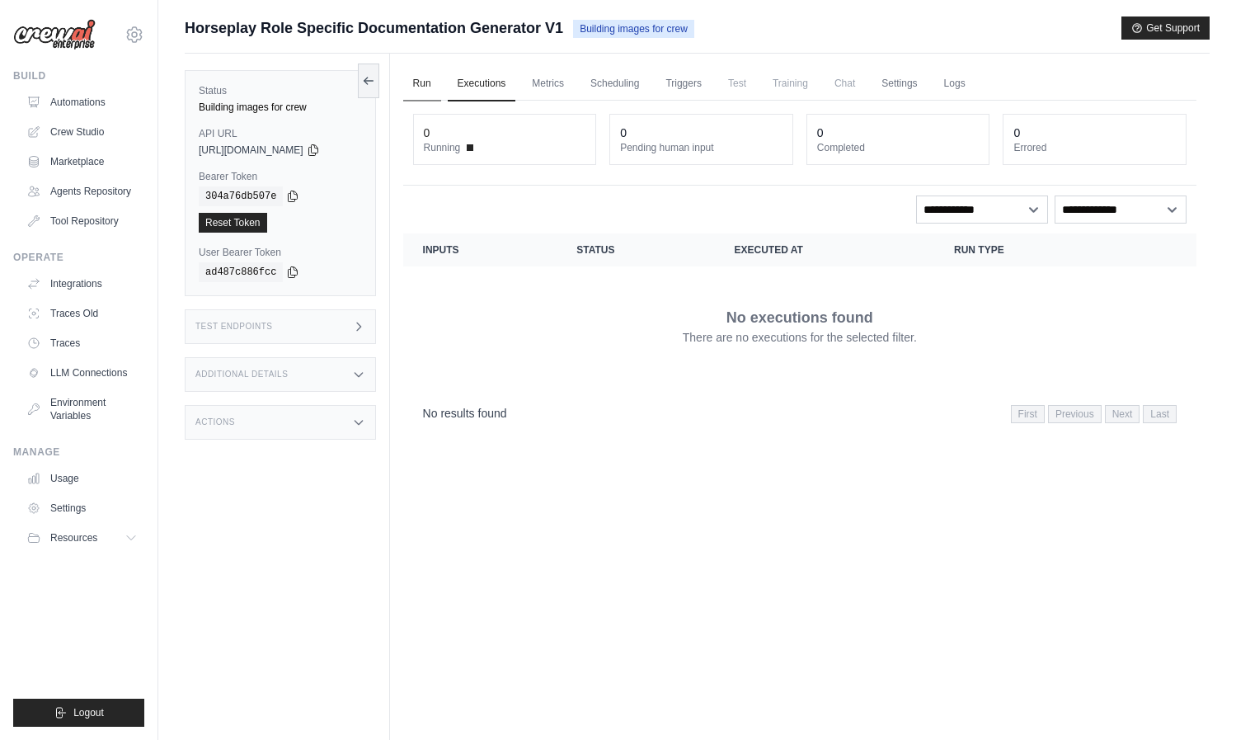
click at [422, 79] on link "Run" at bounding box center [422, 84] width 38 height 35
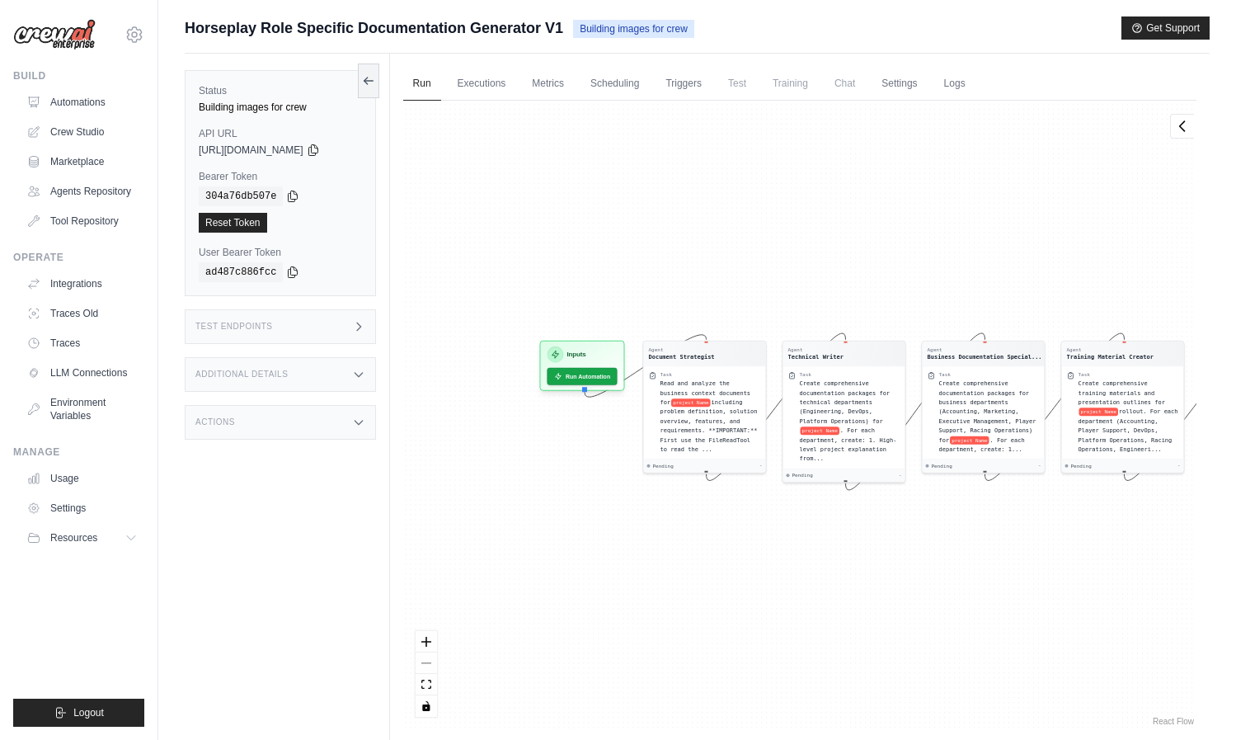
drag, startPoint x: 633, startPoint y: 280, endPoint x: 903, endPoint y: 275, distance: 270.6
click at [903, 275] on div "Agent Document Strategist Task Read and analyze the business context documents …" at bounding box center [799, 415] width 793 height 628
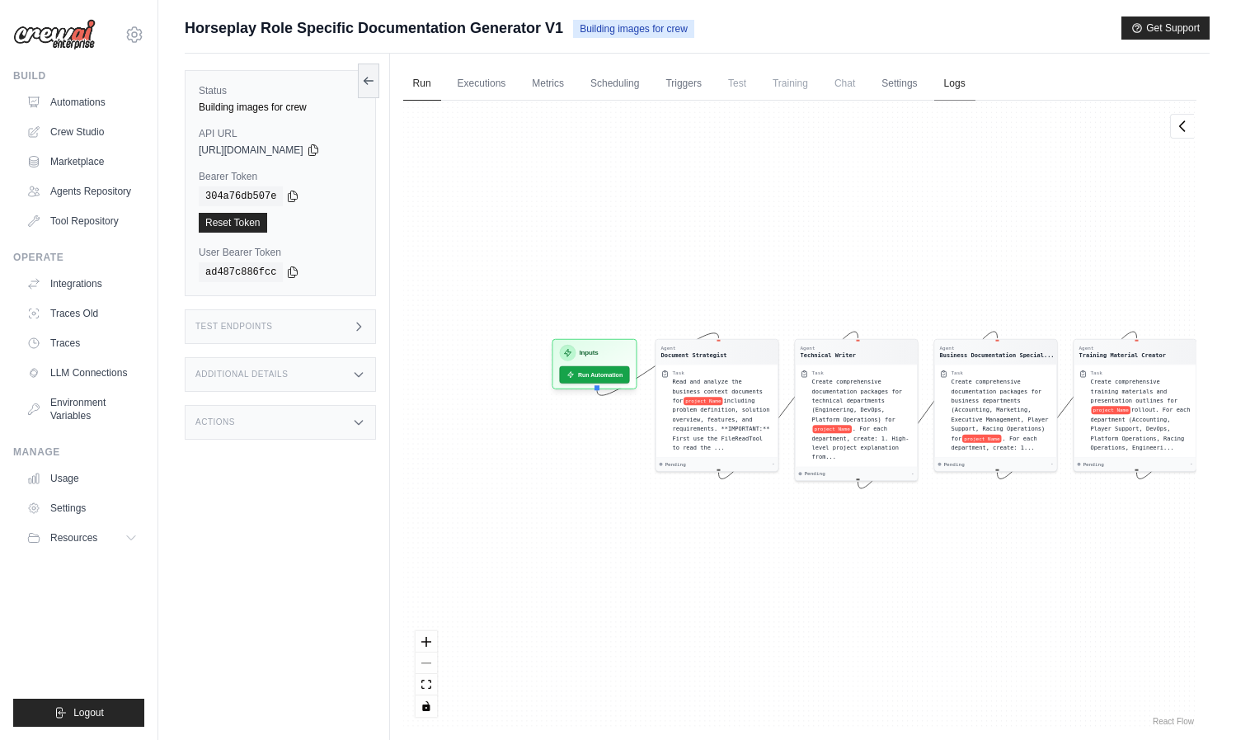
click at [947, 83] on link "Logs" at bounding box center [954, 84] width 41 height 35
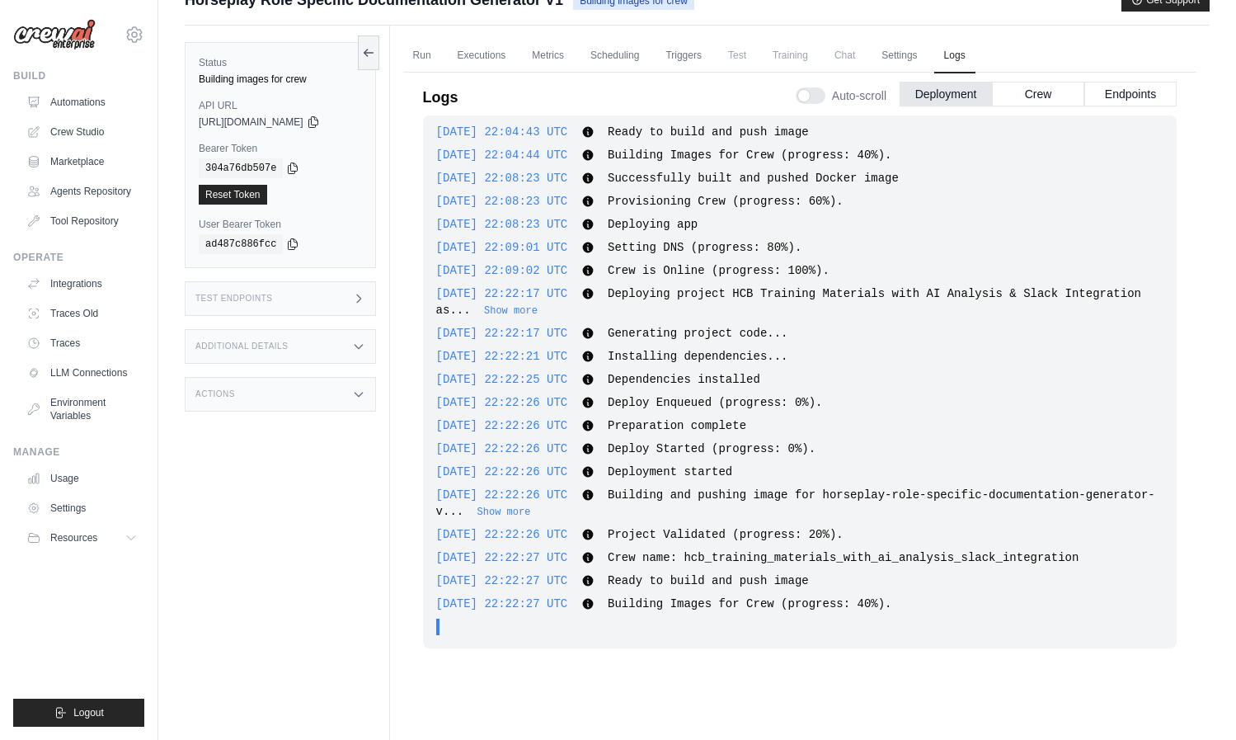
scroll to position [31, 0]
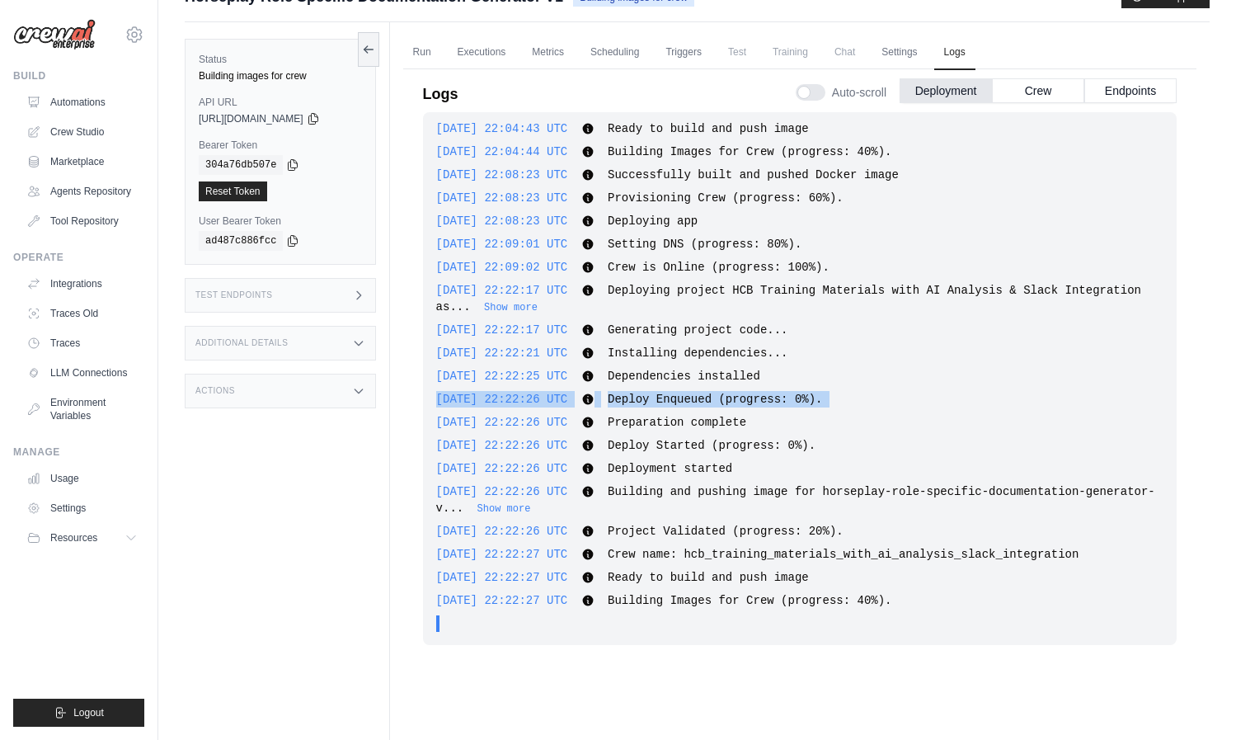
drag, startPoint x: 945, startPoint y: 413, endPoint x: 935, endPoint y: 382, distance: 32.9
click at [935, 382] on div "2025-09-22 16:15:39 UTC Deploying project Horseplay Role-Specific Documentation…" at bounding box center [800, 378] width 754 height 533
click at [935, 382] on div "2025-09-22 22:22:25 UTC Dependencies installed Show more Show less" at bounding box center [799, 376] width 727 height 16
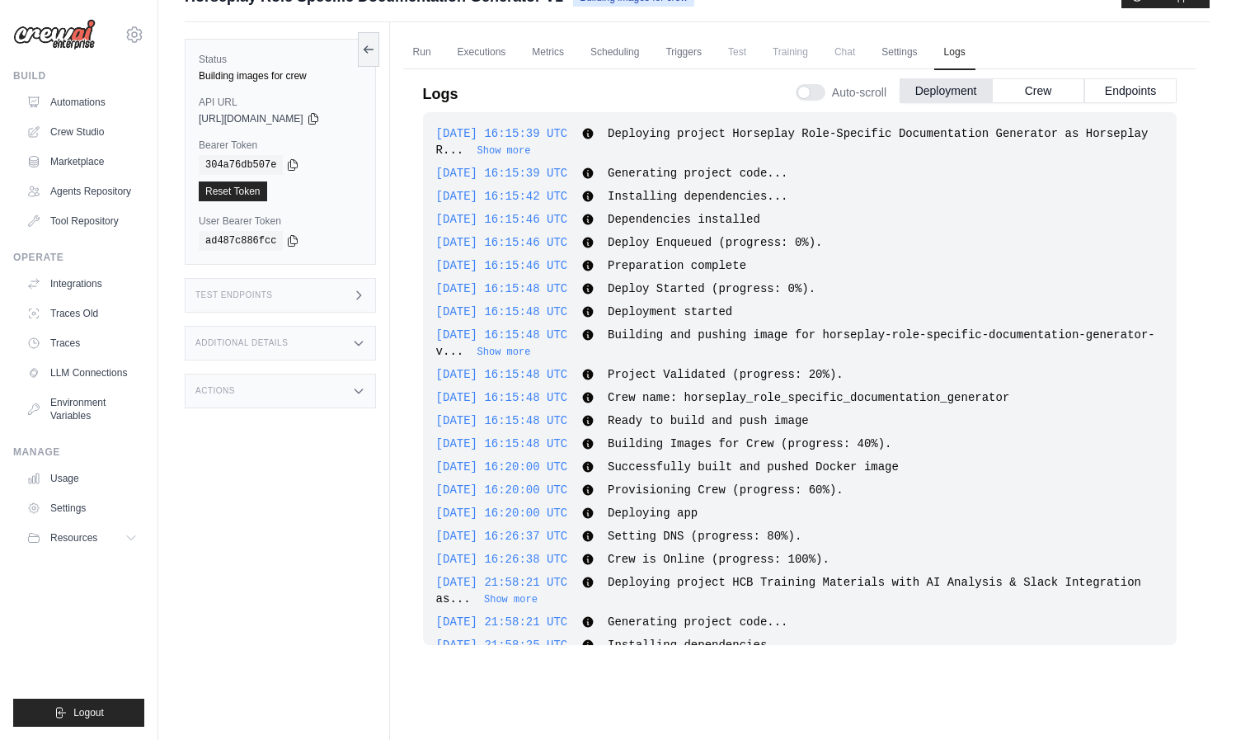
scroll to position [1189, 0]
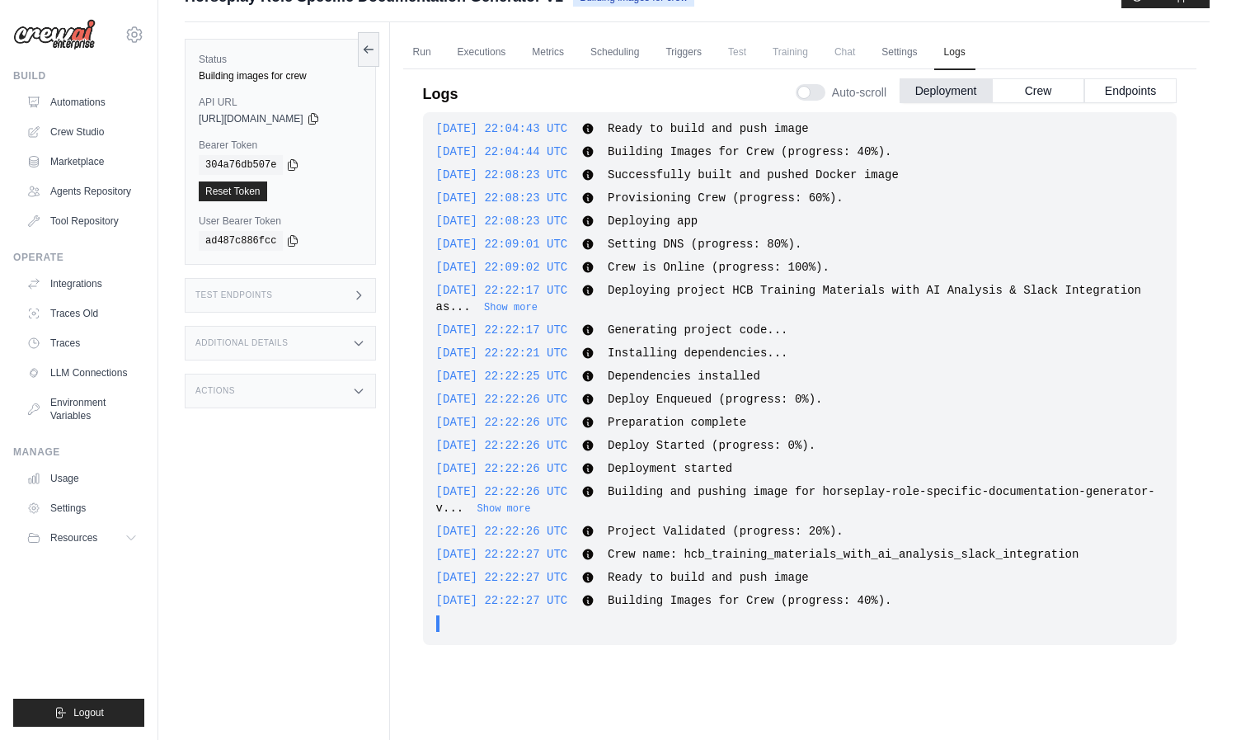
click at [773, 604] on span "Building Images for Crew (progress: 40%)." at bounding box center [750, 600] width 284 height 13
click at [595, 601] on icon at bounding box center [587, 600] width 13 height 13
click at [593, 602] on icon at bounding box center [587, 600] width 11 height 11
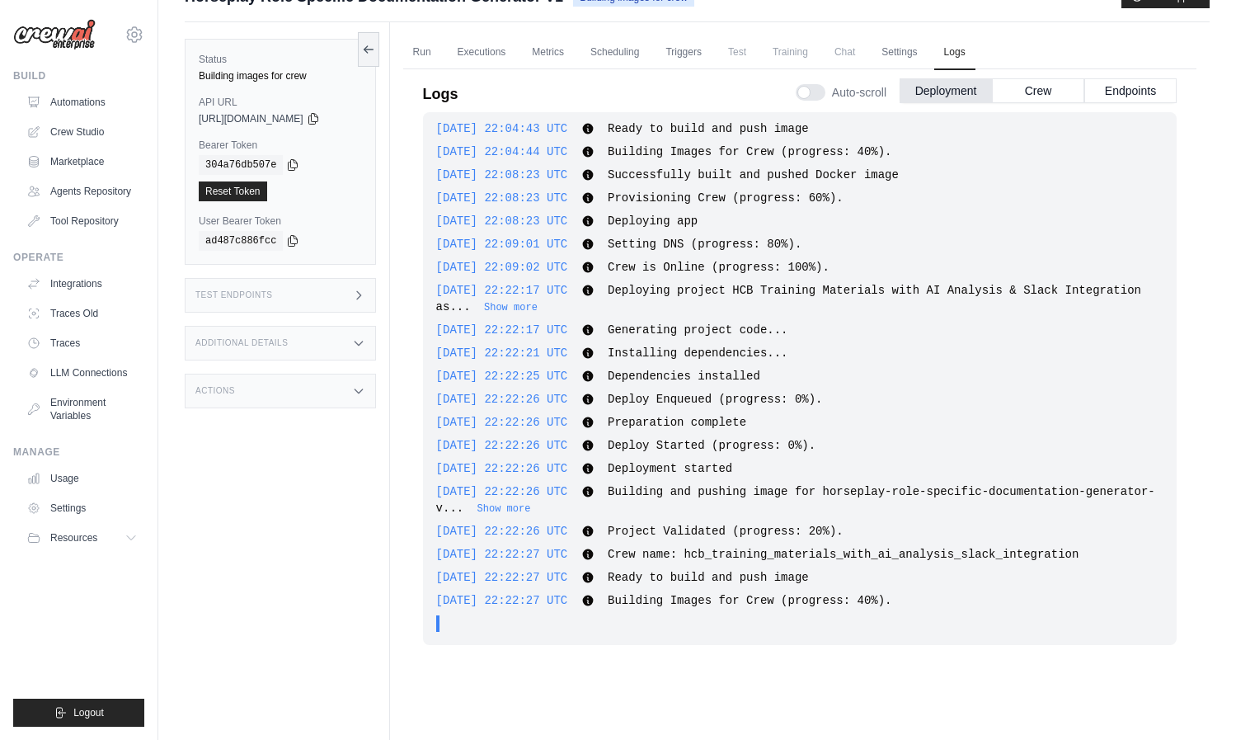
click at [710, 584] on div "2025-09-22 22:22:27 UTC Ready to build and push image Show more Show less" at bounding box center [799, 577] width 727 height 16
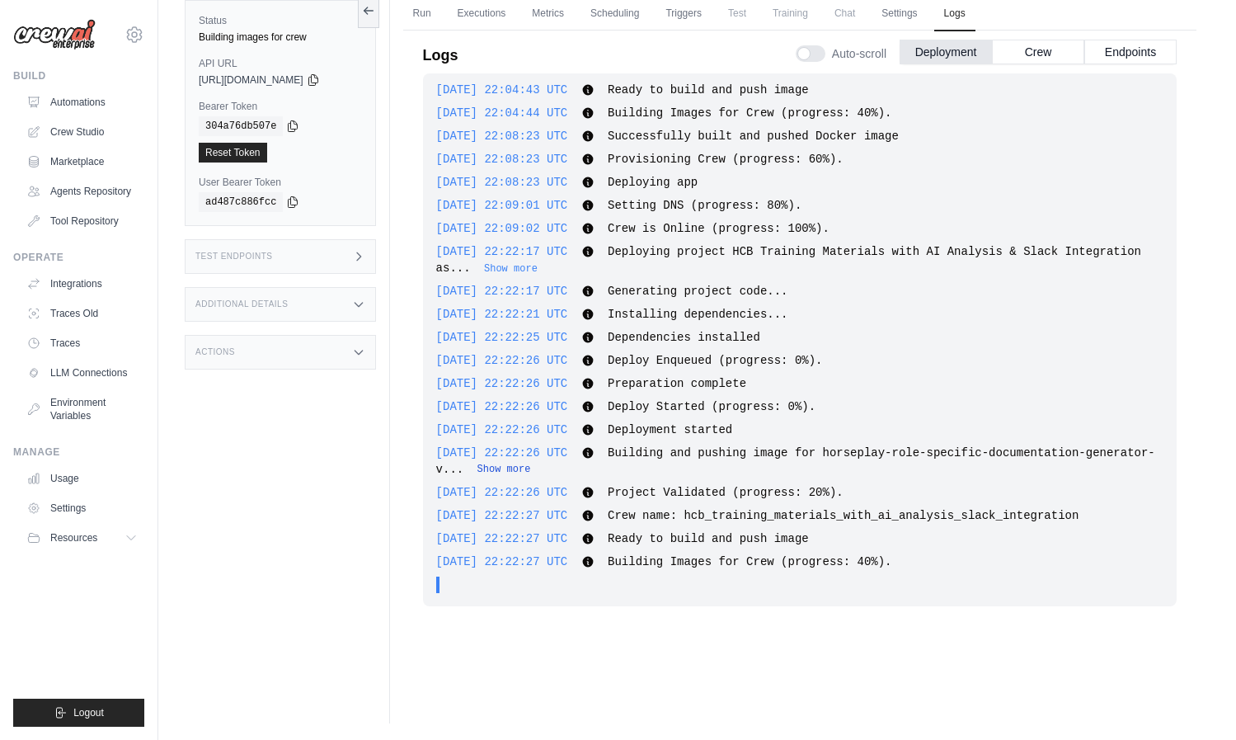
click at [531, 471] on button "Show more" at bounding box center [505, 469] width 54 height 13
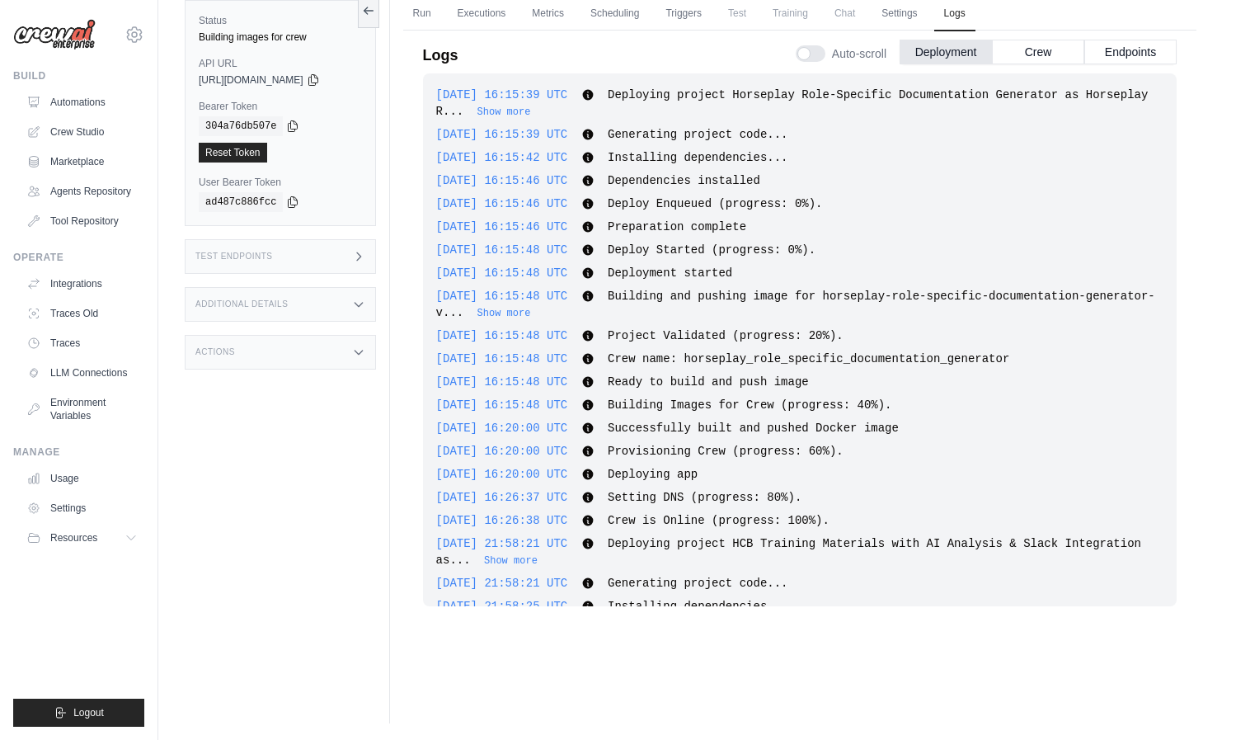
scroll to position [1259, 0]
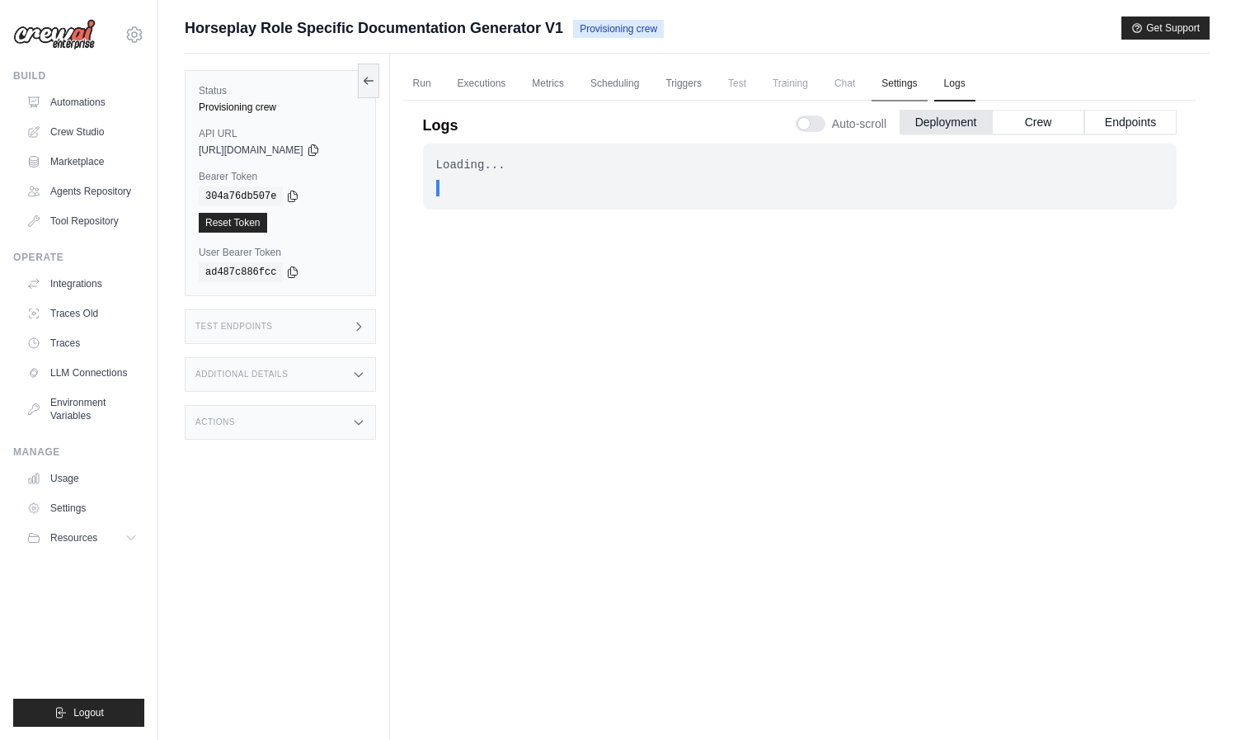
click at [899, 87] on link "Settings" at bounding box center [899, 84] width 55 height 35
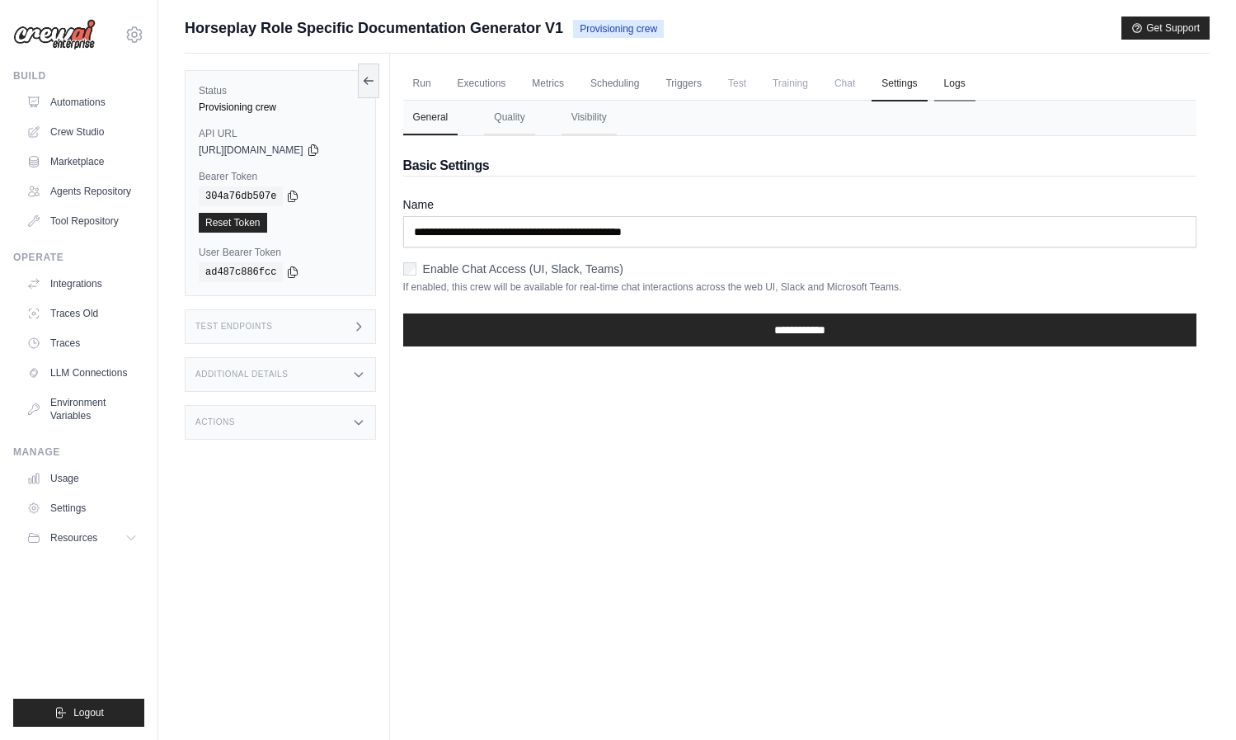
click at [956, 90] on link "Logs" at bounding box center [954, 84] width 41 height 35
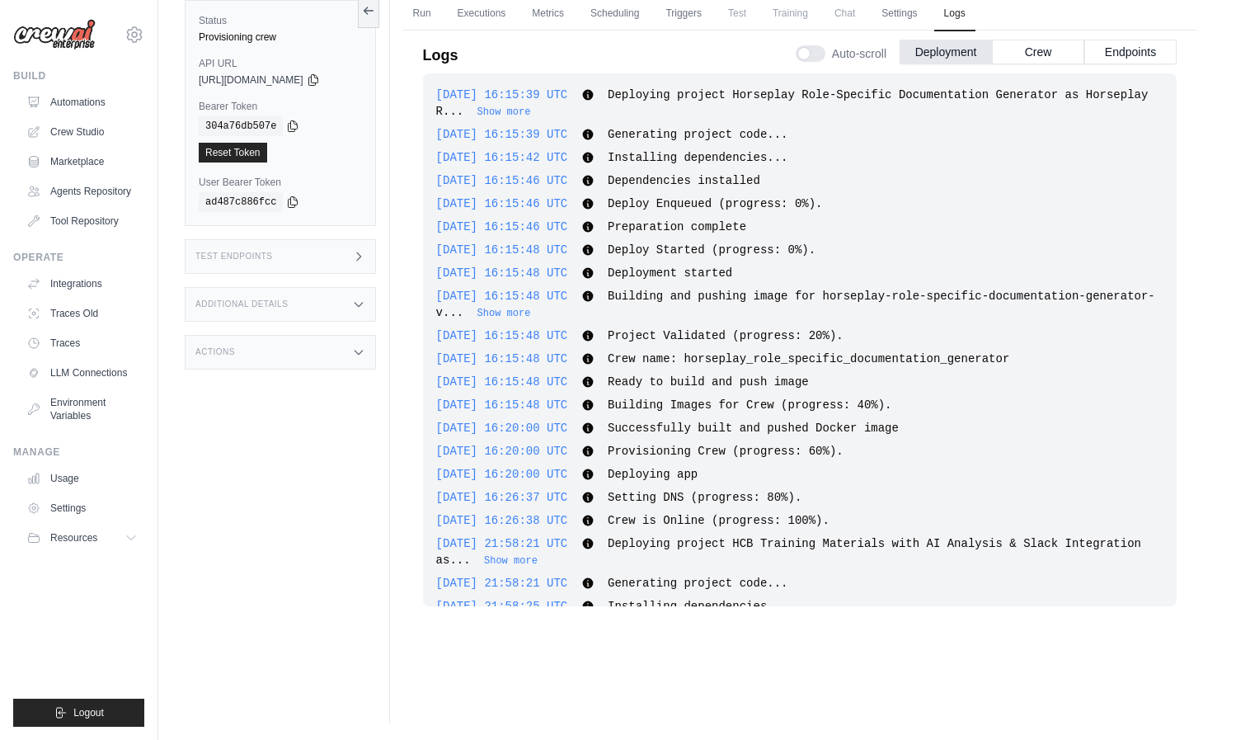
scroll to position [1259, 0]
